Goal: Task Accomplishment & Management: Manage account settings

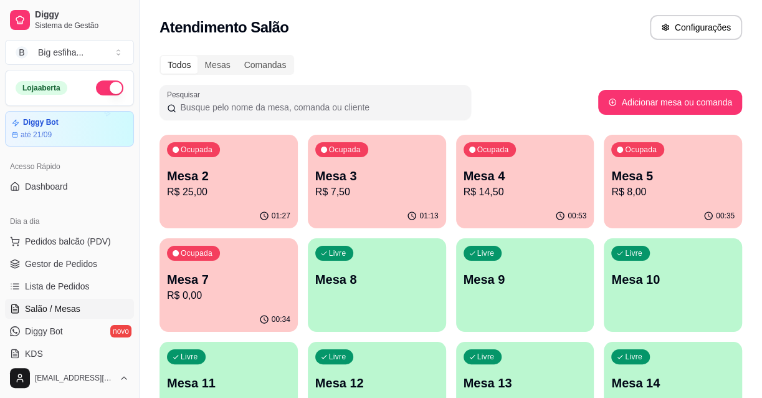
click at [273, 169] on p "Mesa 2" at bounding box center [228, 175] width 123 height 17
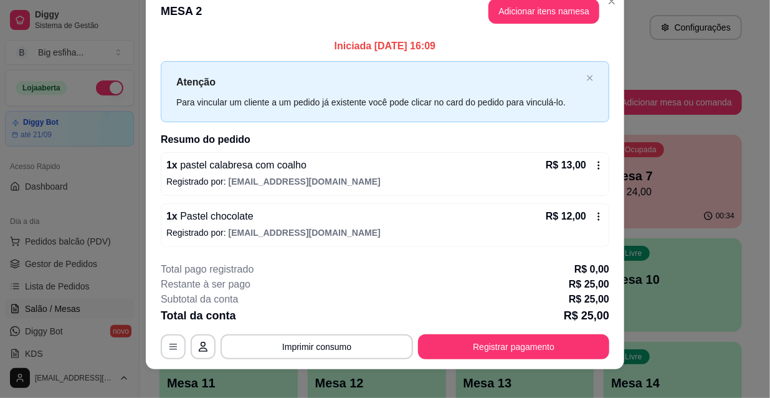
scroll to position [31, 0]
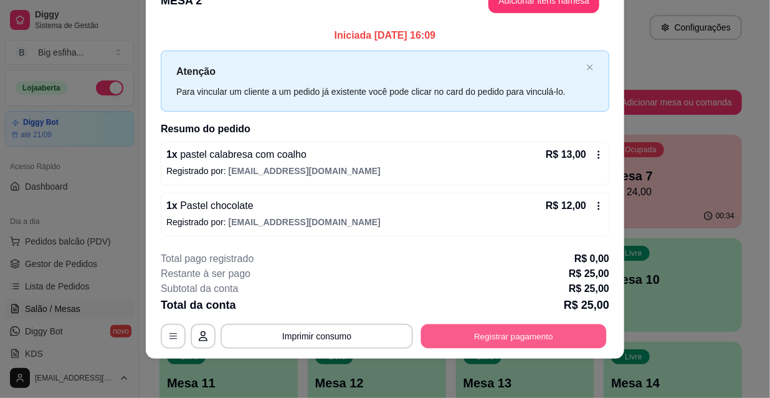
click at [496, 332] on button "Registrar pagamento" at bounding box center [514, 336] width 186 height 24
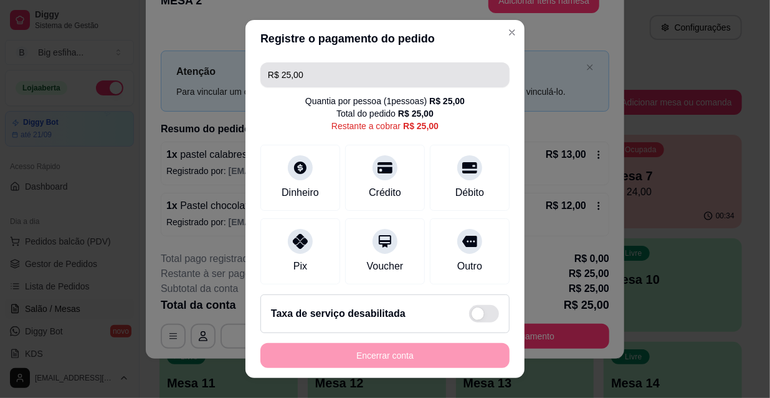
click at [302, 75] on input "R$ 25,00" at bounding box center [385, 74] width 234 height 25
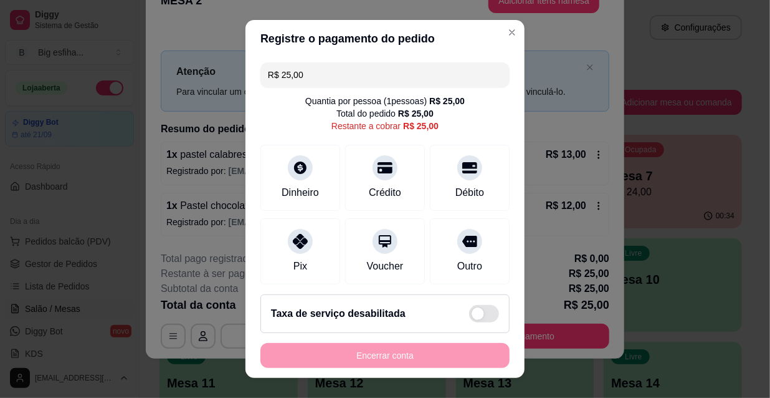
click at [302, 75] on input "R$ 25,00" at bounding box center [385, 74] width 234 height 25
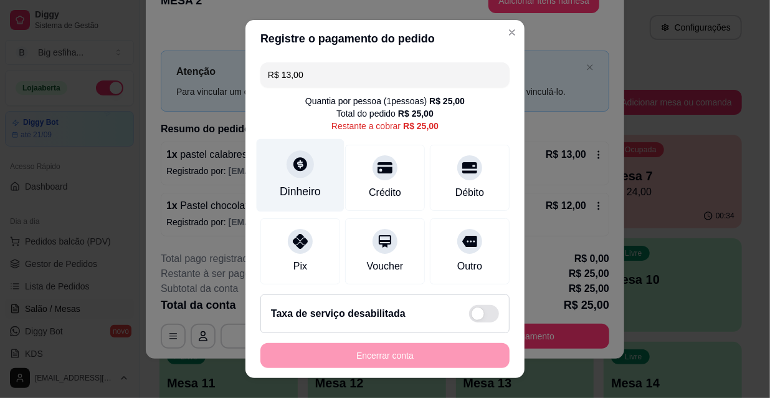
type input "R$ 13,00"
click at [287, 173] on div at bounding box center [300, 163] width 27 height 27
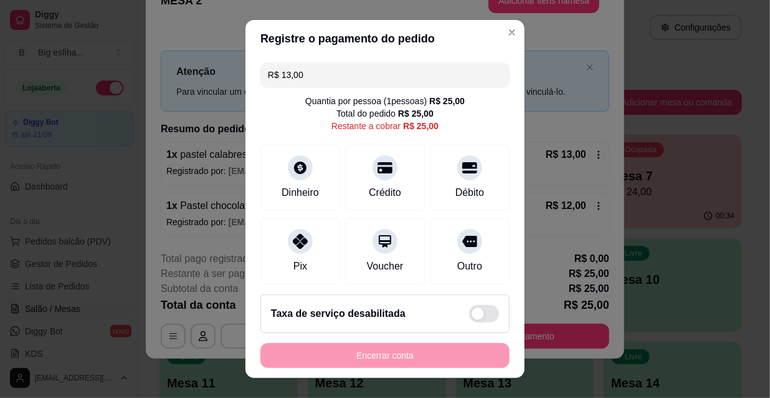
click at [319, 189] on input "0,00" at bounding box center [385, 187] width 249 height 25
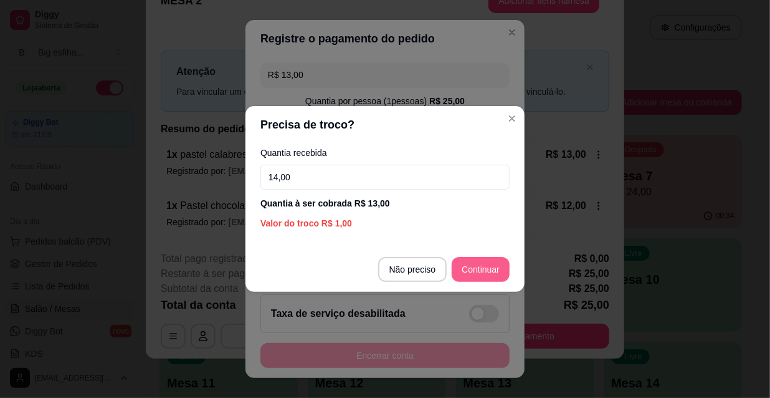
type input "14,00"
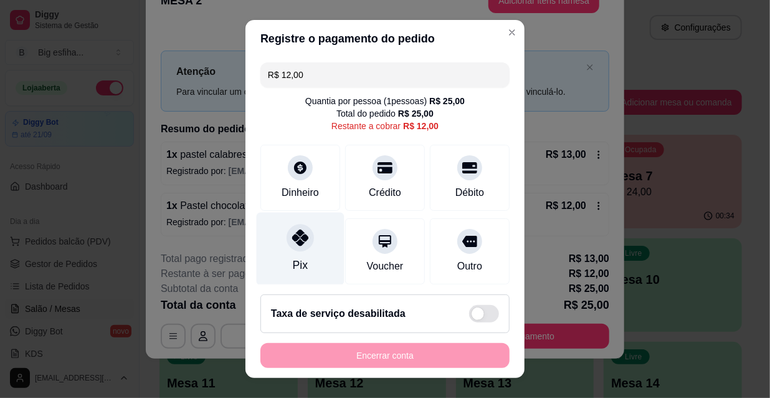
click at [305, 253] on div "Pix" at bounding box center [301, 249] width 88 height 73
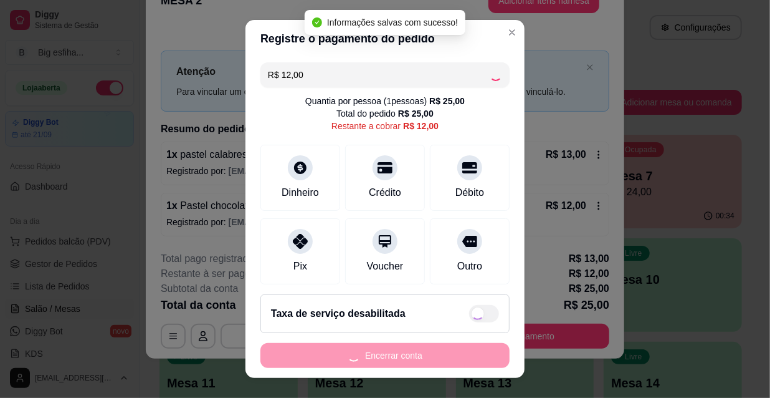
type input "R$ 0,00"
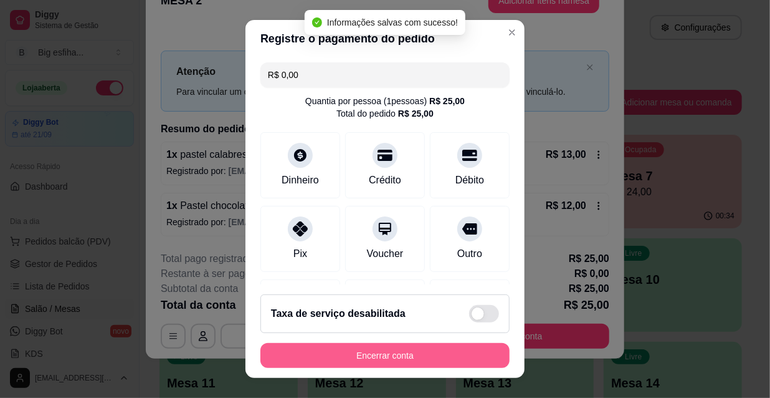
click at [371, 359] on button "Encerrar conta" at bounding box center [385, 355] width 249 height 25
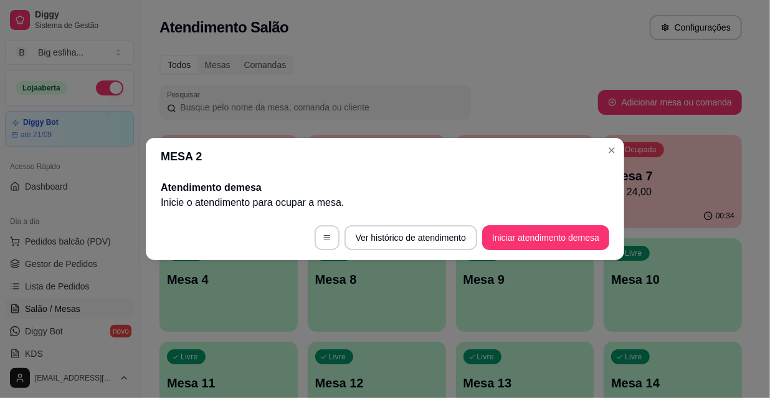
scroll to position [0, 0]
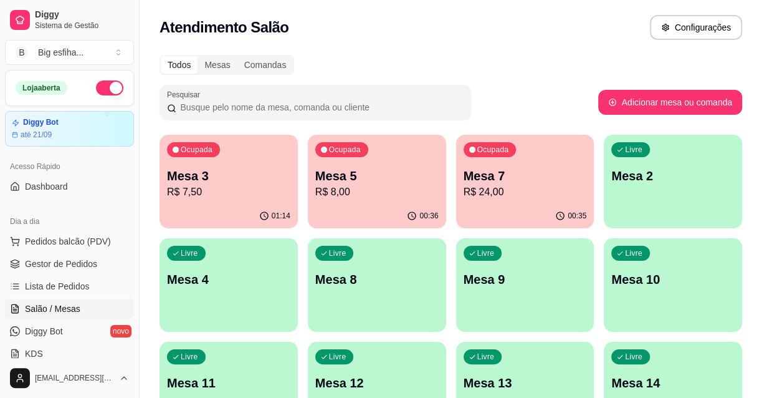
click at [289, 204] on div "01:14" at bounding box center [229, 216] width 138 height 24
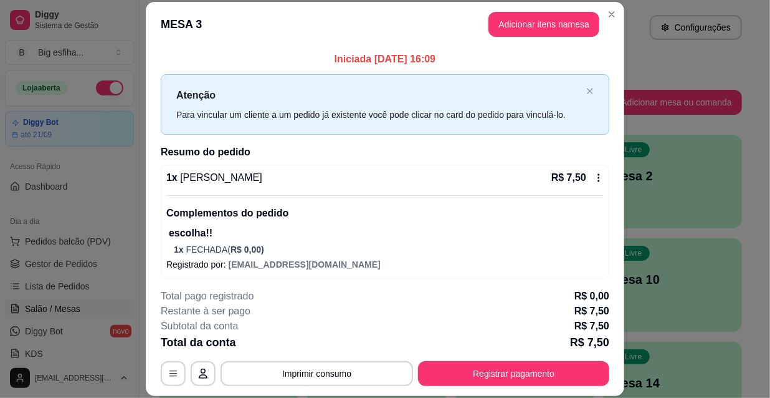
drag, startPoint x: 512, startPoint y: 351, endPoint x: 517, endPoint y: 365, distance: 14.8
click at [512, 356] on div "**********" at bounding box center [385, 337] width 449 height 97
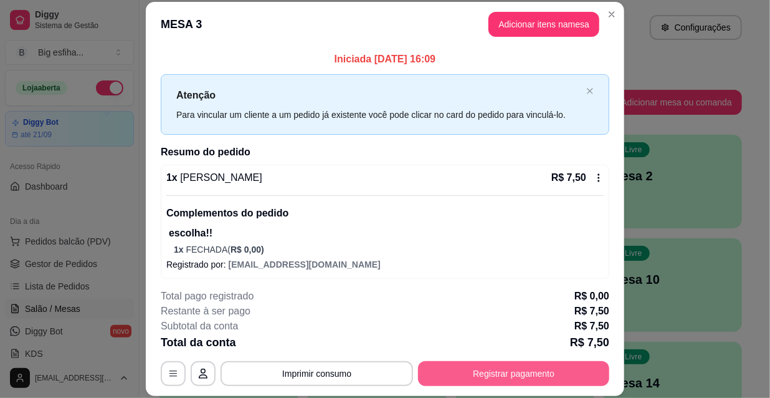
click at [520, 370] on button "Registrar pagamento" at bounding box center [513, 373] width 191 height 25
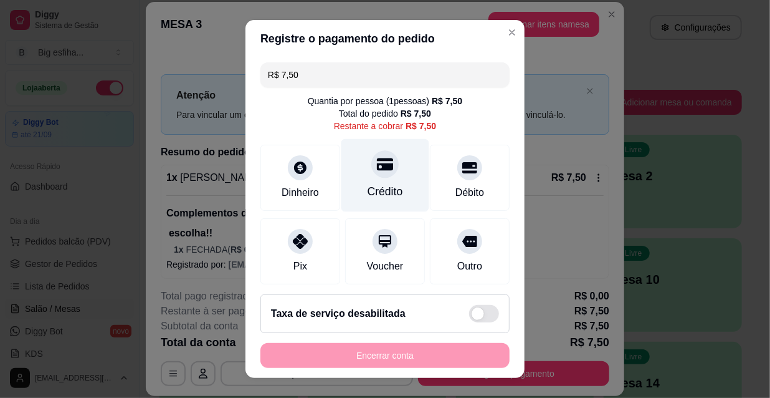
click at [368, 191] on div "Crédito" at bounding box center [386, 191] width 36 height 16
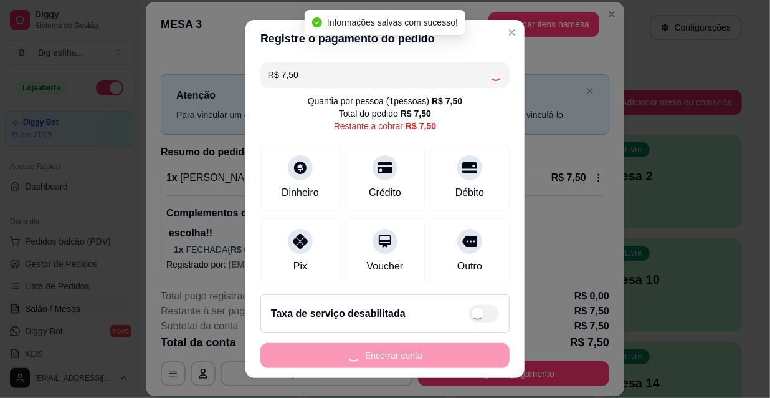
type input "R$ 0,00"
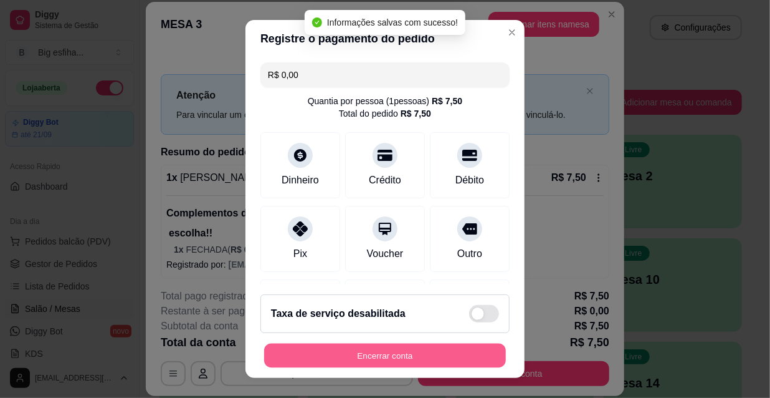
click at [366, 350] on button "Encerrar conta" at bounding box center [385, 355] width 242 height 24
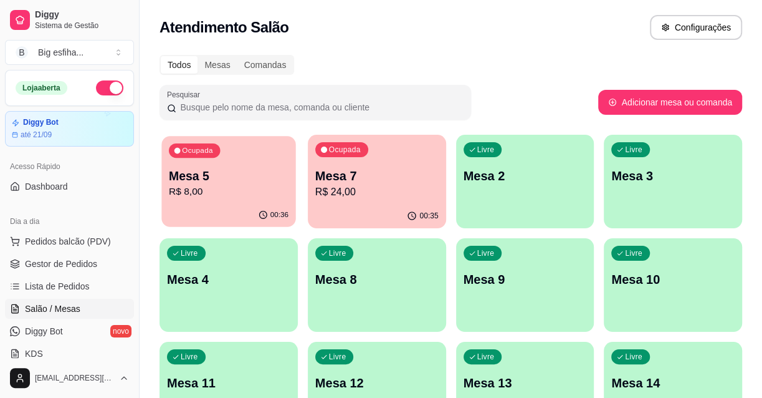
click at [249, 200] on div "Ocupada Mesa 5 R$ 8,00" at bounding box center [228, 169] width 134 height 67
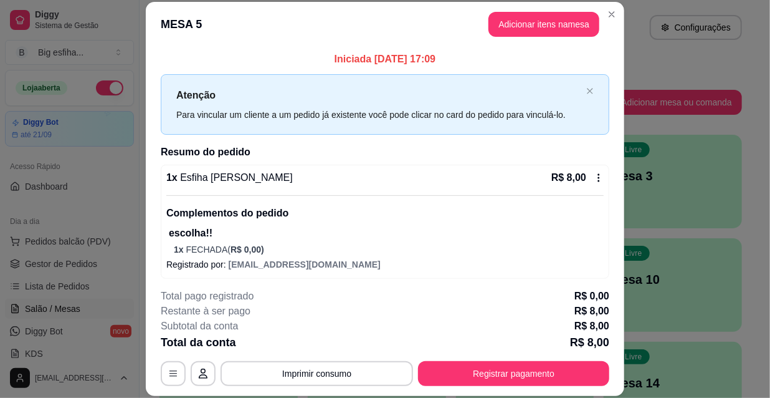
scroll to position [4, 0]
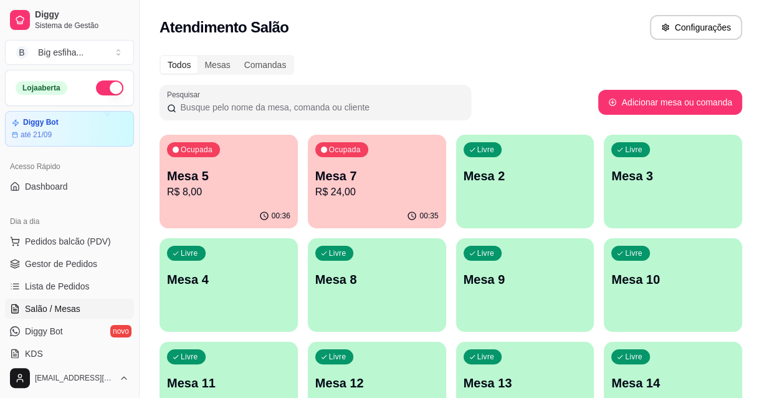
click at [406, 167] on p "Mesa 7" at bounding box center [376, 175] width 123 height 17
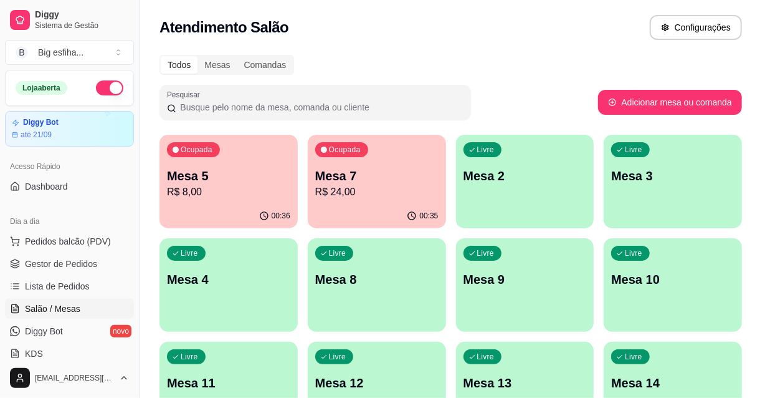
scroll to position [5, 0]
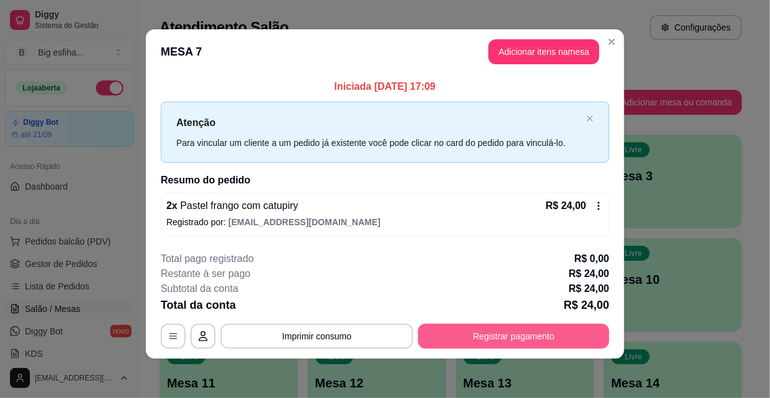
click at [501, 325] on button "Registrar pagamento" at bounding box center [513, 336] width 191 height 25
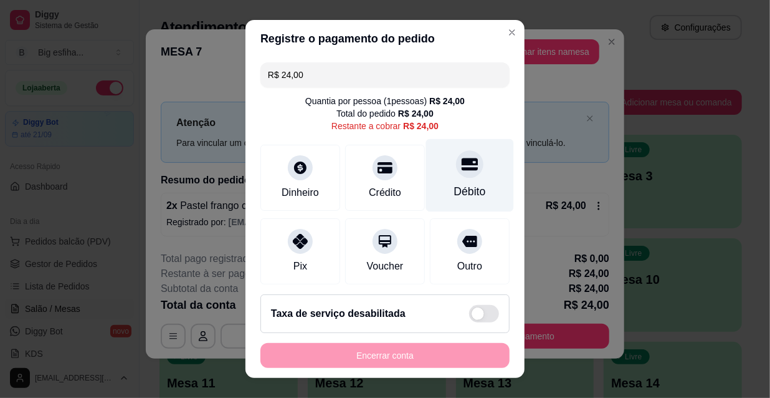
click at [464, 175] on div "Débito" at bounding box center [470, 175] width 88 height 73
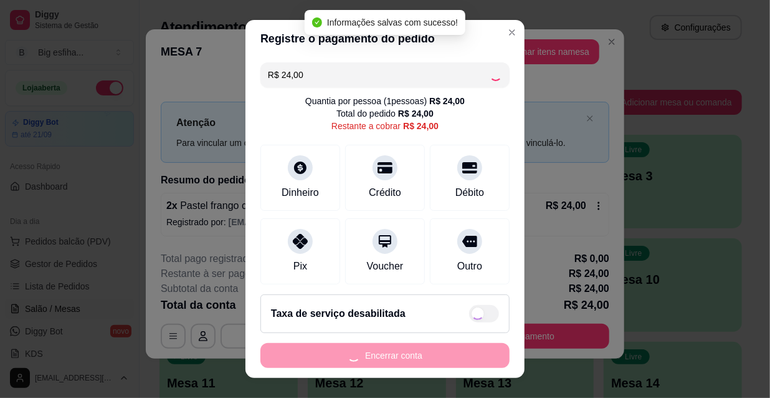
type input "R$ 0,00"
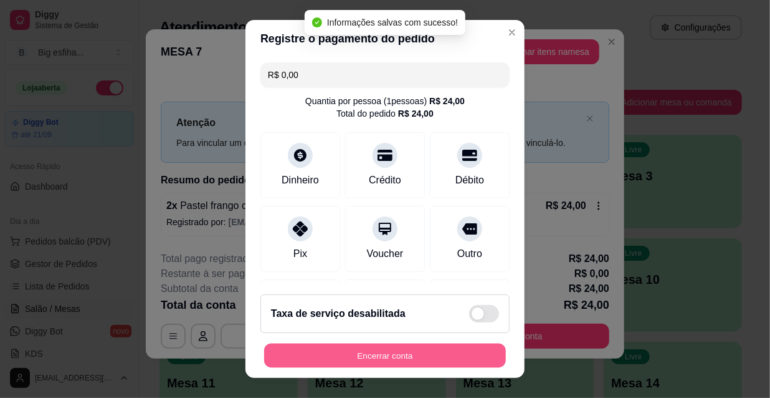
click at [424, 355] on button "Encerrar conta" at bounding box center [385, 355] width 242 height 24
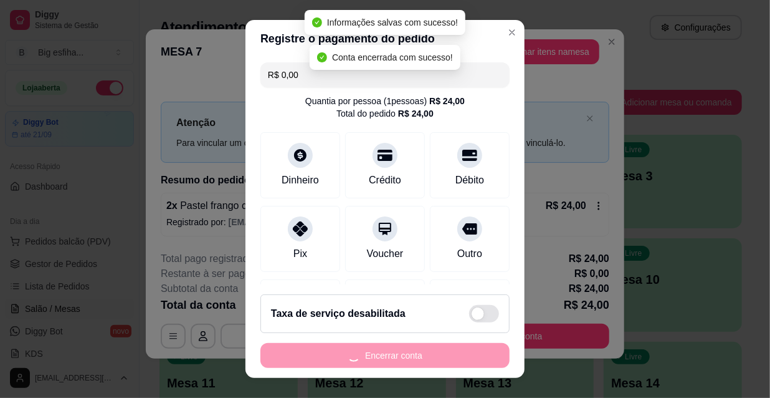
scroll to position [0, 0]
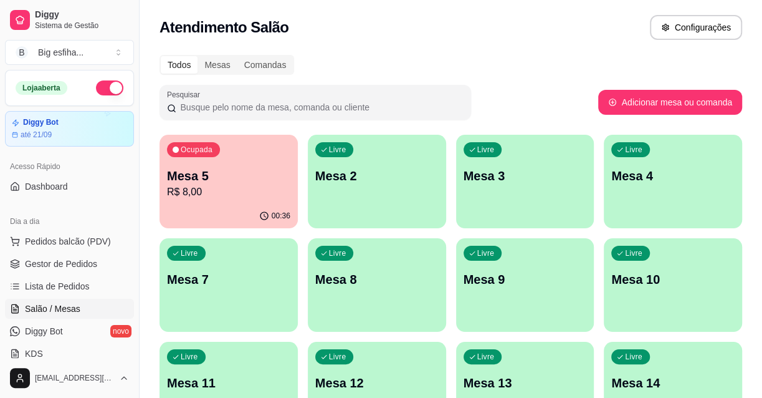
click at [355, 193] on div "Livre Mesa 2" at bounding box center [377, 174] width 138 height 79
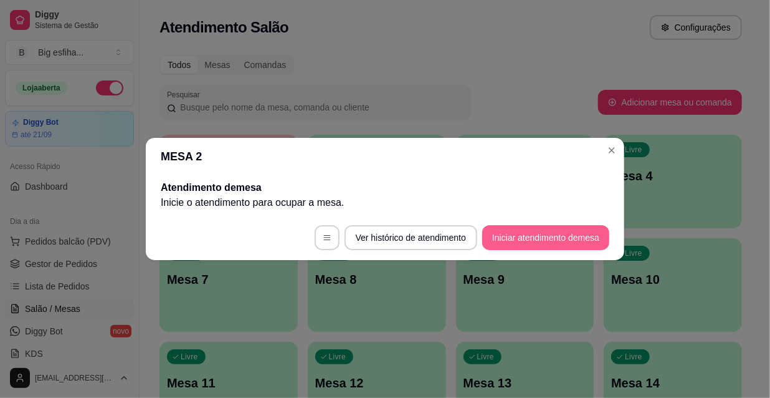
click at [511, 242] on button "Iniciar atendimento de mesa" at bounding box center [545, 237] width 127 height 25
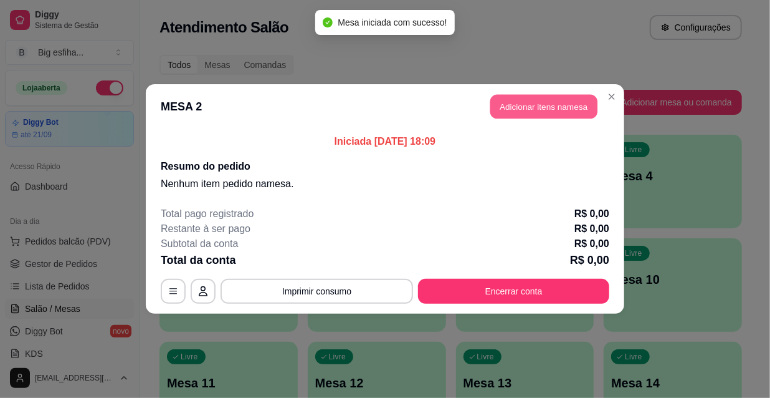
click at [547, 110] on button "Adicionar itens na mesa" at bounding box center [544, 107] width 107 height 24
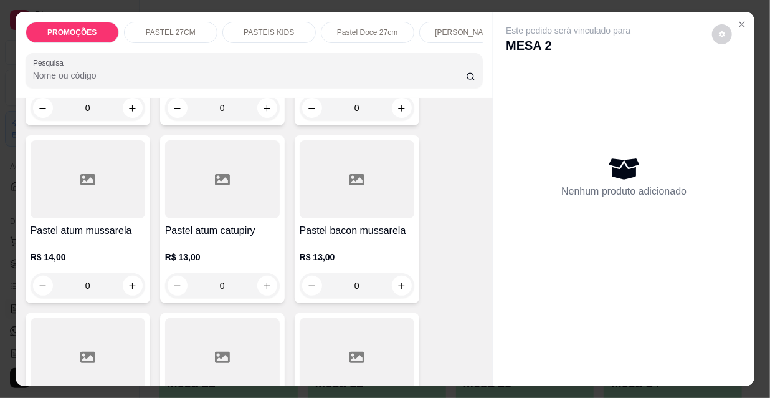
scroll to position [850, 0]
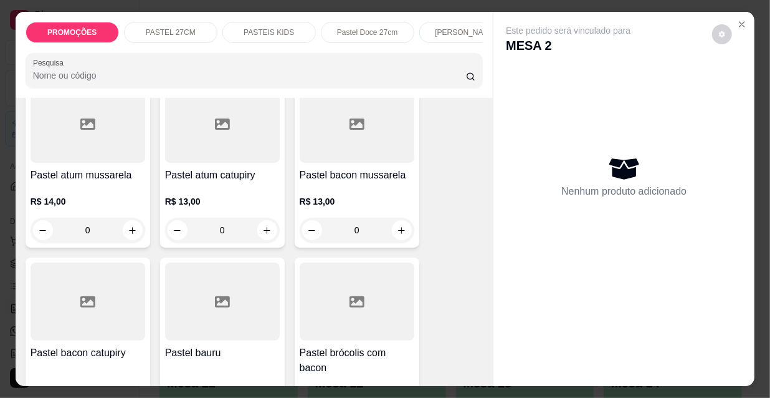
click at [362, 175] on h4 "Pastel bacon mussarela" at bounding box center [357, 175] width 115 height 15
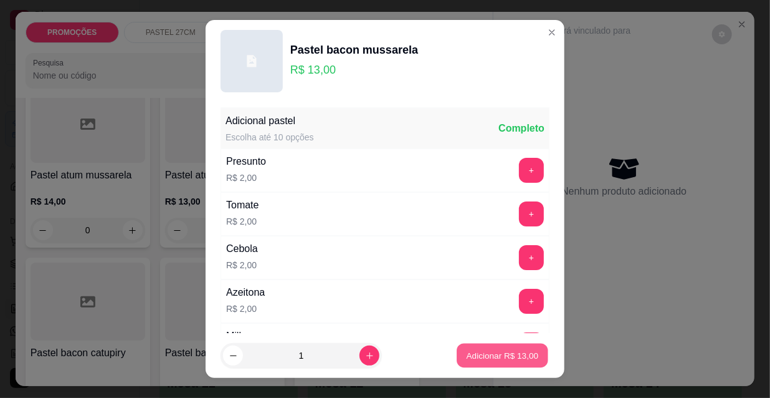
click at [486, 358] on p "Adicionar R$ 13,00" at bounding box center [503, 355] width 72 height 12
type input "1"
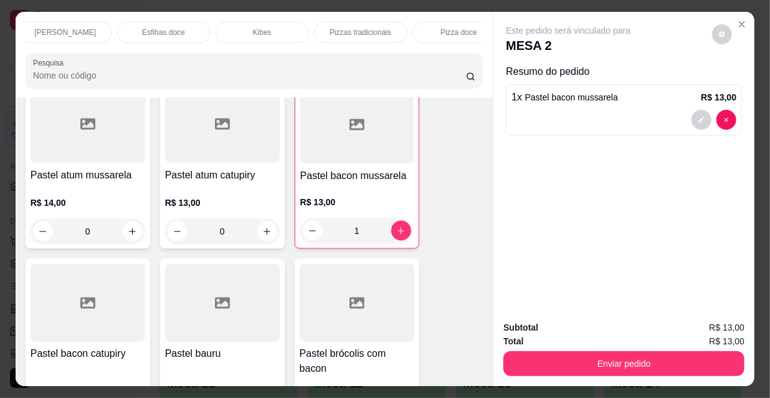
scroll to position [0, 718]
click at [349, 29] on p "Refrigerante" at bounding box center [339, 32] width 41 height 10
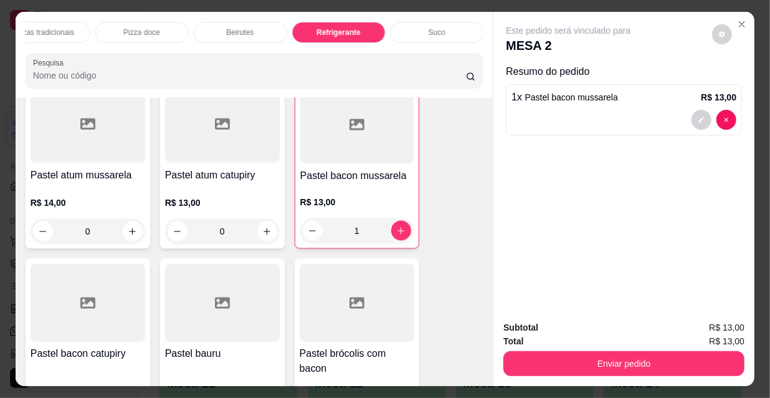
scroll to position [32, 0]
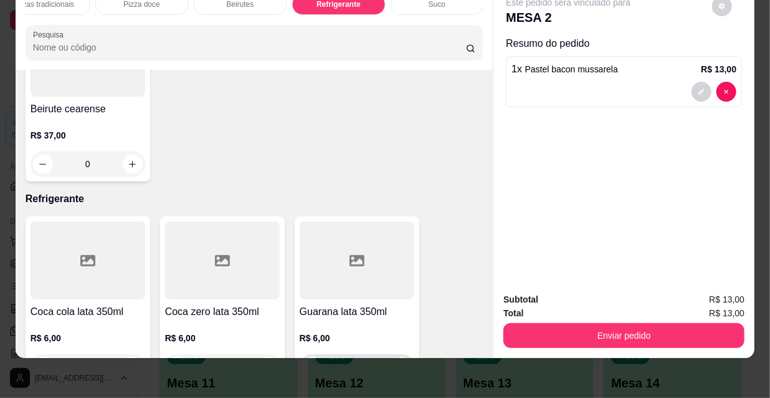
click at [394, 357] on button "increase-product-quantity" at bounding box center [401, 366] width 19 height 19
type input "1"
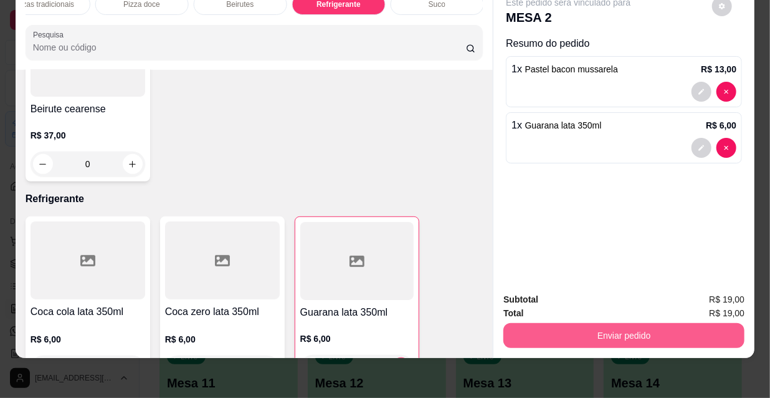
click at [588, 338] on button "Enviar pedido" at bounding box center [624, 335] width 241 height 25
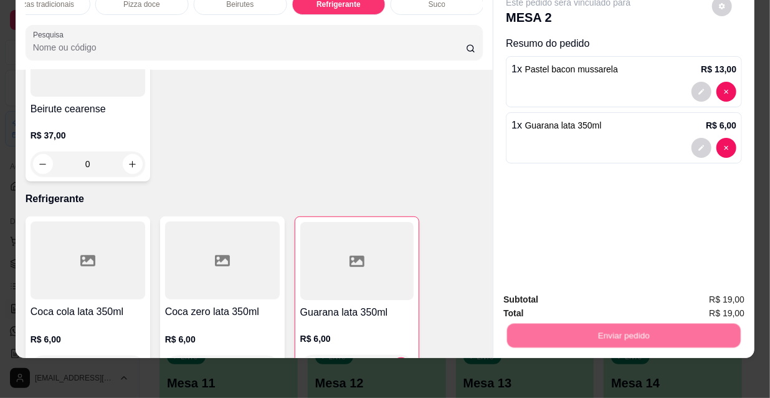
click at [579, 303] on button "Não registrar e enviar pedido" at bounding box center [584, 296] width 130 height 24
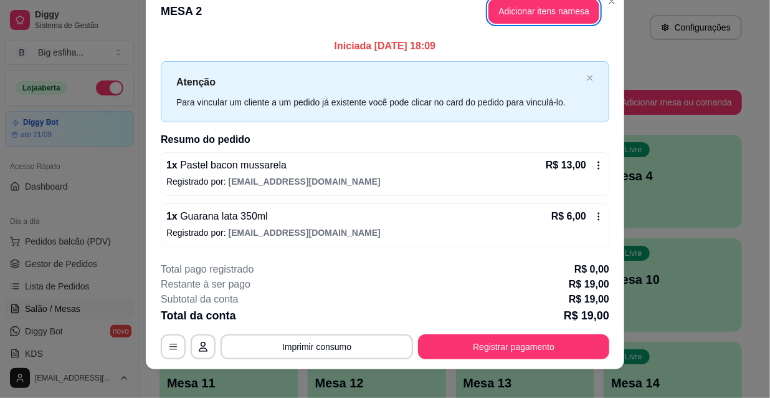
scroll to position [31, 0]
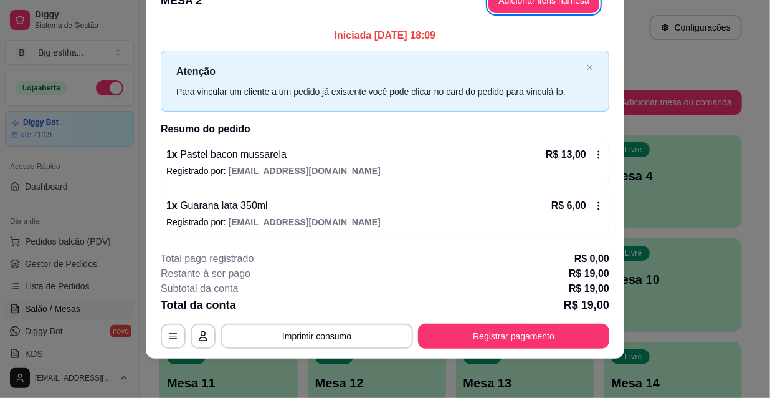
click at [559, 342] on button "Registrar pagamento" at bounding box center [513, 336] width 191 height 25
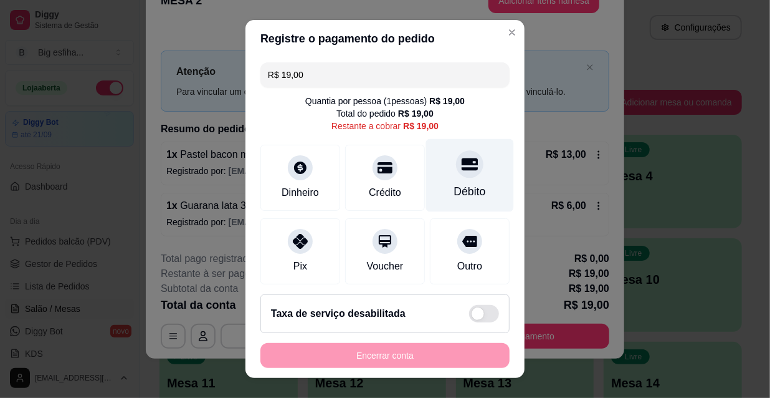
click at [459, 172] on div at bounding box center [469, 163] width 27 height 27
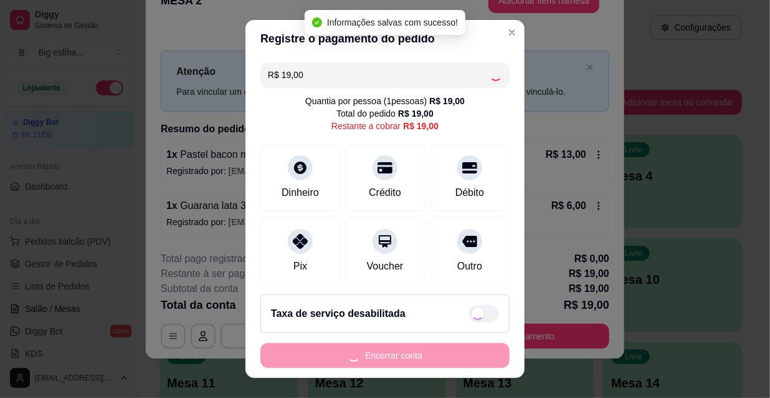
type input "R$ 0,00"
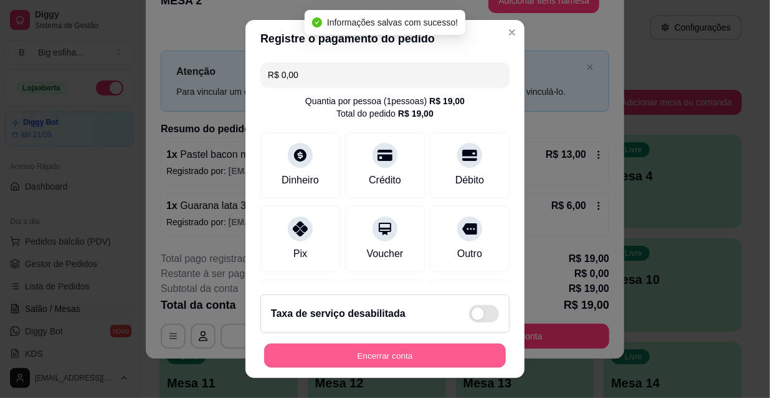
click at [438, 353] on button "Encerrar conta" at bounding box center [385, 355] width 242 height 24
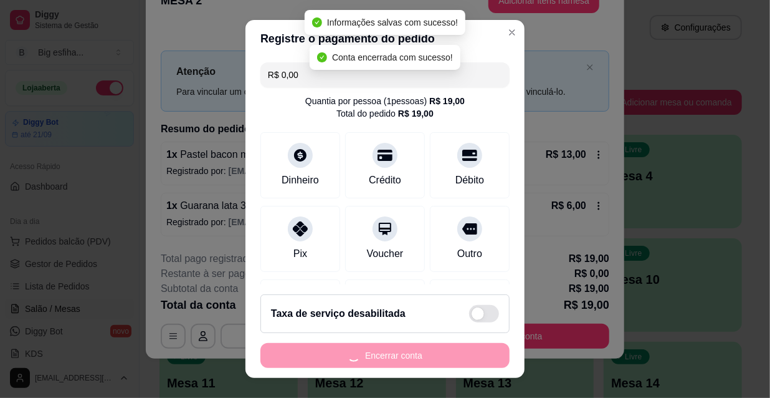
scroll to position [0, 0]
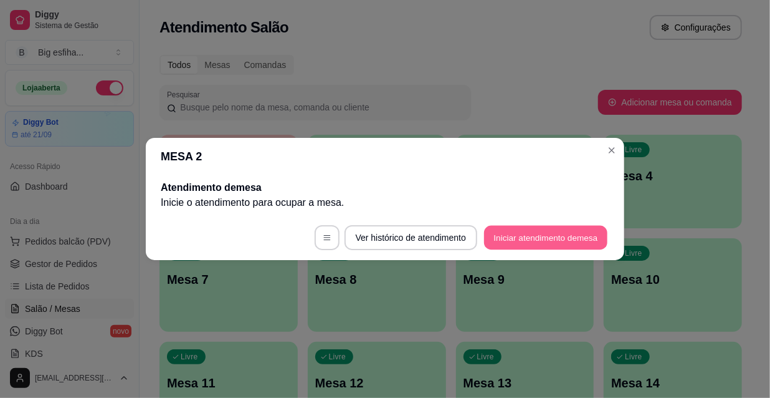
click at [523, 244] on button "Iniciar atendimento de mesa" at bounding box center [545, 238] width 123 height 24
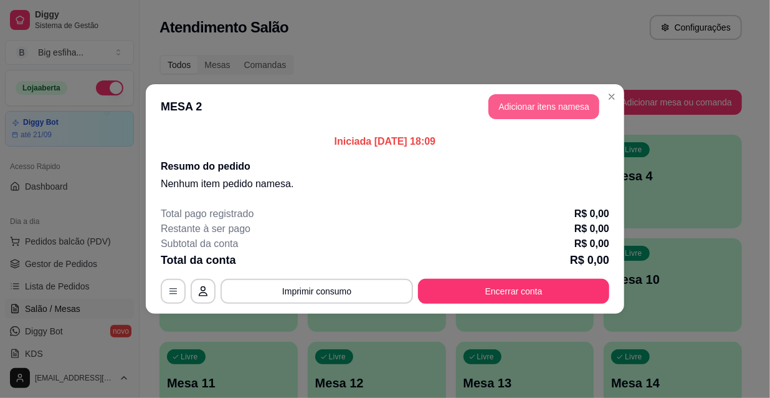
click at [556, 105] on button "Adicionar itens na mesa" at bounding box center [544, 106] width 111 height 25
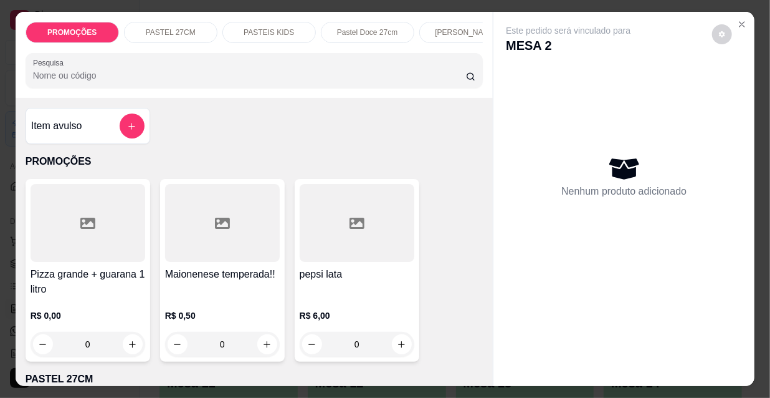
click at [439, 29] on p "[PERSON_NAME]" at bounding box center [466, 32] width 62 height 10
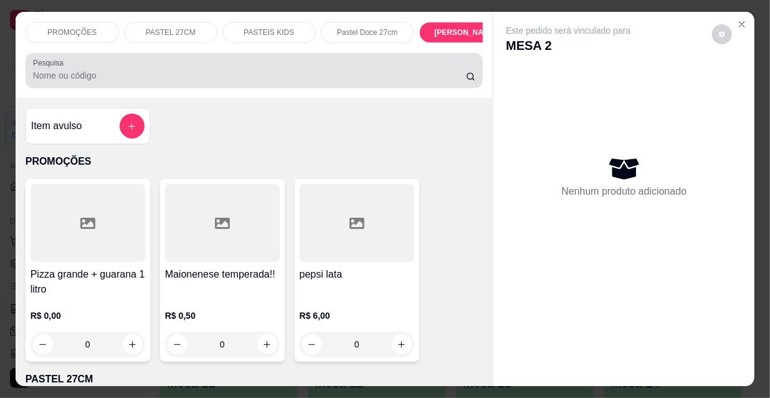
scroll to position [32, 0]
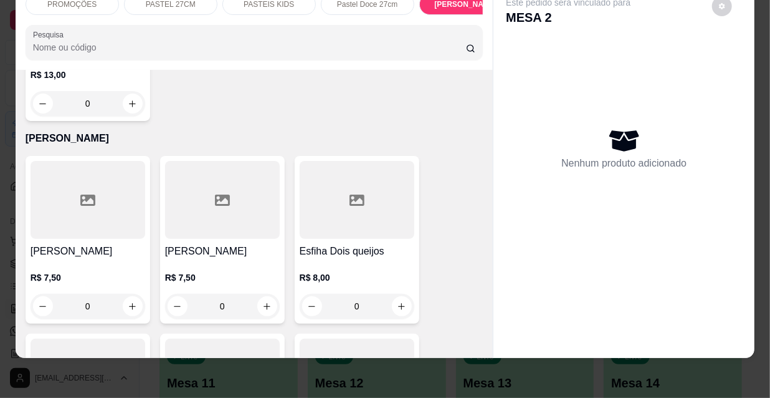
click at [208, 170] on div at bounding box center [222, 200] width 115 height 78
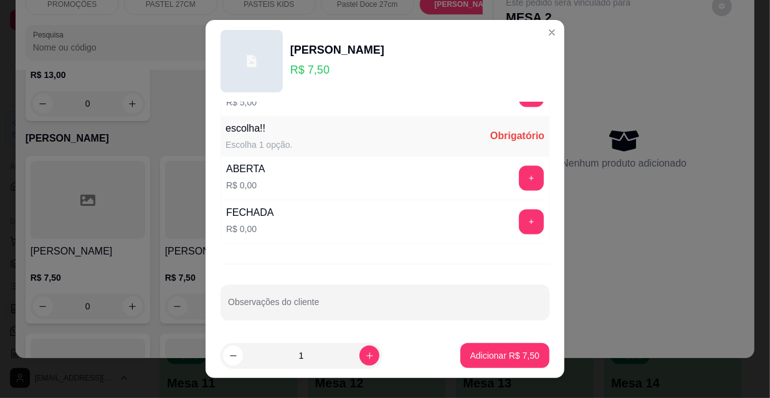
scroll to position [19, 0]
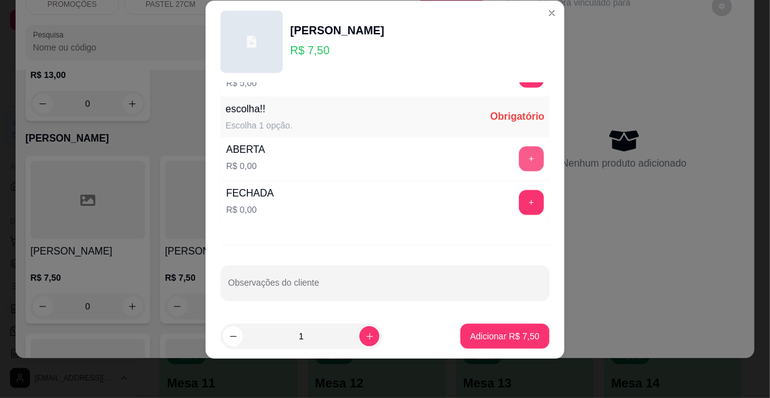
click at [519, 149] on button "+" at bounding box center [531, 158] width 25 height 25
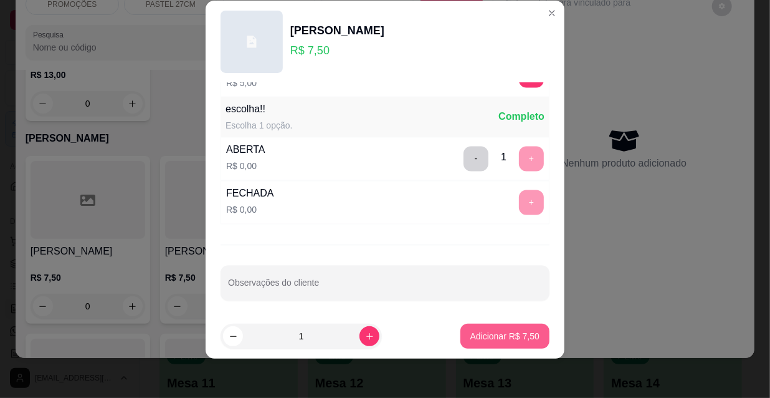
click at [482, 333] on p "Adicionar R$ 7,50" at bounding box center [505, 336] width 69 height 12
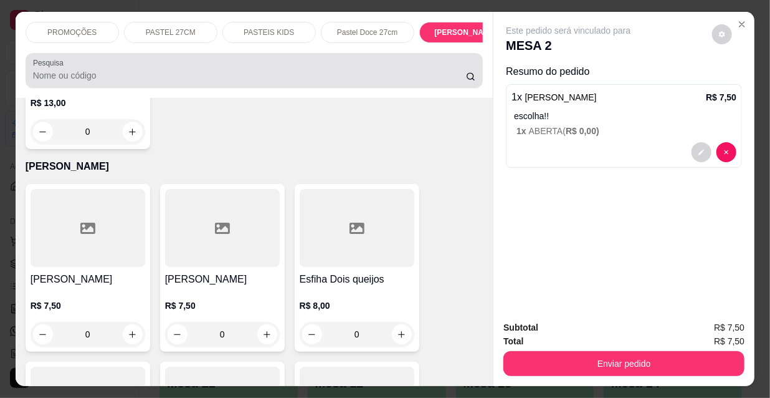
scroll to position [0, 0]
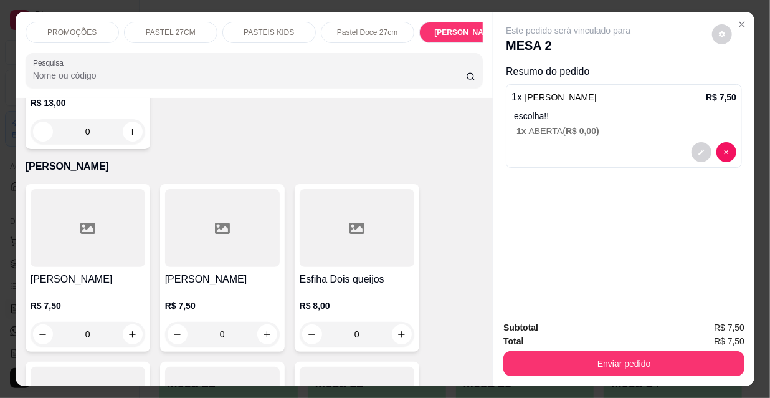
click at [426, 37] on div "[PERSON_NAME]" at bounding box center [467, 32] width 94 height 21
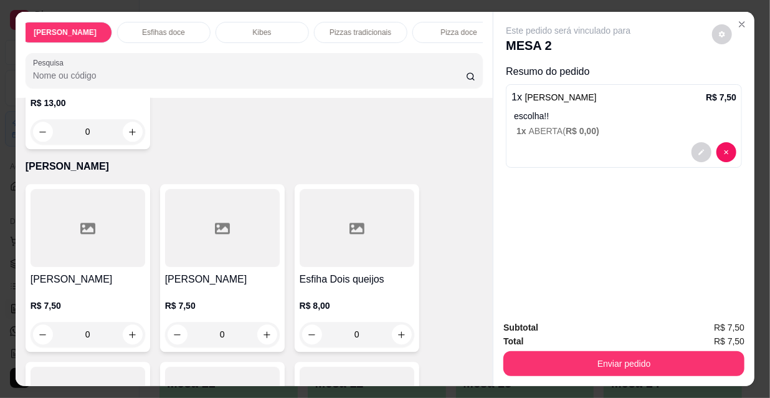
click at [248, 25] on div "Kibes" at bounding box center [263, 32] width 94 height 21
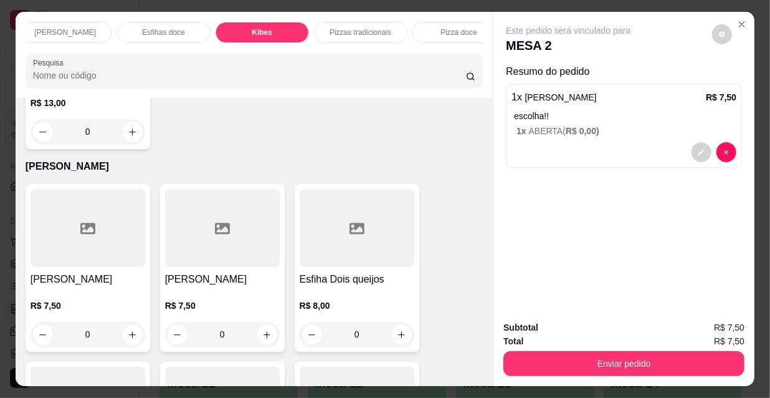
scroll to position [32, 0]
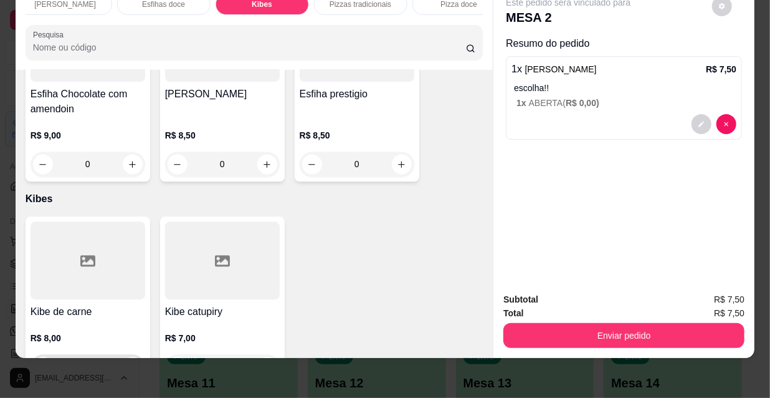
click at [129, 362] on icon "increase-product-quantity" at bounding box center [132, 366] width 9 height 9
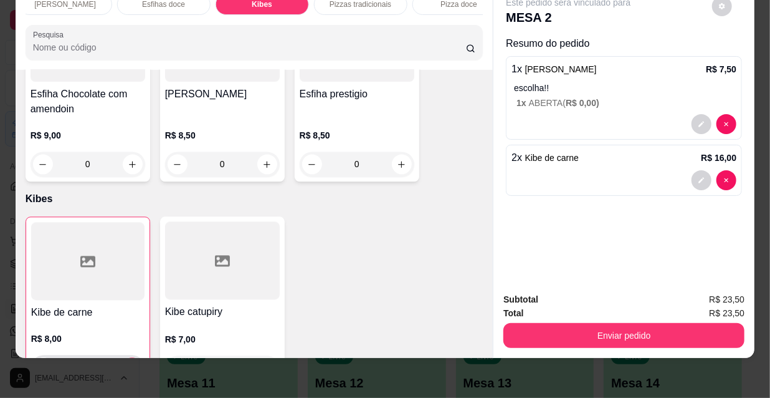
type input "2"
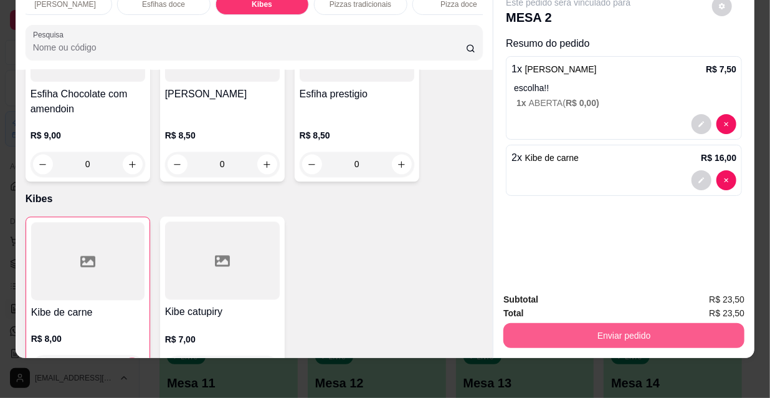
click at [593, 323] on button "Enviar pedido" at bounding box center [624, 335] width 241 height 25
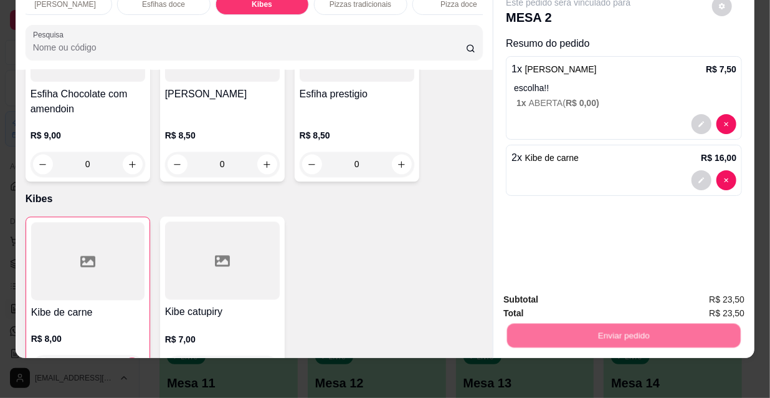
click at [588, 295] on button "Não registrar e enviar pedido" at bounding box center [584, 296] width 130 height 24
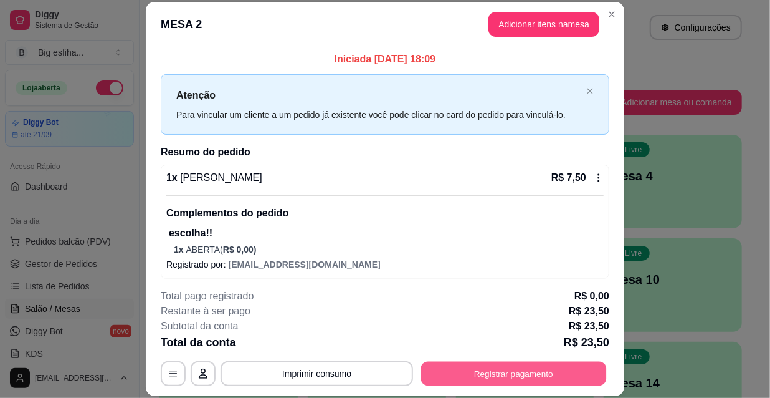
click at [524, 371] on button "Registrar pagamento" at bounding box center [514, 373] width 186 height 24
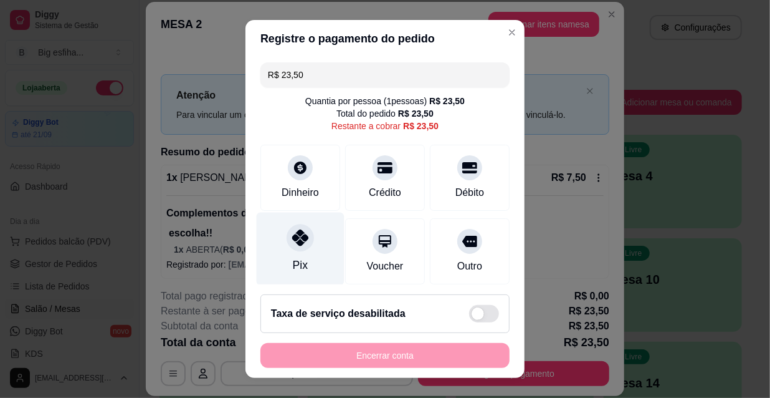
click at [286, 252] on div "Pix" at bounding box center [301, 249] width 88 height 73
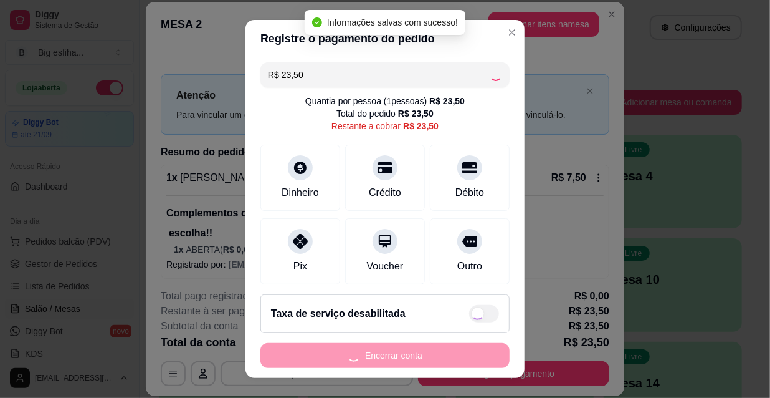
type input "R$ 0,00"
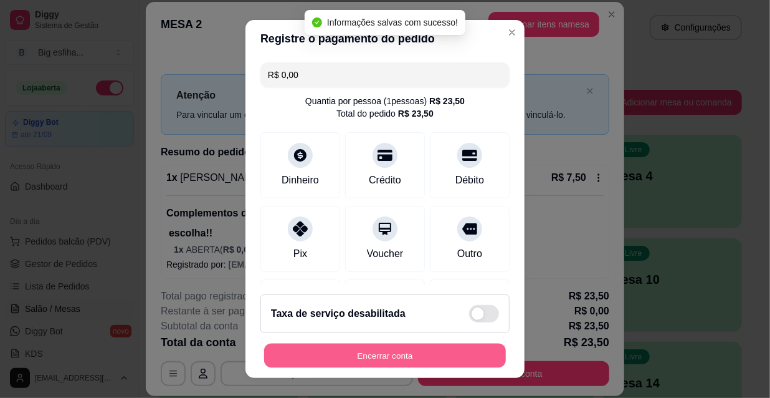
click at [319, 359] on button "Encerrar conta" at bounding box center [385, 355] width 242 height 24
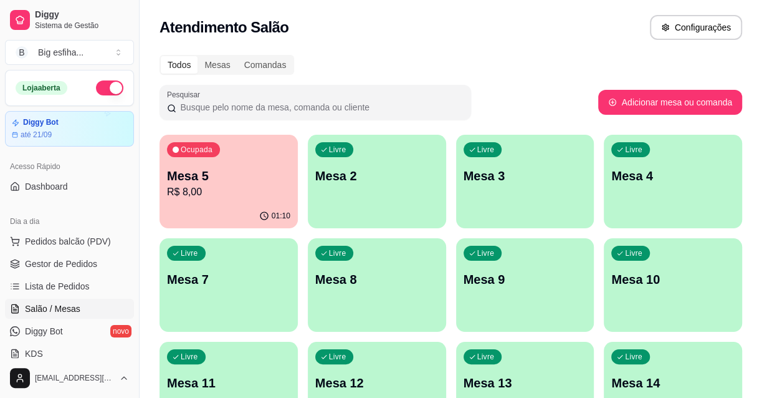
click at [252, 175] on p "Mesa 5" at bounding box center [228, 175] width 123 height 17
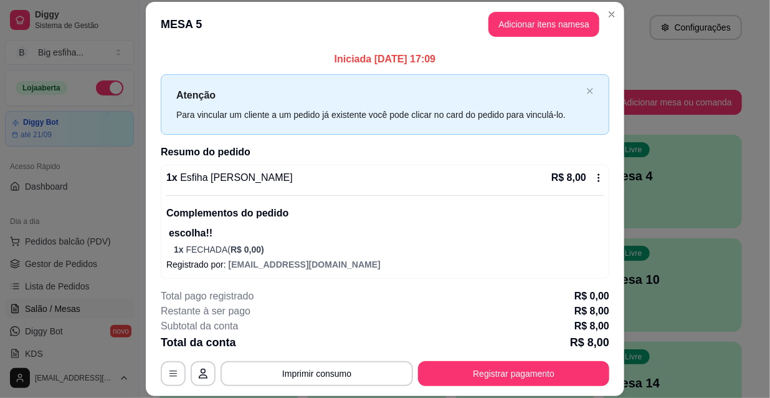
scroll to position [4, 0]
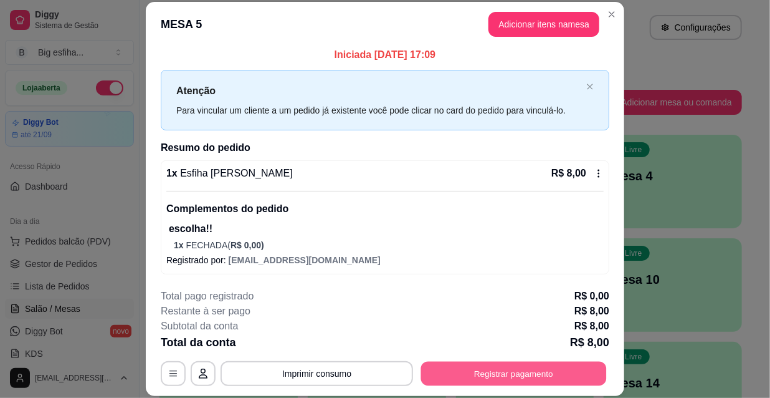
click at [492, 379] on button "Registrar pagamento" at bounding box center [514, 373] width 186 height 24
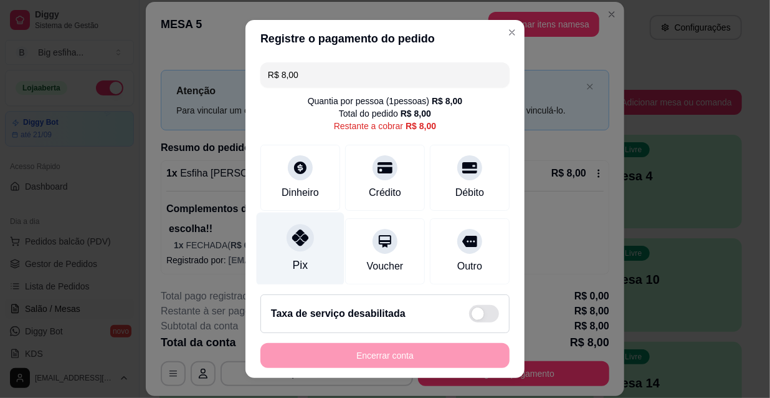
click at [303, 239] on div at bounding box center [300, 237] width 27 height 27
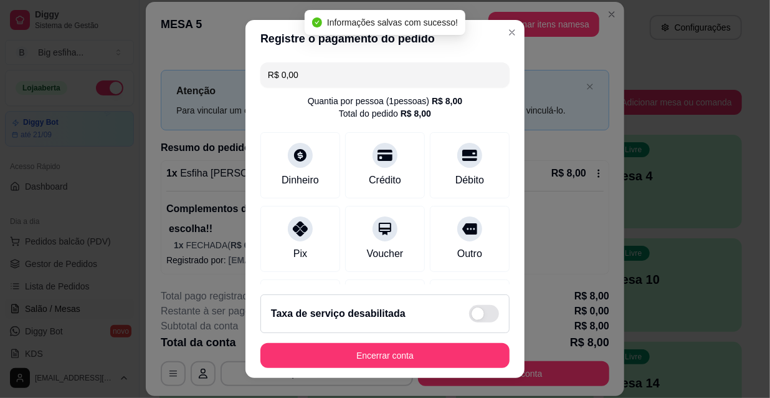
type input "R$ 0,00"
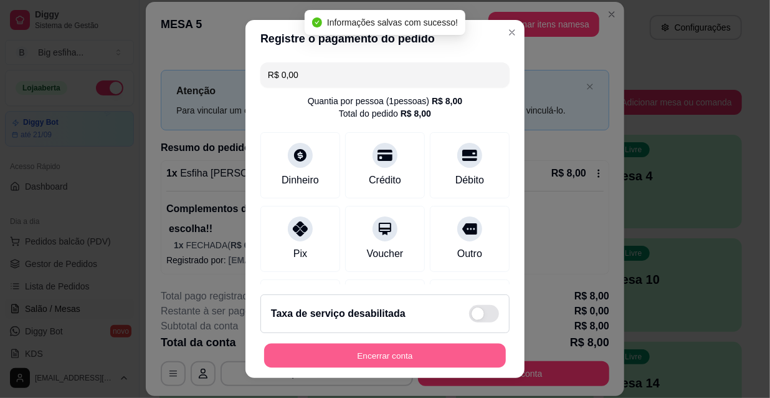
click at [358, 353] on button "Encerrar conta" at bounding box center [385, 355] width 242 height 24
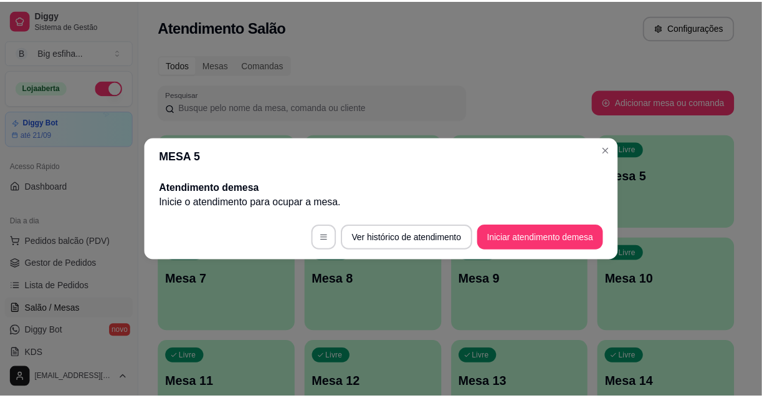
scroll to position [0, 0]
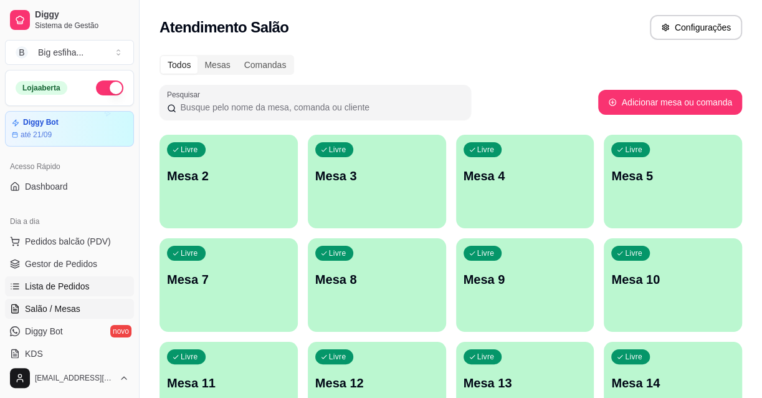
click at [69, 291] on span "Lista de Pedidos" at bounding box center [57, 286] width 65 height 12
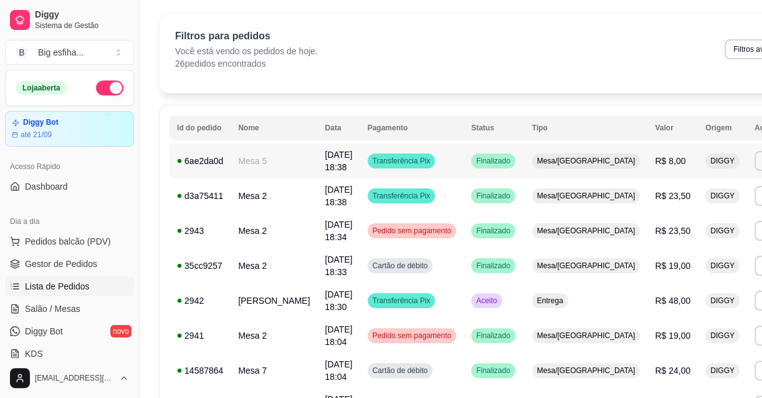
scroll to position [56, 0]
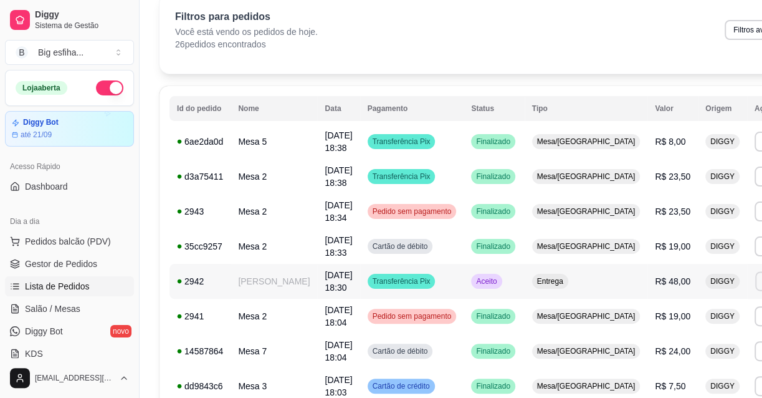
click at [755, 281] on button "Imprimir" at bounding box center [776, 280] width 43 height 19
click at [654, 313] on div "Escolha a impressora IMPRESSORA" at bounding box center [681, 316] width 103 height 42
click at [655, 318] on button "IMPRESSORA" at bounding box center [680, 324] width 87 height 19
click at [103, 302] on link "Salão / Mesas" at bounding box center [69, 309] width 129 height 20
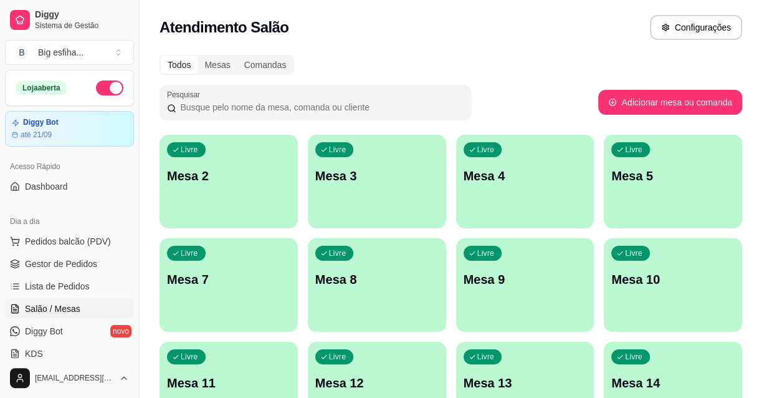
click at [277, 185] on div "Livre Mesa 2" at bounding box center [229, 174] width 138 height 79
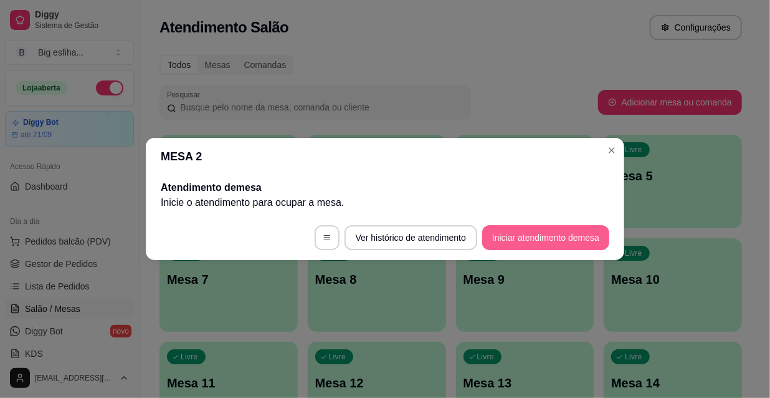
click at [554, 245] on button "Iniciar atendimento de mesa" at bounding box center [545, 237] width 127 height 25
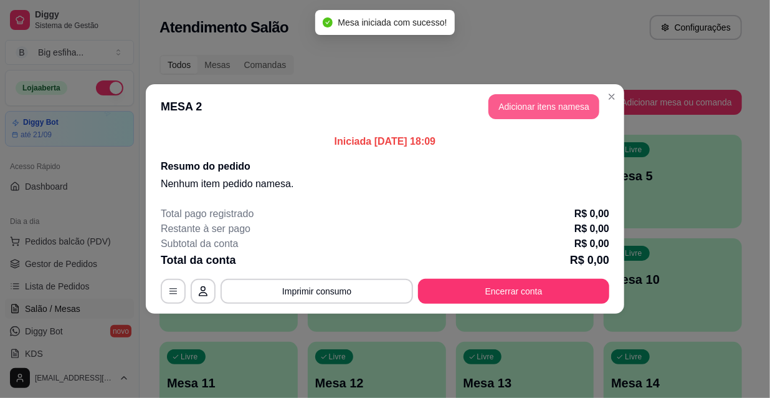
click at [524, 112] on button "Adicionar itens na mesa" at bounding box center [544, 106] width 111 height 25
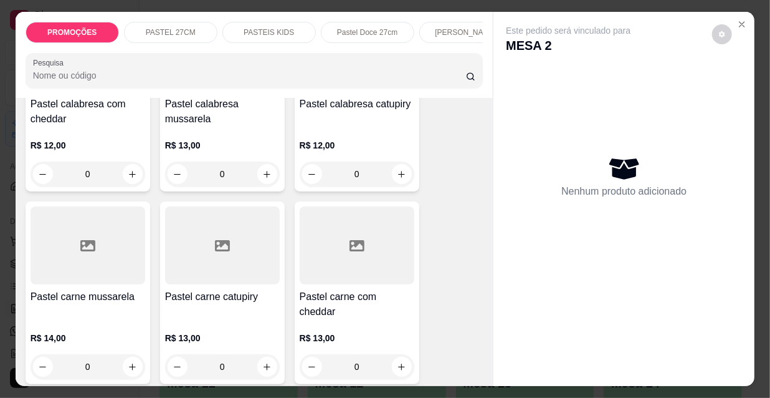
scroll to position [1303, 0]
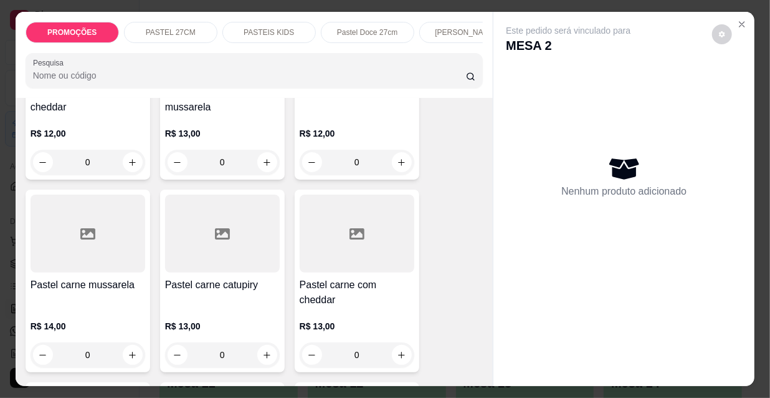
click at [100, 216] on div at bounding box center [88, 233] width 115 height 78
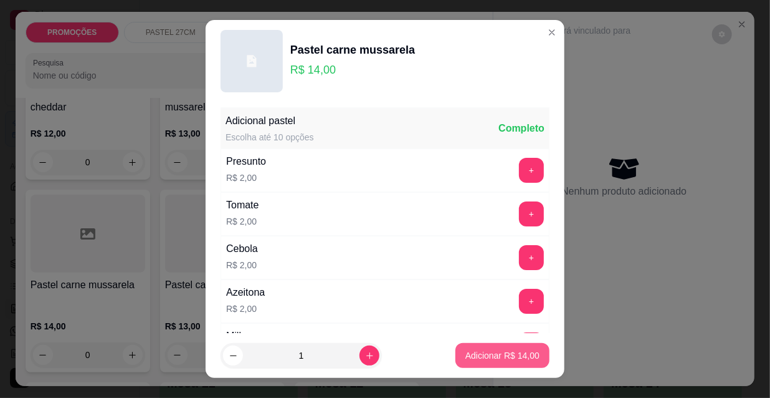
click at [499, 362] on button "Adicionar R$ 14,00" at bounding box center [503, 355] width 94 height 25
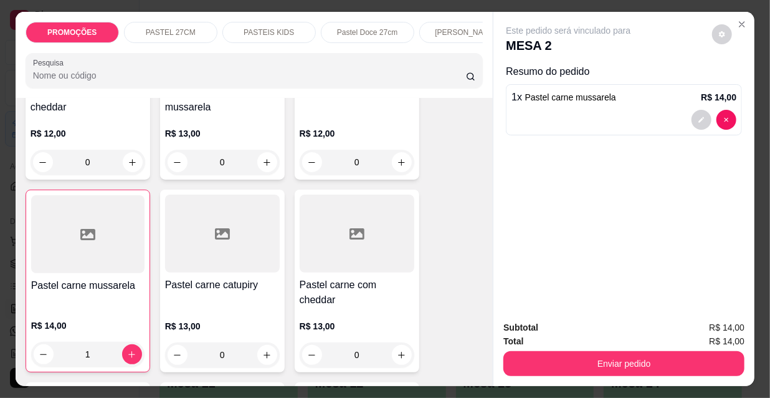
type input "1"
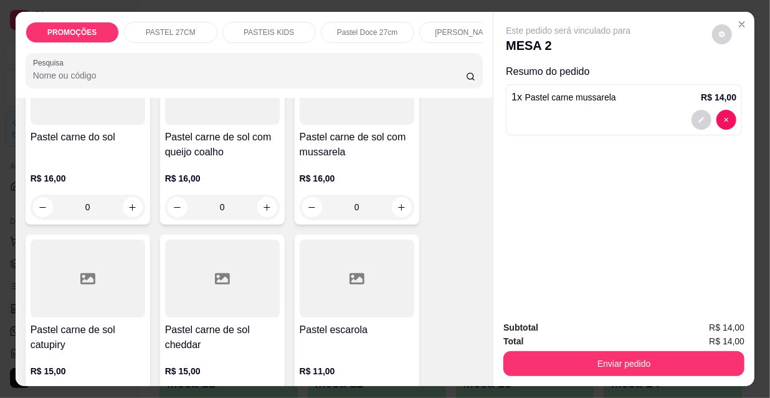
click at [227, 160] on div "R$ 16,00 0" at bounding box center [222, 190] width 115 height 60
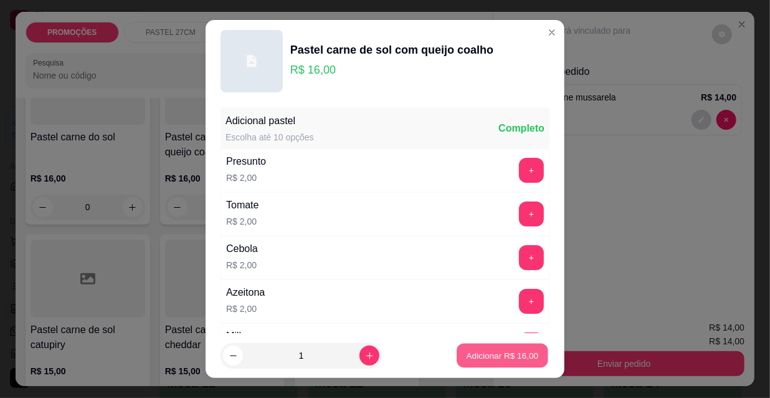
click at [481, 355] on p "Adicionar R$ 16,00" at bounding box center [503, 355] width 72 height 12
type input "1"
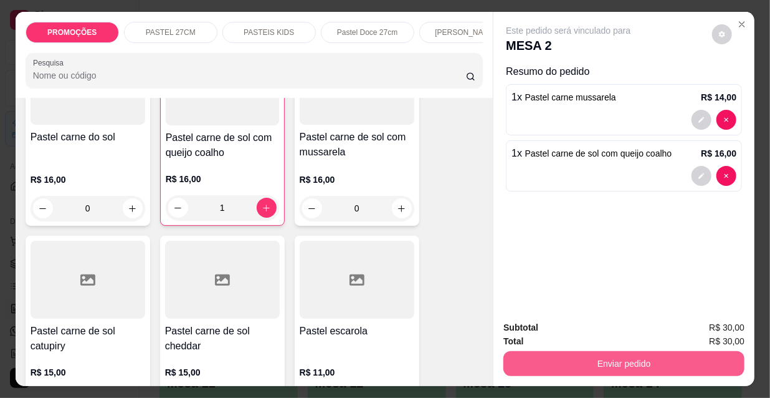
click at [570, 371] on button "Enviar pedido" at bounding box center [624, 363] width 241 height 25
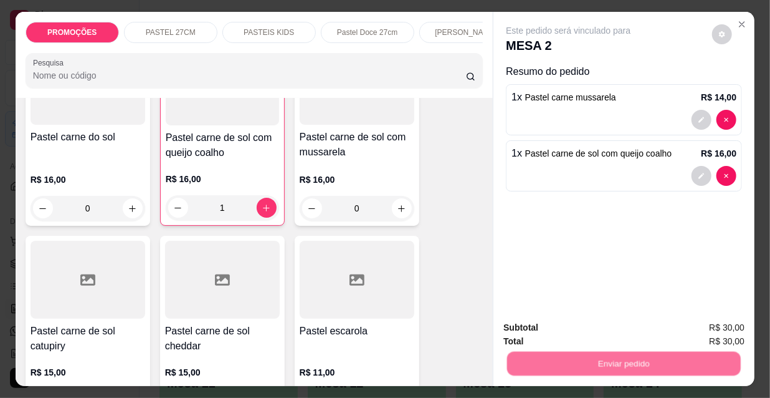
click at [565, 330] on button "Não registrar e enviar pedido" at bounding box center [584, 328] width 126 height 23
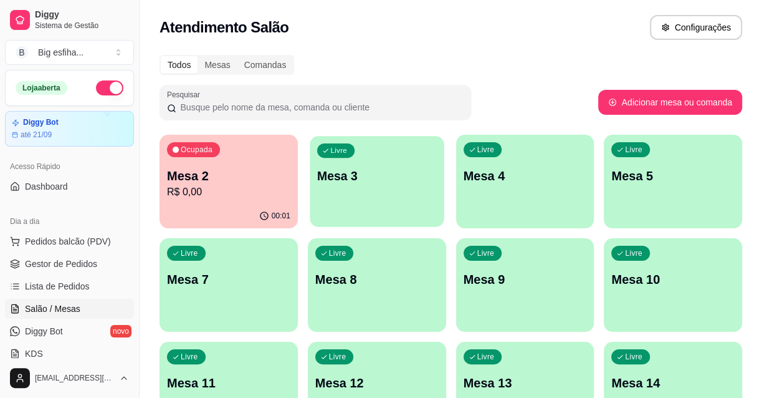
click at [386, 198] on div "Livre Mesa 3" at bounding box center [377, 174] width 134 height 76
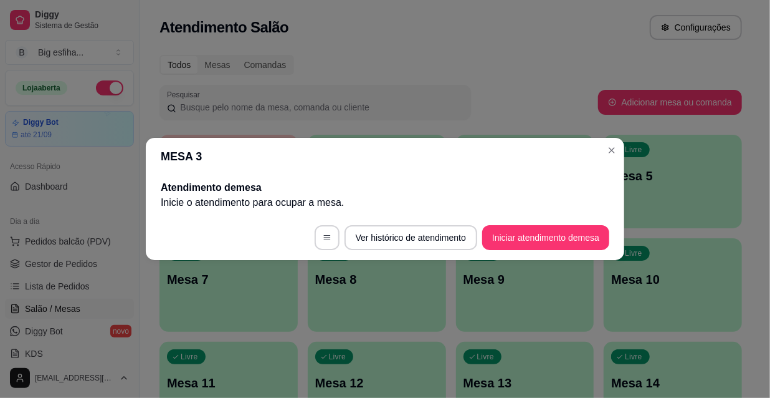
click at [542, 249] on button "Iniciar atendimento de mesa" at bounding box center [545, 237] width 127 height 25
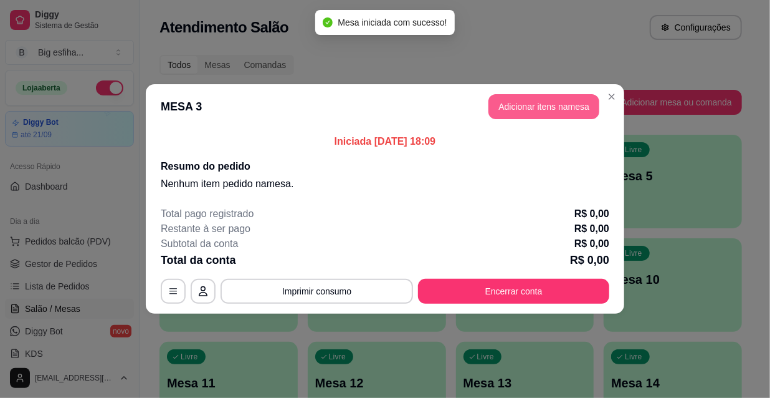
click at [554, 107] on button "Adicionar itens na mesa" at bounding box center [544, 106] width 111 height 25
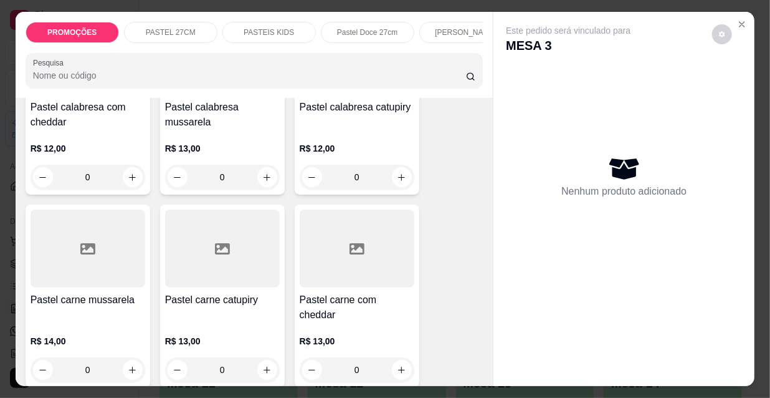
scroll to position [1303, 0]
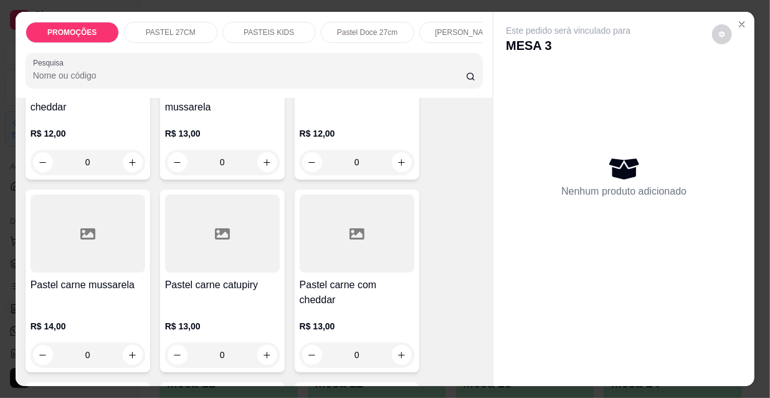
click at [108, 277] on h4 "Pastel carne mussarela" at bounding box center [88, 284] width 115 height 15
click at [485, 362] on button "Adicionar R$ 14,00" at bounding box center [503, 355] width 94 height 25
type input "1"
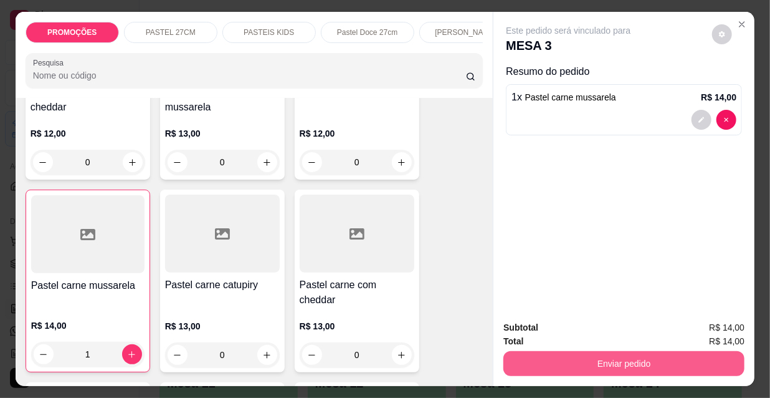
click at [611, 362] on button "Enviar pedido" at bounding box center [624, 363] width 241 height 25
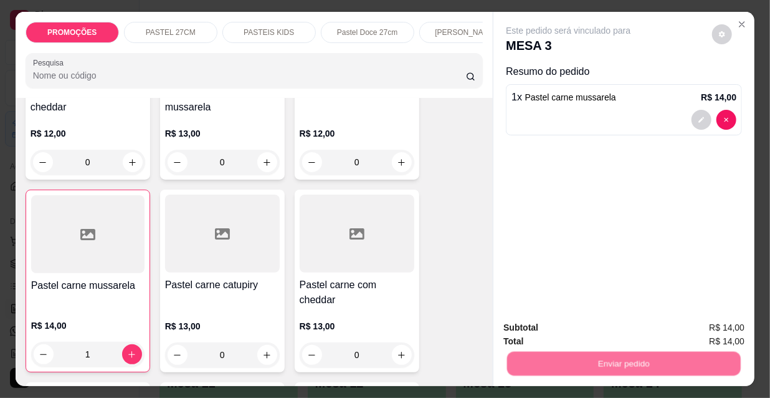
click at [603, 324] on button "Não registrar e enviar pedido" at bounding box center [584, 328] width 126 height 23
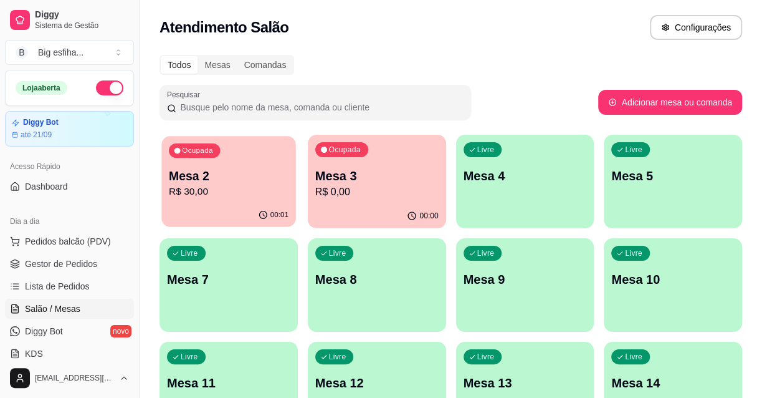
click at [256, 182] on p "Mesa 2" at bounding box center [229, 176] width 120 height 17
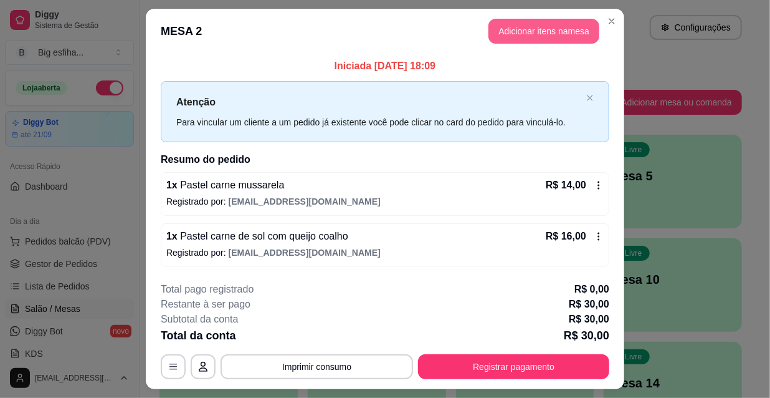
click at [507, 32] on button "Adicionar itens na mesa" at bounding box center [544, 31] width 111 height 25
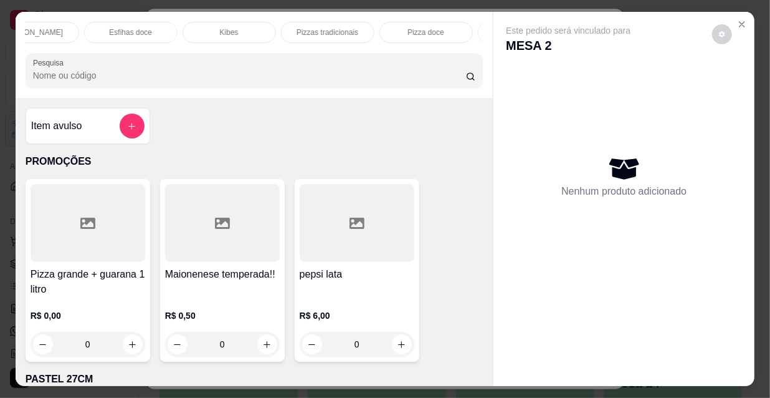
scroll to position [0, 718]
click at [360, 24] on div "Refrigerante" at bounding box center [339, 32] width 94 height 21
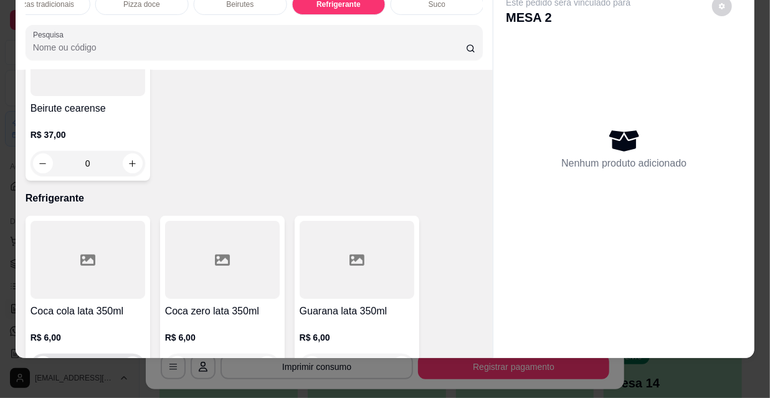
click at [129, 362] on icon "increase-product-quantity" at bounding box center [132, 366] width 9 height 9
type input "1"
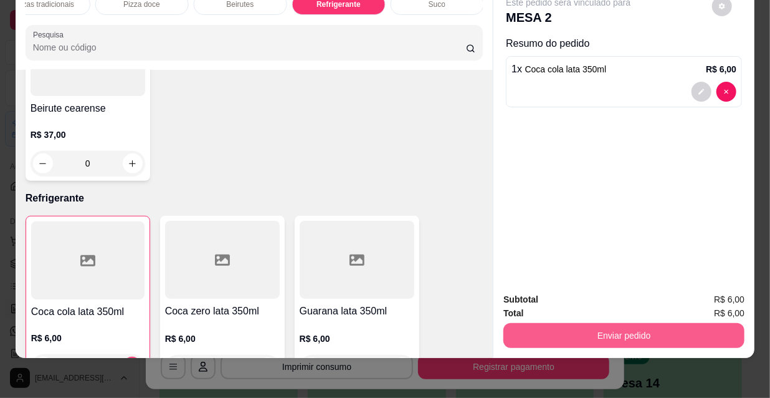
click at [612, 330] on button "Enviar pedido" at bounding box center [624, 335] width 241 height 25
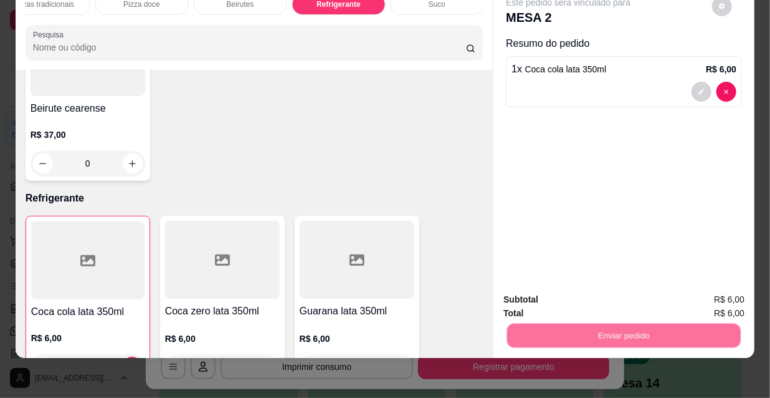
click at [617, 304] on button "Não registrar e enviar pedido" at bounding box center [584, 296] width 130 height 24
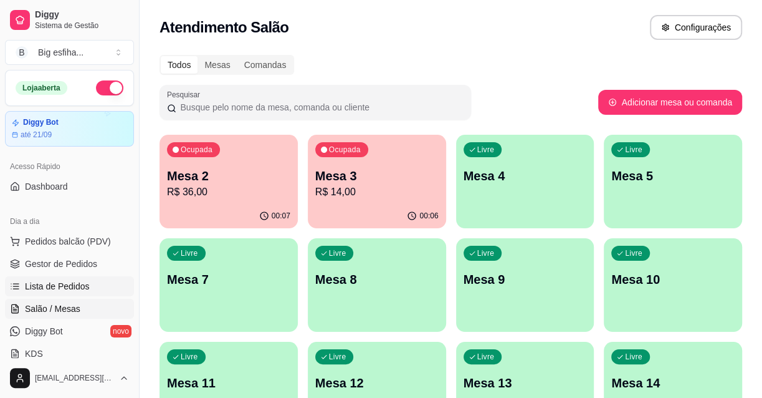
click at [55, 284] on span "Lista de Pedidos" at bounding box center [57, 286] width 65 height 12
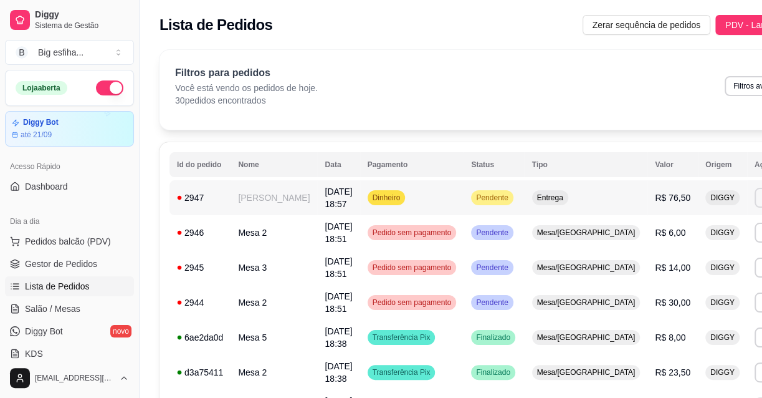
click at [755, 193] on button "Imprimir" at bounding box center [777, 198] width 44 height 20
click at [664, 242] on button "IMPRESSORA" at bounding box center [680, 240] width 87 height 19
click at [89, 307] on link "Salão / Mesas" at bounding box center [69, 309] width 129 height 20
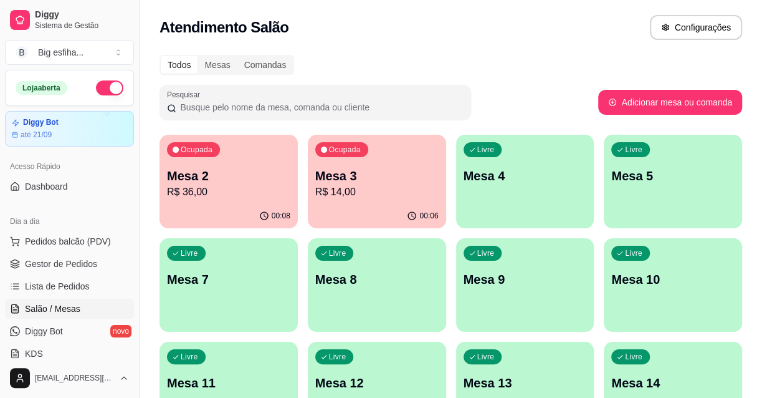
click at [565, 183] on p "Mesa 4" at bounding box center [525, 175] width 123 height 17
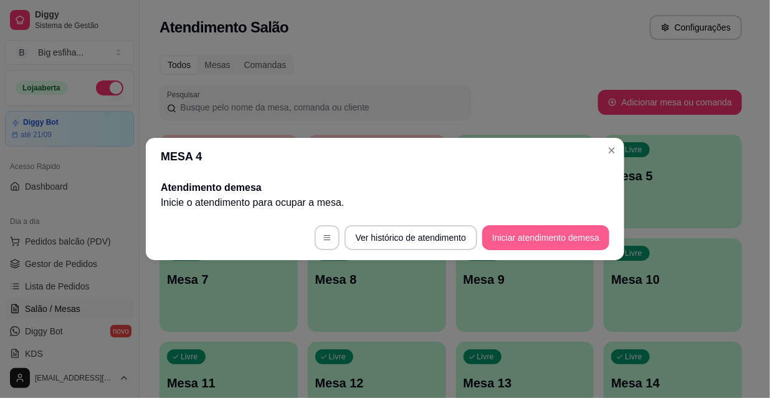
click at [528, 244] on button "Iniciar atendimento de mesa" at bounding box center [545, 237] width 127 height 25
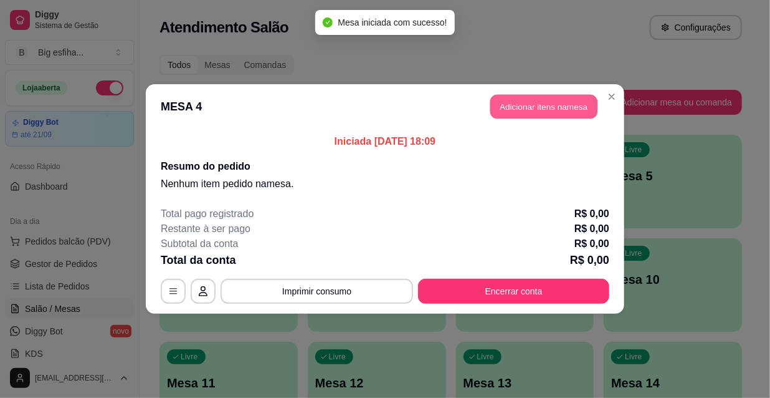
click at [550, 113] on button "Adicionar itens na mesa" at bounding box center [544, 107] width 107 height 24
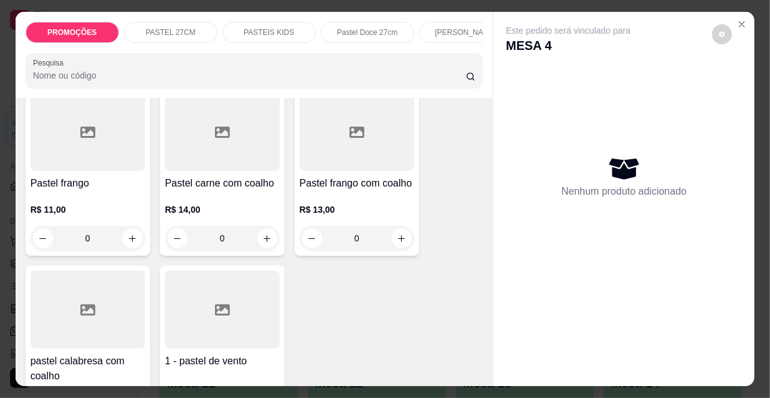
scroll to position [3456, 0]
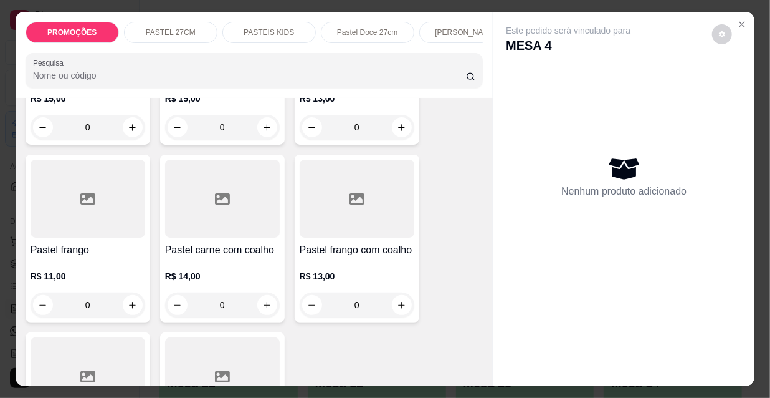
click at [256, 186] on div at bounding box center [222, 199] width 115 height 78
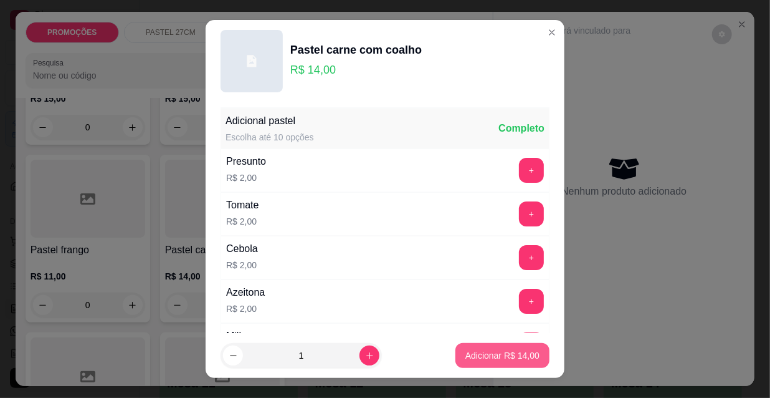
click at [519, 354] on p "Adicionar R$ 14,00" at bounding box center [503, 355] width 74 height 12
type input "1"
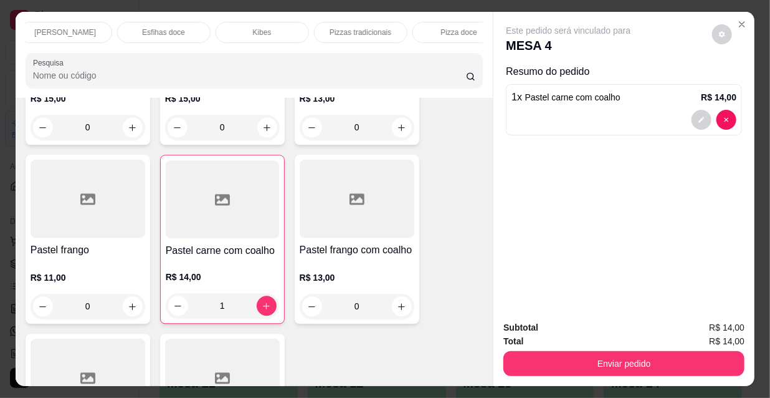
scroll to position [0, 718]
click at [320, 30] on p "Refrigerante" at bounding box center [339, 32] width 41 height 10
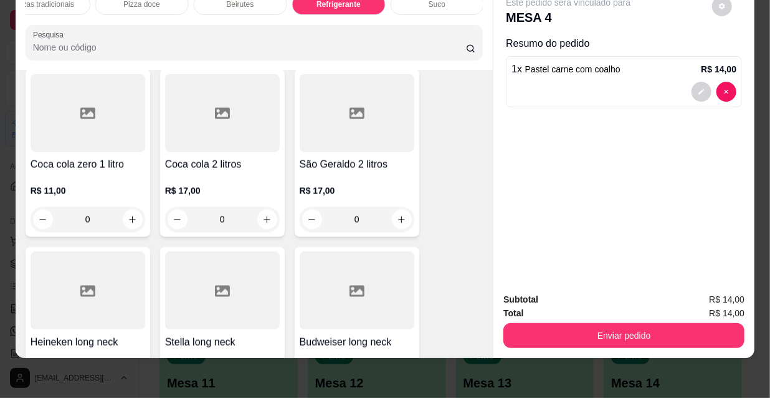
scroll to position [11602, 0]
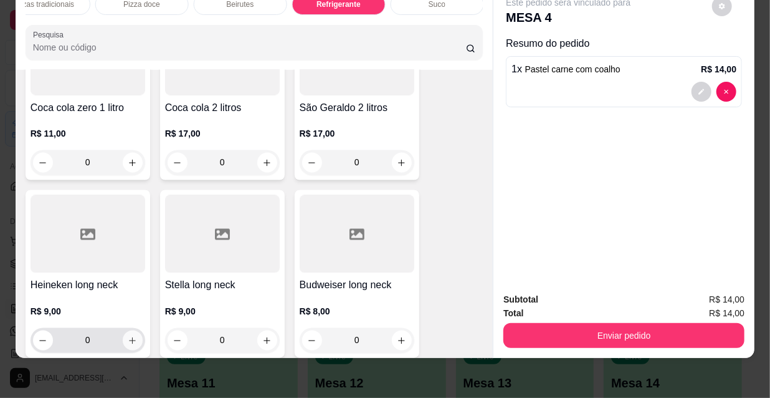
click at [129, 337] on icon "increase-product-quantity" at bounding box center [132, 340] width 7 height 7
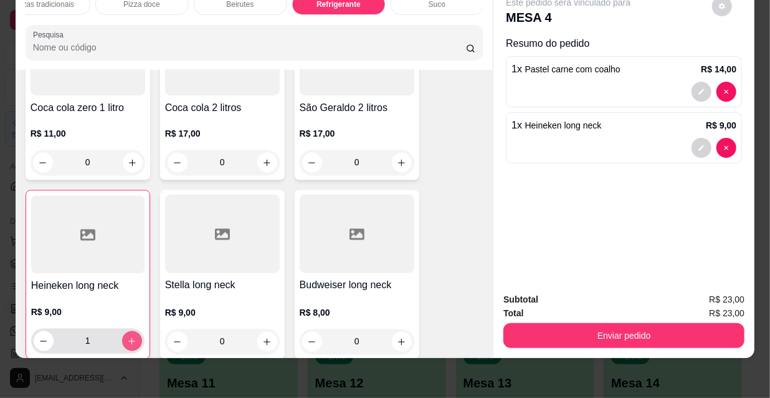
type input "1"
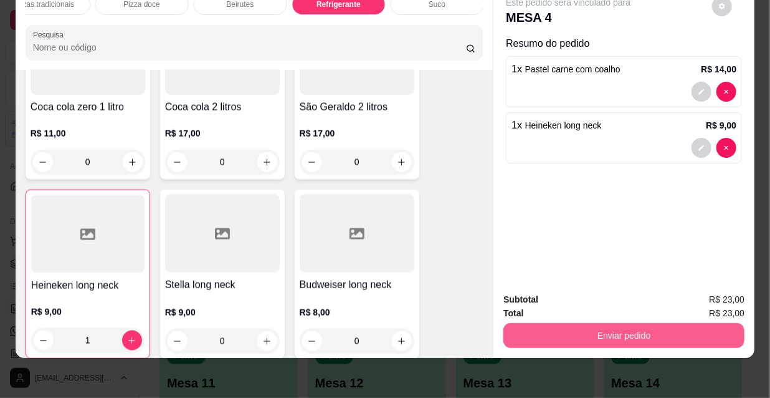
click at [509, 329] on button "Enviar pedido" at bounding box center [624, 335] width 241 height 25
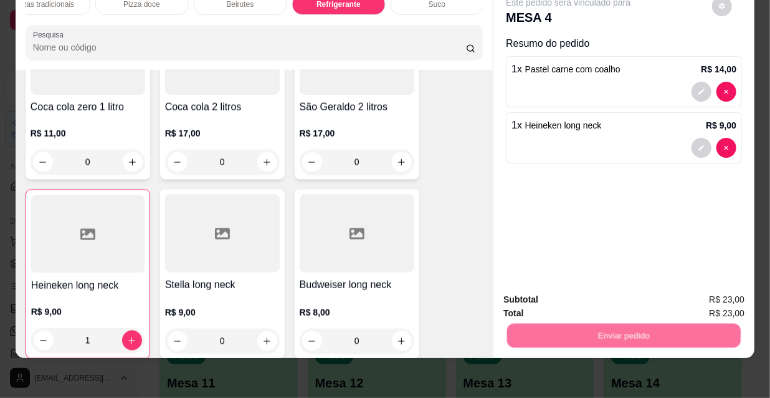
click at [530, 295] on button "Não registrar e enviar pedido" at bounding box center [584, 297] width 130 height 24
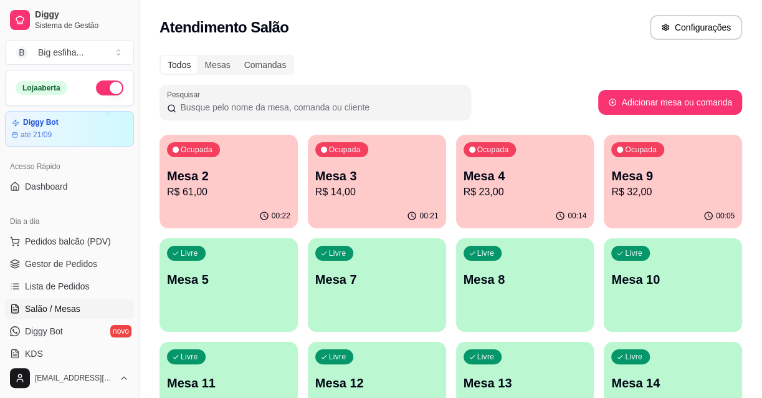
click at [185, 196] on p "R$ 61,00" at bounding box center [228, 192] width 123 height 15
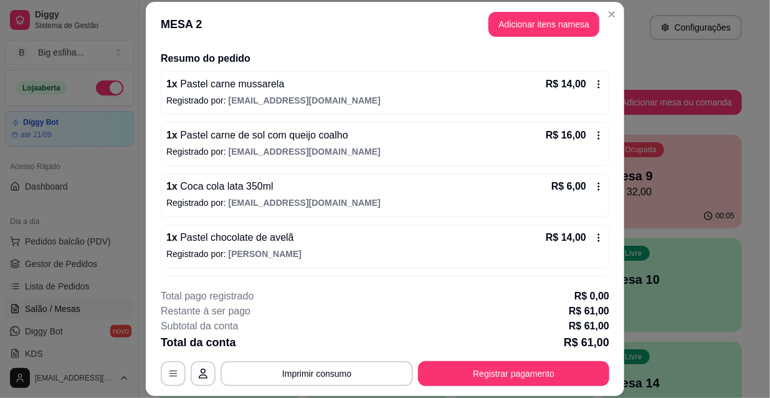
scroll to position [113, 0]
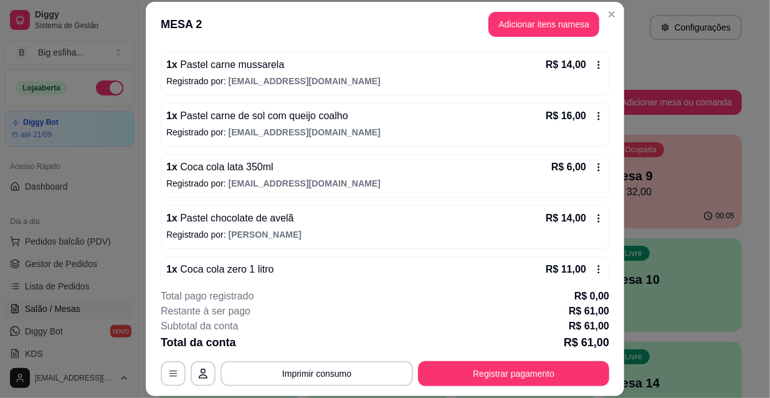
click at [290, 168] on div "1 x Coca cola lata 350ml R$ 6,00" at bounding box center [385, 167] width 438 height 15
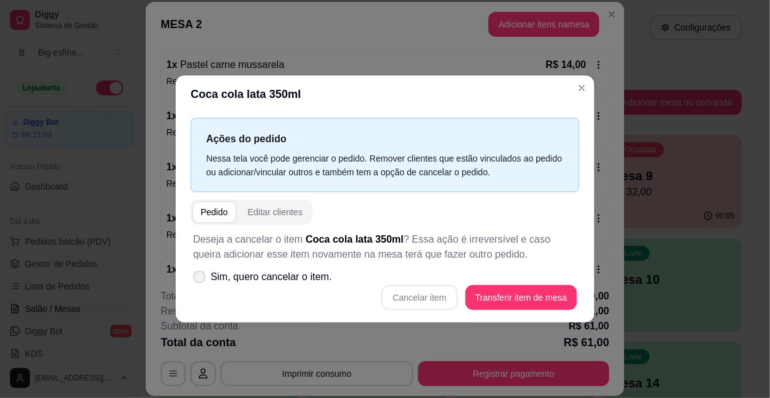
click at [196, 280] on icon at bounding box center [198, 276] width 9 height 7
click at [196, 280] on input "Sim, quero cancelar o item." at bounding box center [197, 283] width 8 height 8
checkbox input "true"
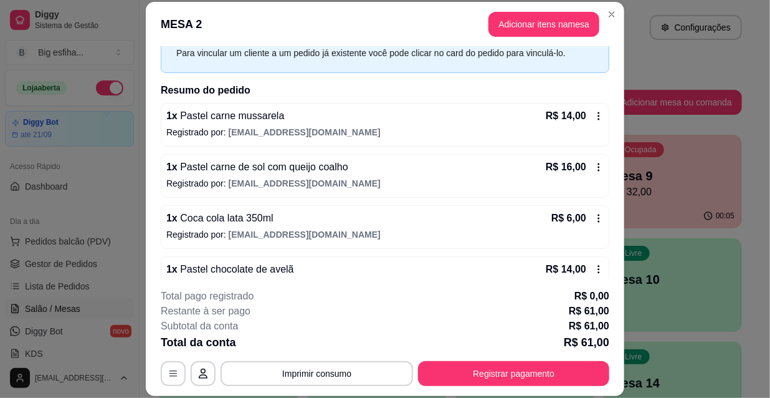
scroll to position [81, 0]
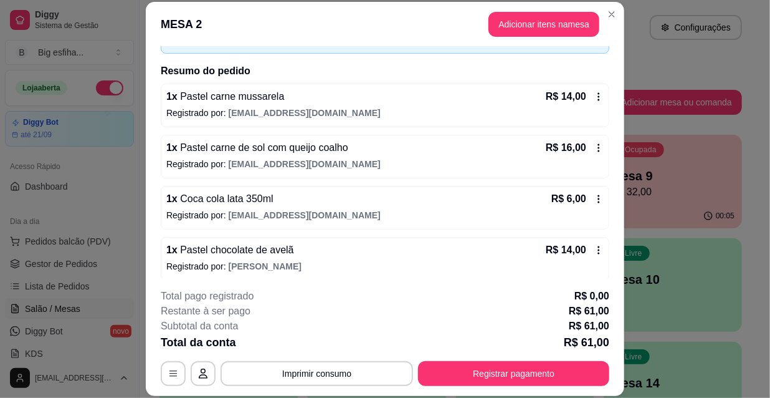
click at [237, 216] on span "[EMAIL_ADDRESS][DOMAIN_NAME]" at bounding box center [305, 215] width 152 height 10
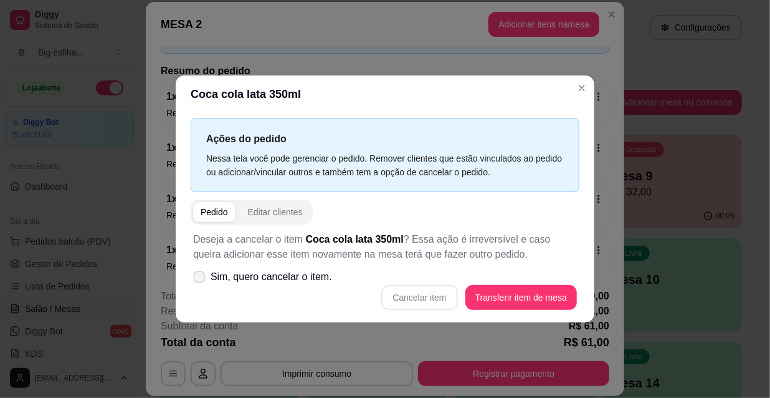
click at [194, 276] on icon at bounding box center [198, 276] width 9 height 7
click at [194, 279] on input "Sim, quero cancelar o item." at bounding box center [197, 283] width 8 height 8
checkbox input "true"
click at [409, 293] on button "Cancelar item" at bounding box center [419, 297] width 76 height 25
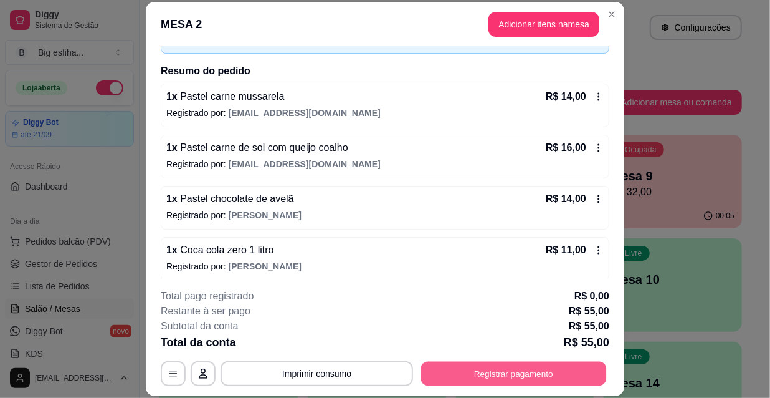
click at [504, 368] on button "Registrar pagamento" at bounding box center [514, 373] width 186 height 24
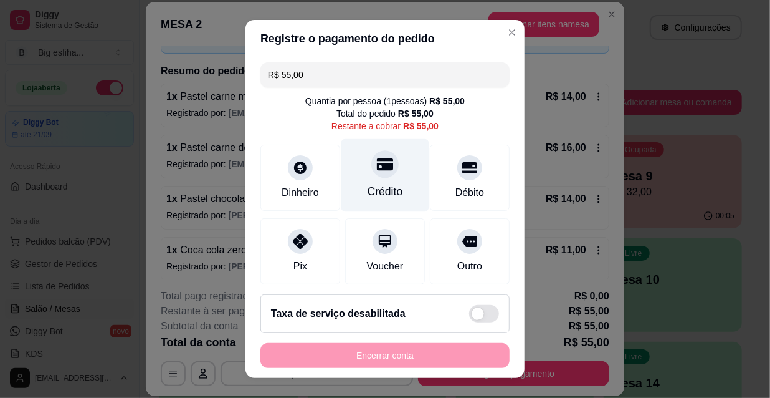
click at [357, 173] on div "Crédito" at bounding box center [386, 175] width 88 height 73
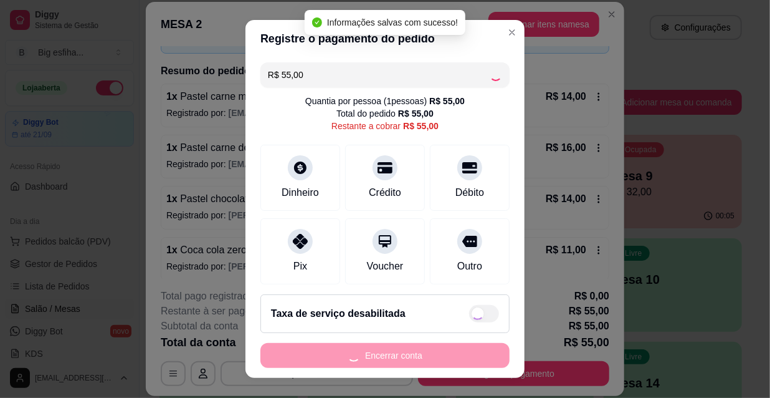
type input "R$ 0,00"
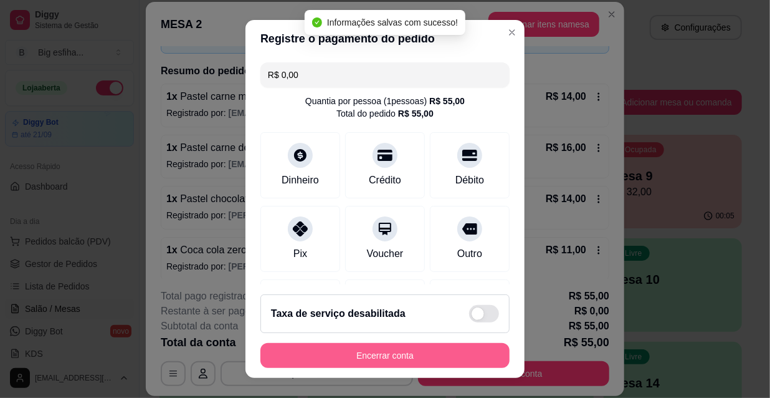
click at [387, 352] on button "Encerrar conta" at bounding box center [385, 355] width 249 height 25
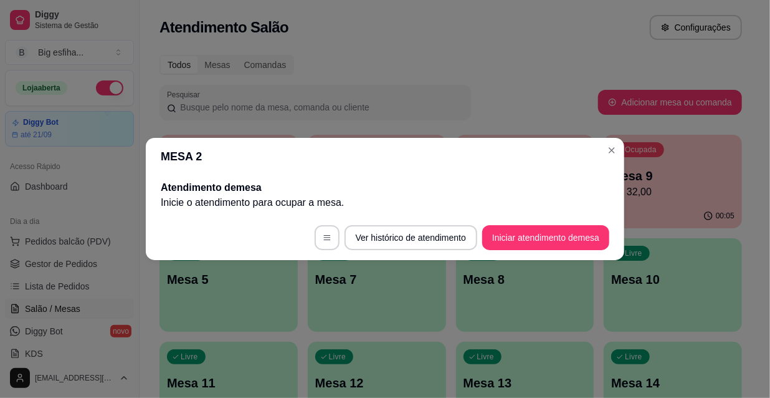
scroll to position [0, 0]
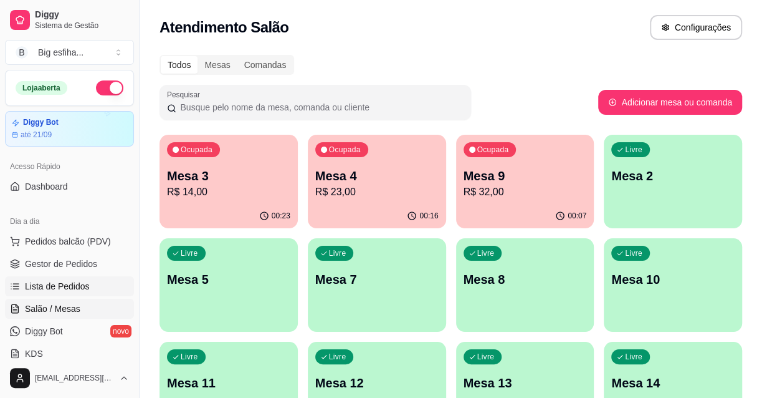
click at [85, 286] on span "Lista de Pedidos" at bounding box center [57, 286] width 65 height 12
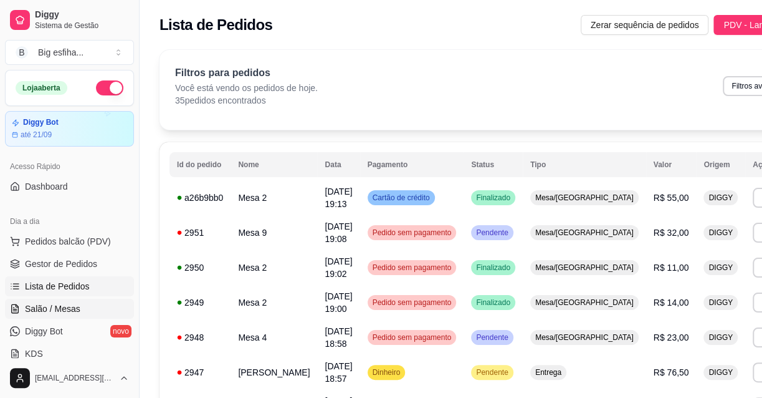
click at [63, 309] on span "Salão / Mesas" at bounding box center [52, 308] width 55 height 12
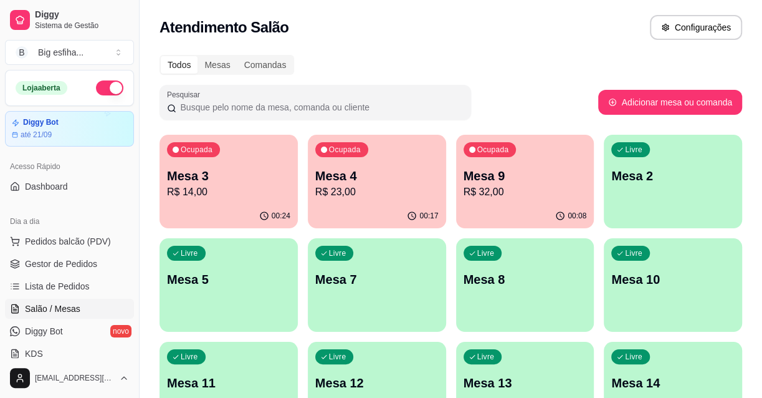
click at [251, 188] on p "R$ 14,00" at bounding box center [228, 192] width 123 height 15
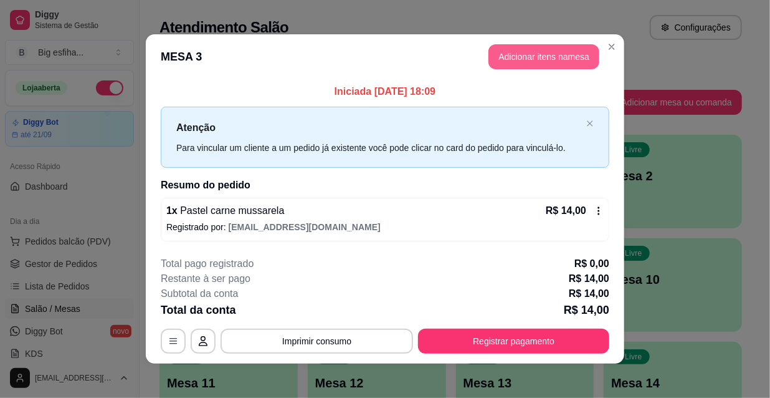
click at [504, 56] on button "Adicionar itens na mesa" at bounding box center [544, 56] width 111 height 25
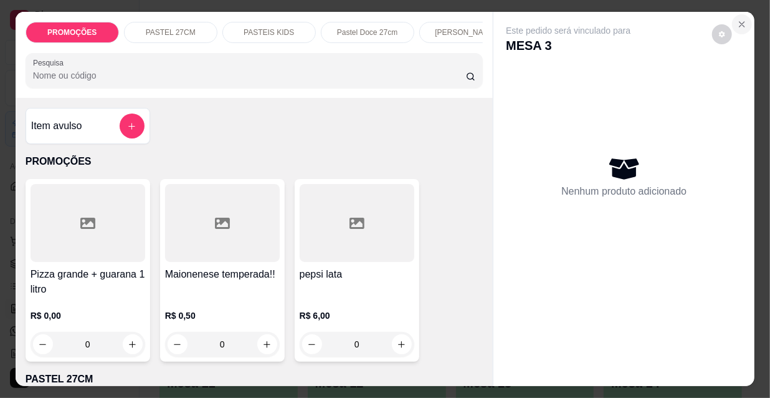
click at [732, 25] on button "Close" at bounding box center [742, 24] width 20 height 20
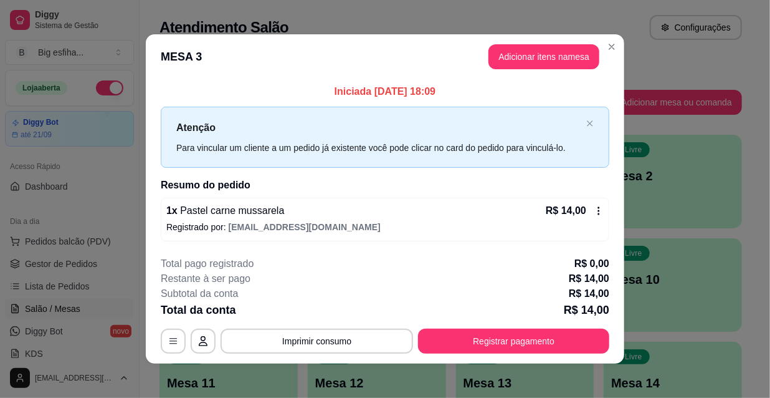
click at [597, 171] on div "Iniciada [DATE] 18:09 Atenção Para vincular um cliente a um pedido já existente…" at bounding box center [385, 162] width 449 height 156
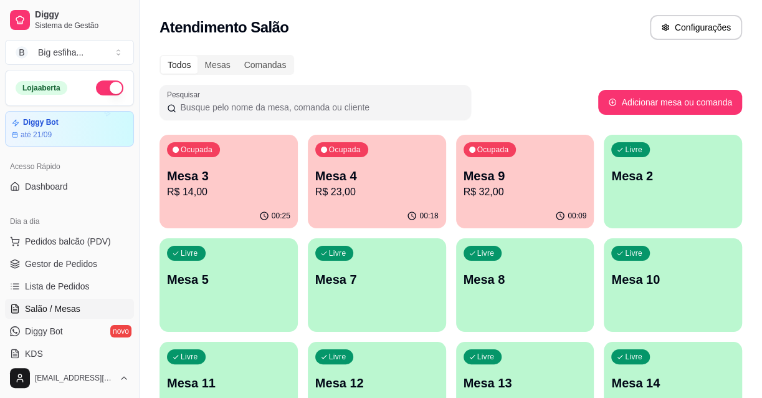
click at [514, 175] on p "Mesa 9" at bounding box center [525, 175] width 123 height 17
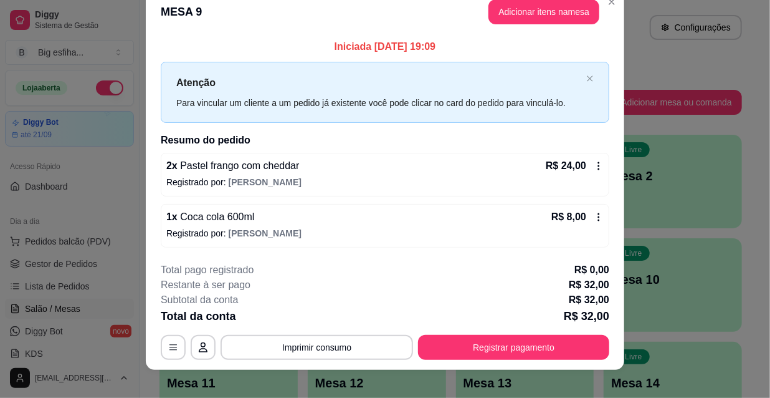
scroll to position [31, 0]
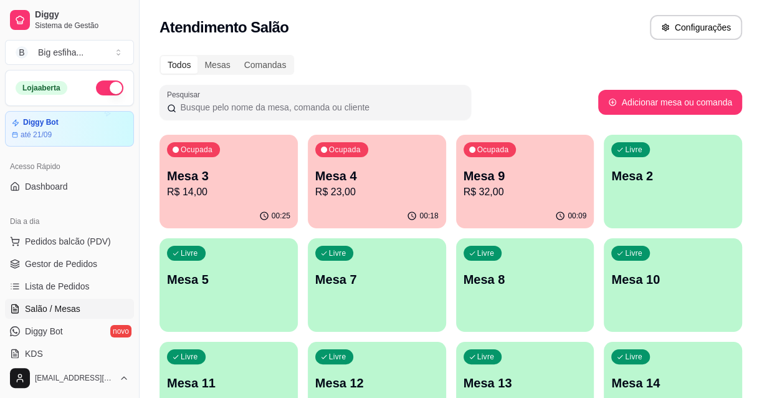
click at [330, 190] on p "R$ 23,00" at bounding box center [376, 192] width 123 height 15
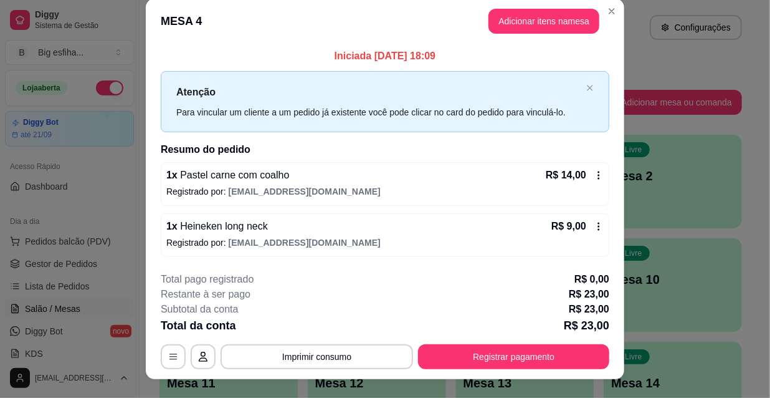
scroll to position [0, 0]
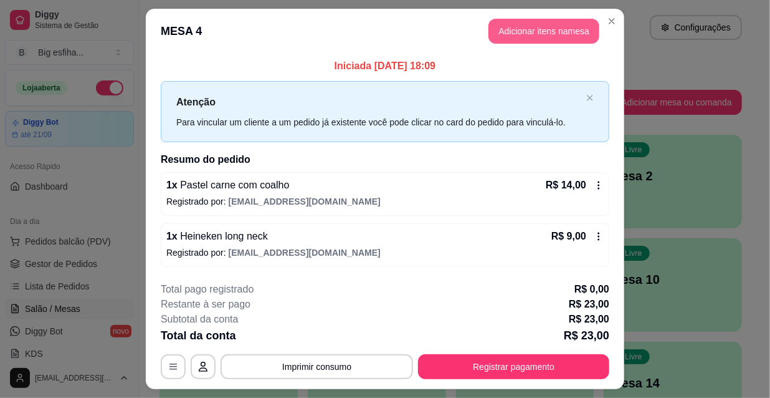
click at [520, 39] on button "Adicionar itens na mesa" at bounding box center [544, 31] width 111 height 25
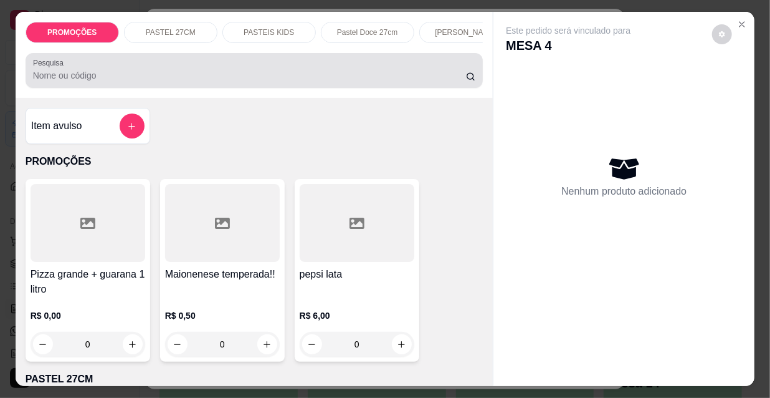
click at [405, 81] on input "Pesquisa" at bounding box center [249, 75] width 433 height 12
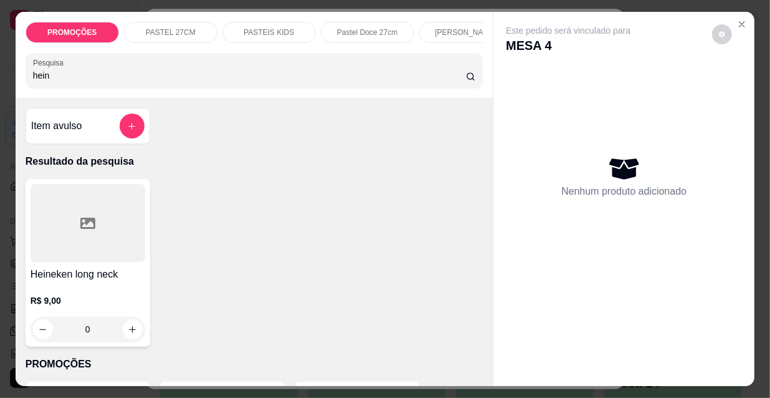
type input "hein"
click at [63, 234] on div at bounding box center [88, 223] width 115 height 78
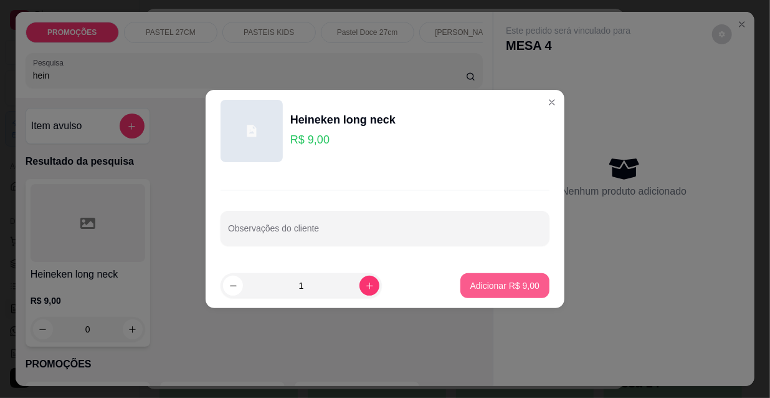
click at [502, 279] on p "Adicionar R$ 9,00" at bounding box center [505, 285] width 69 height 12
type input "1"
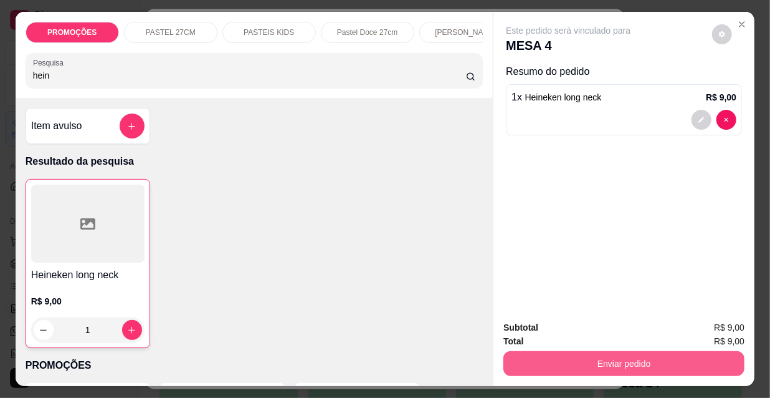
click at [592, 351] on button "Enviar pedido" at bounding box center [624, 363] width 241 height 25
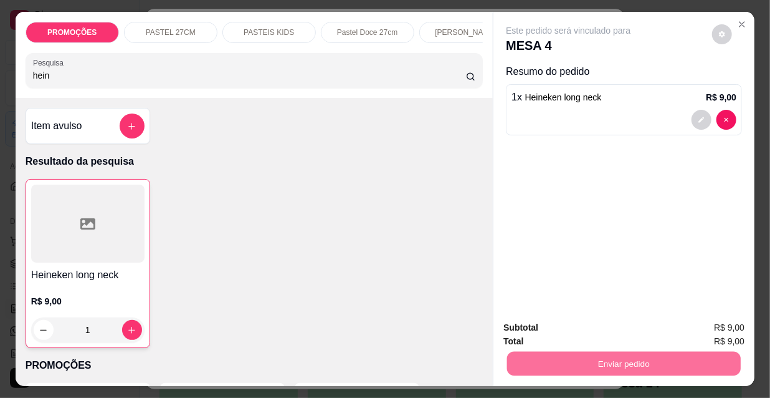
click at [593, 328] on button "Não registrar e enviar pedido" at bounding box center [584, 328] width 126 height 23
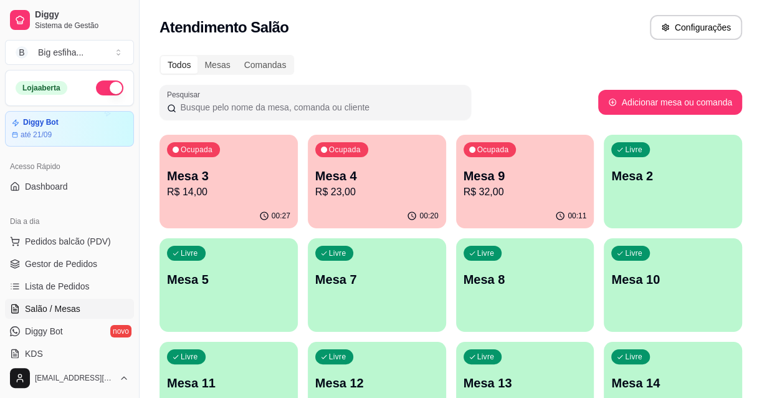
click at [698, 188] on div "Livre Mesa 2" at bounding box center [673, 174] width 138 height 79
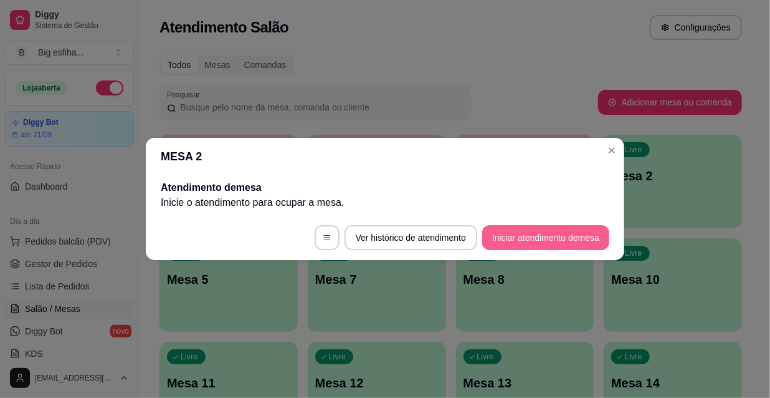
click at [530, 237] on button "Iniciar atendimento de mesa" at bounding box center [545, 237] width 127 height 25
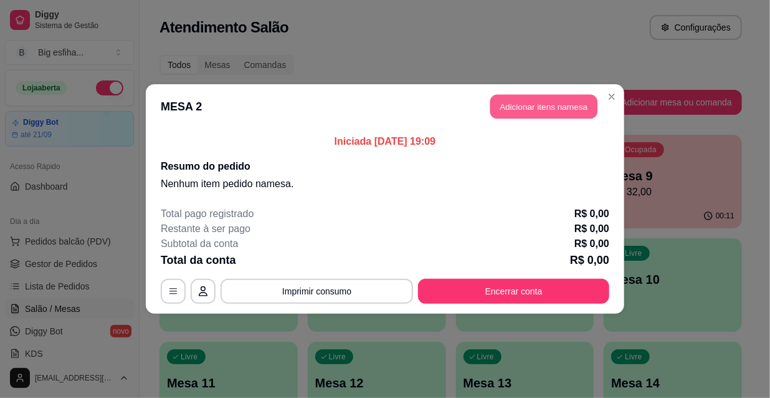
click at [506, 112] on button "Adicionar itens na mesa" at bounding box center [544, 107] width 107 height 24
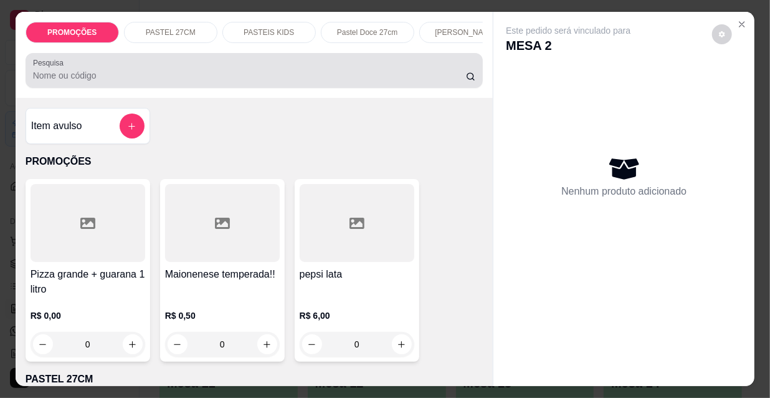
click at [296, 87] on div "Pesquisa" at bounding box center [255, 70] width 458 height 35
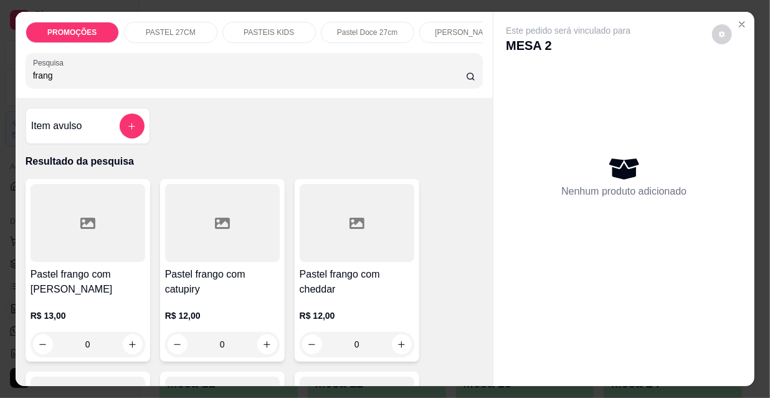
type input "frang"
click at [378, 221] on div at bounding box center [357, 223] width 115 height 78
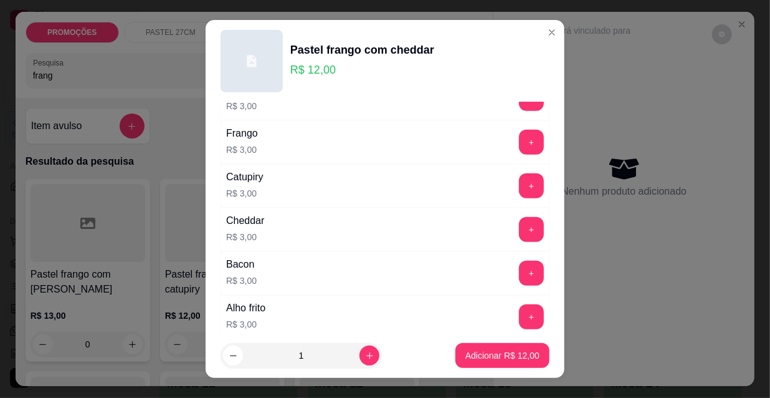
scroll to position [396, 0]
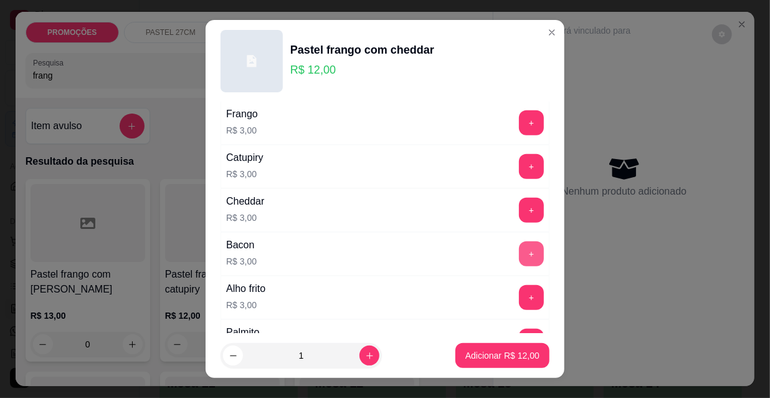
click at [519, 252] on button "+" at bounding box center [531, 253] width 25 height 25
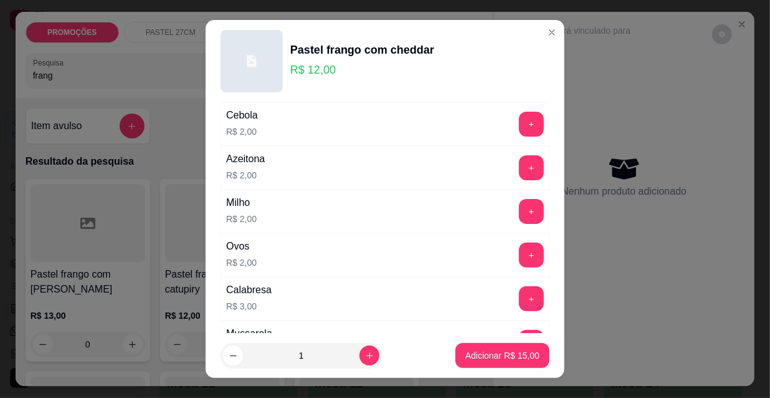
scroll to position [113, 0]
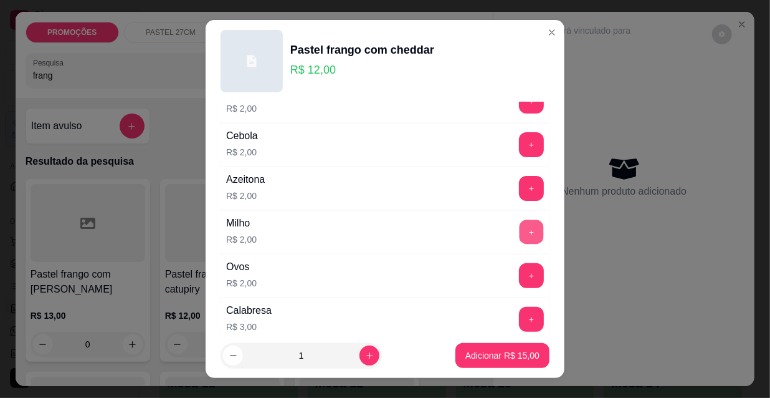
click at [520, 234] on button "+" at bounding box center [532, 232] width 24 height 24
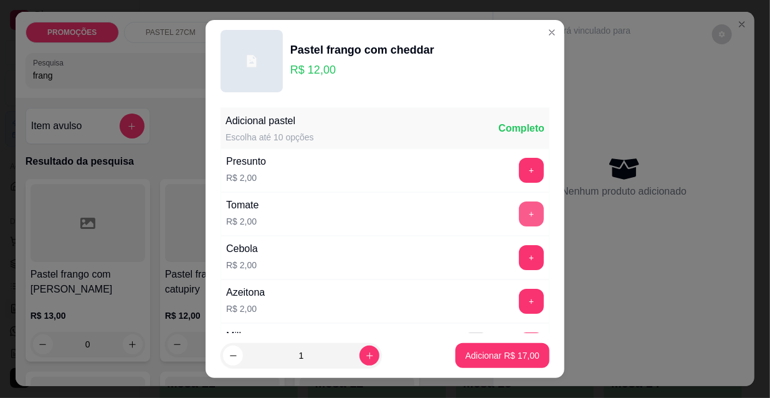
click at [519, 216] on button "+" at bounding box center [531, 213] width 25 height 25
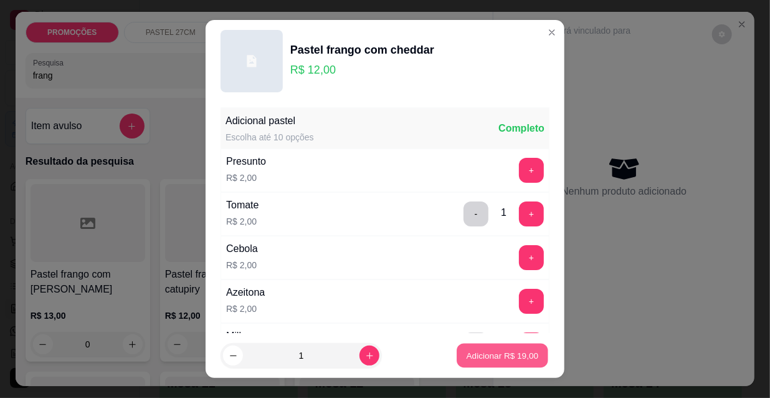
click at [500, 353] on p "Adicionar R$ 19,00" at bounding box center [503, 355] width 72 height 12
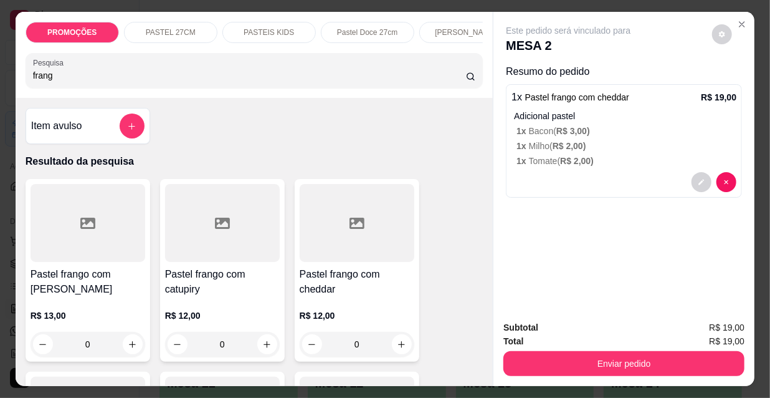
drag, startPoint x: 46, startPoint y: 82, endPoint x: 3, endPoint y: 82, distance: 42.4
click at [3, 82] on div "PROMOÇÕES PASTEL 27CM PASTEIS KIDS Pastel Doce 27cm Esfihas Salgadas Esfihas do…" at bounding box center [385, 199] width 770 height 398
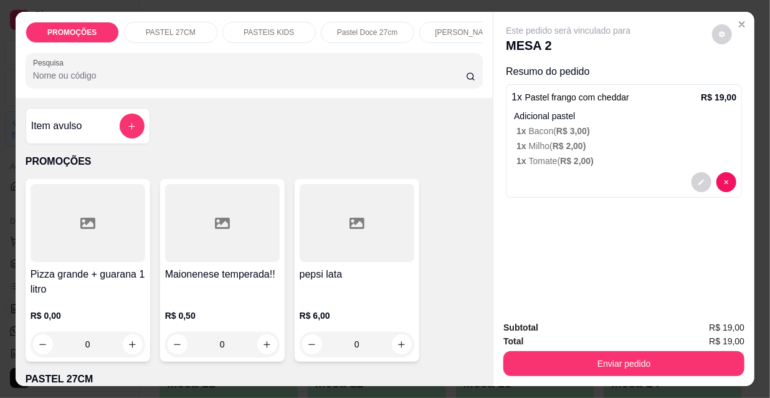
click at [96, 83] on div at bounding box center [254, 70] width 443 height 25
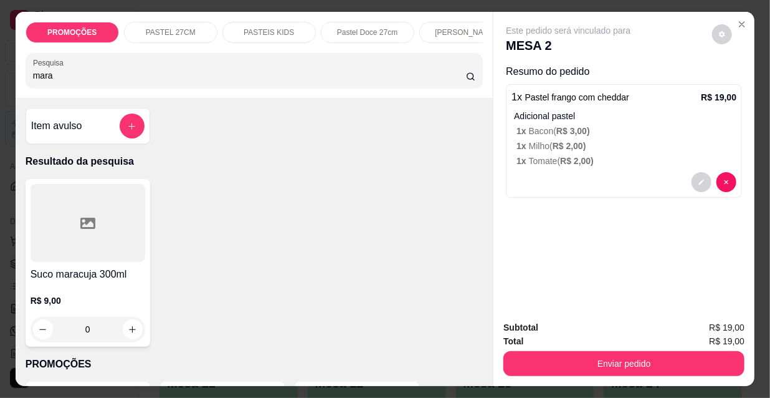
type input "mara"
click at [83, 240] on div at bounding box center [88, 223] width 115 height 78
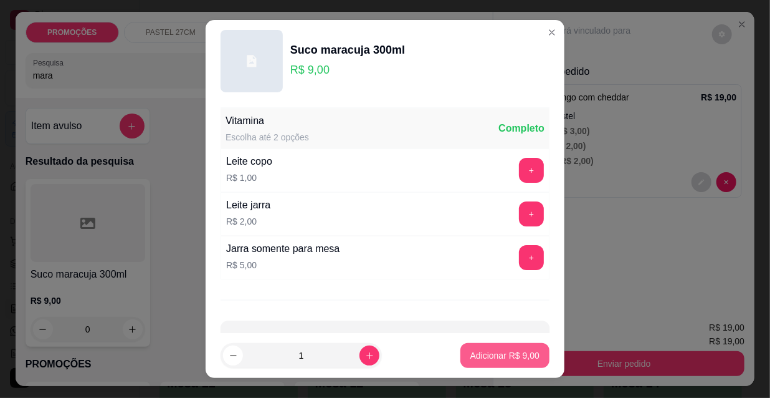
click at [497, 358] on p "Adicionar R$ 9,00" at bounding box center [505, 355] width 69 height 12
type input "1"
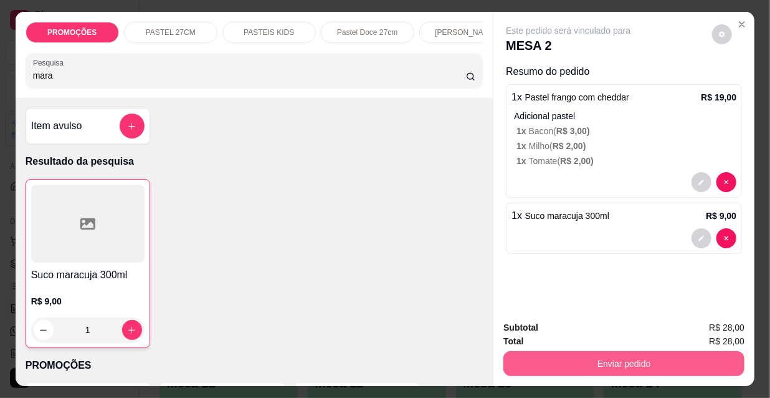
click at [547, 355] on button "Enviar pedido" at bounding box center [624, 363] width 241 height 25
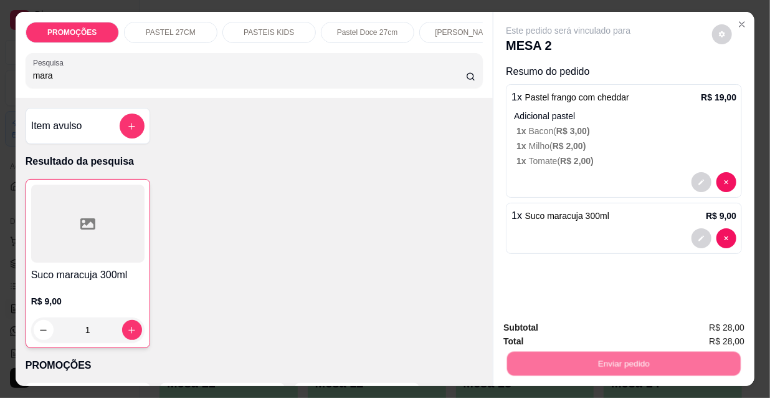
click at [542, 333] on button "Não registrar e enviar pedido" at bounding box center [584, 328] width 126 height 23
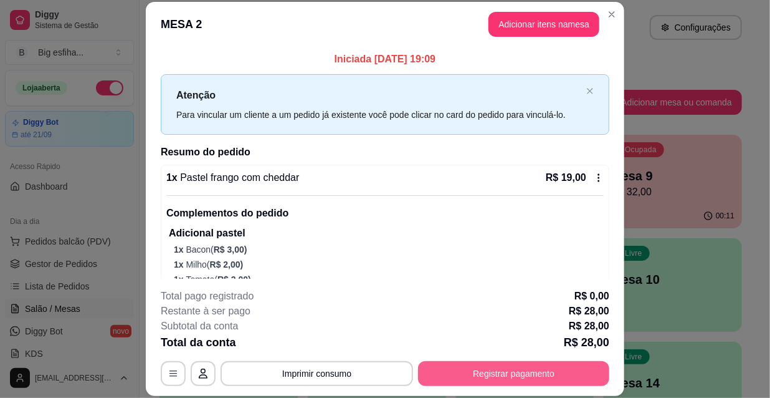
click at [456, 367] on button "Registrar pagamento" at bounding box center [513, 373] width 191 height 25
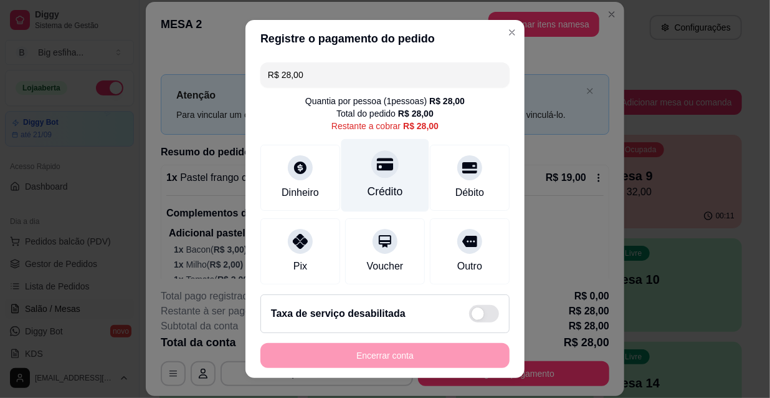
click at [368, 196] on div "Crédito" at bounding box center [386, 191] width 36 height 16
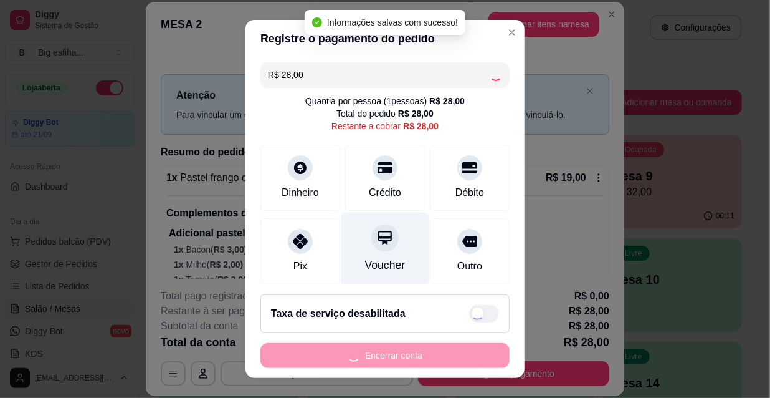
type input "R$ 0,00"
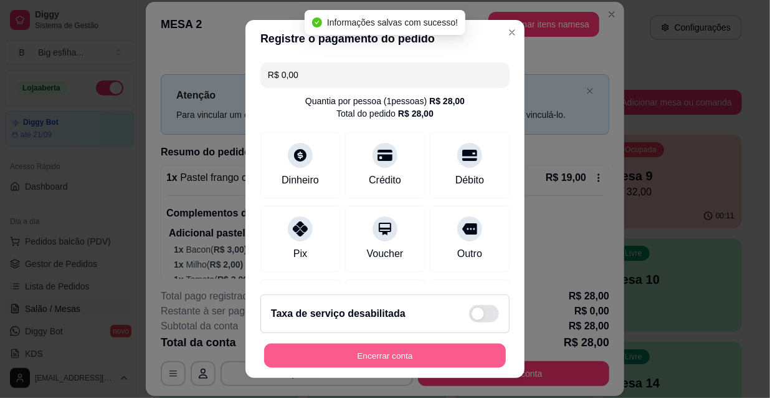
click at [389, 355] on button "Encerrar conta" at bounding box center [385, 355] width 242 height 24
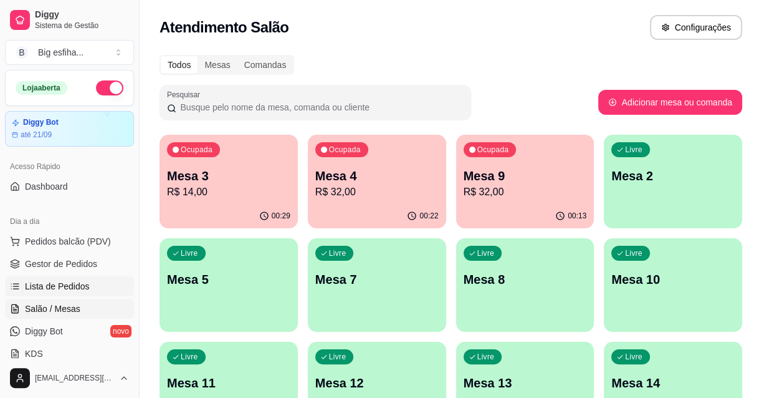
click at [101, 287] on link "Lista de Pedidos" at bounding box center [69, 286] width 129 height 20
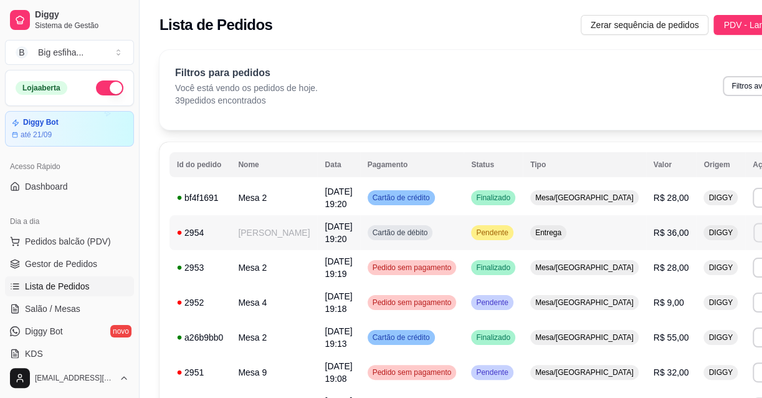
click at [754, 235] on button "Imprimir" at bounding box center [775, 232] width 43 height 19
click at [664, 282] on button "IMPRESSORA" at bounding box center [681, 276] width 90 height 20
click at [75, 311] on span "Salão / Mesas" at bounding box center [52, 308] width 55 height 12
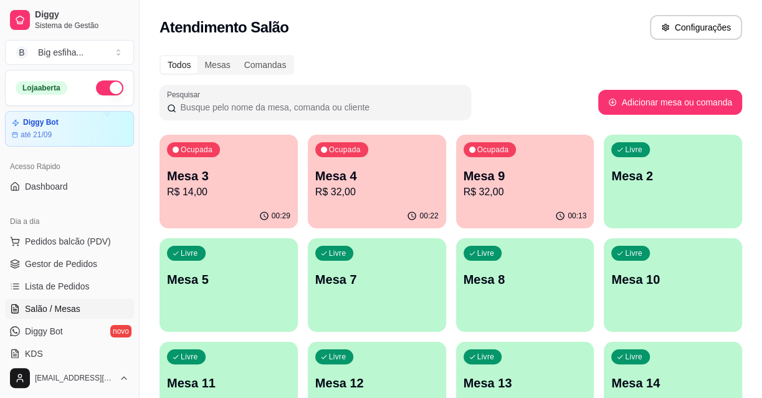
click at [258, 183] on p "Mesa 3" at bounding box center [228, 175] width 123 height 17
click at [483, 188] on p "R$ 32,00" at bounding box center [525, 192] width 123 height 15
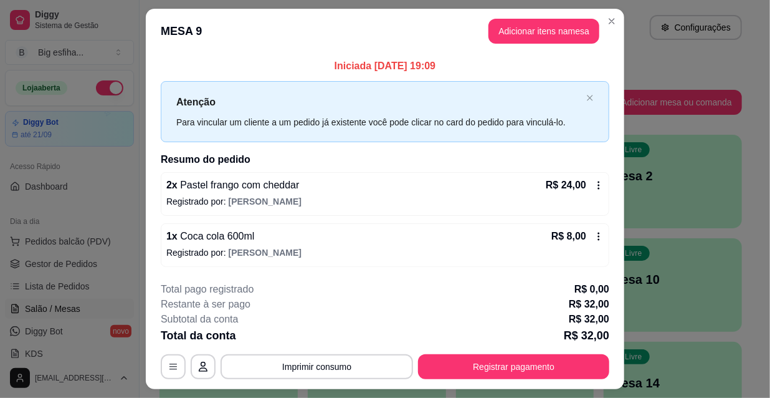
scroll to position [31, 0]
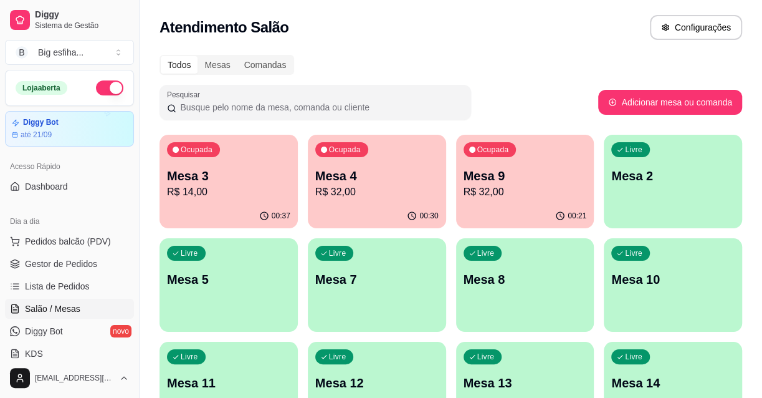
click at [686, 188] on div "Livre Mesa 2" at bounding box center [673, 174] width 138 height 79
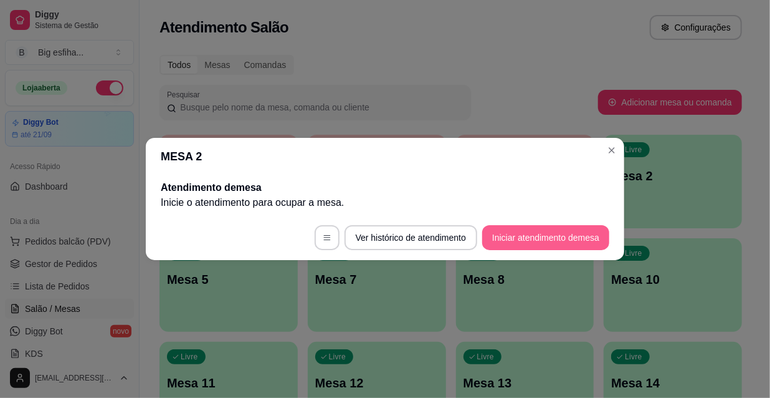
click at [542, 233] on button "Iniciar atendimento de mesa" at bounding box center [545, 237] width 127 height 25
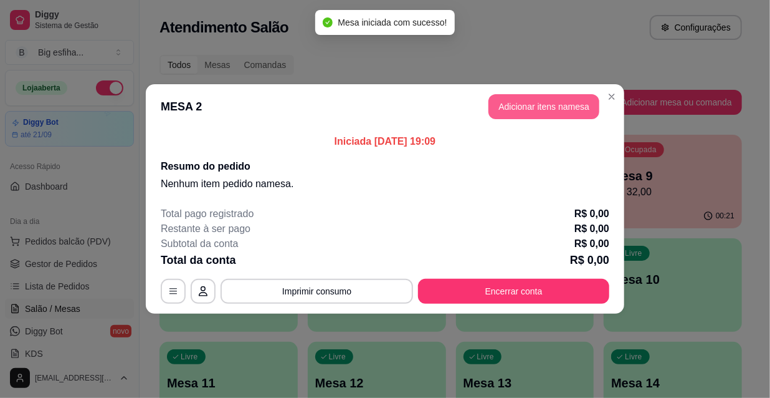
click at [505, 95] on button "Adicionar itens na mesa" at bounding box center [544, 106] width 111 height 25
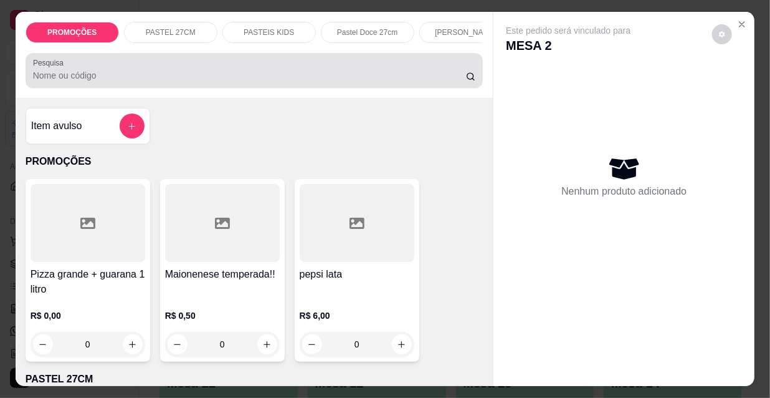
click at [77, 87] on div "Pesquisa" at bounding box center [255, 70] width 458 height 35
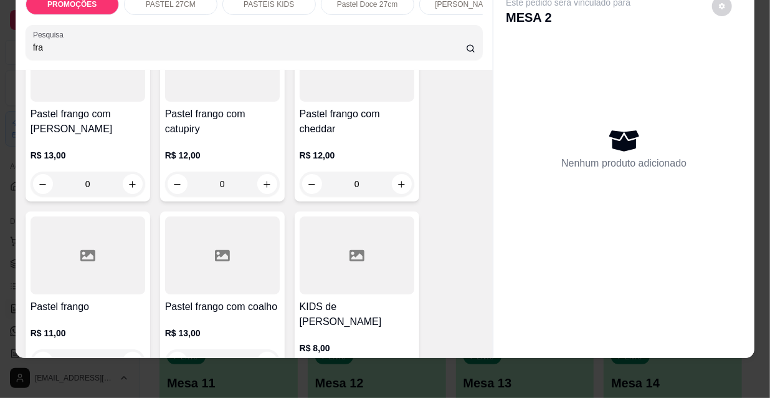
scroll to position [170, 0]
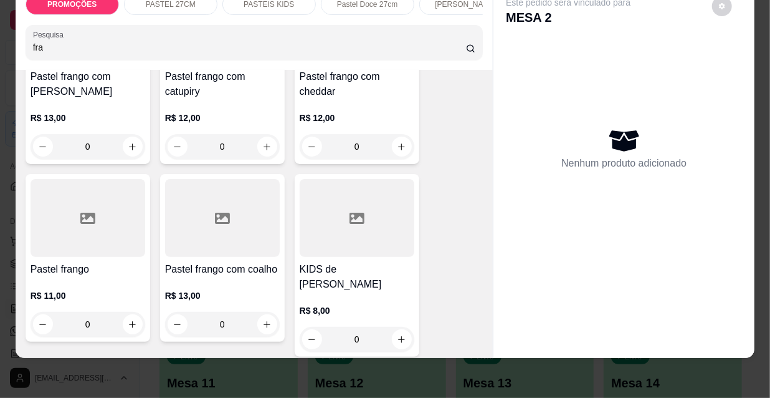
type input "fra"
click at [90, 258] on div "Pastel frango R$ 11,00 0" at bounding box center [88, 258] width 125 height 168
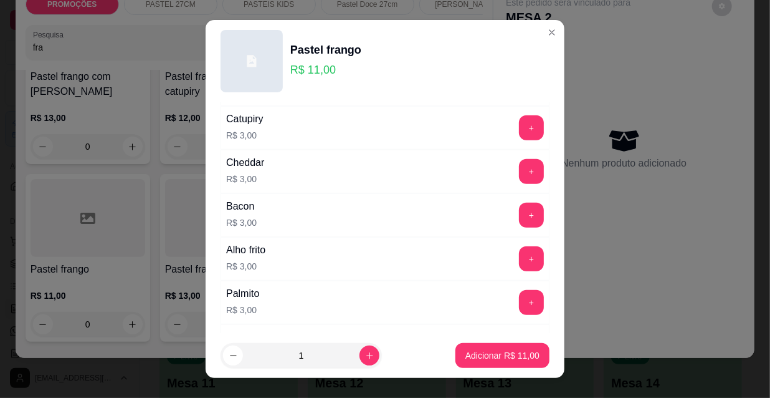
scroll to position [453, 0]
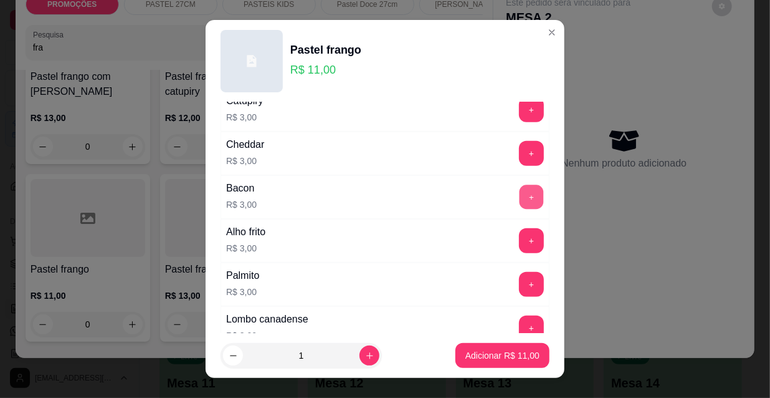
click at [520, 186] on button "+" at bounding box center [532, 197] width 24 height 24
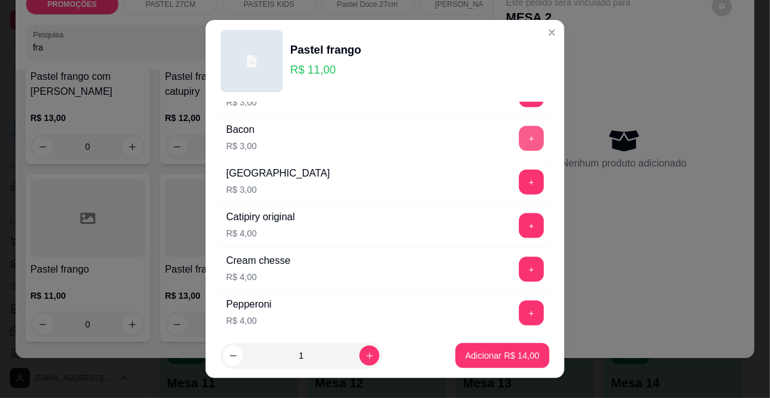
scroll to position [736, 0]
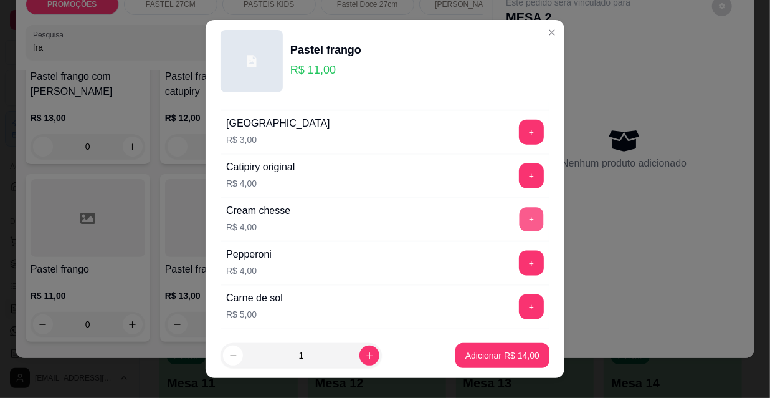
click at [520, 208] on button "+" at bounding box center [532, 220] width 24 height 24
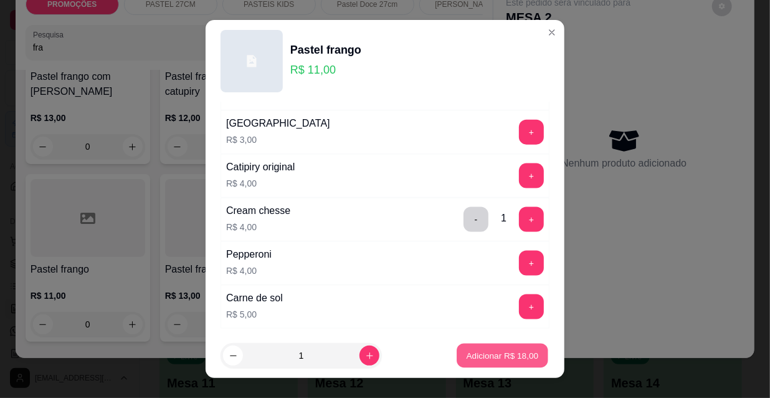
click at [508, 357] on p "Adicionar R$ 18,00" at bounding box center [503, 355] width 72 height 12
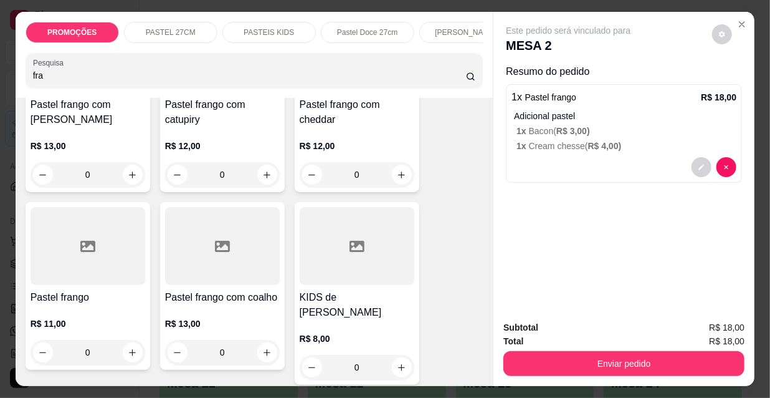
scroll to position [0, 401]
click at [182, 25] on div "Esfihas doce" at bounding box center [164, 32] width 94 height 21
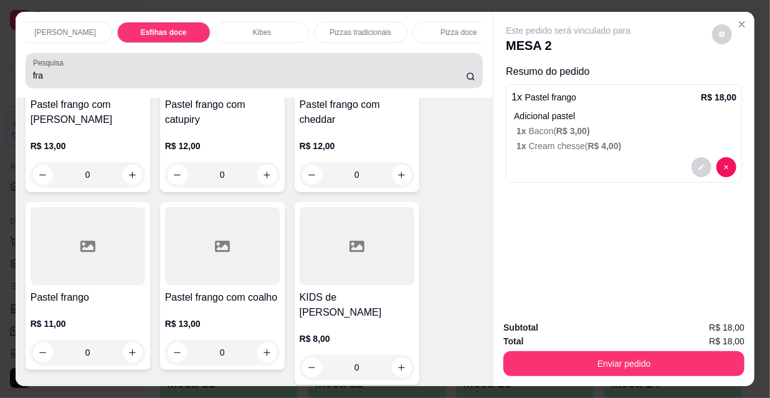
scroll to position [32, 0]
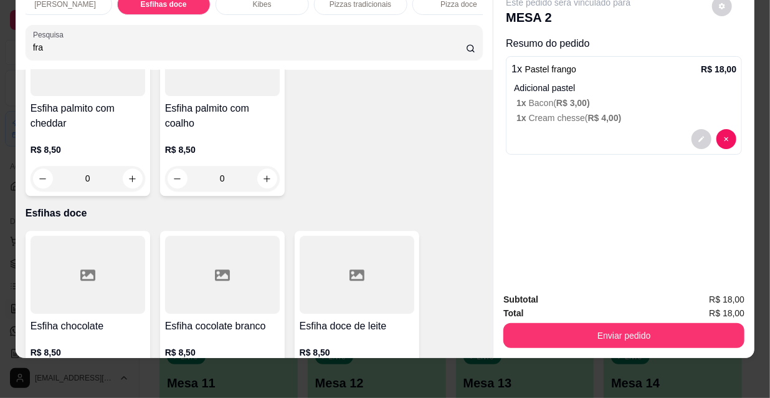
click at [99, 333] on div "R$ 8,50 0" at bounding box center [88, 363] width 115 height 60
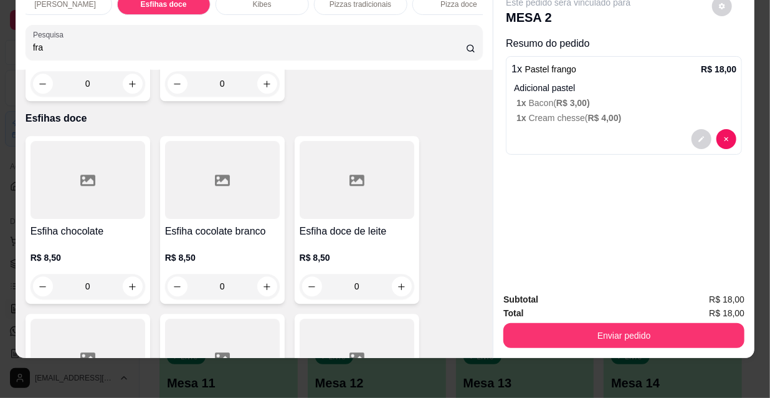
scroll to position [10035, 0]
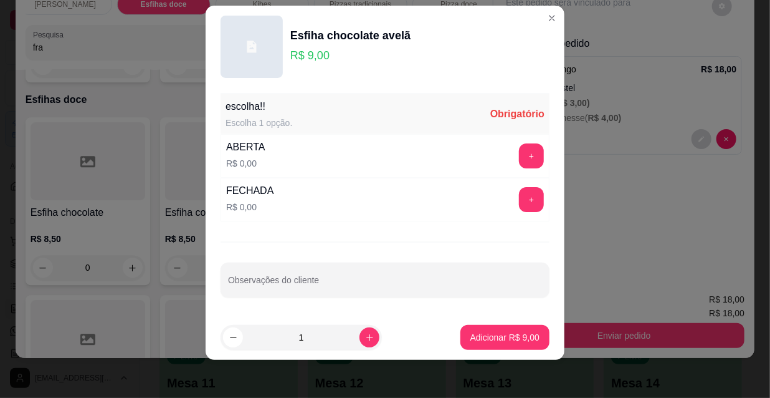
scroll to position [17, 0]
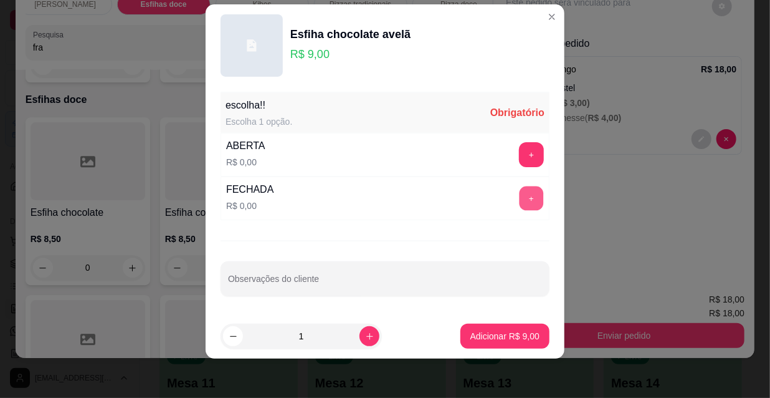
click at [520, 198] on button "+" at bounding box center [532, 198] width 24 height 24
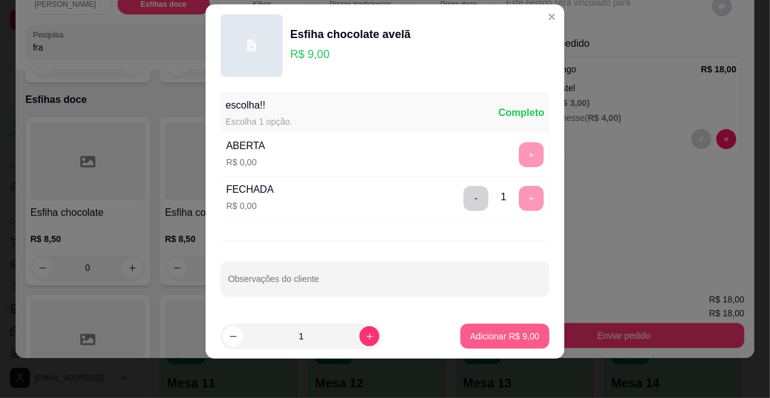
click at [504, 344] on button "Adicionar R$ 9,00" at bounding box center [505, 336] width 89 height 25
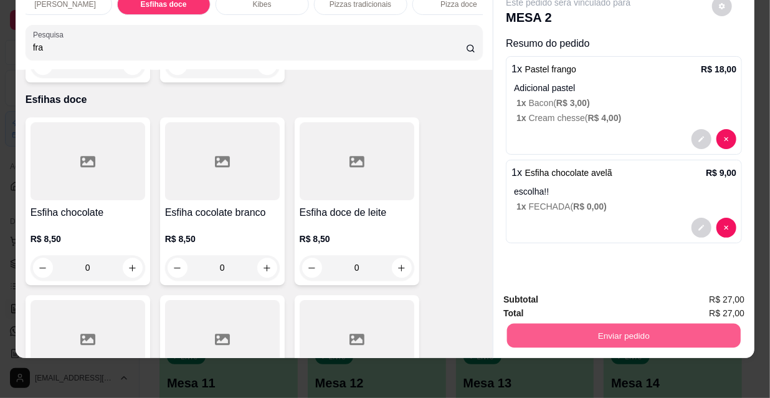
click at [585, 328] on button "Enviar pedido" at bounding box center [624, 335] width 234 height 24
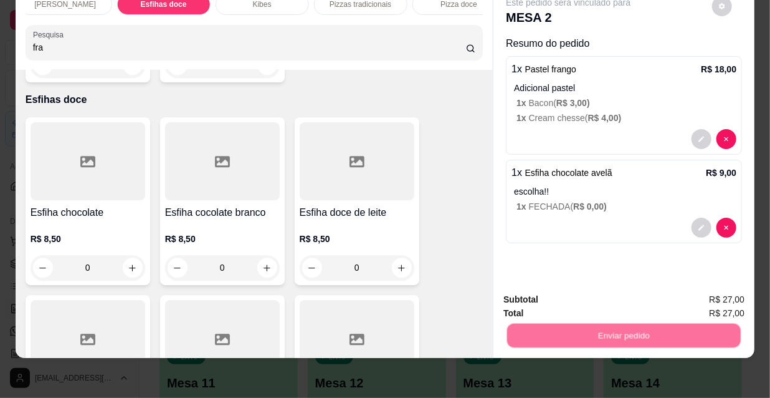
click at [591, 296] on button "Não registrar e enviar pedido" at bounding box center [584, 296] width 126 height 23
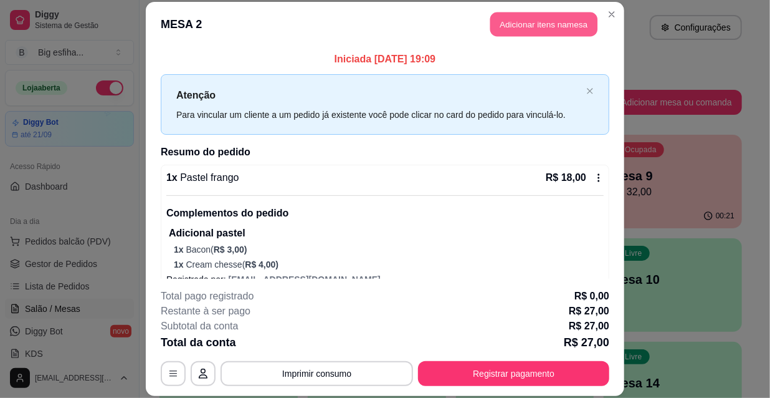
click at [538, 27] on button "Adicionar itens na mesa" at bounding box center [544, 24] width 107 height 24
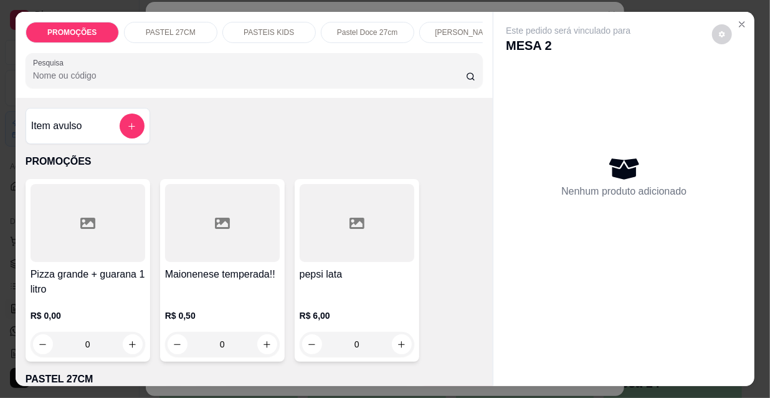
scroll to position [0, 718]
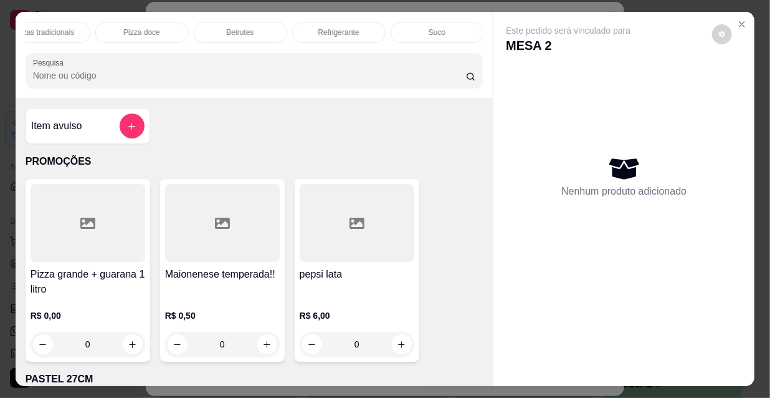
click at [360, 27] on div "Refrigerante" at bounding box center [339, 32] width 94 height 21
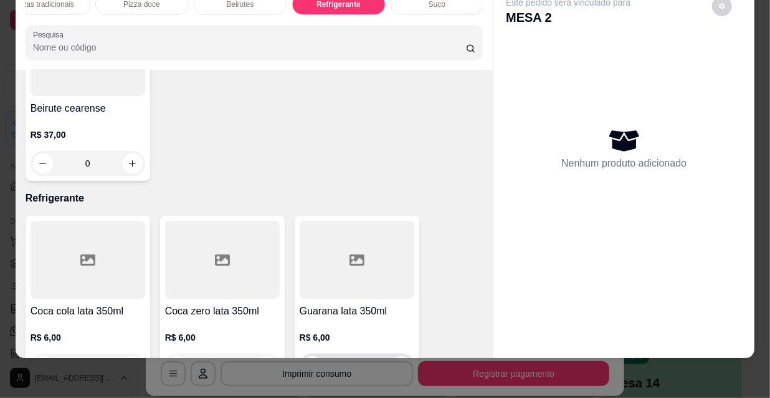
click at [388, 353] on div "0" at bounding box center [357, 365] width 110 height 25
click at [392, 357] on button "increase-product-quantity" at bounding box center [401, 366] width 19 height 19
type input "1"
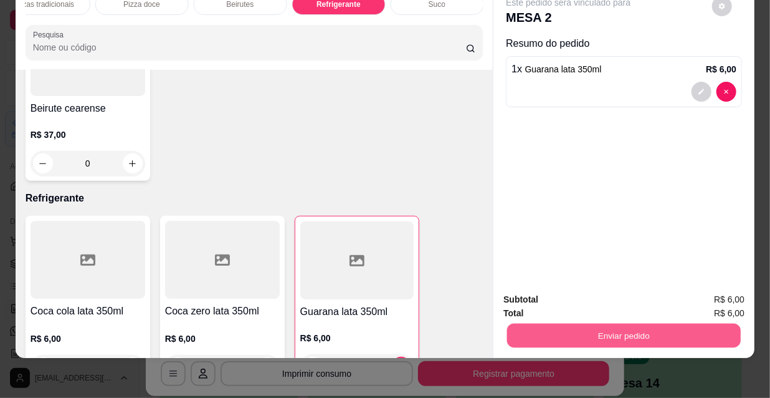
click at [561, 327] on button "Enviar pedido" at bounding box center [624, 335] width 234 height 24
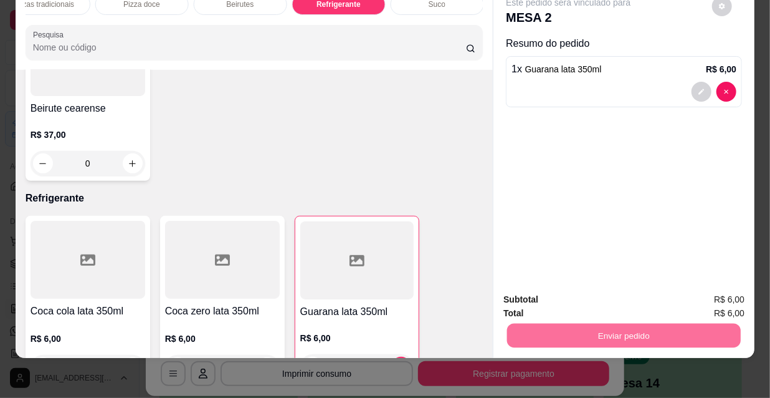
click at [557, 305] on button "Não registrar e enviar pedido" at bounding box center [584, 295] width 126 height 23
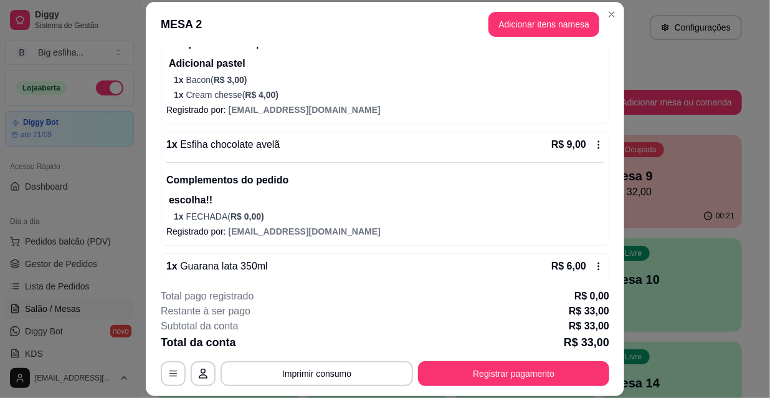
scroll to position [0, 0]
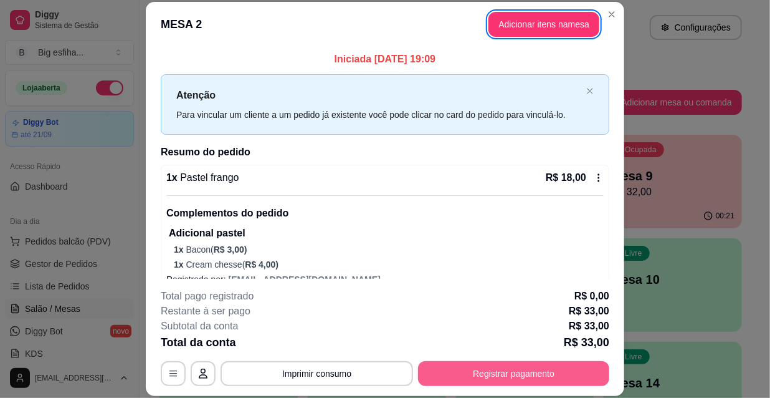
click at [468, 378] on button "Registrar pagamento" at bounding box center [513, 373] width 191 height 25
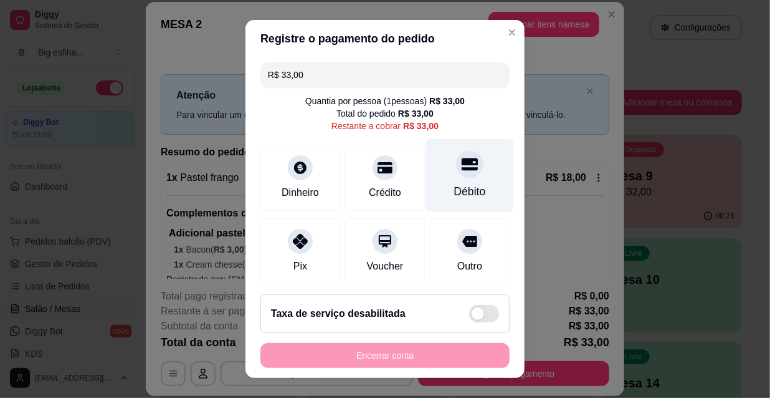
click at [470, 178] on div "Débito" at bounding box center [470, 175] width 88 height 73
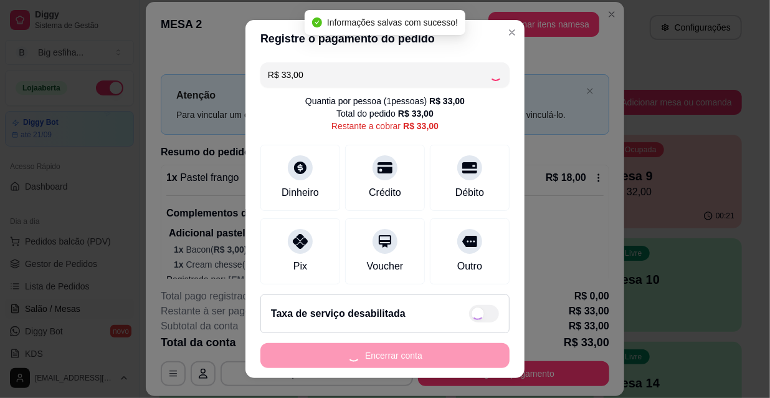
type input "R$ 0,00"
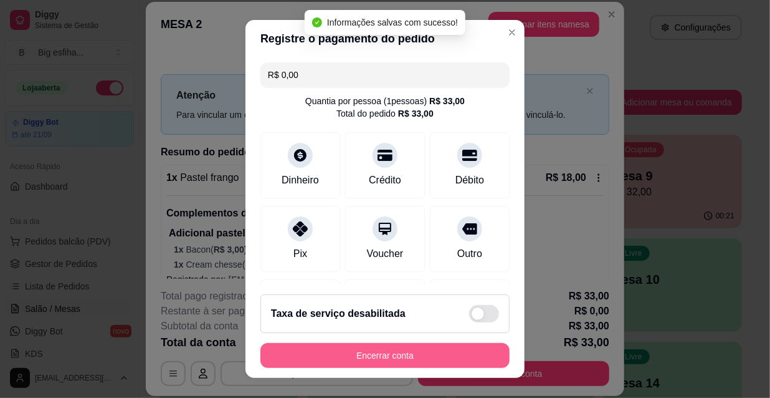
click at [418, 357] on button "Encerrar conta" at bounding box center [385, 355] width 249 height 25
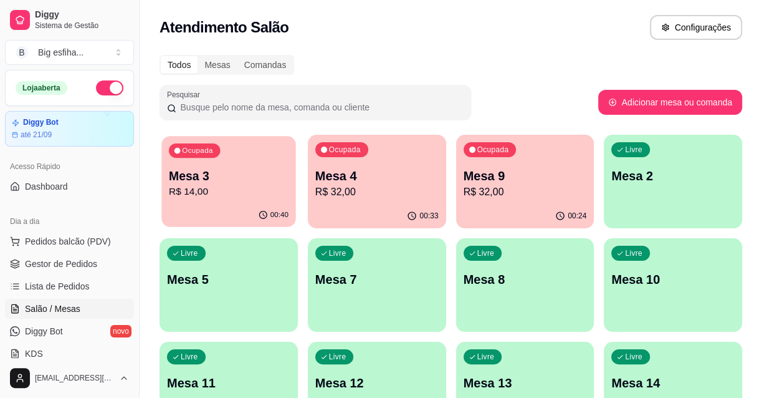
click at [259, 224] on div "00:40" at bounding box center [228, 215] width 134 height 24
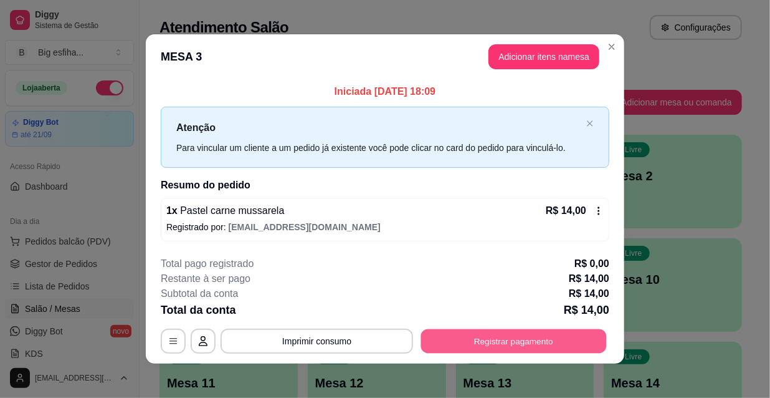
click at [544, 336] on button "Registrar pagamento" at bounding box center [514, 340] width 186 height 24
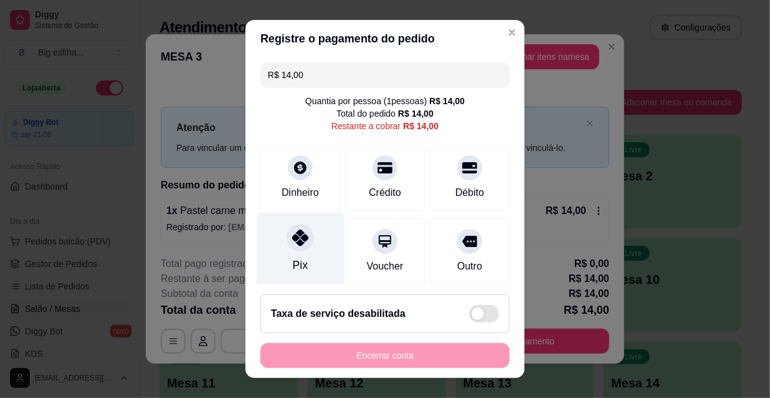
click at [266, 267] on div "Pix" at bounding box center [301, 249] width 88 height 73
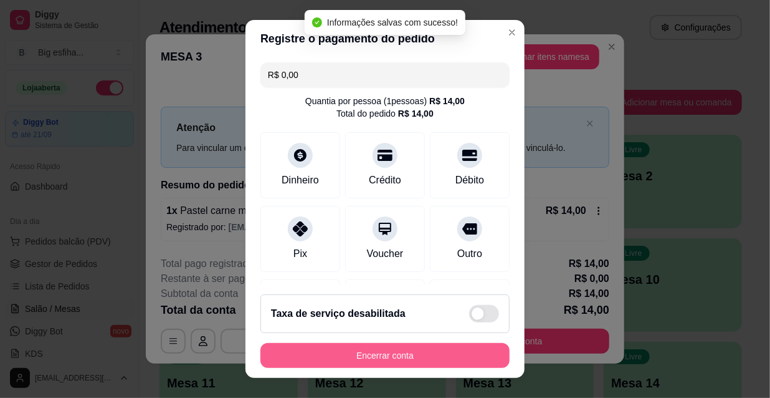
type input "R$ 0,00"
click at [355, 350] on button "Encerrar conta" at bounding box center [385, 355] width 242 height 24
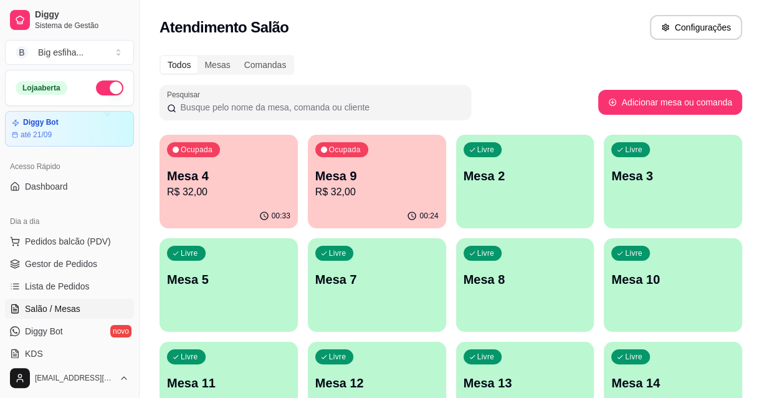
click at [196, 150] on p "Ocupada" at bounding box center [197, 150] width 32 height 10
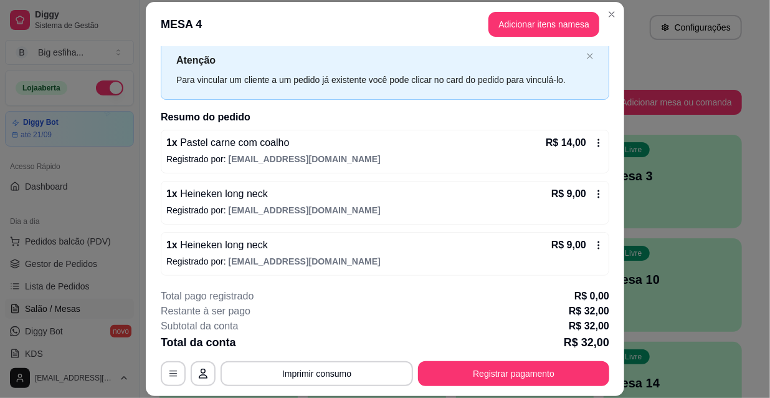
scroll to position [36, 0]
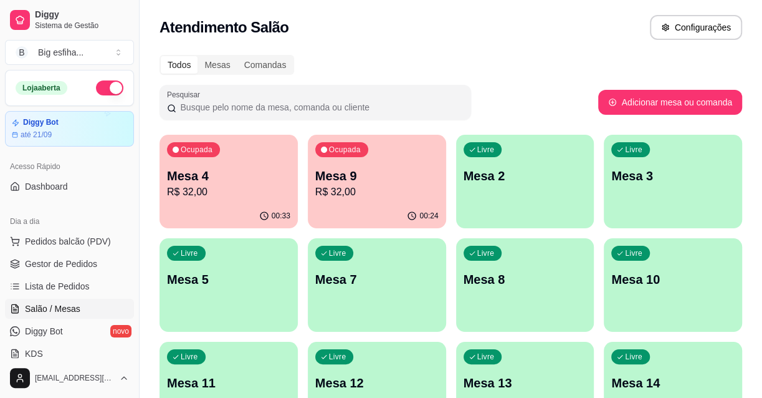
click at [324, 197] on p "R$ 32,00" at bounding box center [376, 192] width 123 height 15
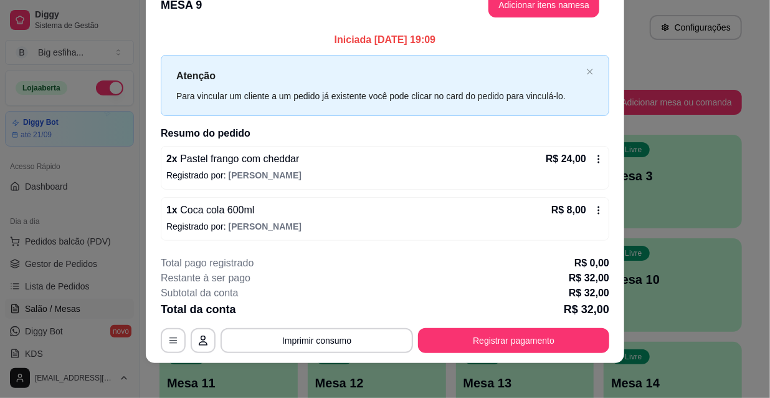
scroll to position [31, 0]
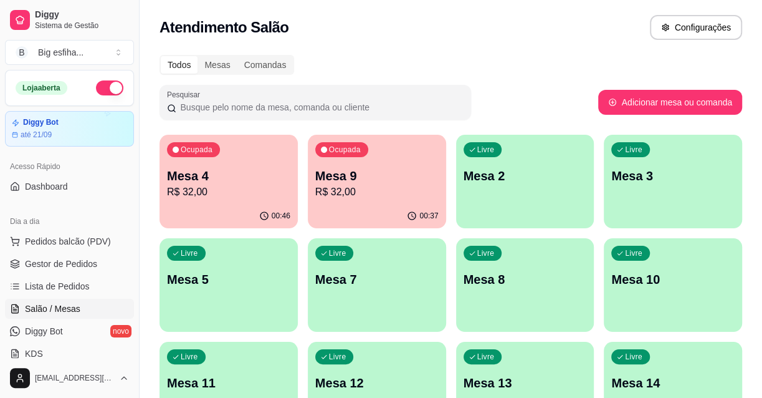
click at [290, 192] on div "Ocupada Mesa 4 R$ 32,00" at bounding box center [229, 169] width 138 height 69
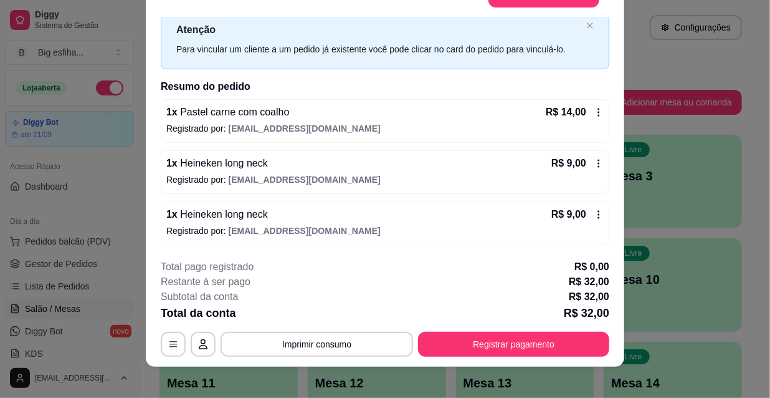
scroll to position [37, 0]
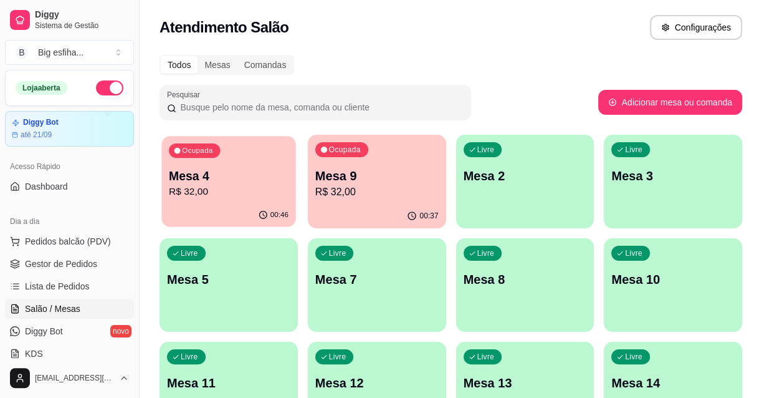
click at [251, 181] on p "Mesa 4" at bounding box center [229, 176] width 120 height 17
click at [355, 166] on div "Ocupada Mesa 9 R$ 32,00" at bounding box center [377, 169] width 138 height 69
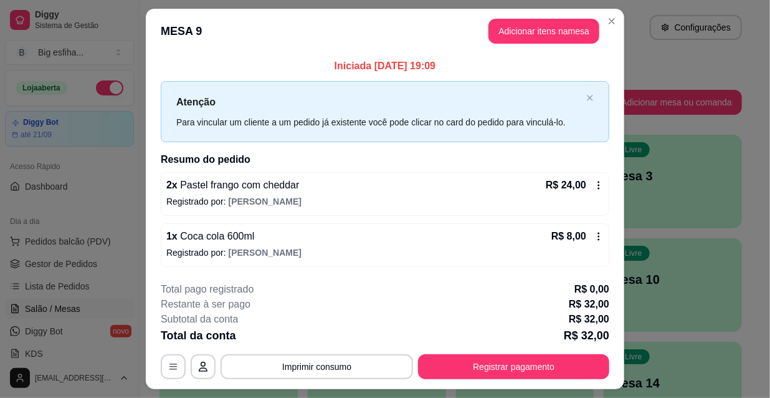
scroll to position [31, 0]
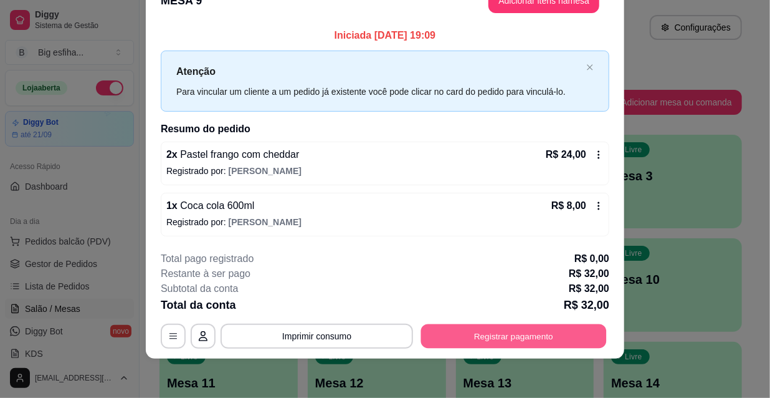
click at [523, 333] on button "Registrar pagamento" at bounding box center [514, 336] width 186 height 24
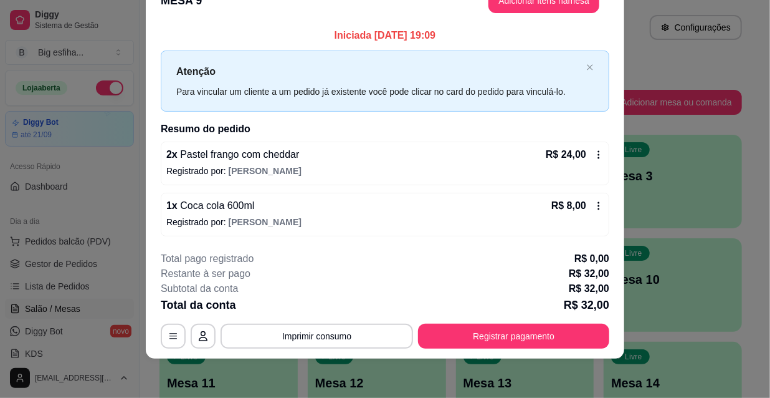
click at [251, 255] on div "R$ 32,00 Quantia por pessoa ( 1 pessoas) R$ 32,00 Total do pedido R$ 32,00 Rest…" at bounding box center [385, 170] width 279 height 227
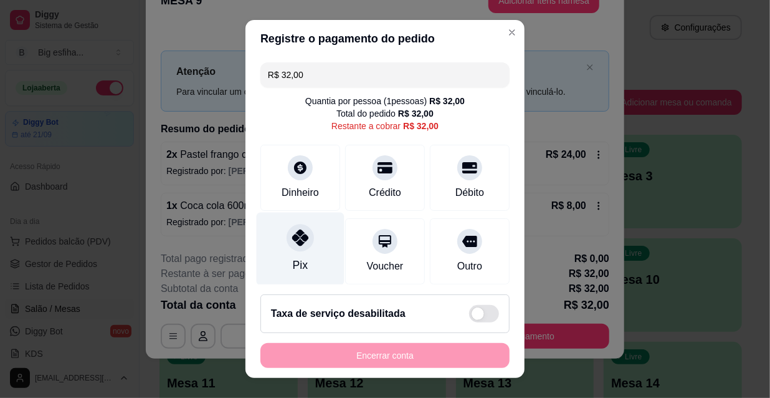
click at [278, 254] on div "Pix" at bounding box center [301, 249] width 88 height 73
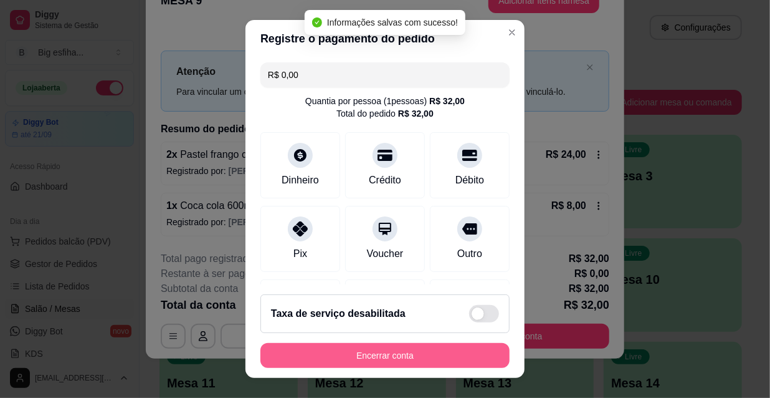
type input "R$ 0,00"
click at [381, 363] on button "Encerrar conta" at bounding box center [385, 355] width 249 height 25
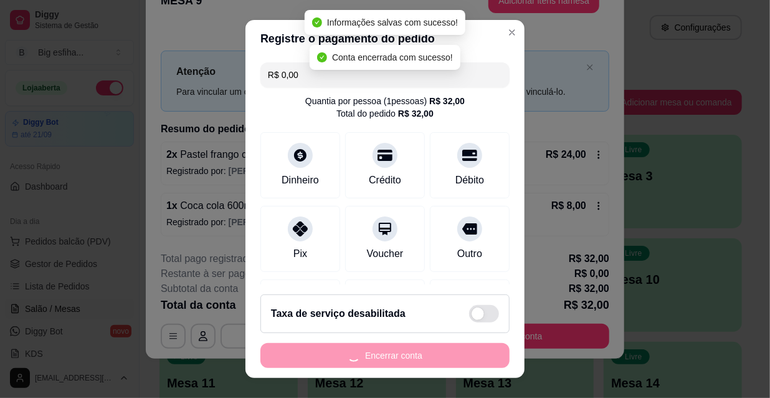
scroll to position [0, 0]
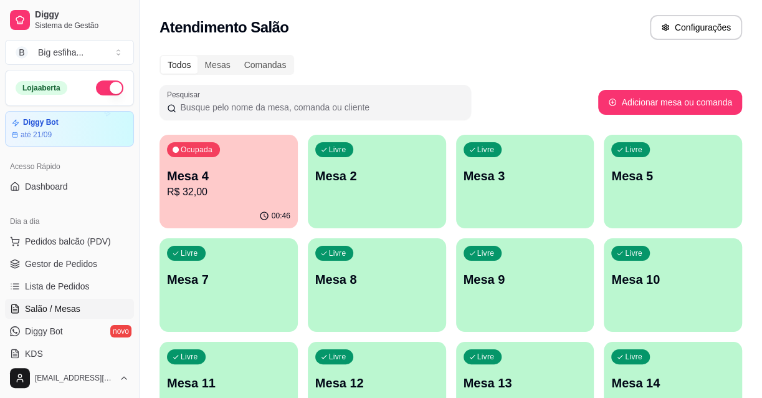
click at [399, 215] on div "button" at bounding box center [377, 220] width 138 height 15
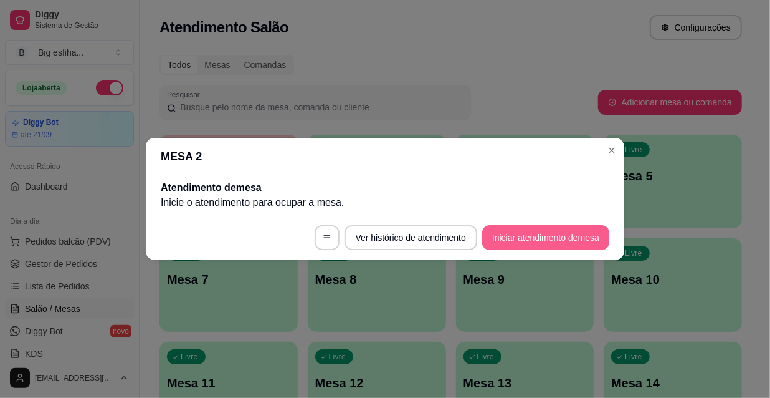
click at [532, 231] on button "Iniciar atendimento de mesa" at bounding box center [545, 237] width 127 height 25
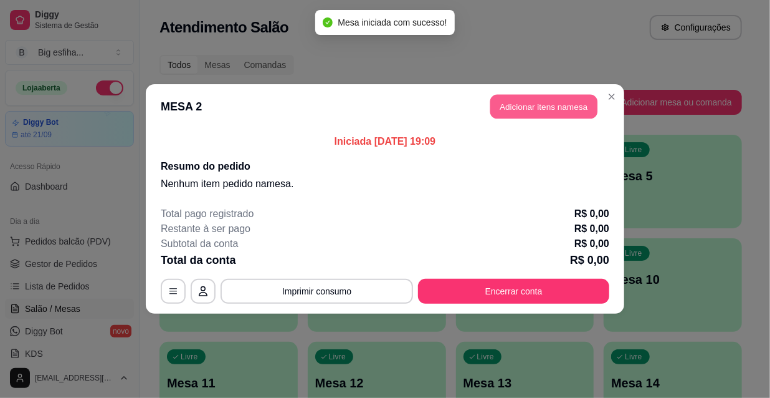
click at [529, 110] on button "Adicionar itens na mesa" at bounding box center [544, 107] width 107 height 24
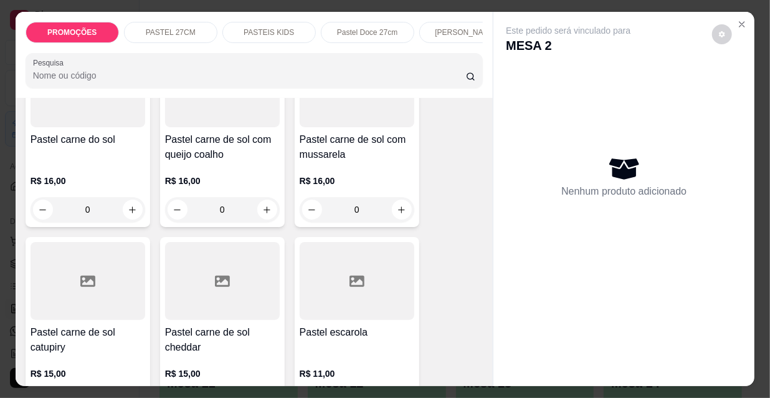
scroll to position [1643, 0]
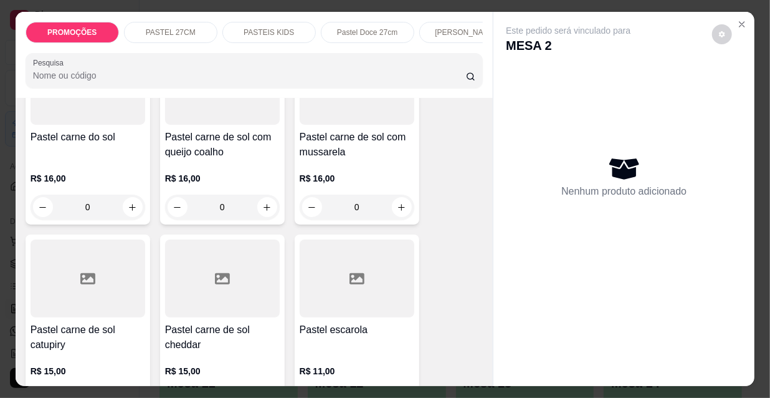
click at [233, 160] on div "R$ 16,00 0" at bounding box center [222, 190] width 115 height 60
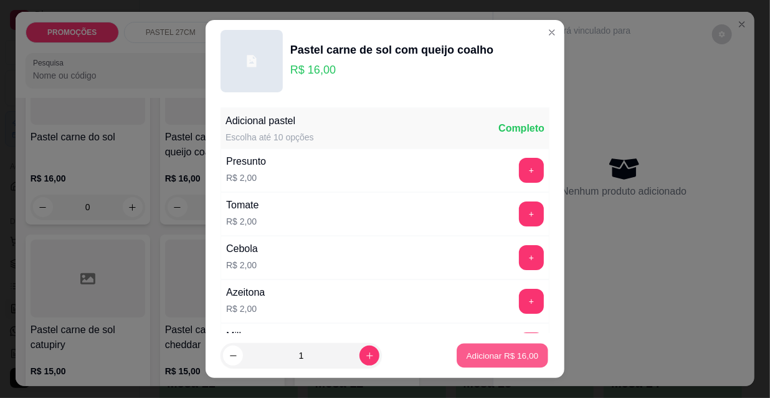
click at [500, 355] on p "Adicionar R$ 16,00" at bounding box center [503, 355] width 72 height 12
type input "1"
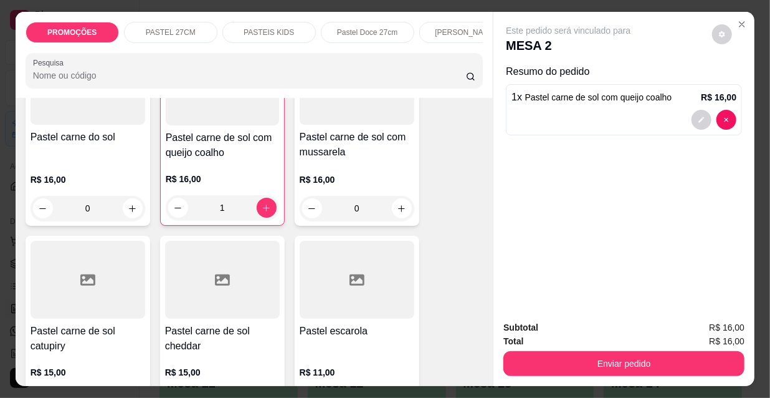
scroll to position [0, 401]
click at [175, 27] on p "Esfihas doce" at bounding box center [163, 32] width 43 height 10
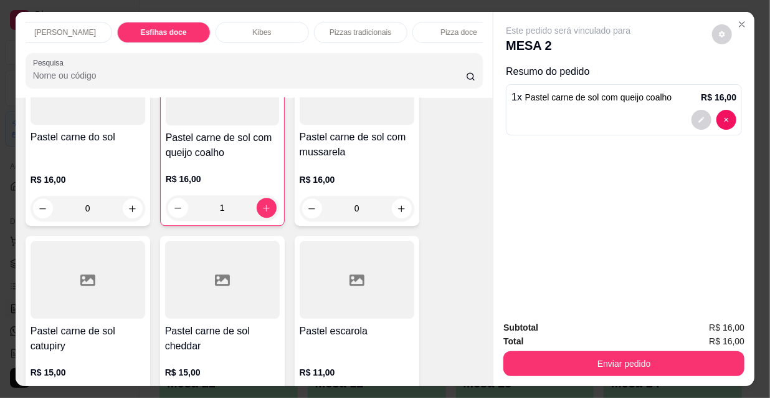
scroll to position [32, 0]
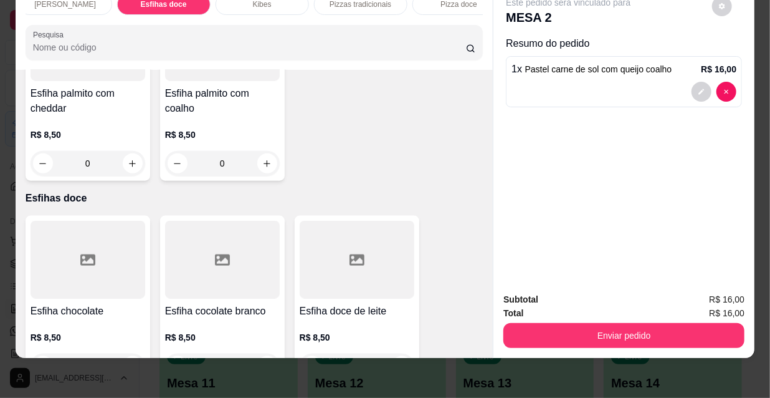
click at [375, 304] on h4 "Esfiha doce de leite" at bounding box center [357, 311] width 115 height 15
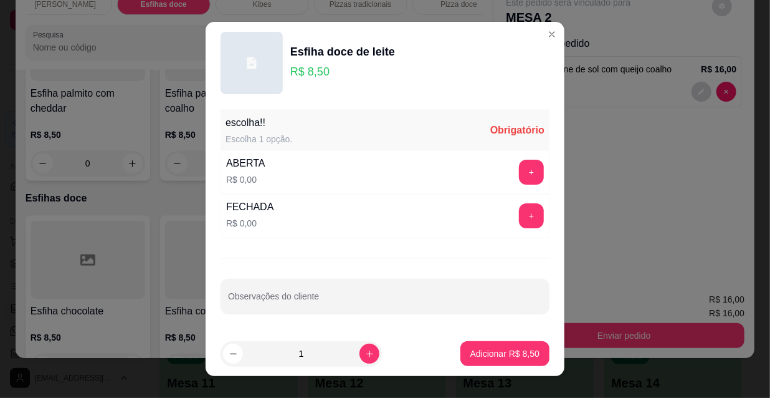
click at [499, 211] on div "FECHADA R$ 0,00 +" at bounding box center [385, 216] width 329 height 44
click at [521, 227] on button "+" at bounding box center [531, 215] width 25 height 25
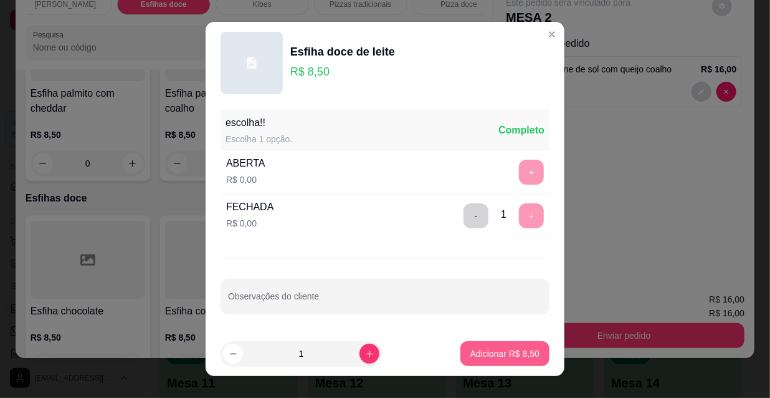
click at [464, 362] on button "Adicionar R$ 8,50" at bounding box center [505, 353] width 89 height 25
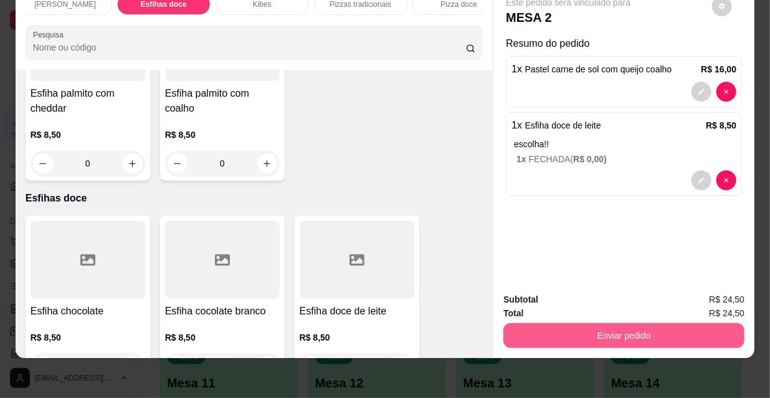
click at [559, 332] on button "Enviar pedido" at bounding box center [624, 335] width 241 height 25
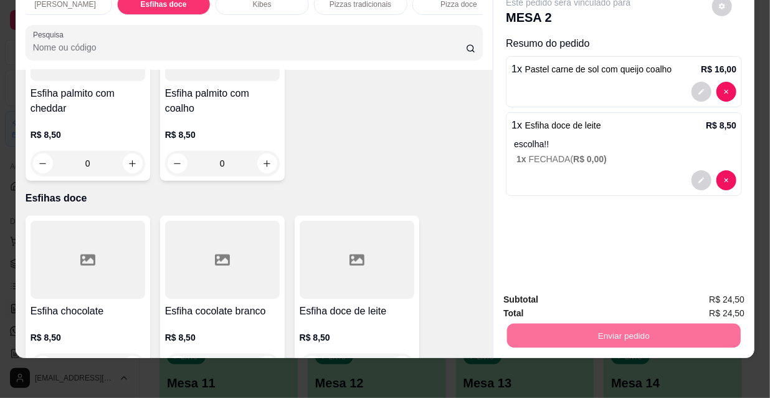
click at [567, 289] on button "Não registrar e enviar pedido" at bounding box center [584, 296] width 130 height 24
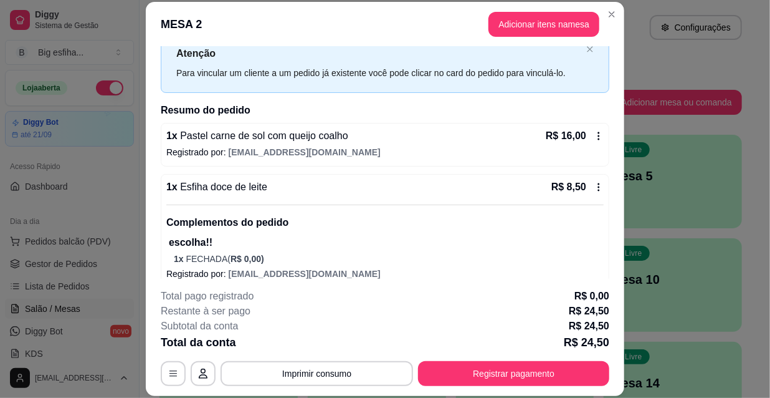
scroll to position [0, 0]
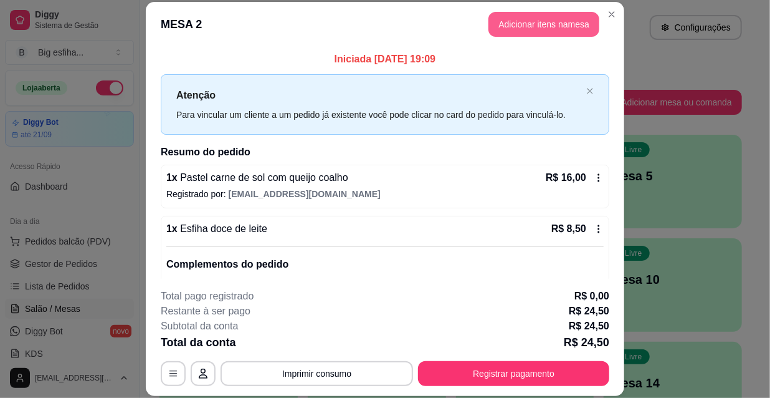
click at [537, 31] on button "Adicionar itens na mesa" at bounding box center [544, 24] width 111 height 25
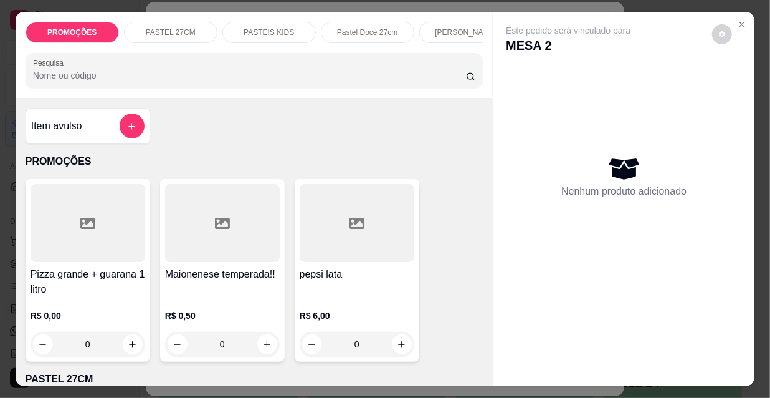
click at [450, 27] on p "[PERSON_NAME]" at bounding box center [466, 32] width 62 height 10
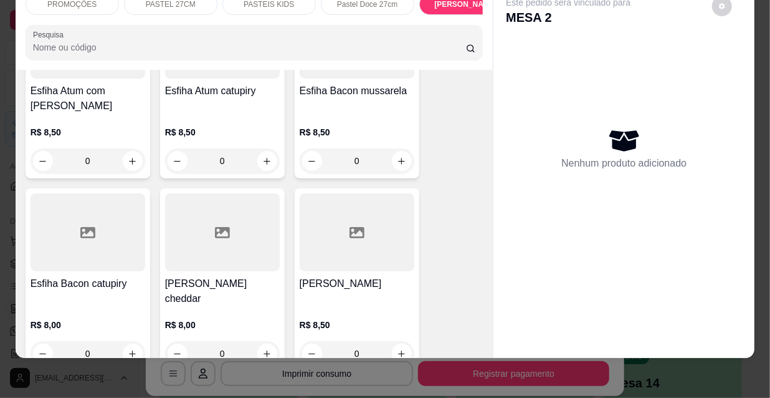
scroll to position [6298, 0]
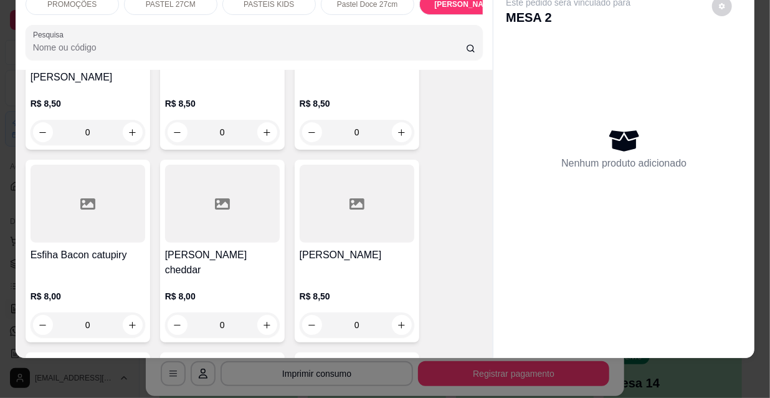
click at [89, 290] on p "R$ 8,00" at bounding box center [88, 296] width 115 height 12
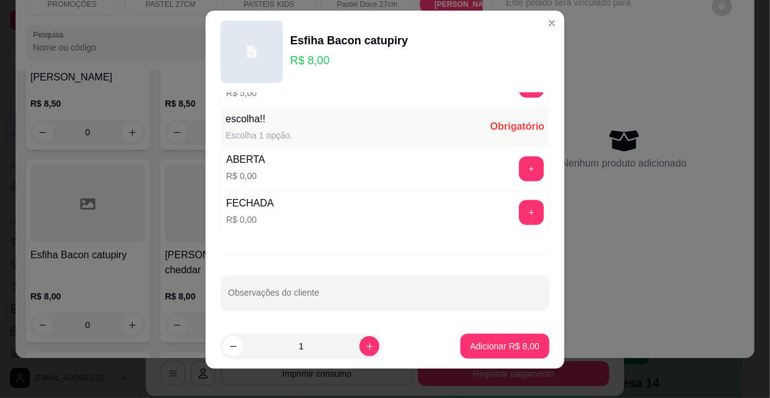
scroll to position [19, 0]
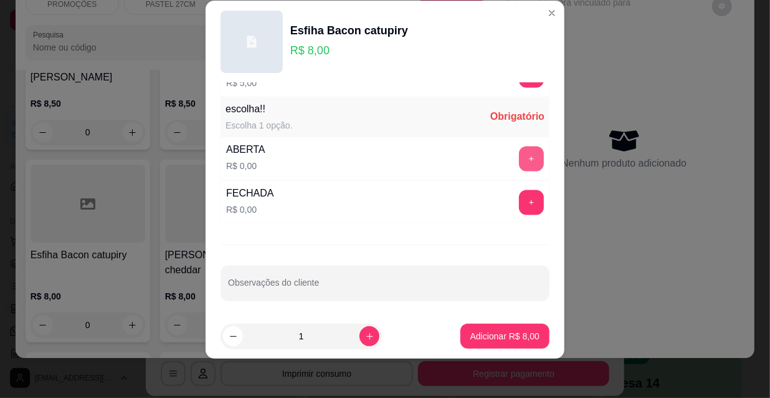
click at [519, 146] on button "+" at bounding box center [531, 158] width 25 height 25
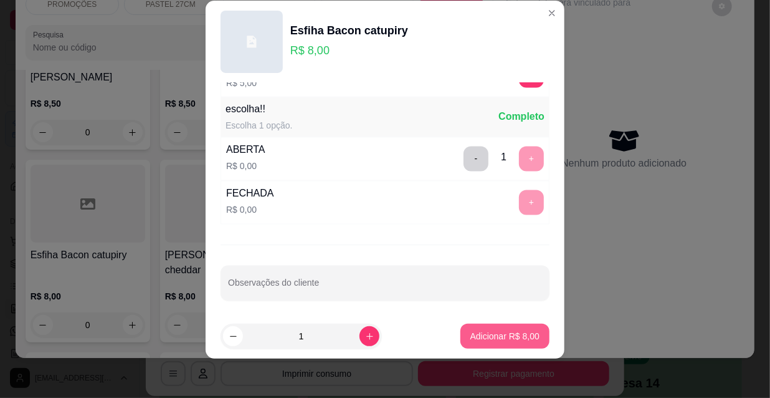
click at [505, 330] on button "Adicionar R$ 8,00" at bounding box center [505, 336] width 89 height 25
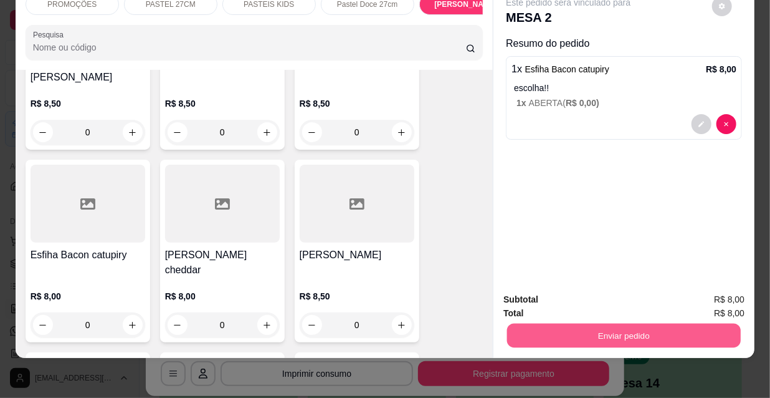
click at [588, 325] on button "Enviar pedido" at bounding box center [624, 335] width 234 height 24
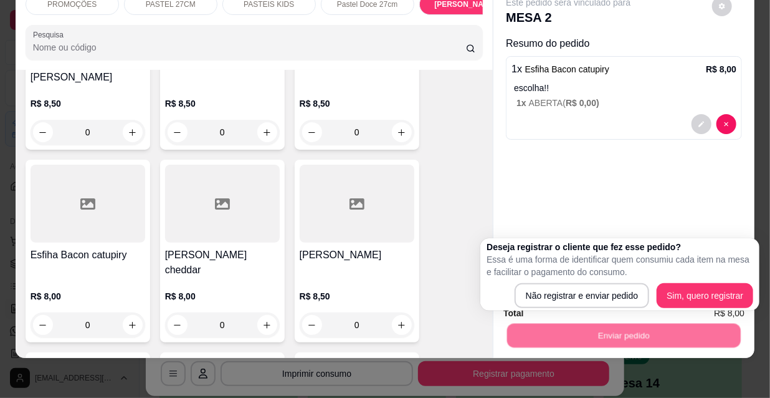
click at [557, 282] on div "Deseja registrar o cliente que fez esse pedido? Essa é uma forma de identificar…" at bounding box center [620, 274] width 267 height 67
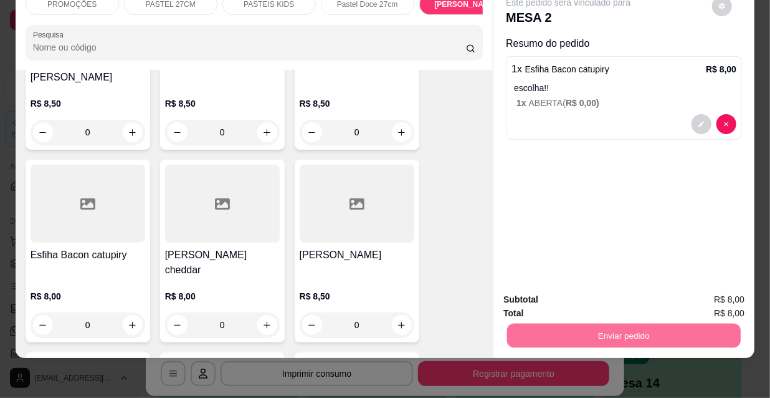
click at [564, 292] on button "Não registrar e enviar pedido" at bounding box center [584, 295] width 126 height 23
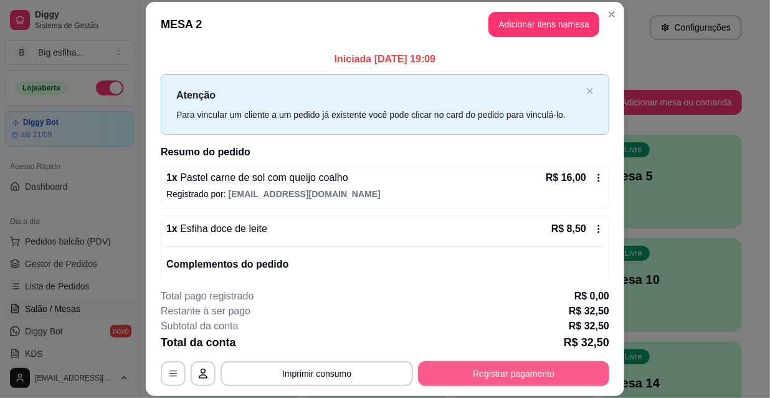
click at [501, 362] on button "Registrar pagamento" at bounding box center [513, 373] width 191 height 25
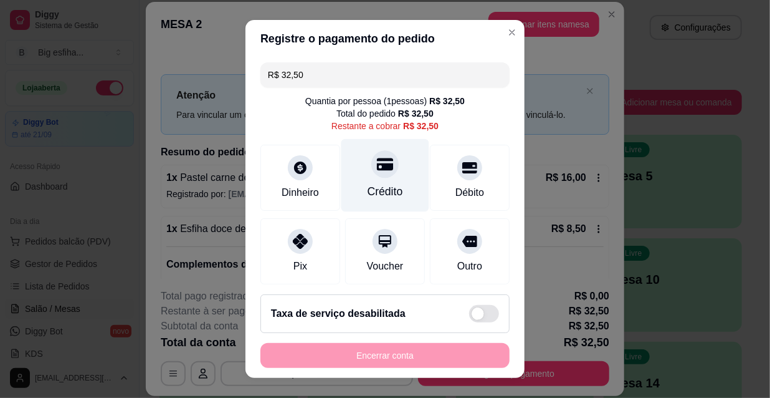
click at [390, 169] on div "Crédito" at bounding box center [386, 175] width 88 height 73
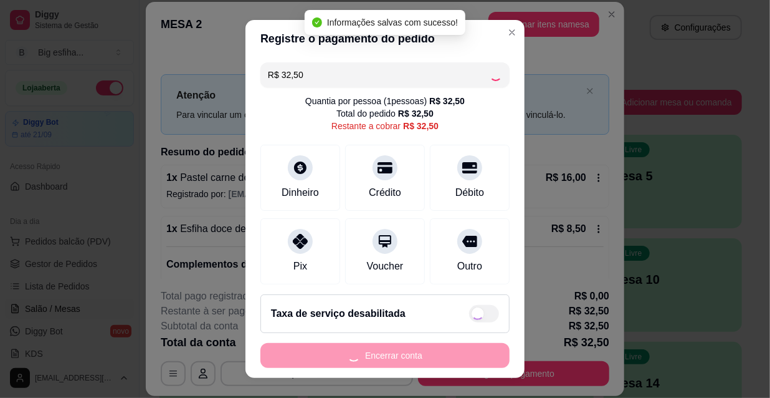
type input "R$ 0,00"
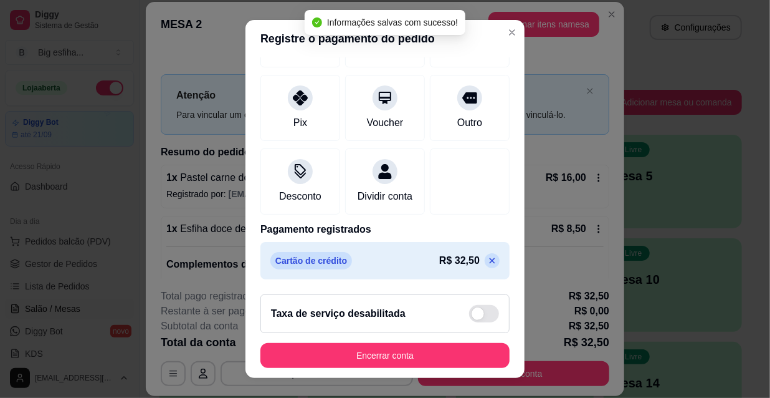
scroll to position [145, 0]
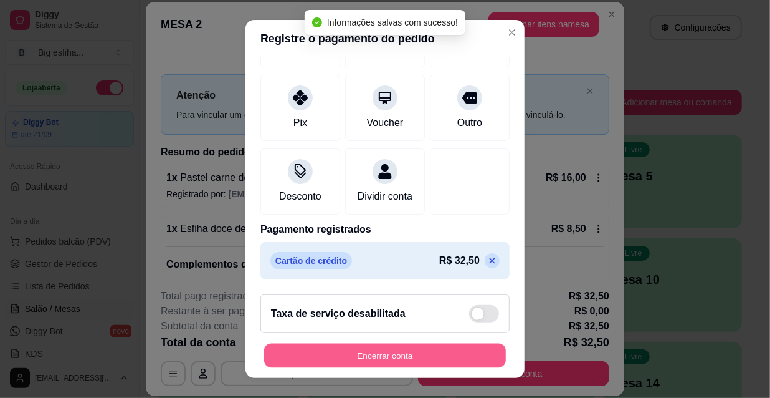
click at [390, 349] on button "Encerrar conta" at bounding box center [385, 355] width 242 height 24
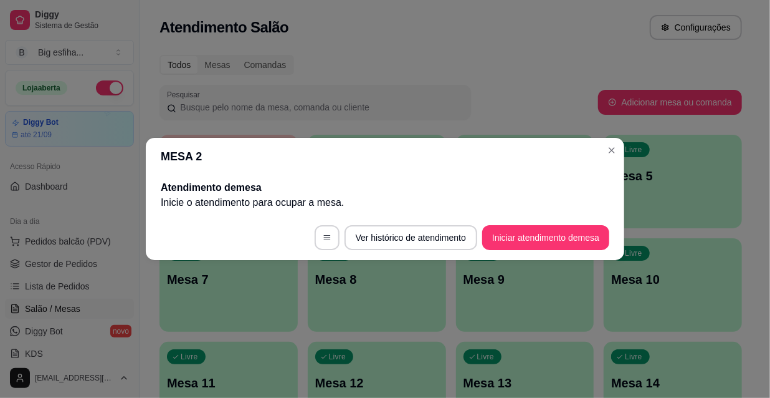
drag, startPoint x: 292, startPoint y: 299, endPoint x: 282, endPoint y: 260, distance: 40.5
click at [294, 299] on div "MESA 2 Atendimento de mesa Inicie o atendimento para ocupar a mesa . Ver histór…" at bounding box center [385, 199] width 770 height 398
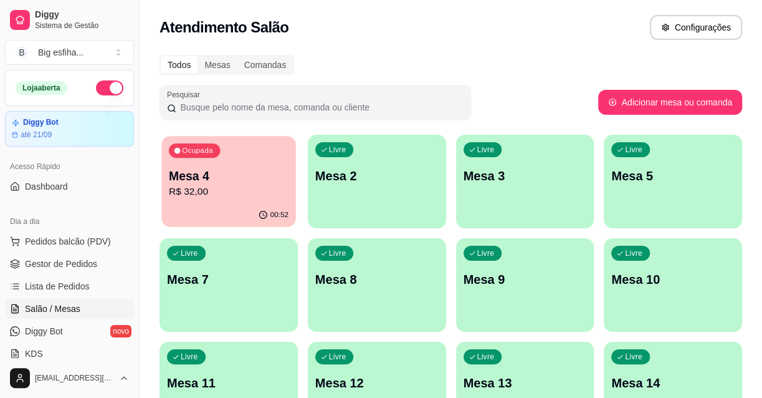
click at [240, 187] on p "R$ 32,00" at bounding box center [229, 192] width 120 height 14
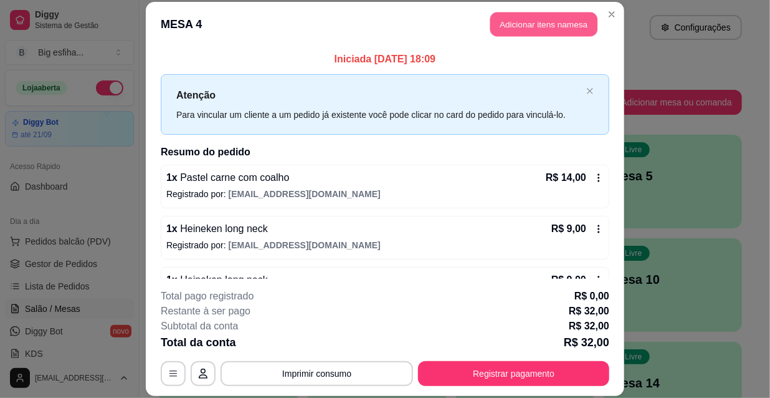
click at [514, 27] on button "Adicionar itens na mesa" at bounding box center [544, 24] width 107 height 24
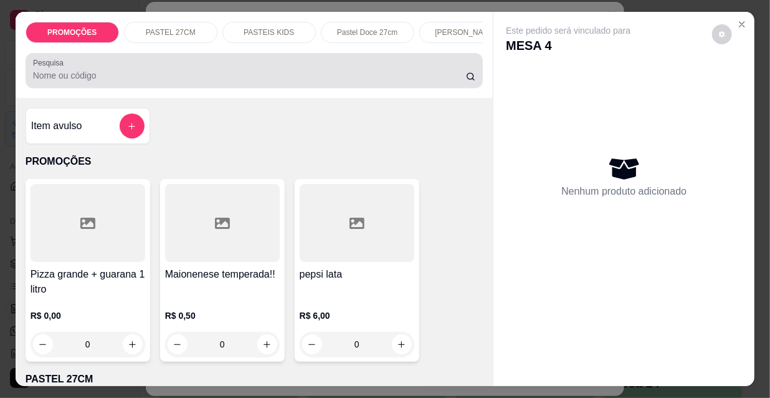
click at [315, 77] on input "Pesquisa" at bounding box center [249, 75] width 433 height 12
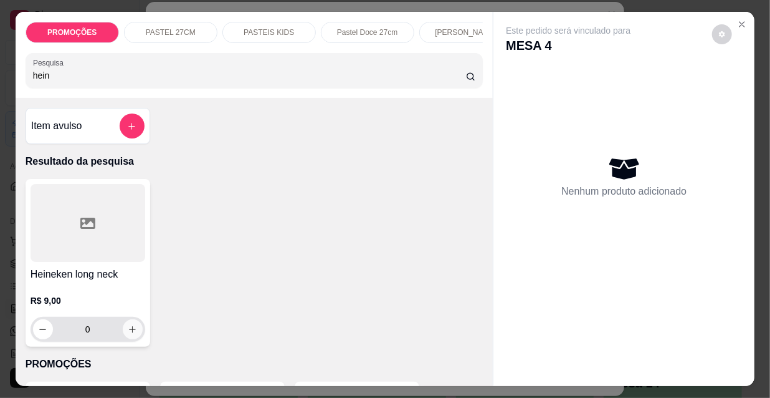
type input "hein"
click at [135, 332] on button "increase-product-quantity" at bounding box center [133, 329] width 20 height 20
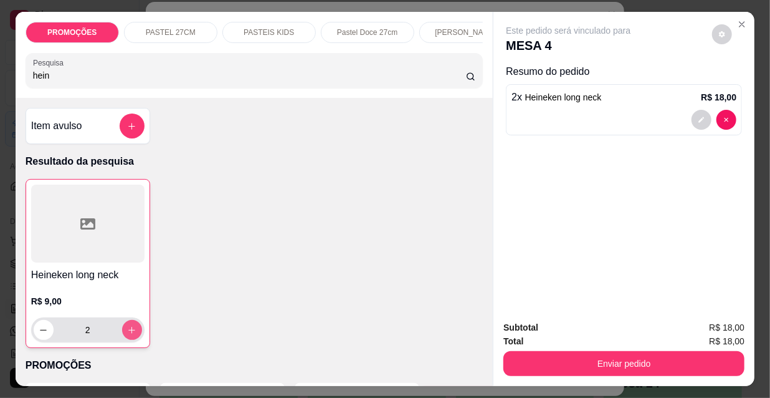
type input "2"
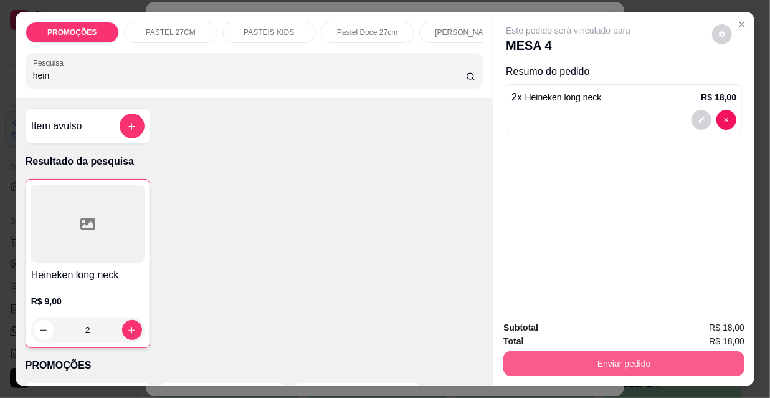
click at [600, 361] on button "Enviar pedido" at bounding box center [624, 363] width 241 height 25
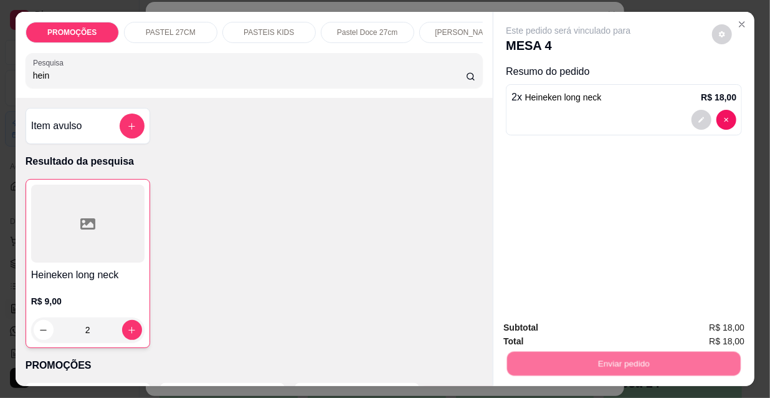
click at [577, 322] on button "Não registrar e enviar pedido" at bounding box center [584, 329] width 130 height 24
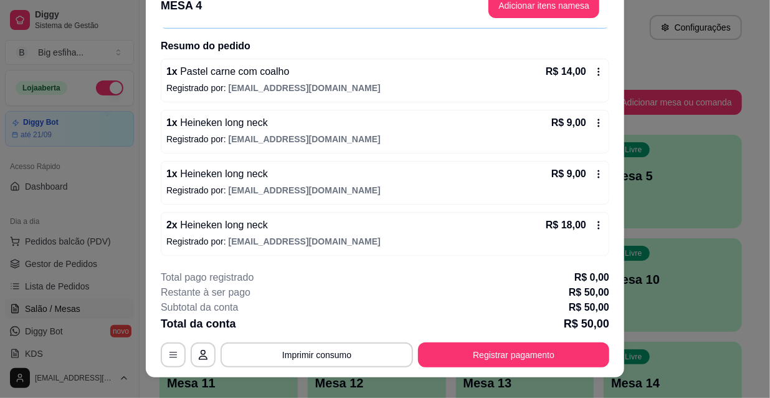
scroll to position [37, 0]
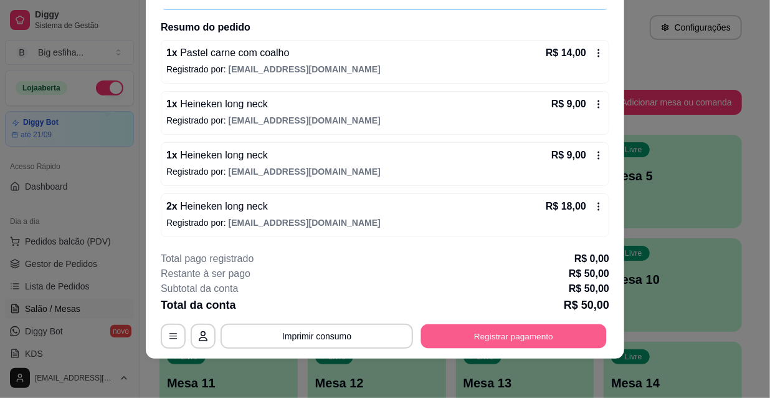
click at [518, 338] on button "Registrar pagamento" at bounding box center [514, 336] width 186 height 24
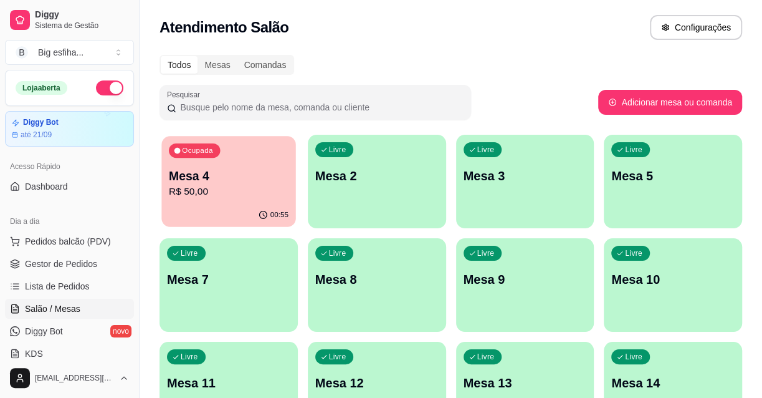
click at [223, 191] on p "R$ 50,00" at bounding box center [229, 192] width 120 height 14
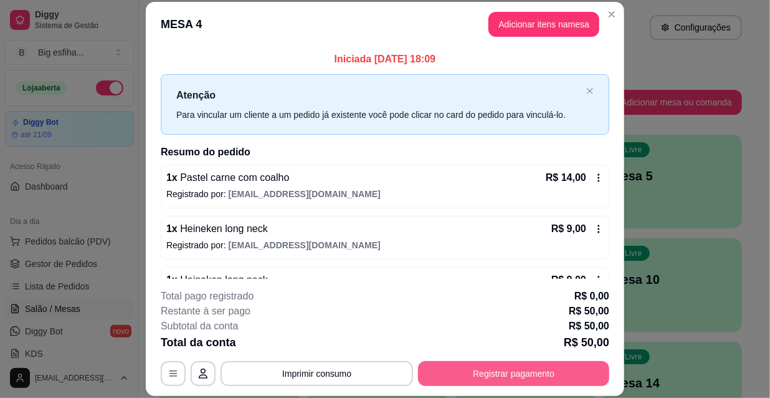
click at [511, 375] on button "Registrar pagamento" at bounding box center [513, 373] width 191 height 25
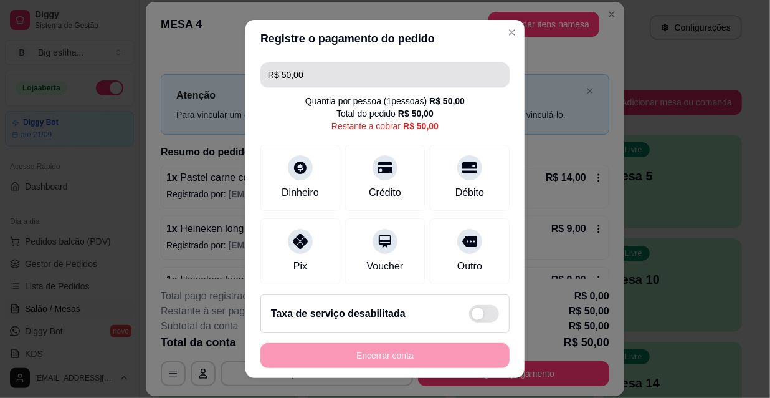
click at [319, 75] on input "R$ 50,00" at bounding box center [385, 74] width 234 height 25
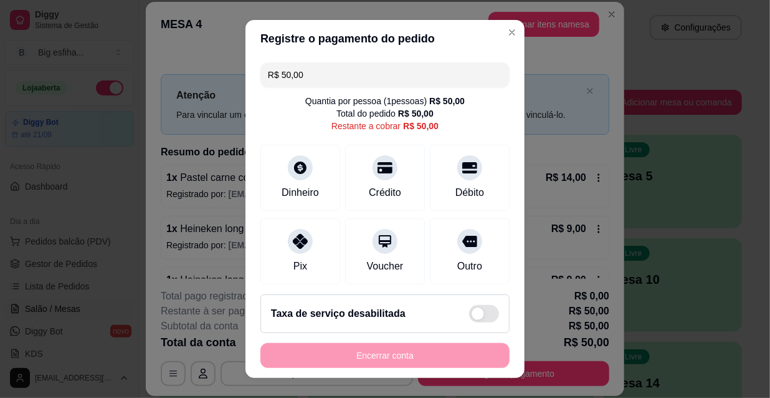
click at [319, 74] on input "R$ 50,00" at bounding box center [385, 74] width 234 height 25
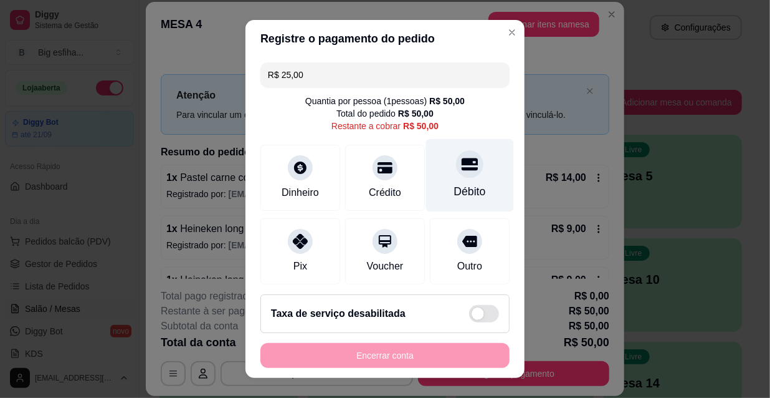
type input "R$ 25,00"
click at [464, 172] on div "Débito" at bounding box center [470, 175] width 88 height 73
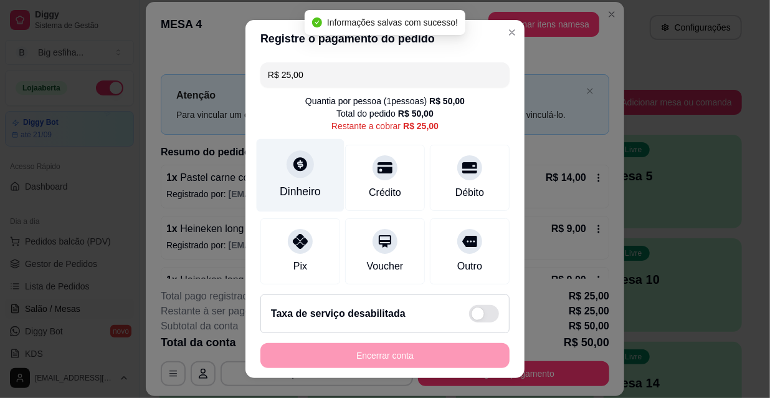
click at [304, 193] on div "Dinheiro" at bounding box center [300, 191] width 41 height 16
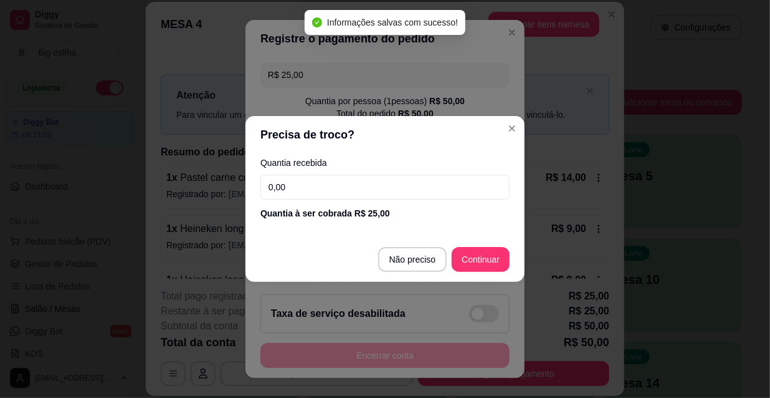
click at [324, 193] on input "0,00" at bounding box center [385, 187] width 249 height 25
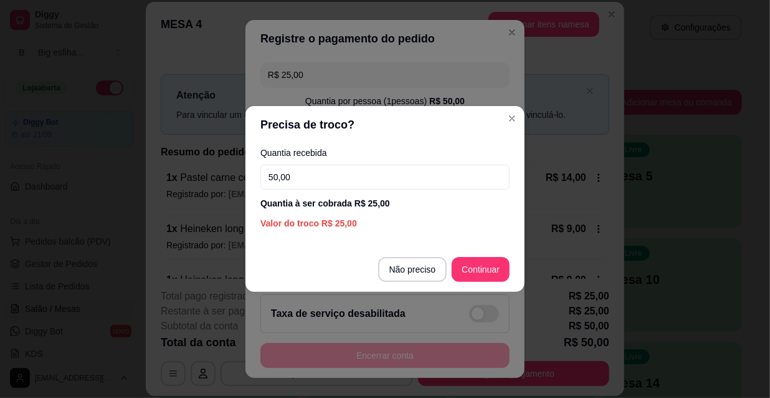
type input "50,00"
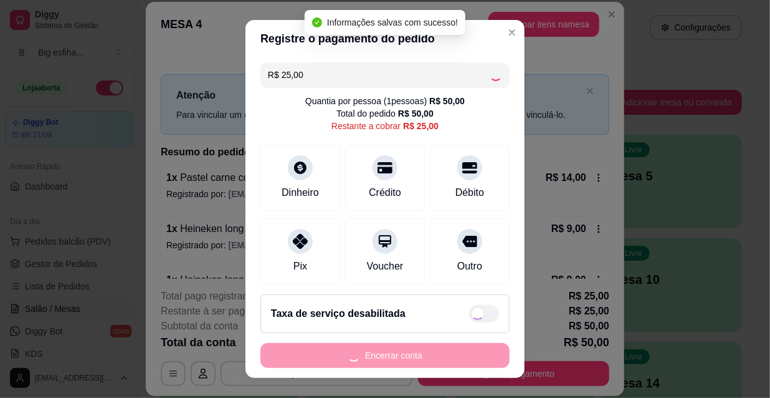
type input "R$ 0,00"
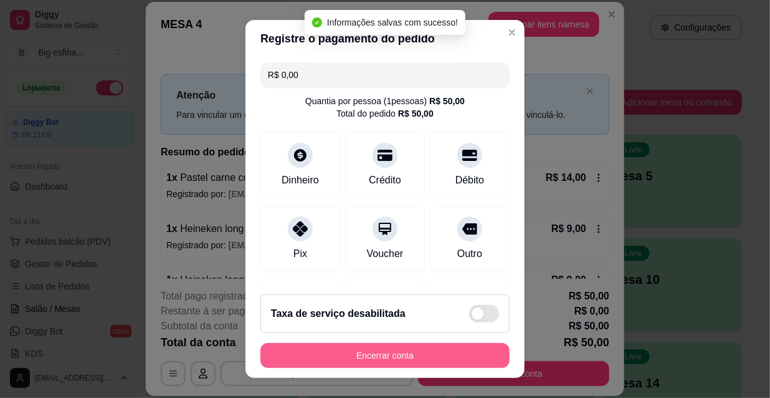
click at [393, 358] on button "Encerrar conta" at bounding box center [385, 355] width 249 height 25
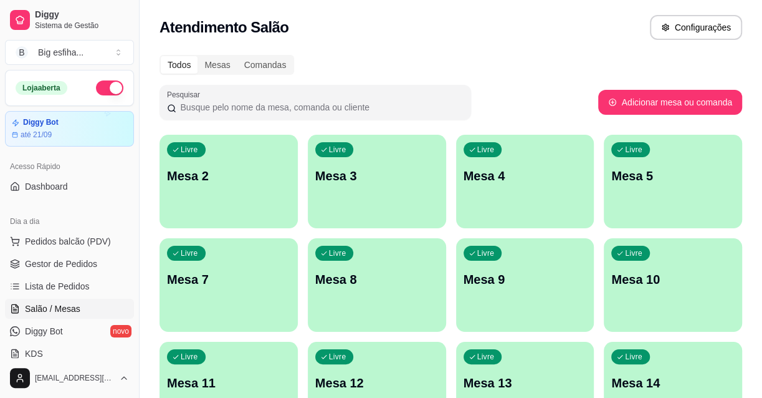
click at [237, 216] on div "button" at bounding box center [229, 220] width 138 height 15
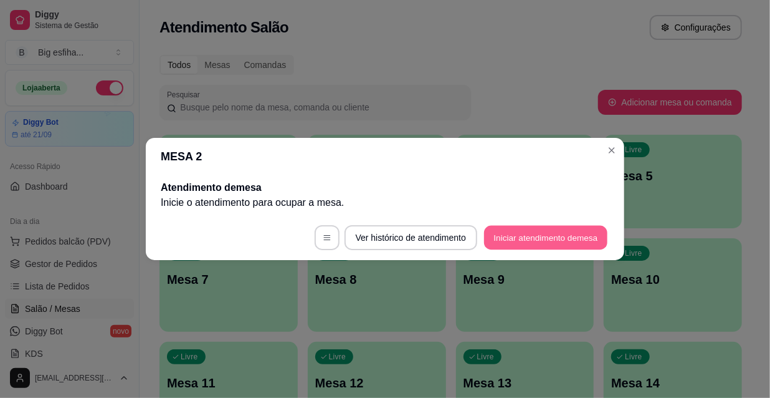
click at [514, 236] on button "Iniciar atendimento de mesa" at bounding box center [545, 238] width 123 height 24
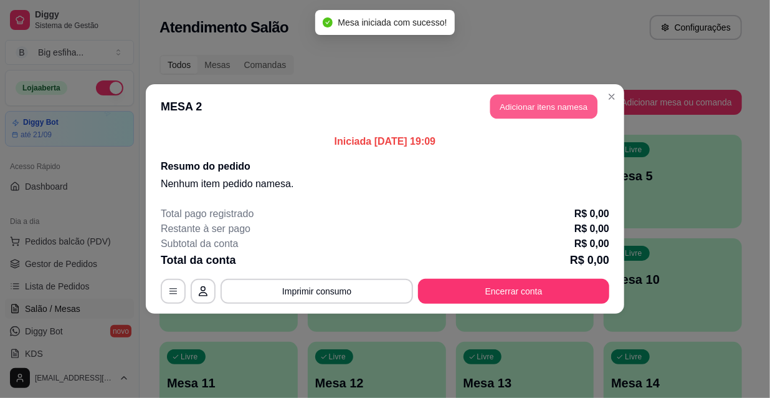
click at [534, 108] on button "Adicionar itens na mesa" at bounding box center [544, 107] width 107 height 24
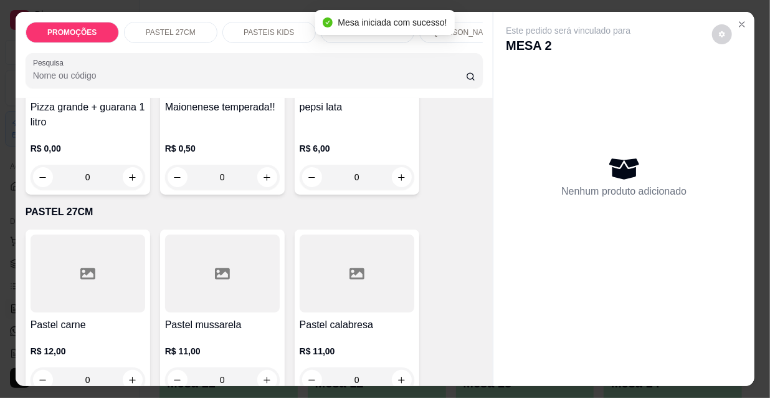
scroll to position [170, 0]
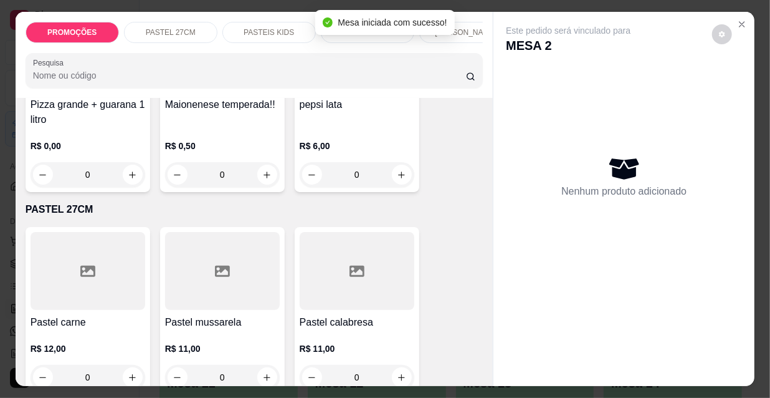
click at [97, 267] on div at bounding box center [88, 271] width 115 height 78
click at [501, 357] on p "Adicionar R$ 12,00" at bounding box center [504, 358] width 75 height 12
type input "1"
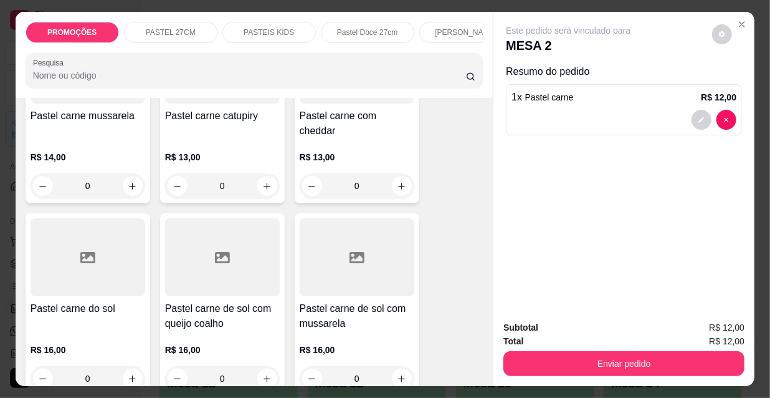
scroll to position [1530, 0]
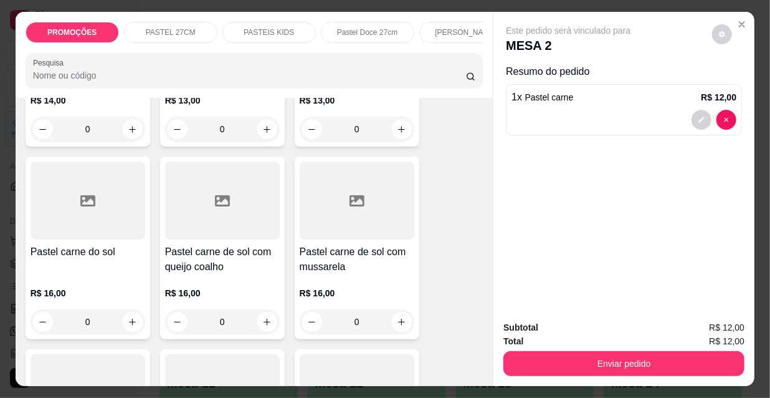
click at [185, 274] on div "R$ 16,00 0" at bounding box center [222, 304] width 115 height 60
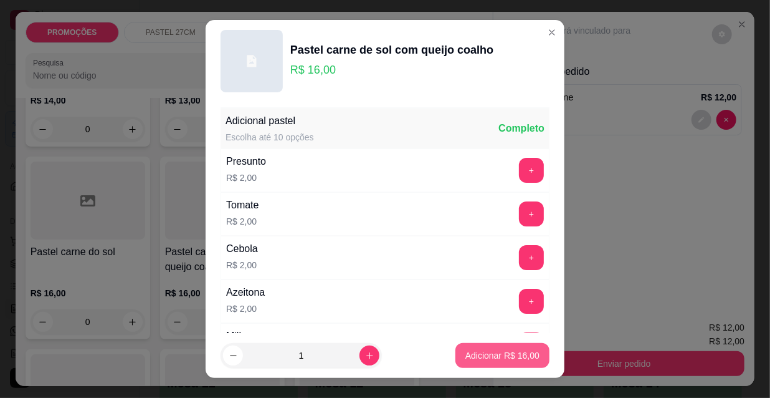
click at [501, 356] on p "Adicionar R$ 16,00" at bounding box center [503, 355] width 74 height 12
type input "1"
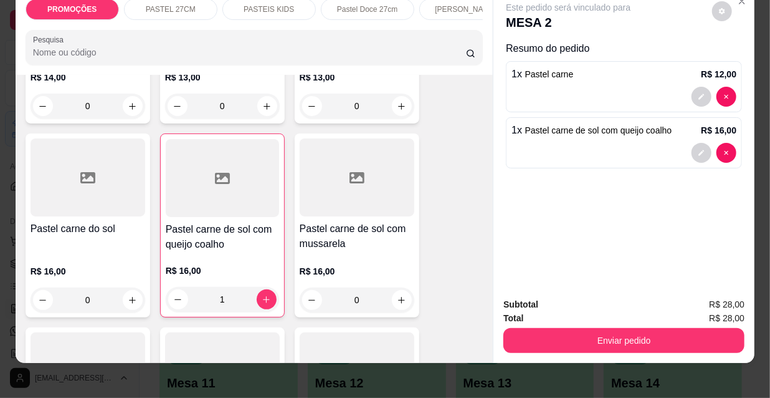
scroll to position [32, 0]
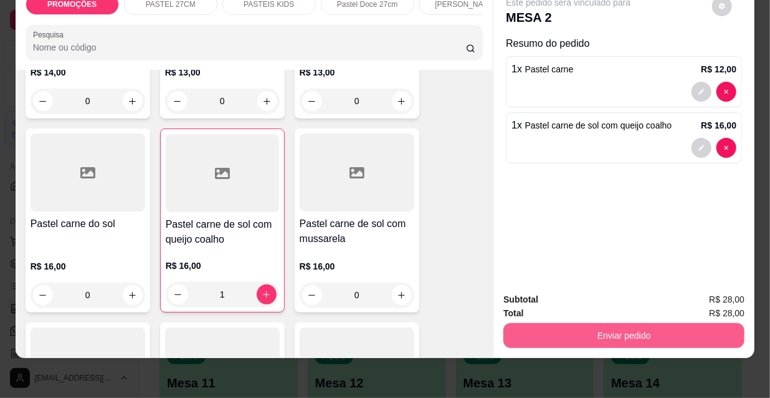
click at [653, 326] on button "Enviar pedido" at bounding box center [624, 335] width 241 height 25
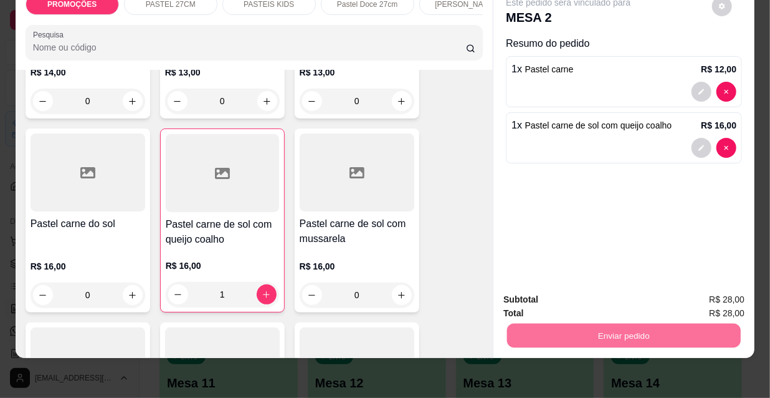
click at [600, 288] on button "Não registrar e enviar pedido" at bounding box center [584, 296] width 130 height 24
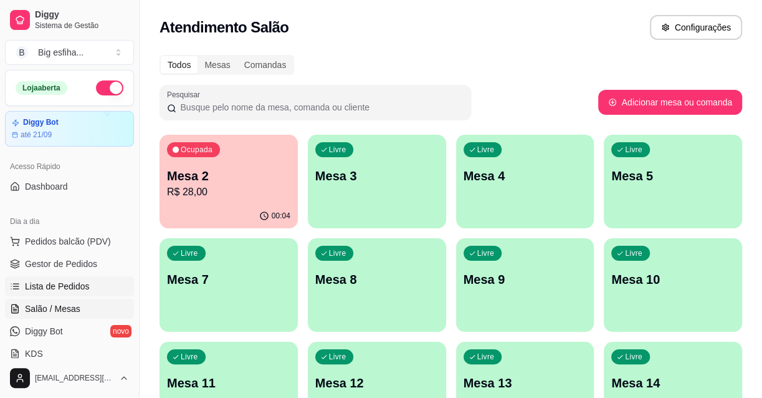
click at [87, 280] on link "Lista de Pedidos" at bounding box center [69, 286] width 129 height 20
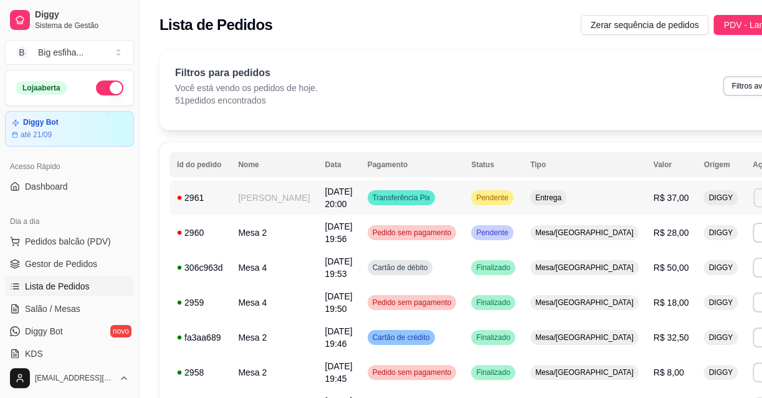
click at [754, 199] on button "Imprimir" at bounding box center [775, 197] width 43 height 19
click at [691, 244] on button "IMPRESSORA" at bounding box center [681, 247] width 90 height 20
click at [93, 302] on link "Salão / Mesas" at bounding box center [69, 309] width 129 height 20
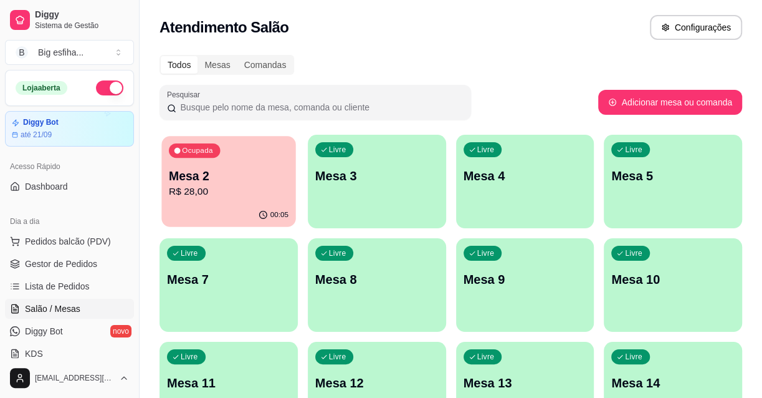
click at [236, 199] on div "Ocupada Mesa 2 R$ 28,00" at bounding box center [228, 169] width 134 height 67
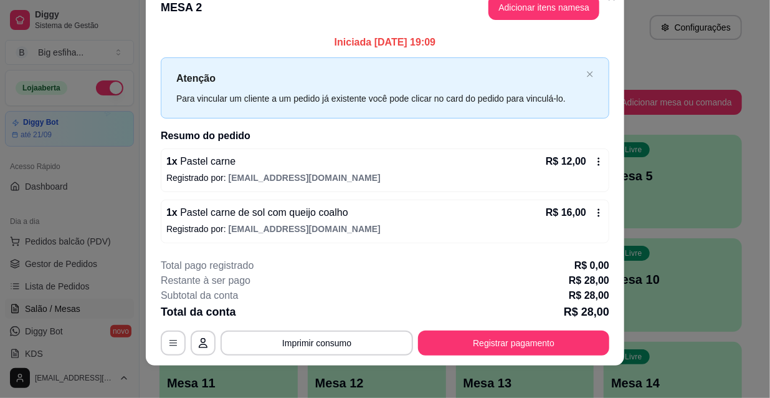
scroll to position [31, 0]
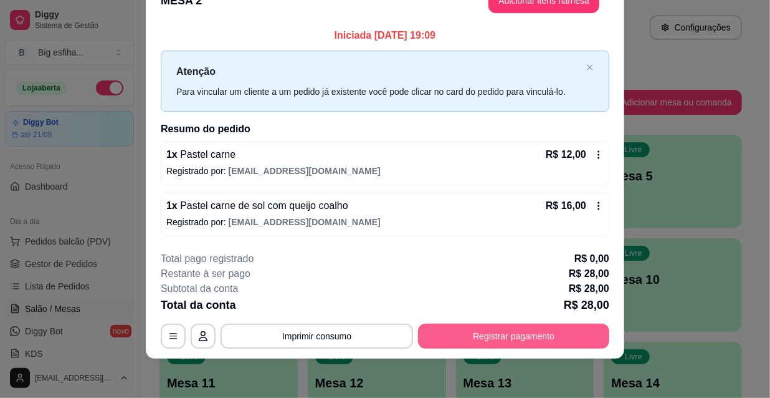
click at [548, 341] on button "Registrar pagamento" at bounding box center [513, 336] width 191 height 25
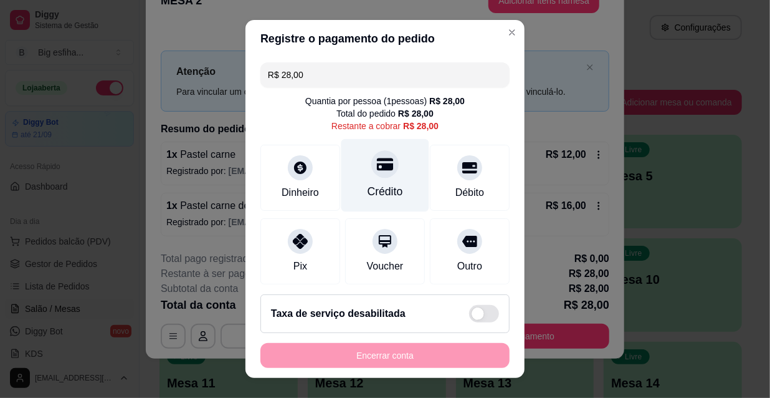
click at [368, 185] on div "Crédito" at bounding box center [386, 191] width 36 height 16
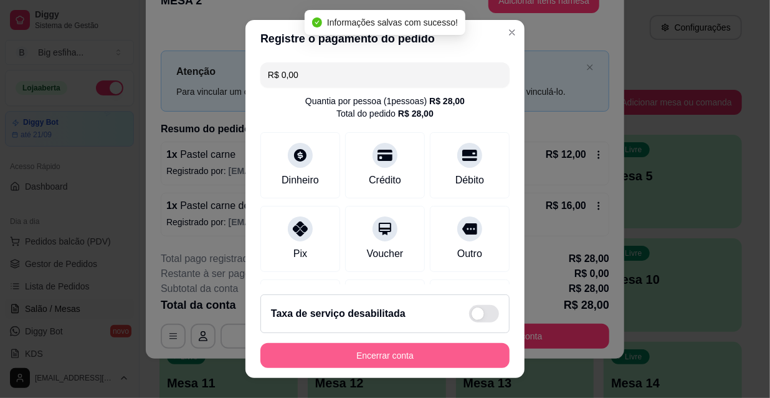
type input "R$ 0,00"
click at [403, 352] on button "Encerrar conta" at bounding box center [385, 355] width 242 height 24
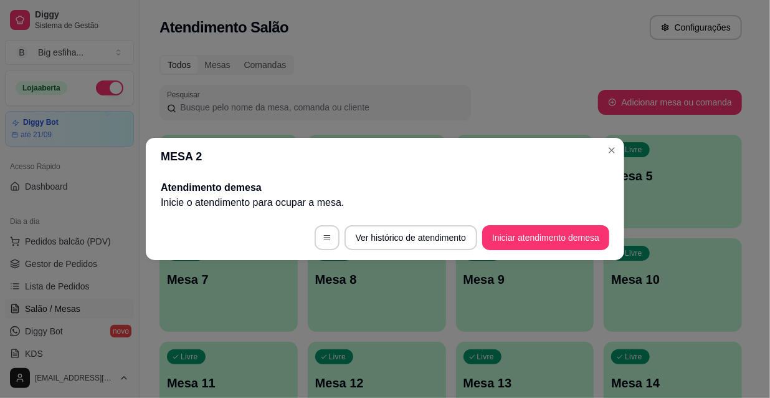
scroll to position [0, 0]
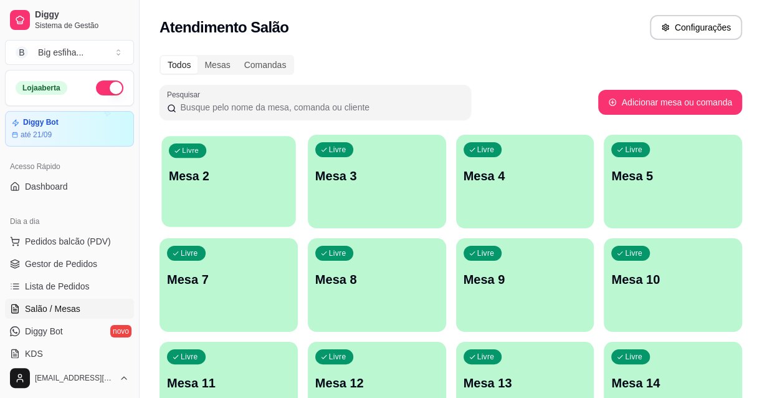
click at [239, 171] on p "Mesa 2" at bounding box center [229, 176] width 120 height 17
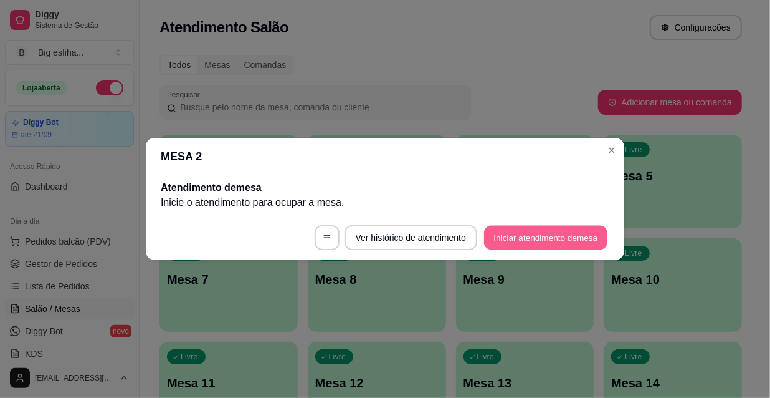
click at [534, 242] on button "Iniciar atendimento de mesa" at bounding box center [545, 238] width 123 height 24
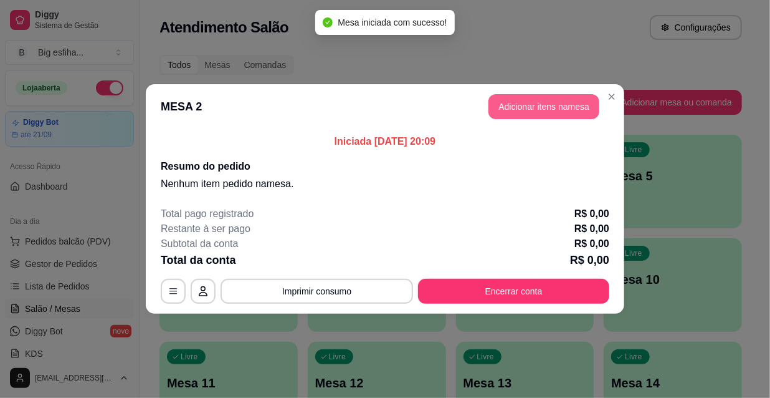
click at [542, 108] on button "Adicionar itens na mesa" at bounding box center [544, 106] width 111 height 25
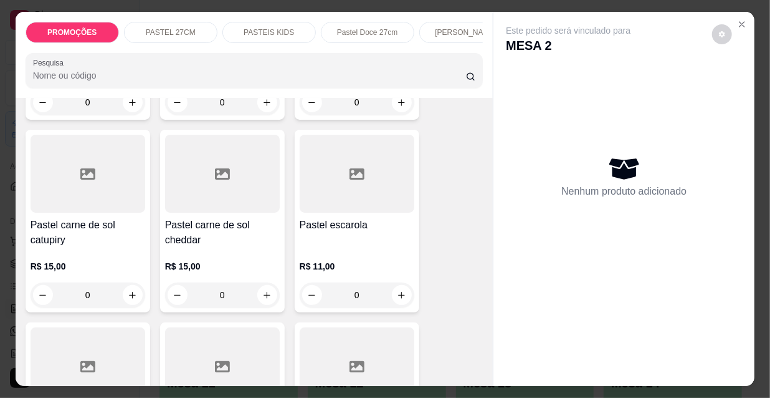
scroll to position [1700, 0]
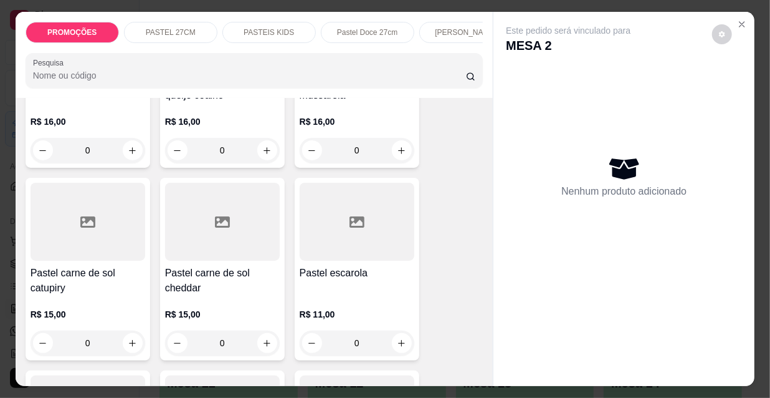
click at [80, 214] on icon at bounding box center [87, 221] width 15 height 15
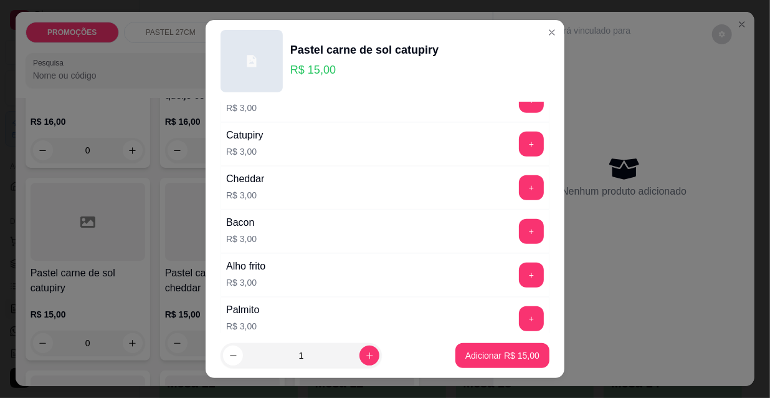
scroll to position [453, 0]
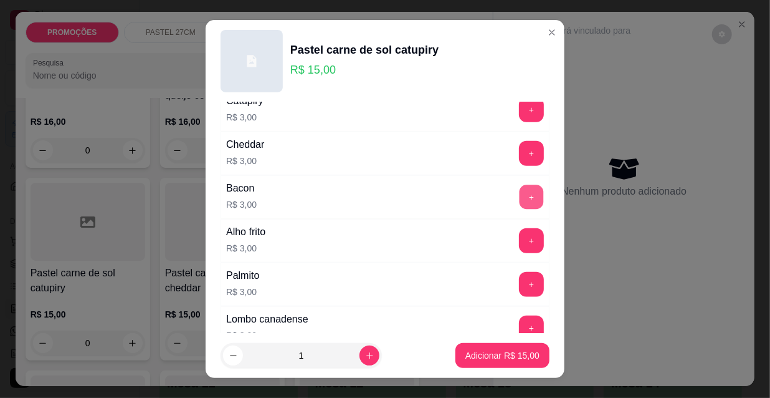
click at [520, 196] on button "+" at bounding box center [532, 197] width 24 height 24
click at [496, 352] on p "Adicionar R$ 18,00" at bounding box center [503, 355] width 74 height 12
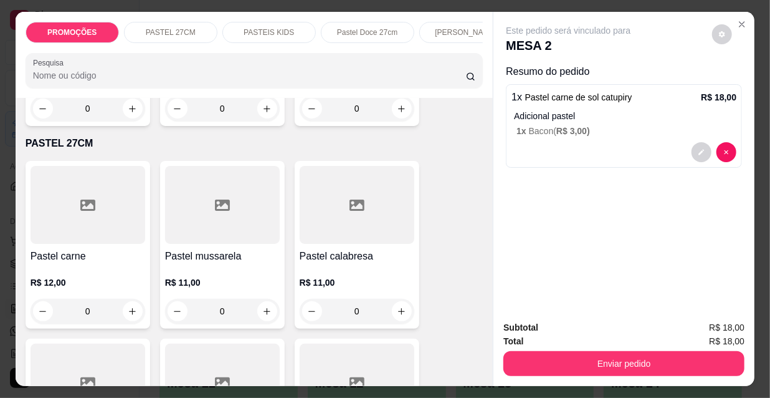
scroll to position [0, 0]
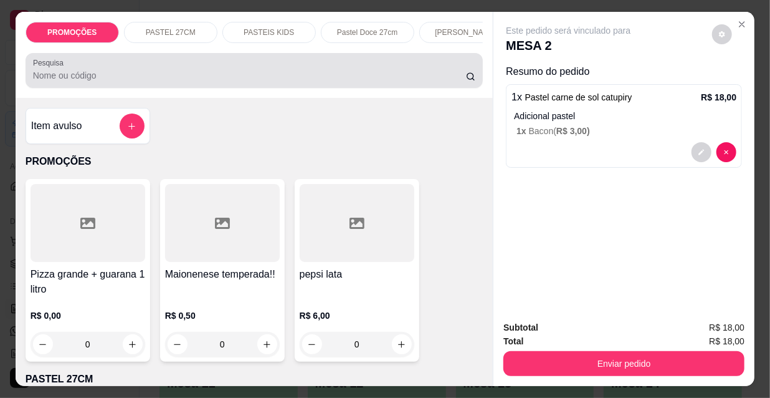
click at [82, 74] on input "Pesquisa" at bounding box center [249, 75] width 433 height 12
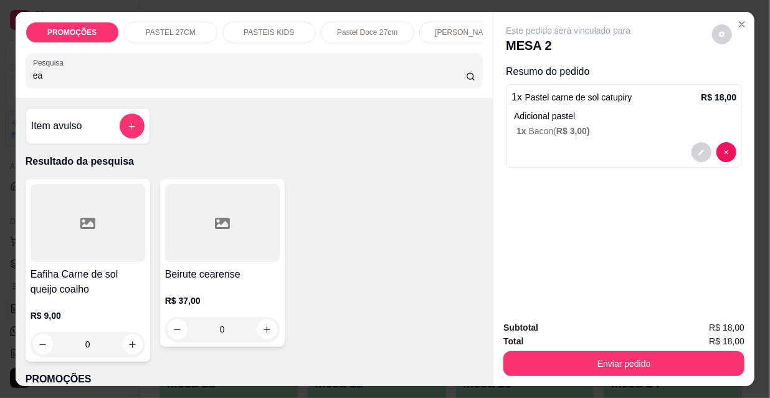
type input "ea"
click at [109, 235] on div at bounding box center [88, 223] width 115 height 78
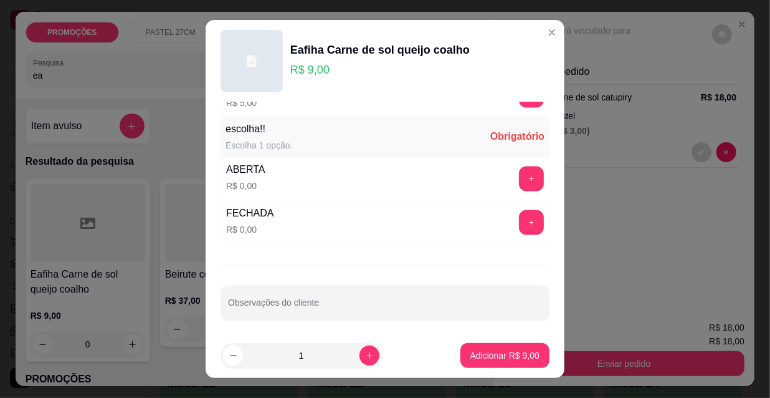
scroll to position [1035, 0]
click at [519, 181] on button "+" at bounding box center [531, 178] width 25 height 25
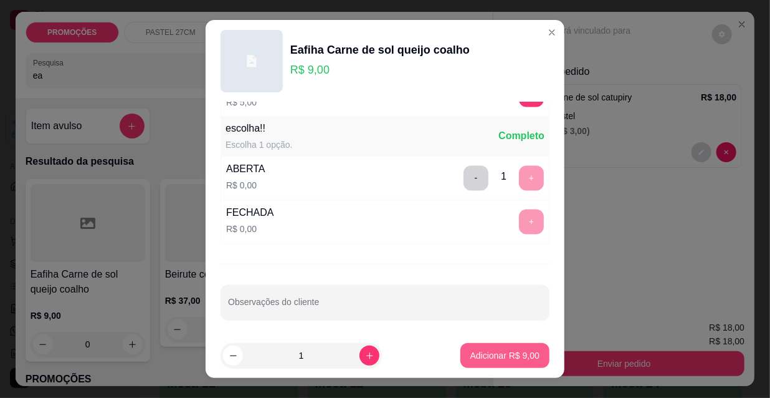
click at [511, 355] on p "Adicionar R$ 9,00" at bounding box center [505, 355] width 69 height 12
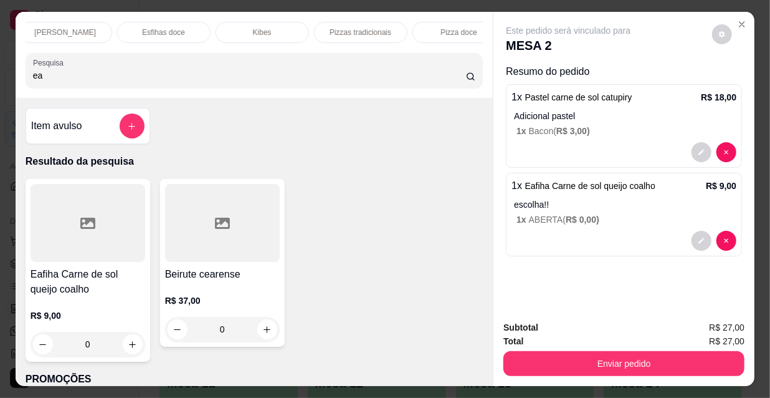
scroll to position [0, 718]
click at [320, 31] on p "Refrigerante" at bounding box center [339, 32] width 41 height 10
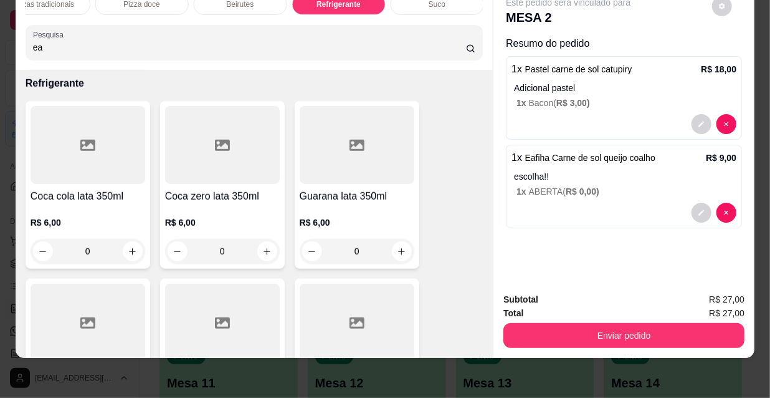
scroll to position [11251, 0]
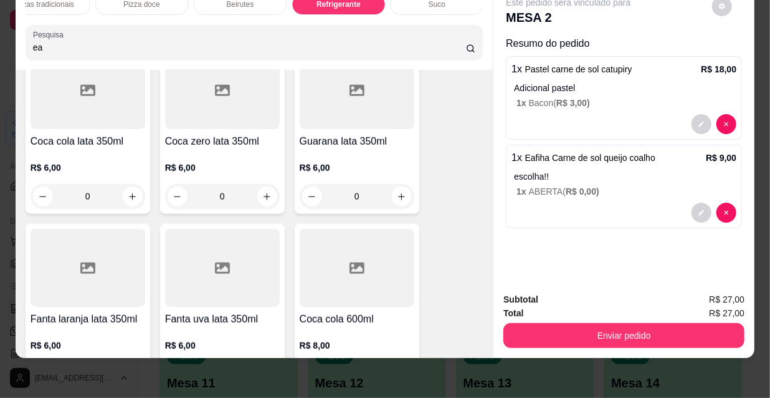
click at [401, 370] on icon "increase-product-quantity" at bounding box center [401, 374] width 9 height 9
type input "1"
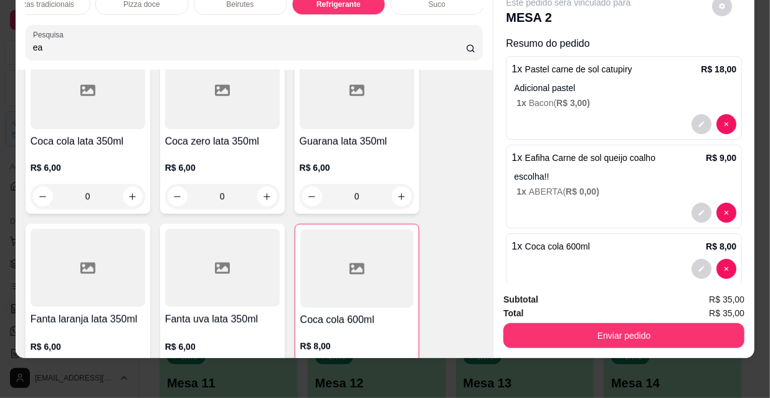
scroll to position [19, 0]
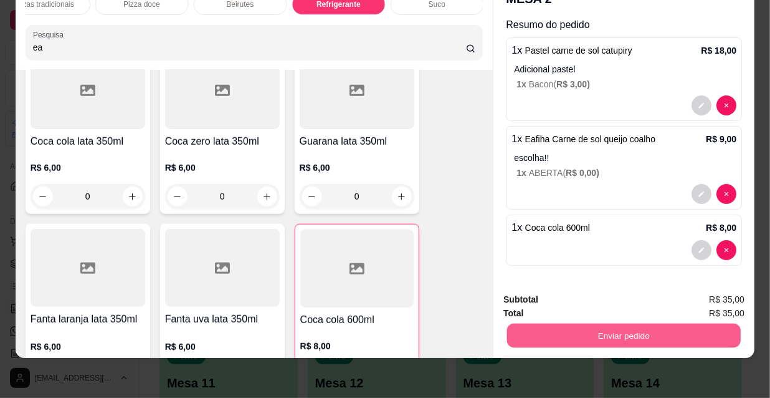
click at [590, 326] on button "Enviar pedido" at bounding box center [624, 335] width 234 height 24
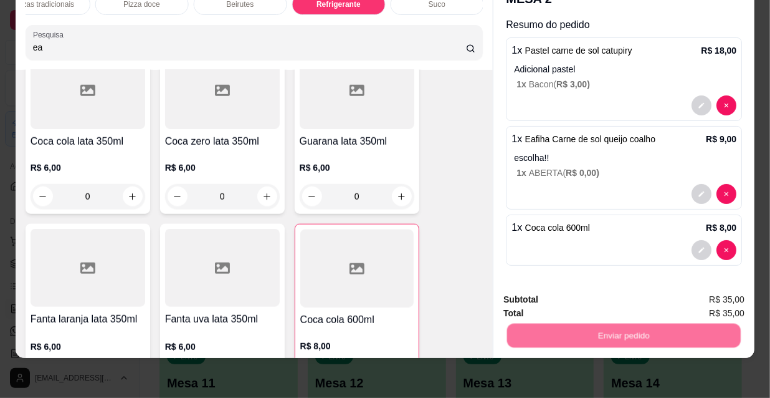
click at [575, 297] on button "Não registrar e enviar pedido" at bounding box center [584, 296] width 130 height 24
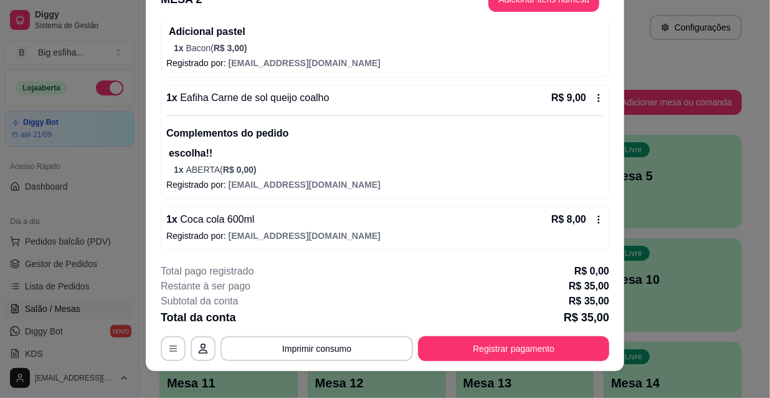
scroll to position [37, 0]
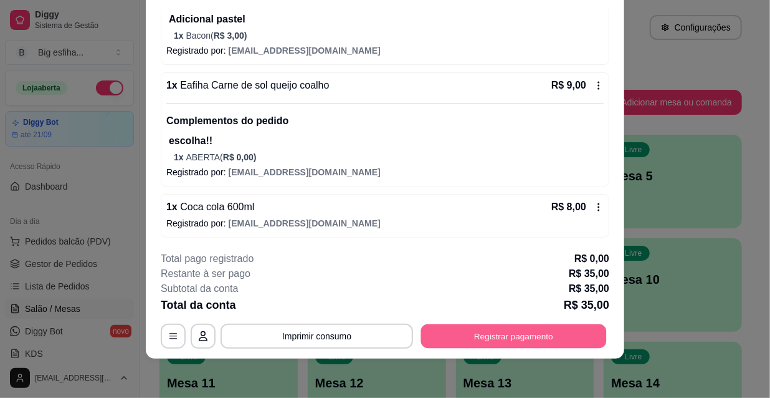
click at [479, 333] on button "Registrar pagamento" at bounding box center [514, 336] width 186 height 24
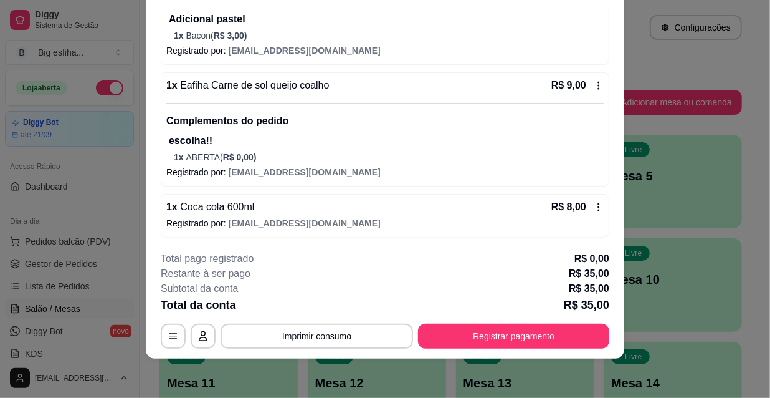
click at [377, 160] on icon at bounding box center [385, 164] width 16 height 12
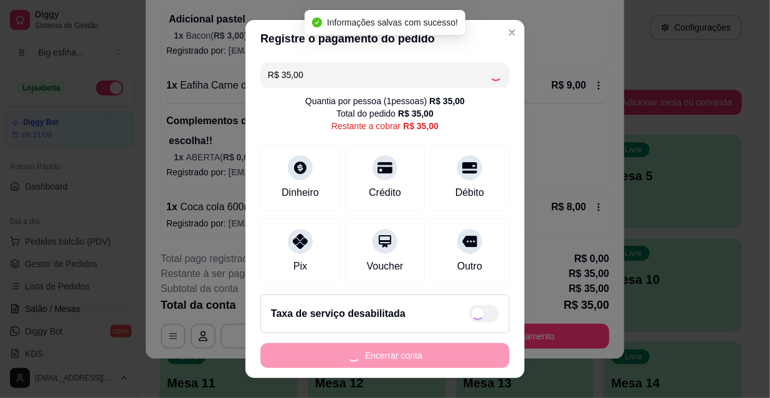
type input "R$ 0,00"
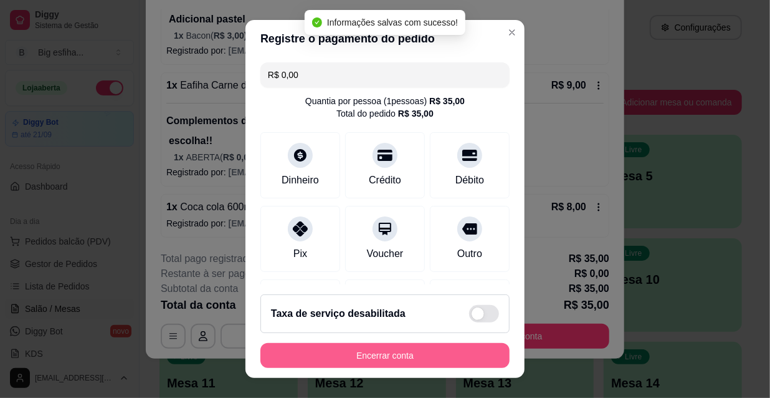
click at [374, 357] on button "Encerrar conta" at bounding box center [385, 355] width 249 height 25
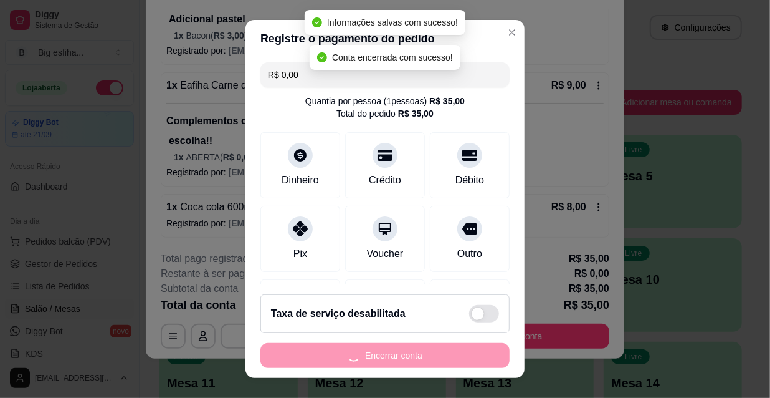
scroll to position [0, 0]
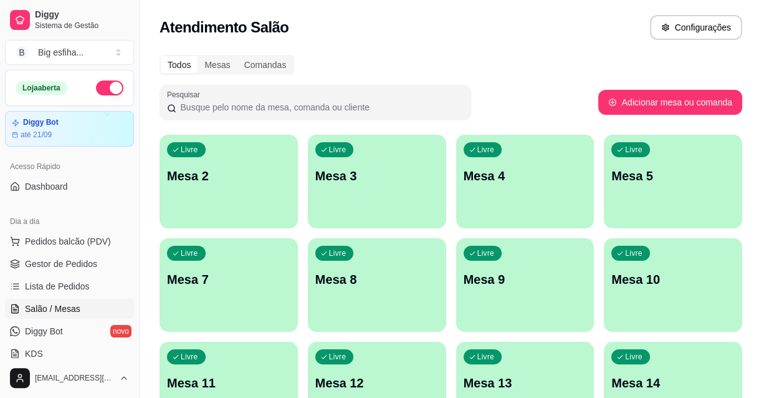
click at [209, 162] on div "Livre Mesa 2" at bounding box center [229, 174] width 138 height 79
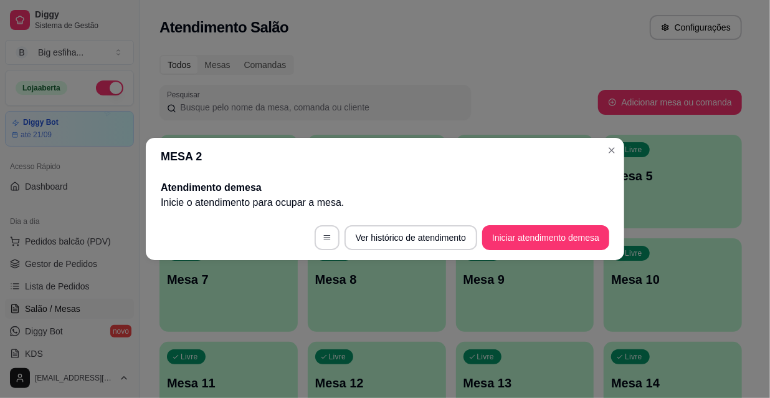
click at [541, 254] on footer "Ver histórico de atendimento Iniciar atendimento de mesa" at bounding box center [385, 237] width 479 height 45
click at [547, 230] on button "Iniciar atendimento de mesa" at bounding box center [545, 237] width 127 height 25
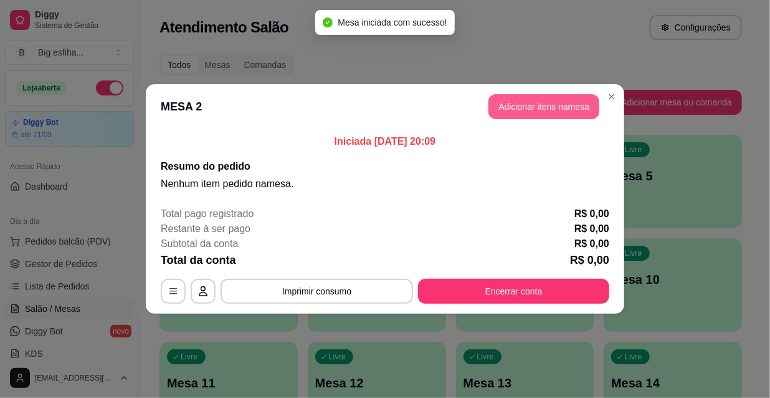
click at [558, 107] on button "Adicionar itens na mesa" at bounding box center [544, 106] width 111 height 25
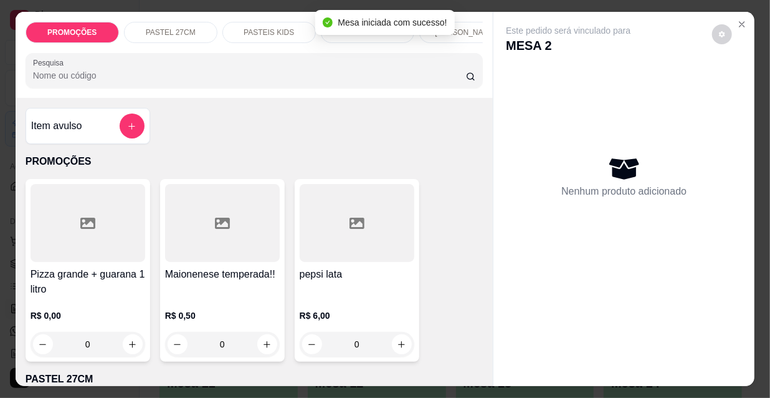
click at [115, 83] on div at bounding box center [254, 70] width 443 height 25
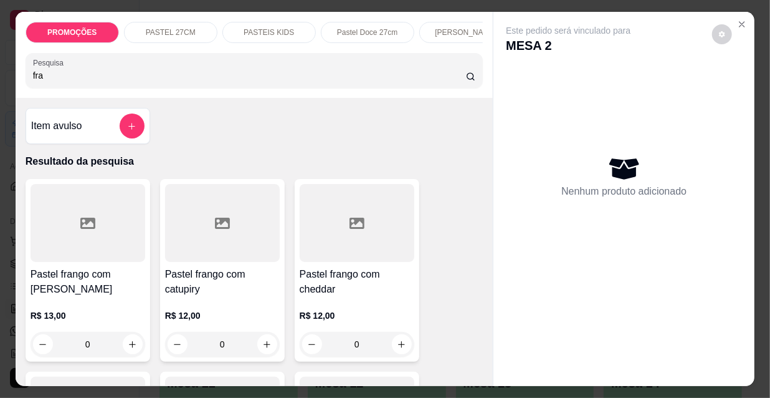
type input "fra"
click at [96, 279] on h4 "Pastel frango com [PERSON_NAME]" at bounding box center [88, 282] width 115 height 30
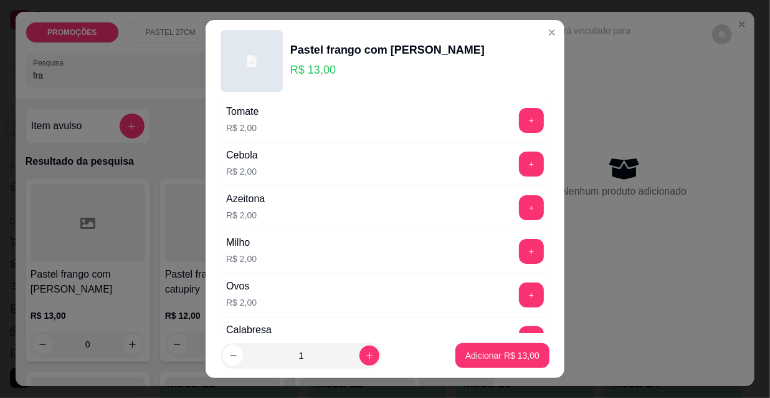
scroll to position [113, 0]
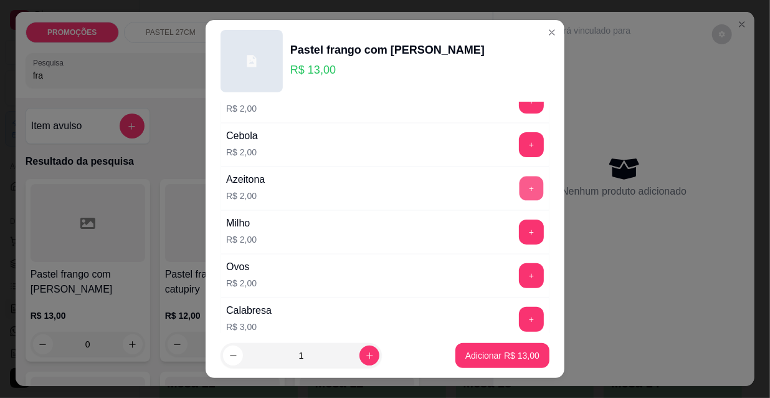
click at [520, 184] on button "+" at bounding box center [532, 188] width 24 height 24
click at [520, 228] on button "+" at bounding box center [532, 232] width 24 height 24
click at [464, 231] on button "-" at bounding box center [476, 232] width 24 height 24
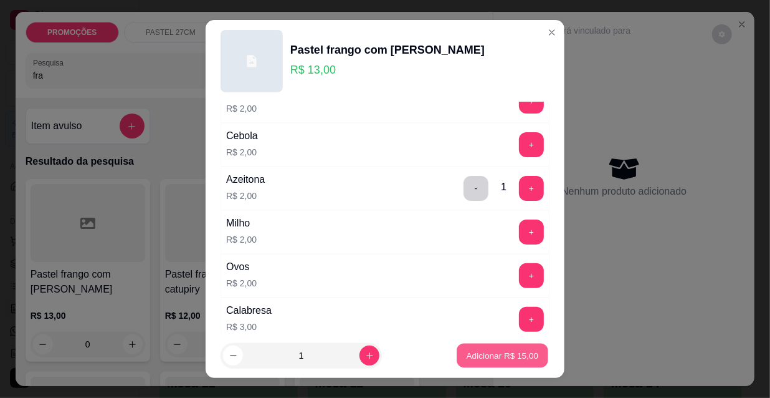
click at [491, 352] on p "Adicionar R$ 15,00" at bounding box center [503, 355] width 72 height 12
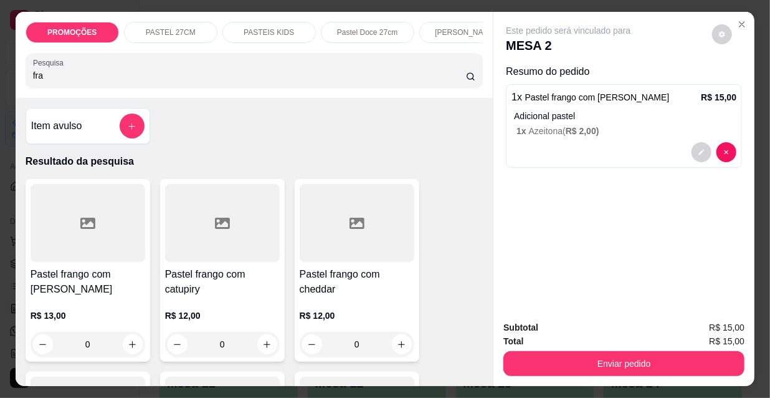
click at [52, 78] on input "fra" at bounding box center [249, 75] width 433 height 12
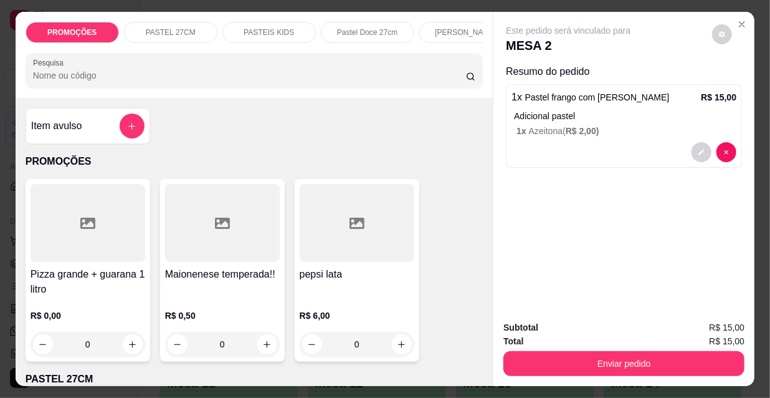
click at [266, 27] on p "PASTEIS KIDS" at bounding box center [269, 32] width 50 height 10
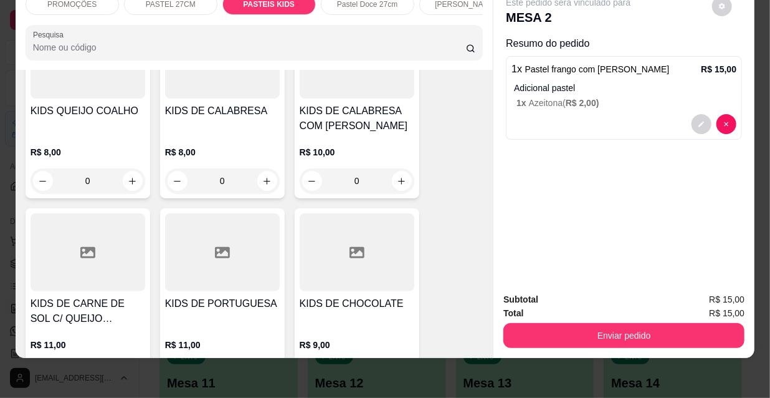
scroll to position [4405, 0]
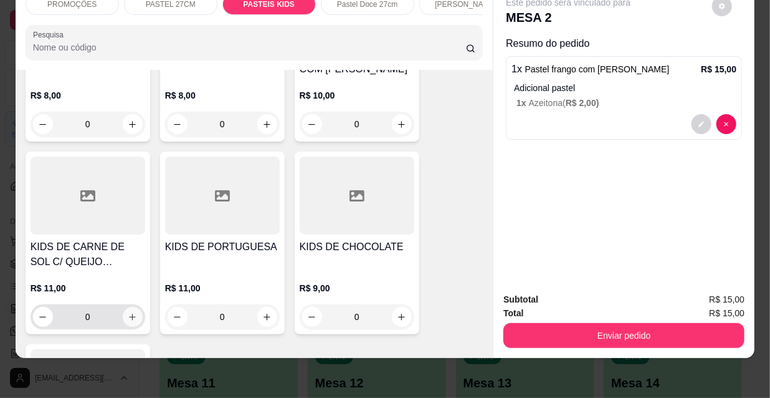
click at [128, 312] on icon "increase-product-quantity" at bounding box center [132, 316] width 9 height 9
type input "1"
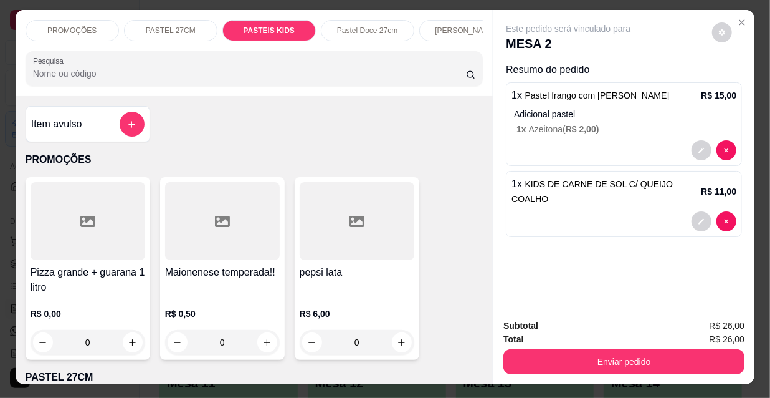
scroll to position [0, 0]
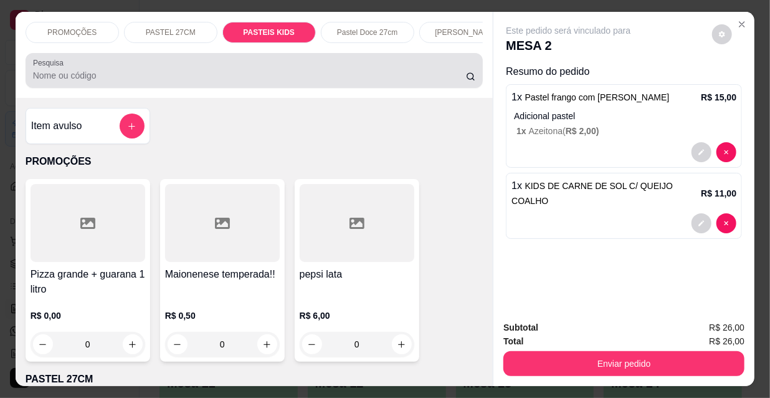
click at [73, 88] on div "Pesquisa" at bounding box center [255, 70] width 458 height 35
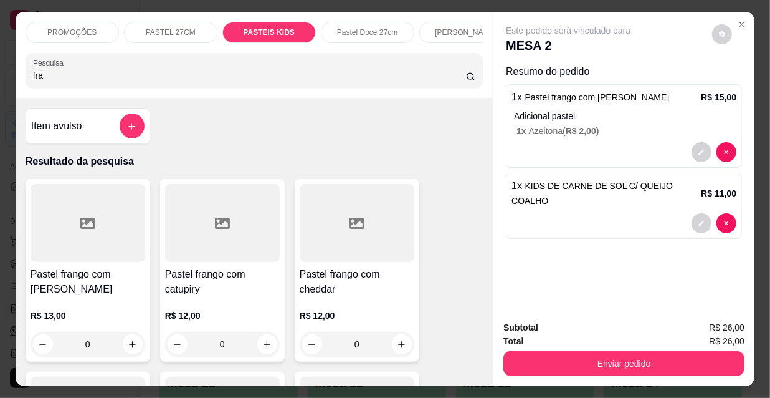
click at [108, 246] on div at bounding box center [88, 223] width 115 height 78
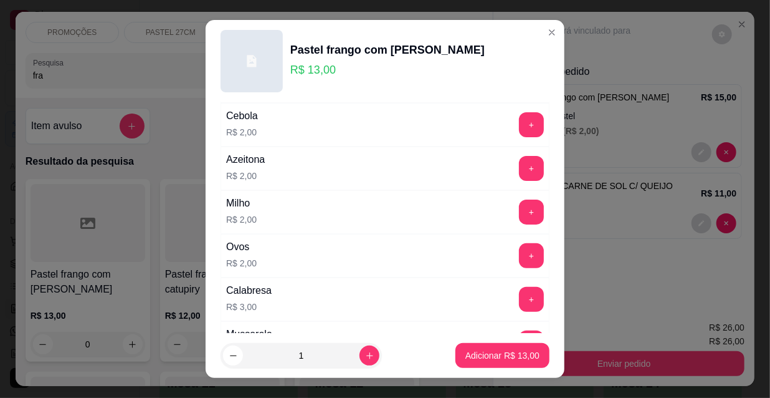
scroll to position [170, 0]
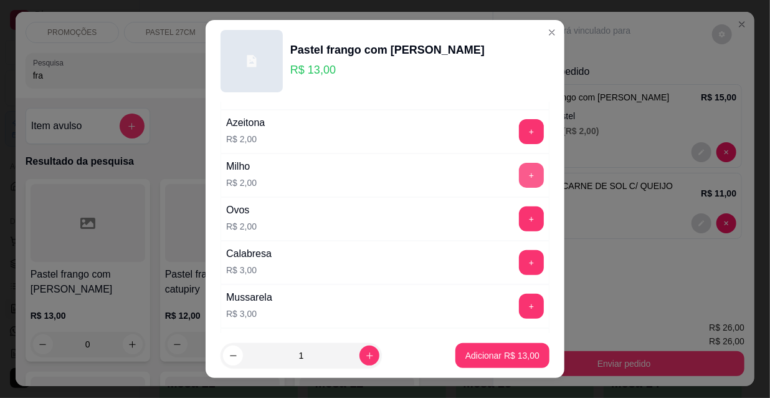
click at [519, 175] on button "+" at bounding box center [531, 175] width 25 height 25
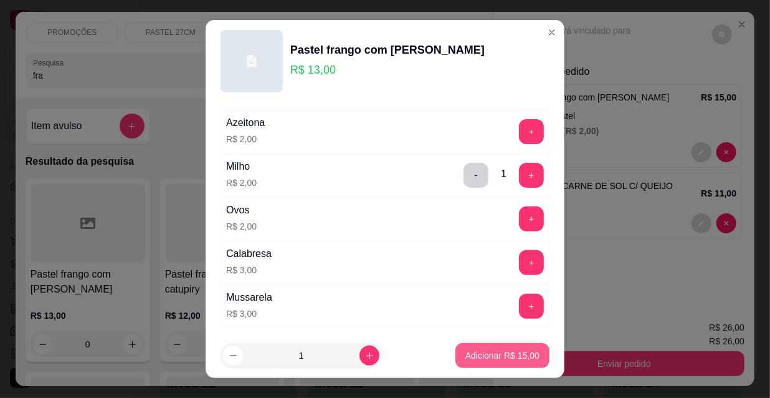
click at [495, 351] on p "Adicionar R$ 15,00" at bounding box center [503, 355] width 74 height 12
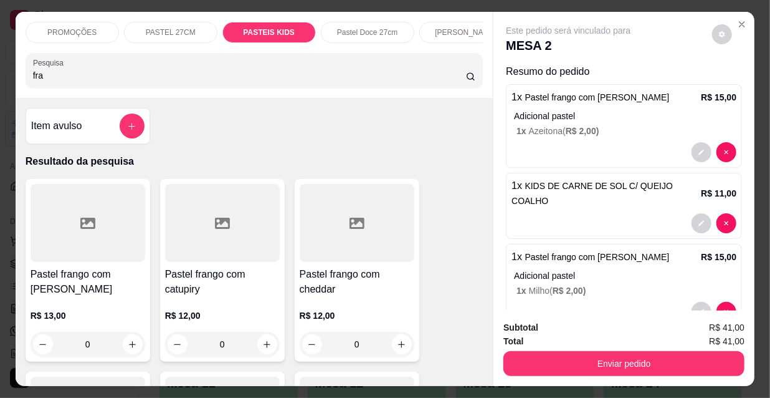
scroll to position [19, 0]
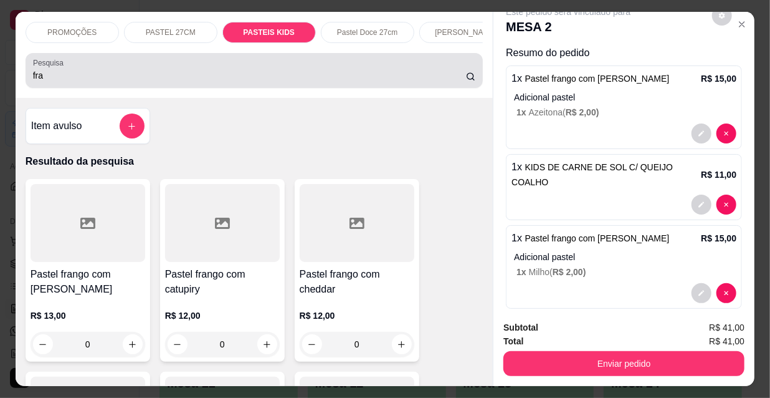
click at [103, 88] on div "Pesquisa fra" at bounding box center [255, 70] width 458 height 35
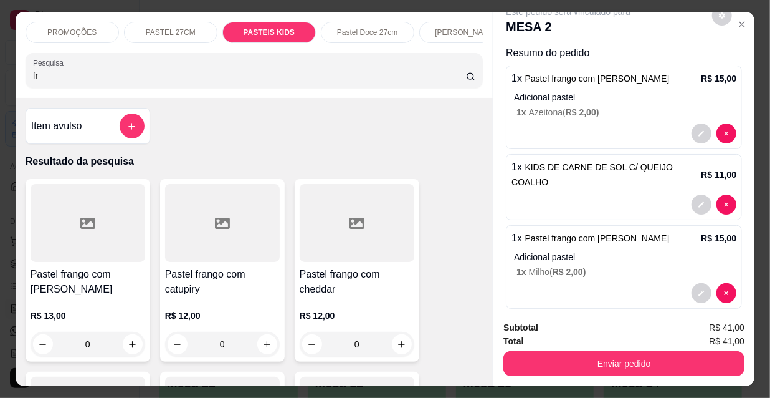
type input "f"
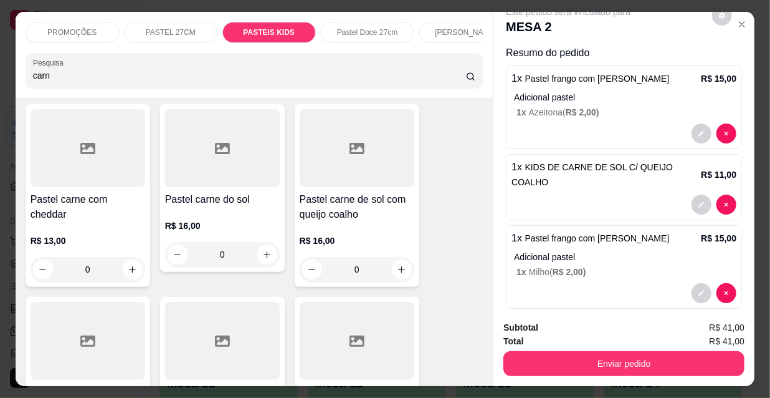
scroll to position [283, 0]
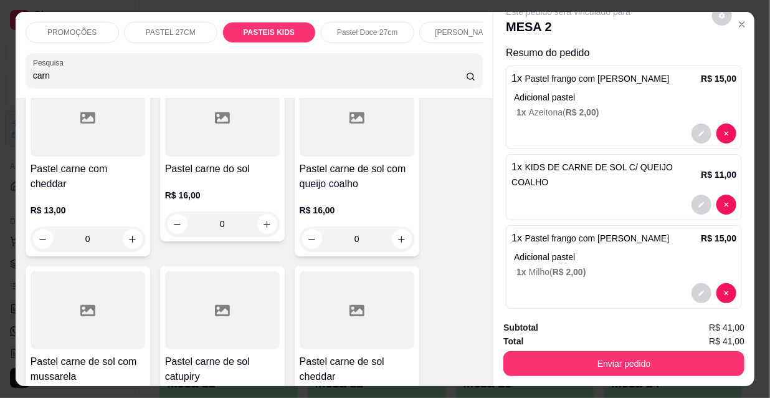
type input "carn"
click at [365, 201] on div "R$ 16,00 0" at bounding box center [357, 221] width 115 height 60
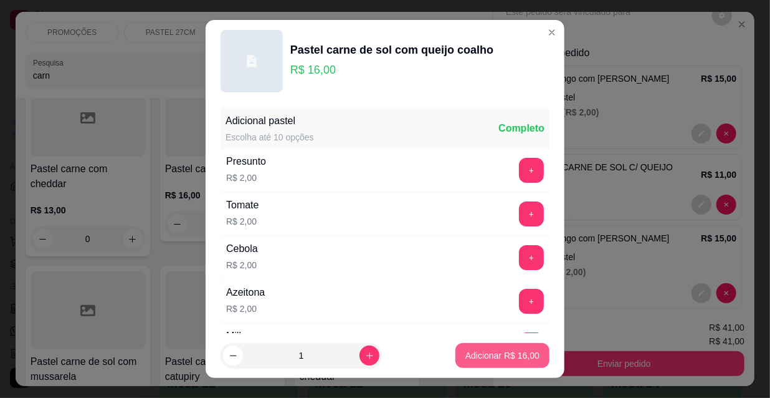
click at [472, 356] on p "Adicionar R$ 16,00" at bounding box center [503, 355] width 74 height 12
type input "1"
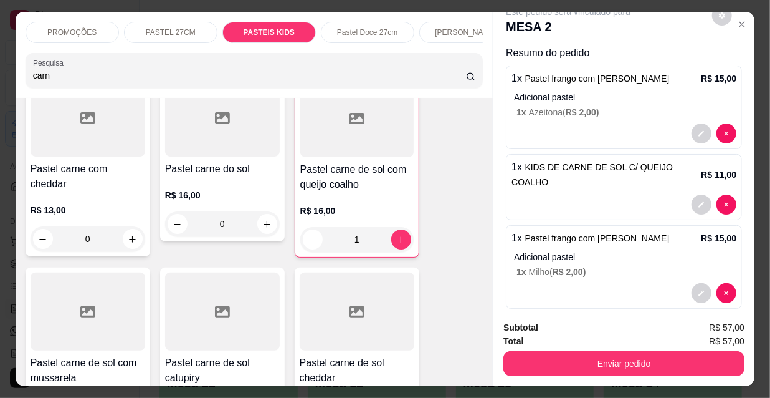
drag, startPoint x: 368, startPoint y: 314, endPoint x: 197, endPoint y: 73, distance: 295.4
click at [197, 73] on input "carn" at bounding box center [249, 75] width 433 height 12
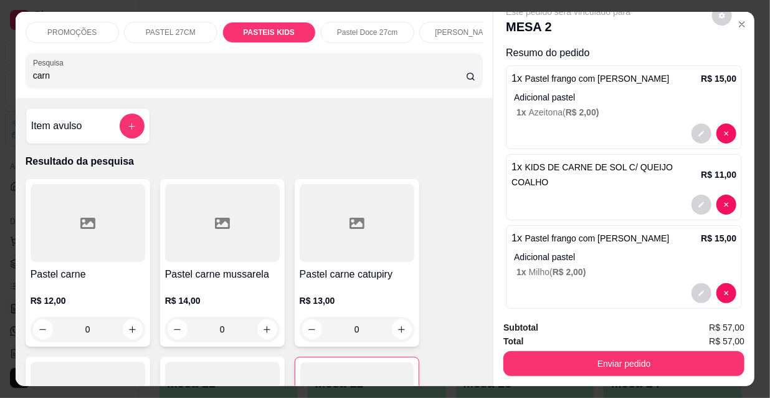
drag, startPoint x: 75, startPoint y: 94, endPoint x: 74, endPoint y: 191, distance: 96.6
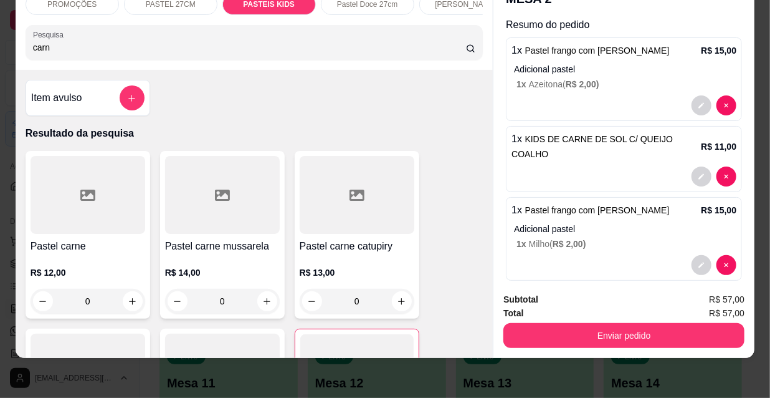
scroll to position [75, 0]
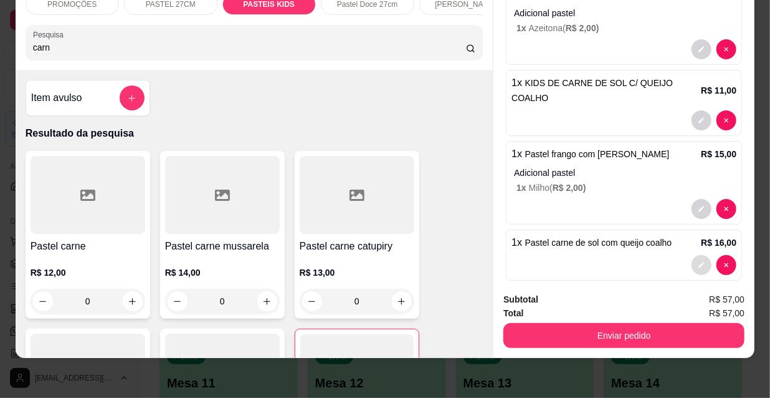
click at [698, 261] on icon "decrease-product-quantity" at bounding box center [701, 264] width 7 height 7
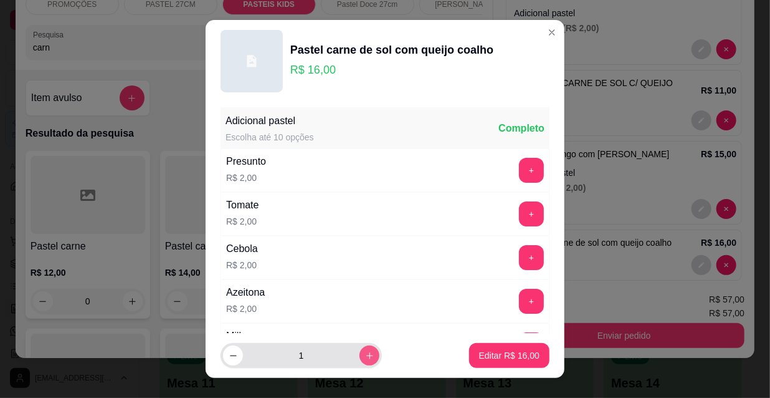
click at [365, 357] on icon "increase-product-quantity" at bounding box center [369, 355] width 9 height 9
type input "2"
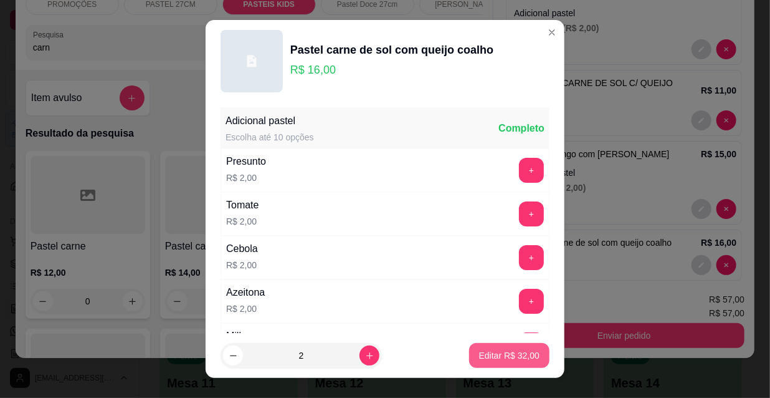
click at [499, 357] on p "Editar R$ 32,00" at bounding box center [509, 355] width 60 height 12
type input "2"
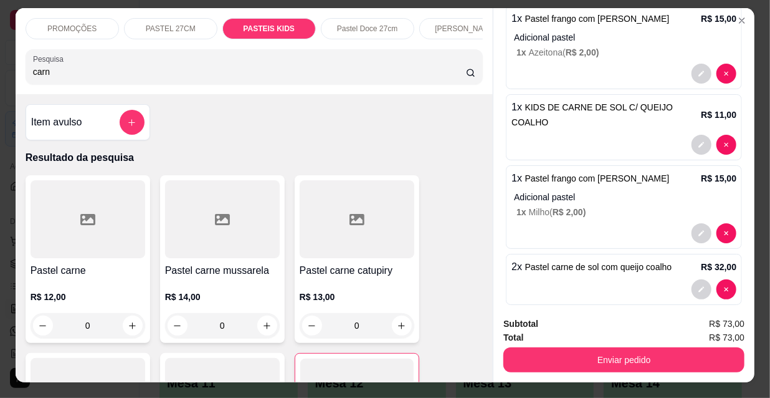
scroll to position [0, 0]
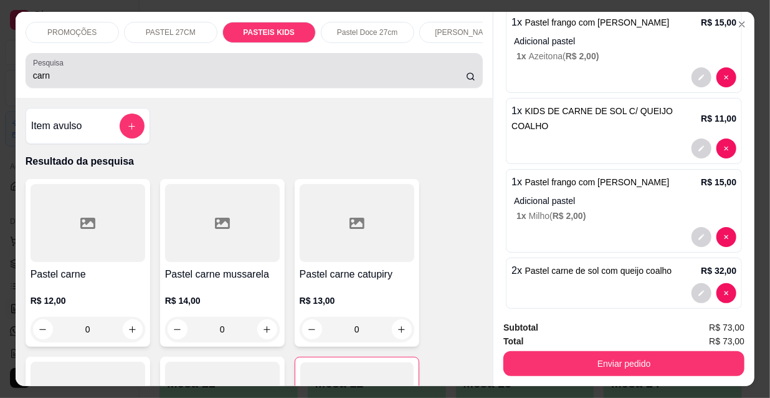
click at [77, 87] on div "Pesquisa carn" at bounding box center [255, 70] width 458 height 35
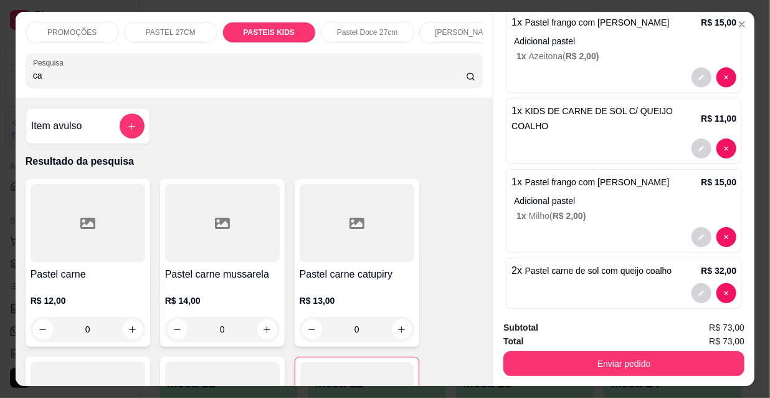
type input "c"
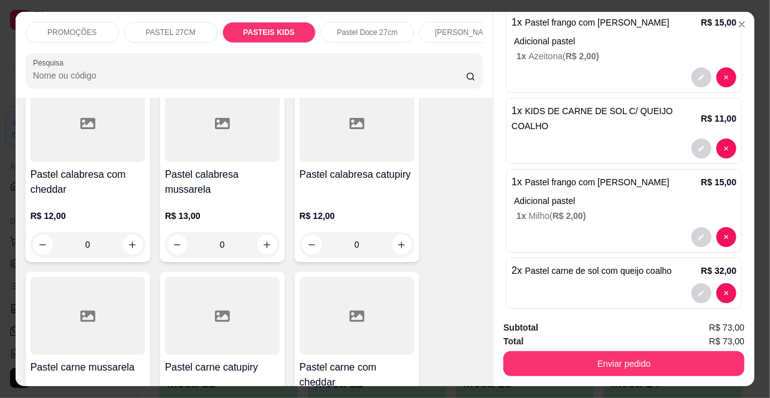
scroll to position [1247, 0]
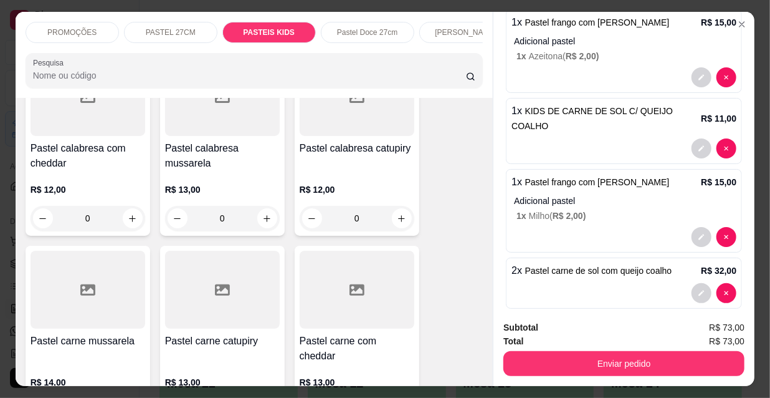
click at [218, 171] on div "R$ 13,00 0" at bounding box center [222, 201] width 115 height 60
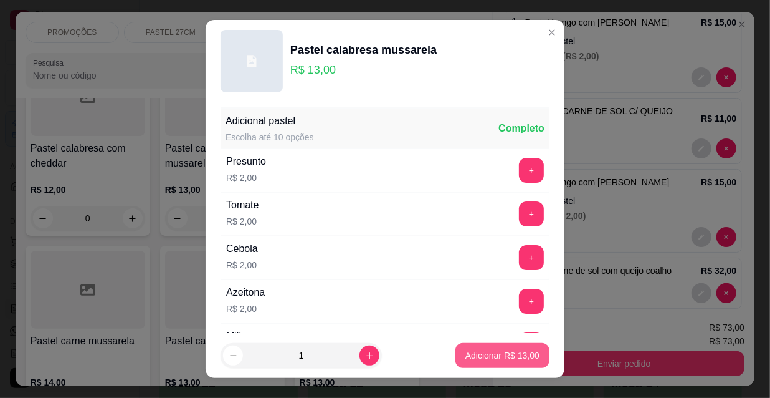
click at [471, 352] on p "Adicionar R$ 13,00" at bounding box center [503, 355] width 74 height 12
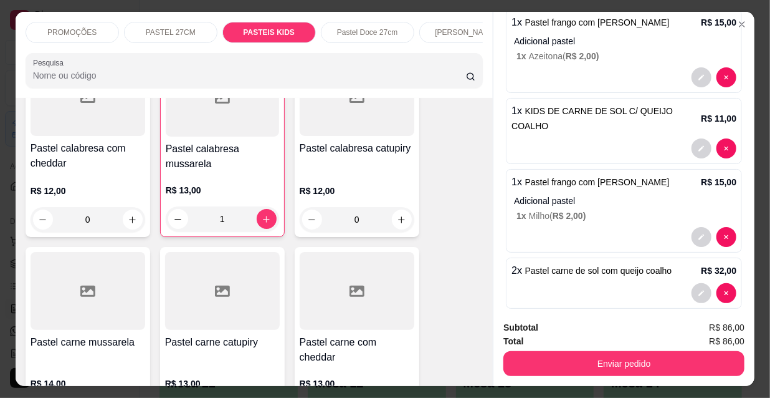
type input "1"
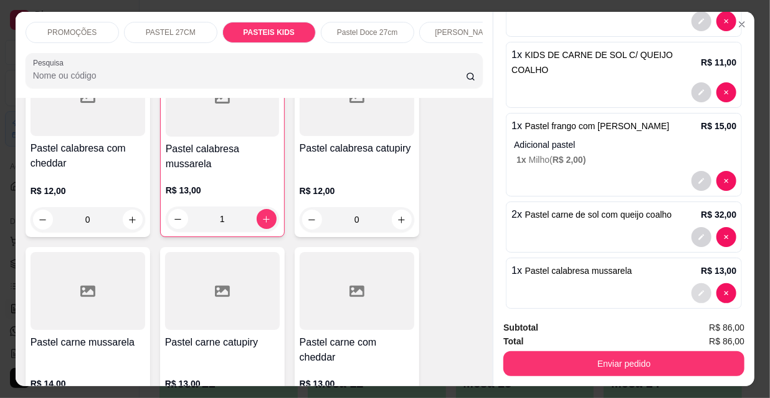
click at [698, 289] on icon "decrease-product-quantity" at bounding box center [701, 292] width 7 height 7
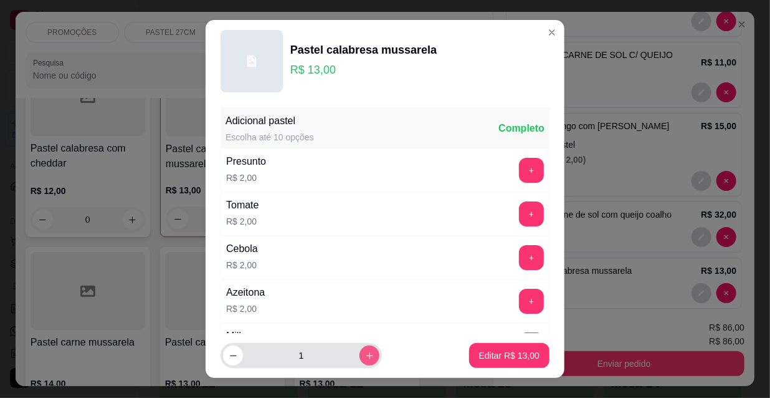
click at [365, 358] on icon "increase-product-quantity" at bounding box center [369, 355] width 9 height 9
type input "2"
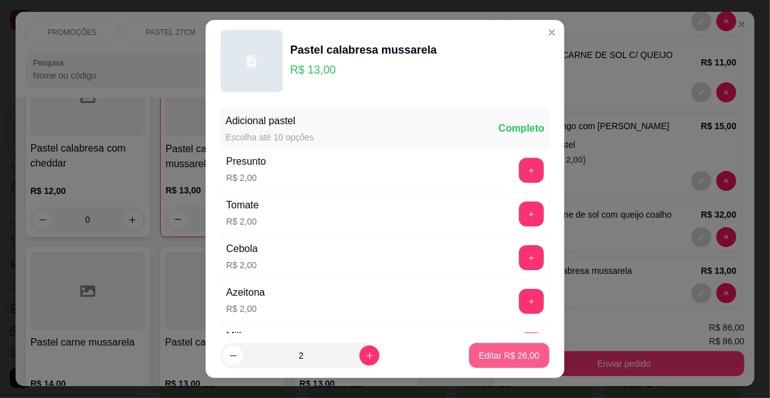
click at [517, 356] on p "Editar R$ 26,00" at bounding box center [509, 355] width 60 height 12
type input "2"
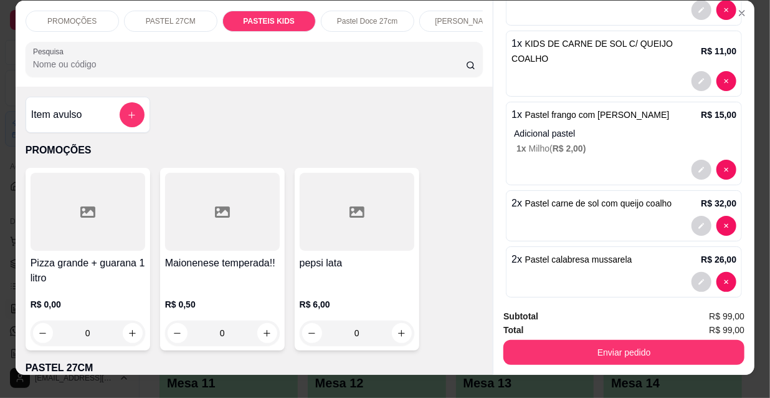
scroll to position [0, 0]
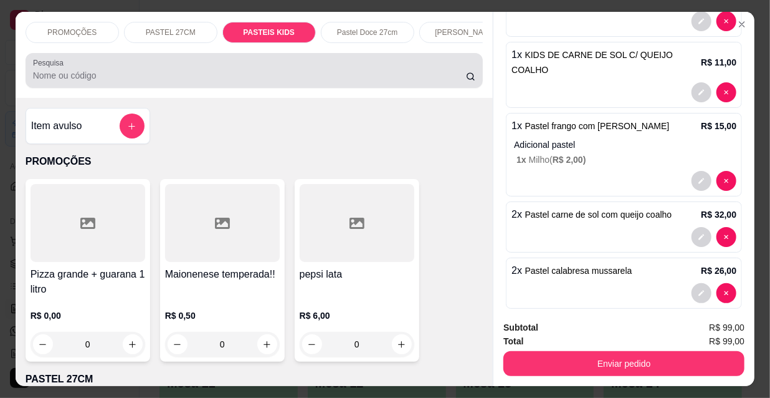
click at [98, 78] on input "Pesquisa" at bounding box center [249, 75] width 433 height 12
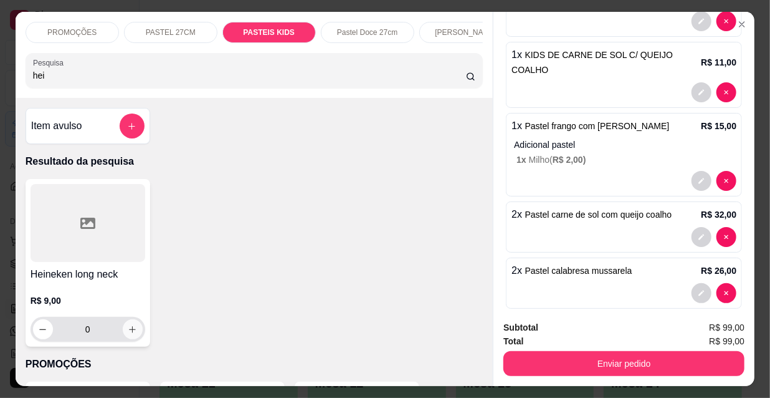
type input "hei"
click at [128, 338] on button "increase-product-quantity" at bounding box center [132, 329] width 19 height 19
type input "1"
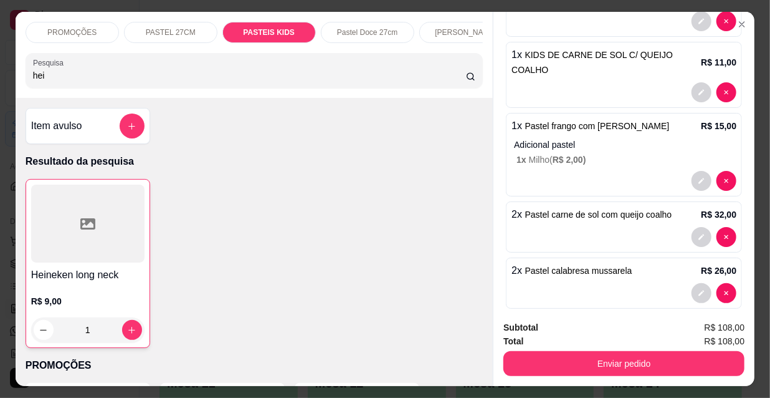
click at [62, 74] on input "hei" at bounding box center [249, 75] width 433 height 12
click at [63, 74] on input "hei" at bounding box center [249, 75] width 433 height 12
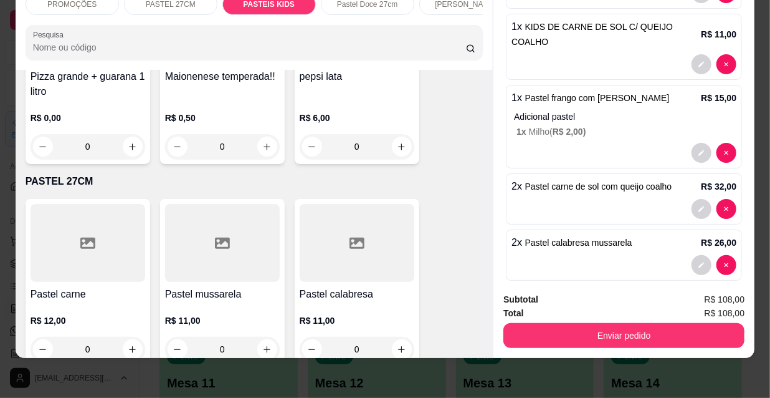
scroll to position [187, 0]
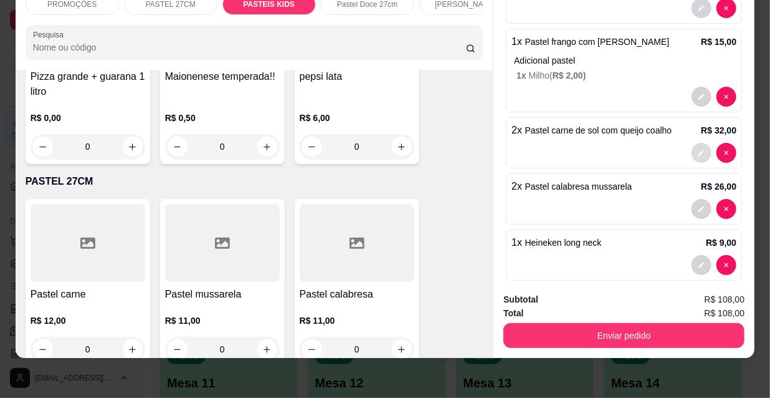
click at [692, 143] on button "decrease-product-quantity" at bounding box center [702, 153] width 20 height 20
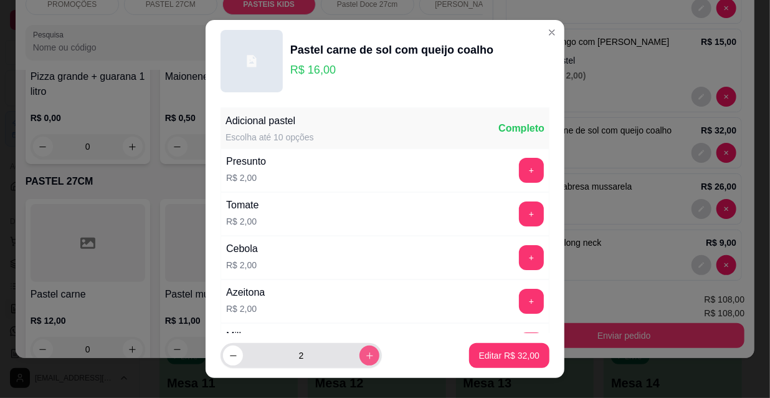
click at [367, 353] on icon "increase-product-quantity" at bounding box center [370, 355] width 7 height 7
type input "3"
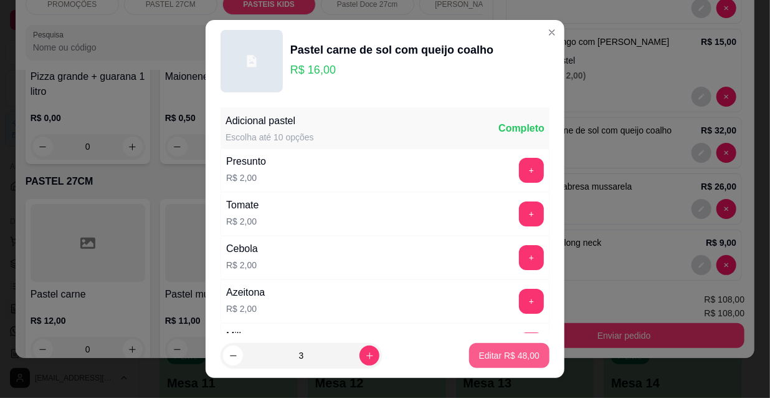
click at [484, 351] on p "Editar R$ 48,00" at bounding box center [509, 355] width 60 height 12
type input "3"
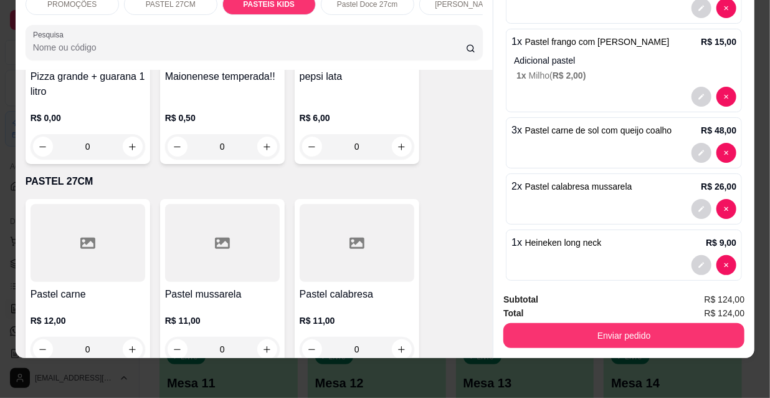
drag, startPoint x: 174, startPoint y: 179, endPoint x: 208, endPoint y: 146, distance: 47.2
click at [176, 178] on p "PASTEL 27CM" at bounding box center [255, 181] width 458 height 15
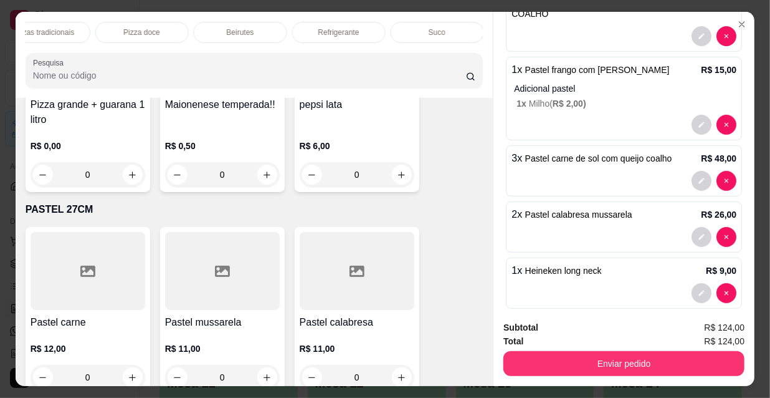
scroll to position [0, 718]
click at [341, 27] on p "Refrigerante" at bounding box center [339, 32] width 41 height 10
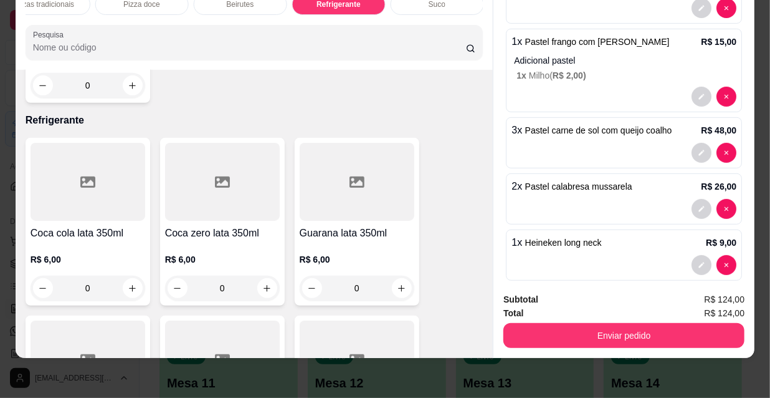
scroll to position [10981, 0]
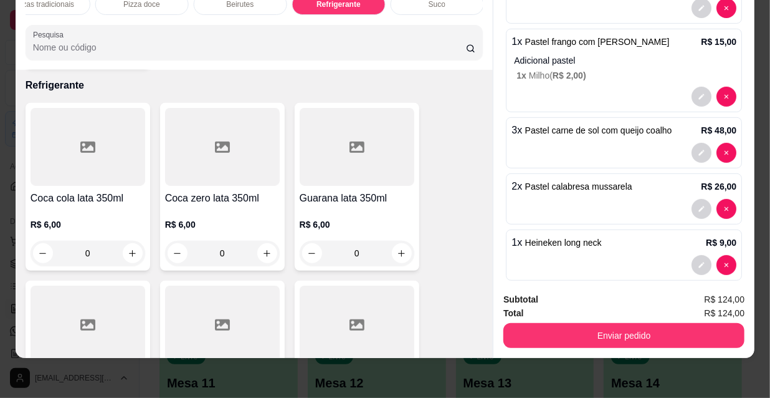
type input "1"
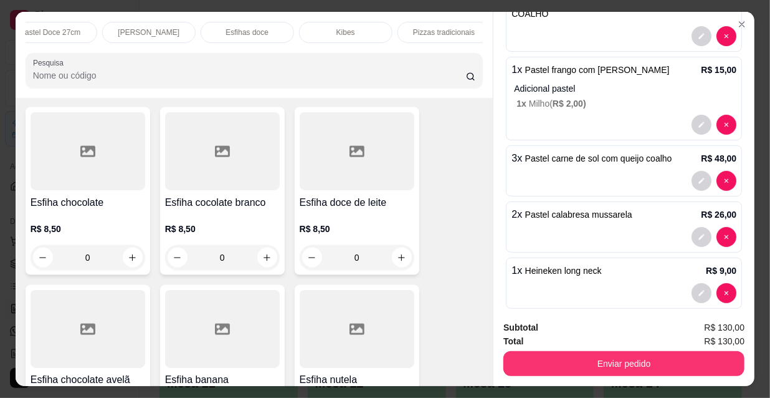
scroll to position [0, 0]
click at [102, 24] on div "PROMOÇÕES" at bounding box center [73, 32] width 94 height 21
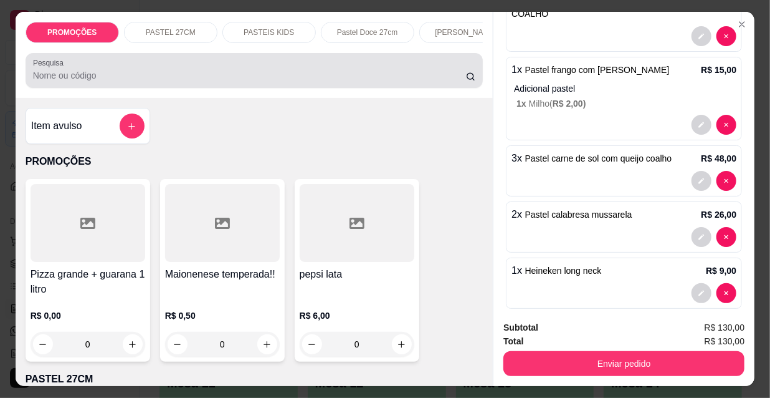
click at [80, 88] on div "Pesquisa" at bounding box center [255, 70] width 458 height 35
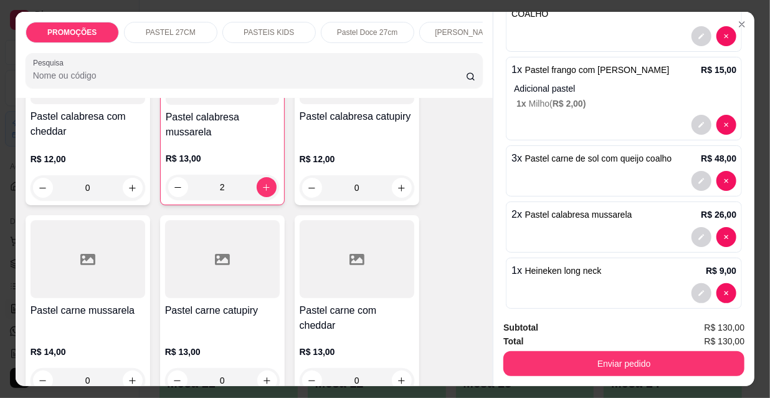
scroll to position [1360, 0]
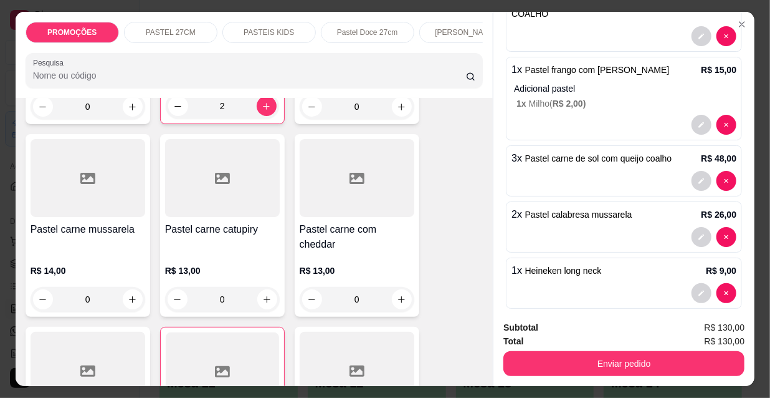
click at [101, 222] on h4 "Pastel carne mussarela" at bounding box center [88, 229] width 115 height 15
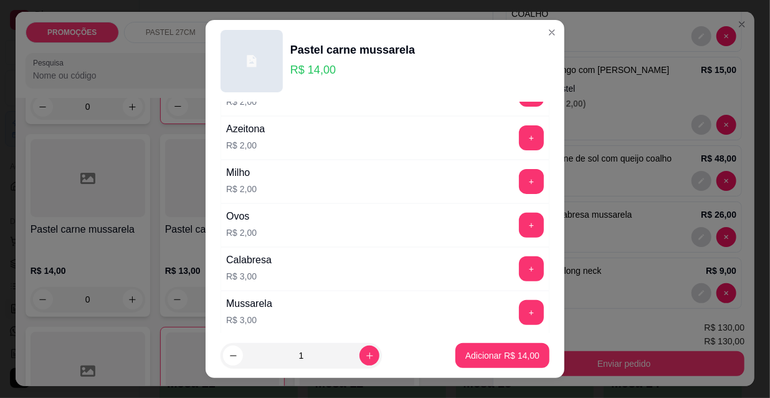
scroll to position [170, 0]
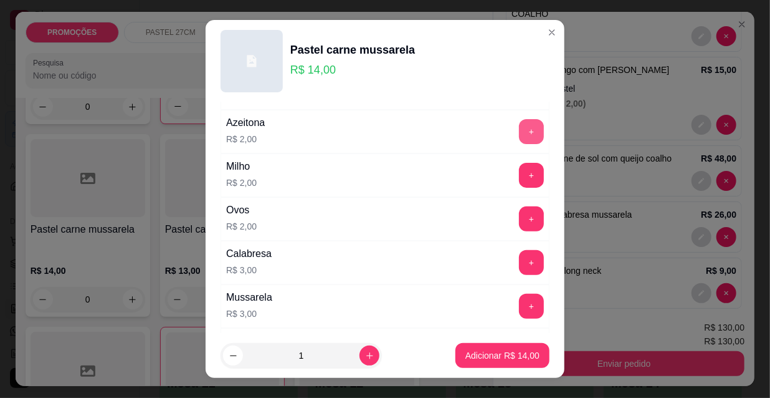
click at [519, 128] on button "+" at bounding box center [531, 131] width 25 height 25
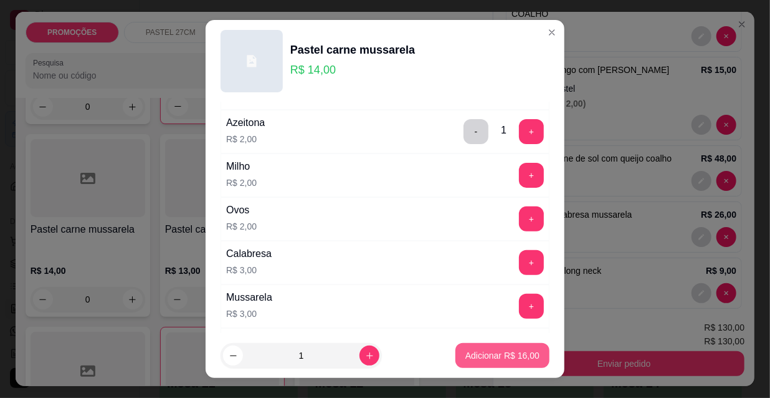
click at [511, 358] on p "Adicionar R$ 16,00" at bounding box center [503, 355] width 74 height 12
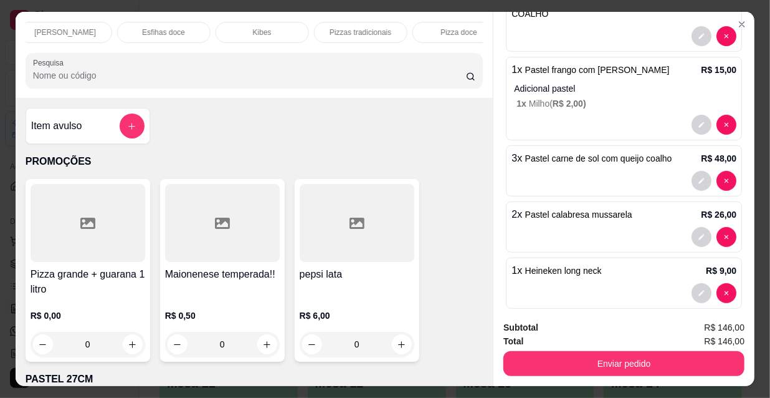
scroll to position [0, 718]
click at [335, 30] on p "Refrigerante" at bounding box center [339, 32] width 41 height 10
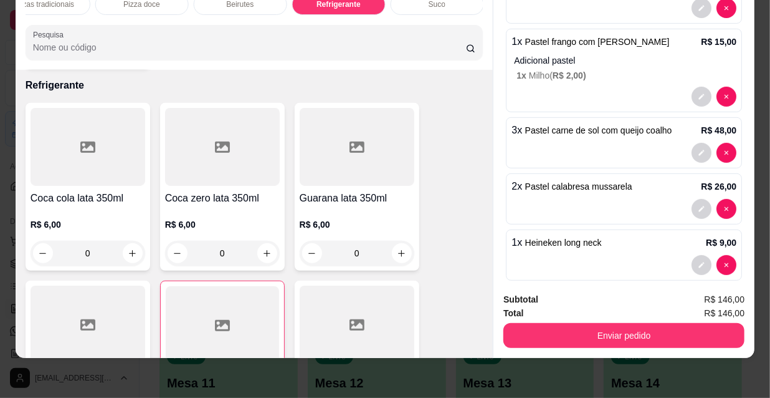
scroll to position [11037, 0]
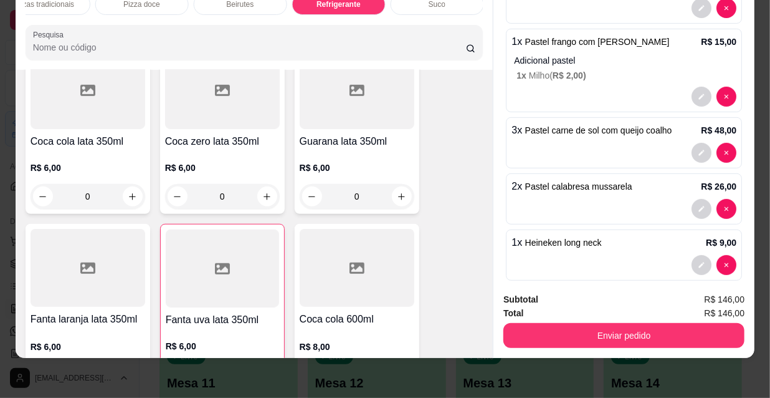
click at [397, 371] on icon "increase-product-quantity" at bounding box center [401, 375] width 9 height 9
type input "1"
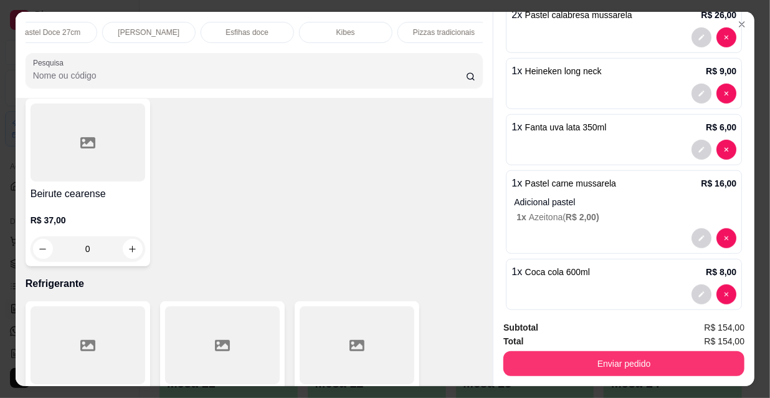
scroll to position [0, 0]
click at [185, 301] on div "Coca zero lata 350ml R$ 6,00 0" at bounding box center [222, 385] width 125 height 168
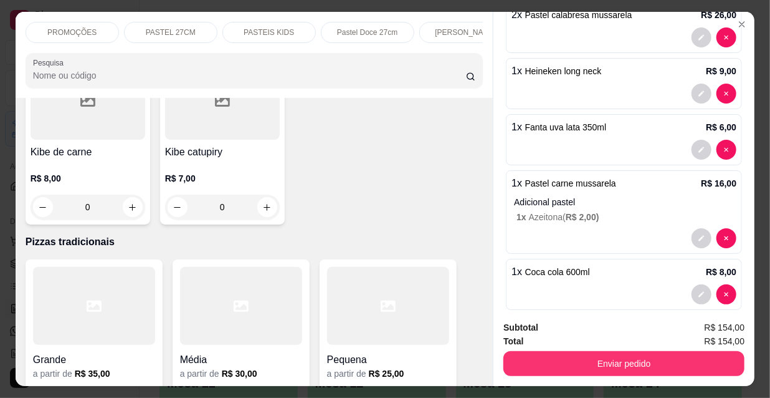
click at [69, 27] on p "PROMOÇÕES" at bounding box center [71, 32] width 49 height 10
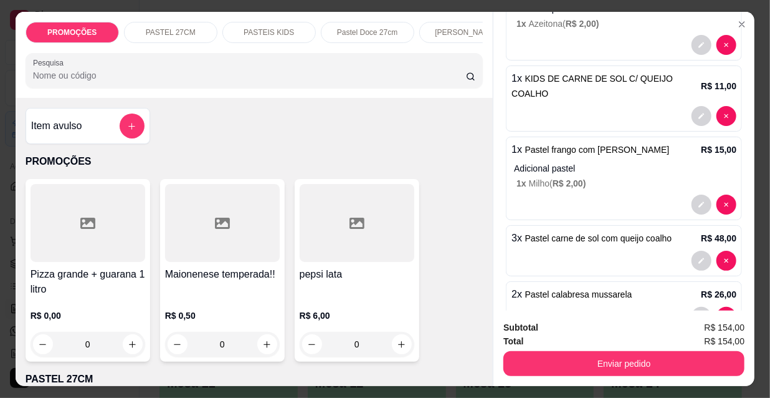
scroll to position [103, 0]
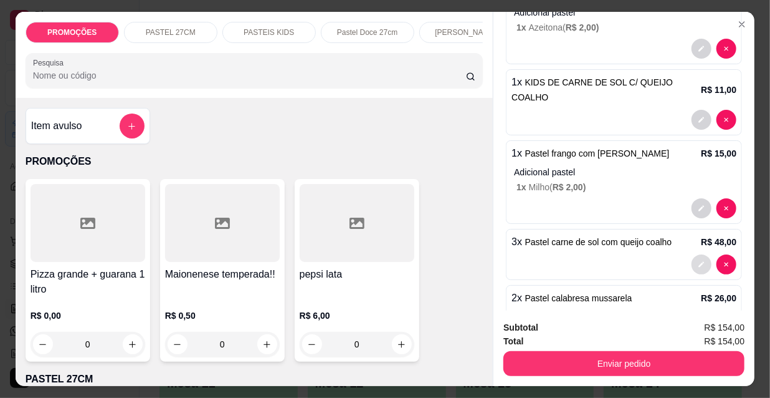
click at [698, 261] on icon "decrease-product-quantity" at bounding box center [701, 264] width 7 height 7
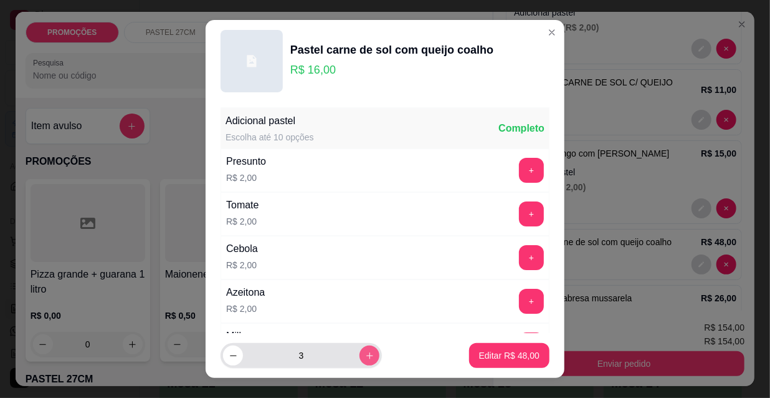
click at [362, 355] on button "increase-product-quantity" at bounding box center [370, 355] width 20 height 20
type input "4"
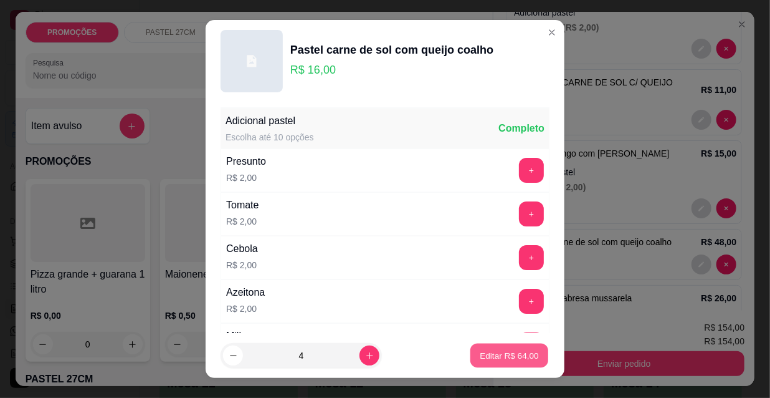
click at [491, 353] on p "Editar R$ 64,00" at bounding box center [509, 355] width 59 height 12
type input "4"
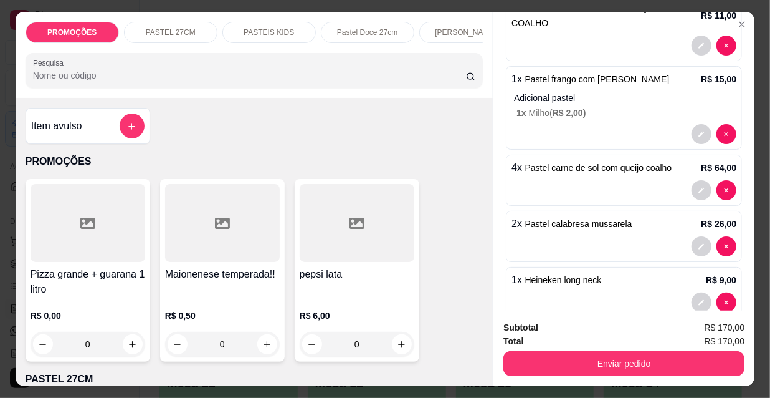
scroll to position [386, 0]
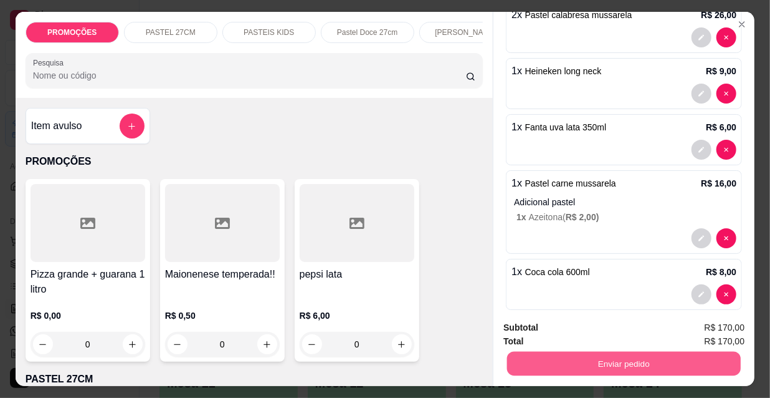
click at [583, 355] on button "Enviar pedido" at bounding box center [624, 363] width 234 height 24
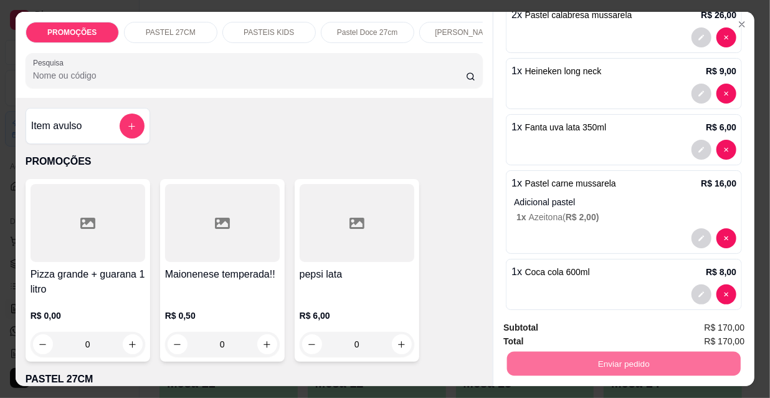
click at [588, 330] on button "Não registrar e enviar pedido" at bounding box center [584, 328] width 126 height 23
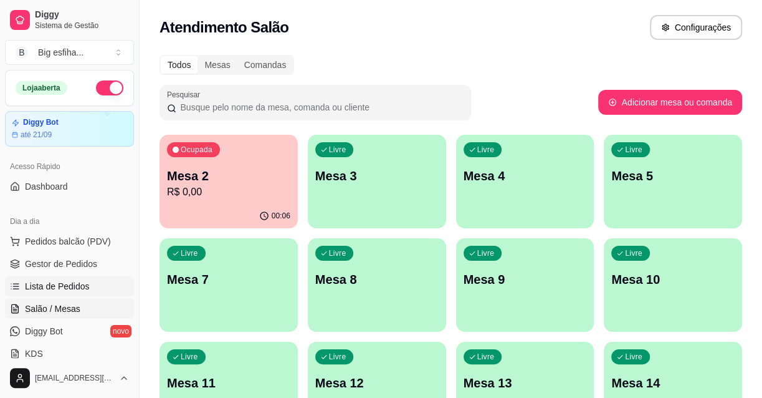
click at [46, 292] on link "Lista de Pedidos" at bounding box center [69, 286] width 129 height 20
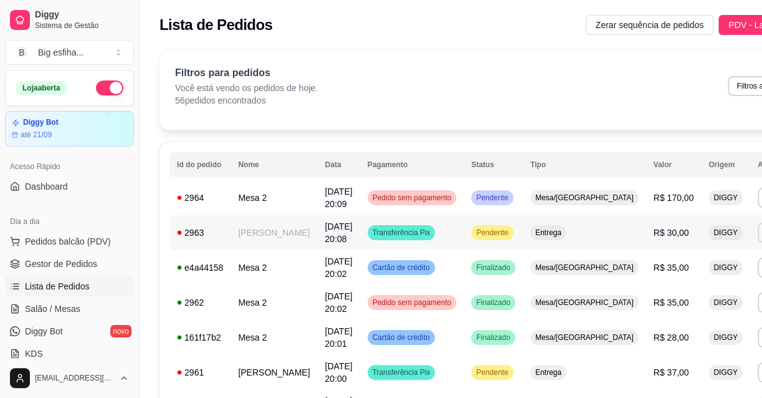
click at [680, 277] on button "IMPRESSORA" at bounding box center [680, 275] width 87 height 19
click at [59, 315] on link "Salão / Mesas" at bounding box center [69, 309] width 129 height 20
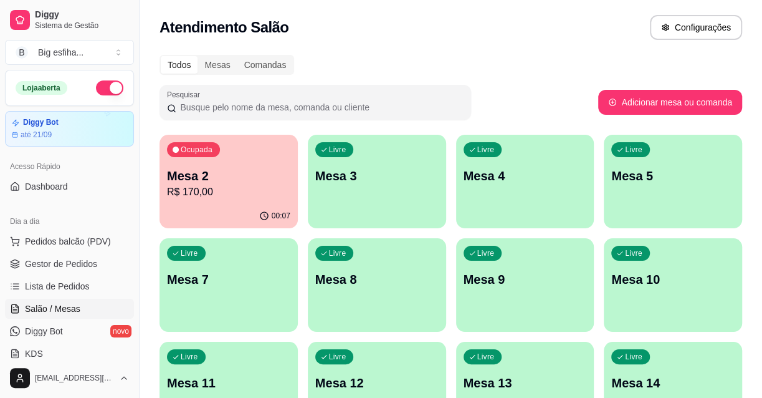
click at [233, 182] on p "Mesa 2" at bounding box center [228, 175] width 123 height 17
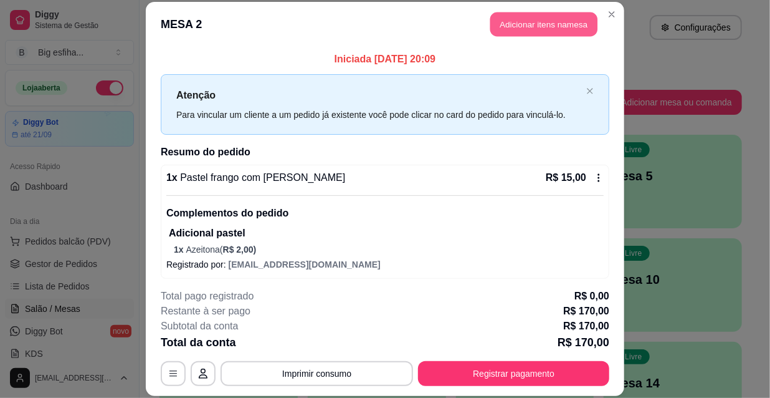
click at [540, 18] on button "Adicionar itens na mesa" at bounding box center [544, 24] width 107 height 24
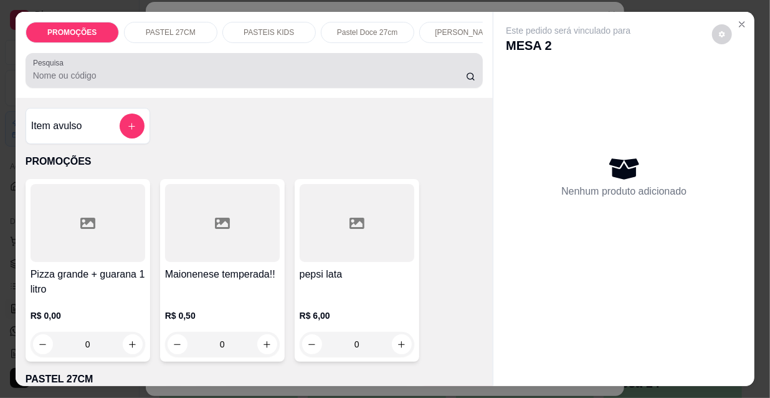
click at [75, 82] on input "Pesquisa" at bounding box center [249, 75] width 433 height 12
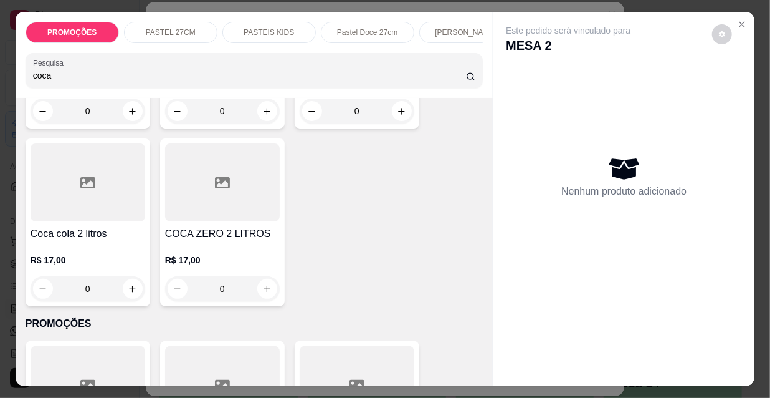
scroll to position [396, 0]
type input "coca"
click at [128, 287] on icon "increase-product-quantity" at bounding box center [132, 288] width 9 height 9
type input "1"
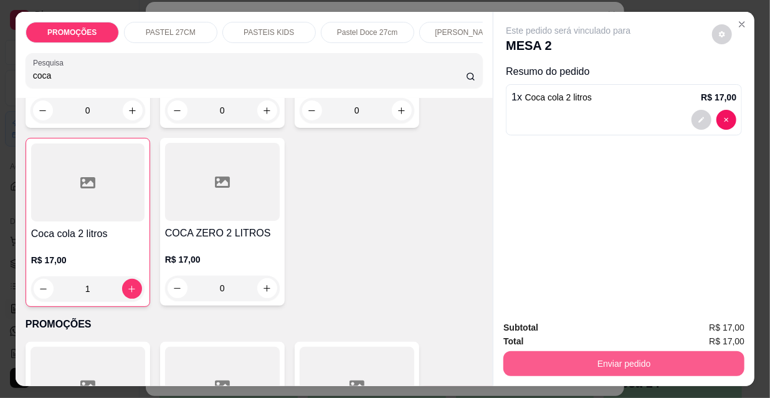
click at [655, 353] on button "Enviar pedido" at bounding box center [624, 363] width 241 height 25
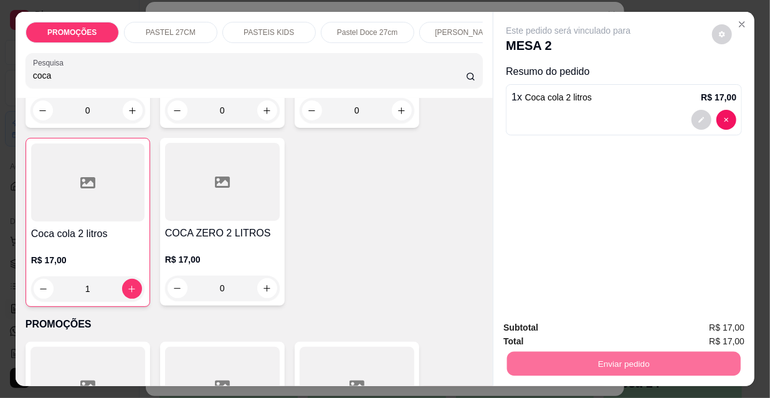
click at [618, 321] on button "Não registrar e enviar pedido" at bounding box center [584, 329] width 130 height 24
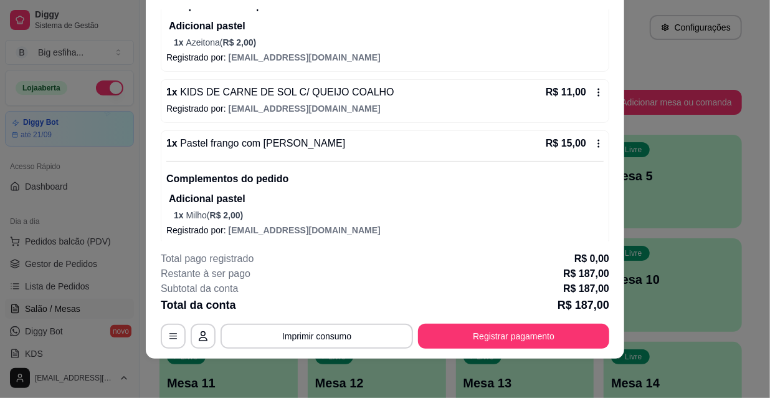
scroll to position [604, 0]
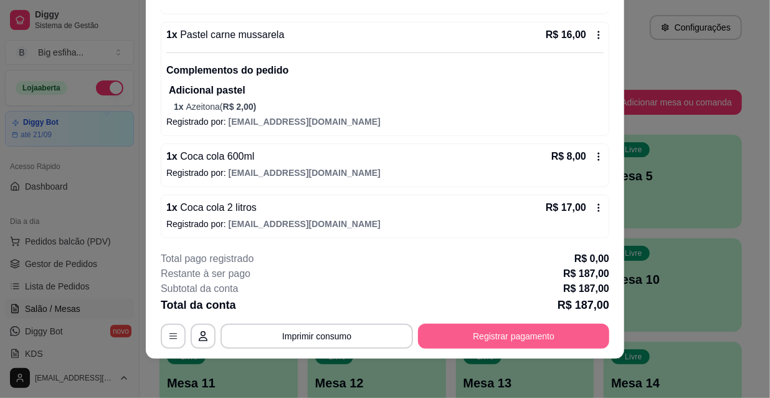
click at [524, 341] on button "Registrar pagamento" at bounding box center [513, 336] width 191 height 25
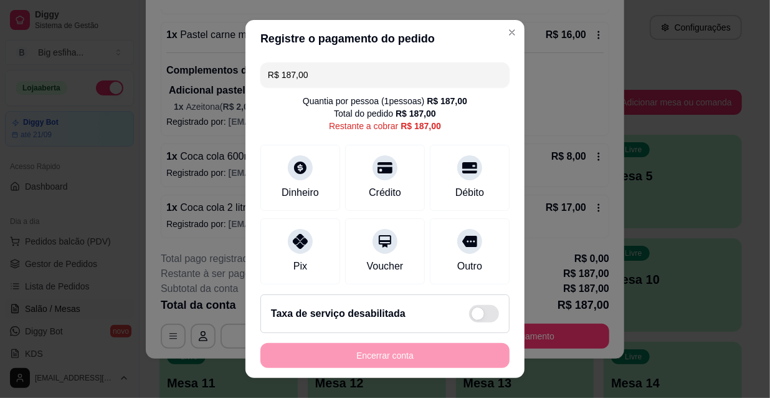
click at [324, 72] on input "R$ 187,00" at bounding box center [385, 74] width 234 height 25
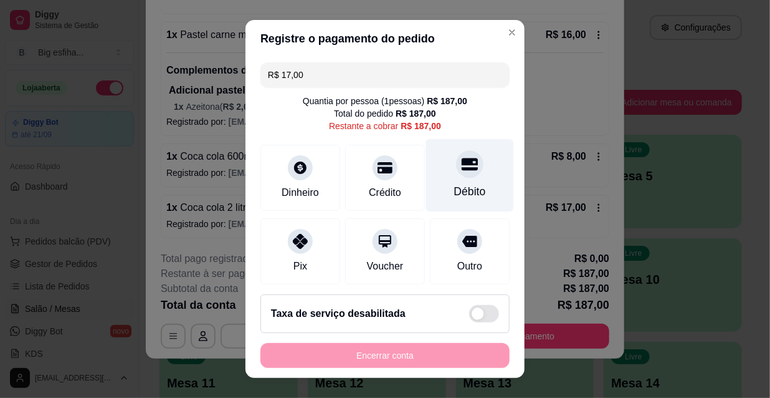
click at [474, 170] on div "Débito" at bounding box center [470, 175] width 88 height 73
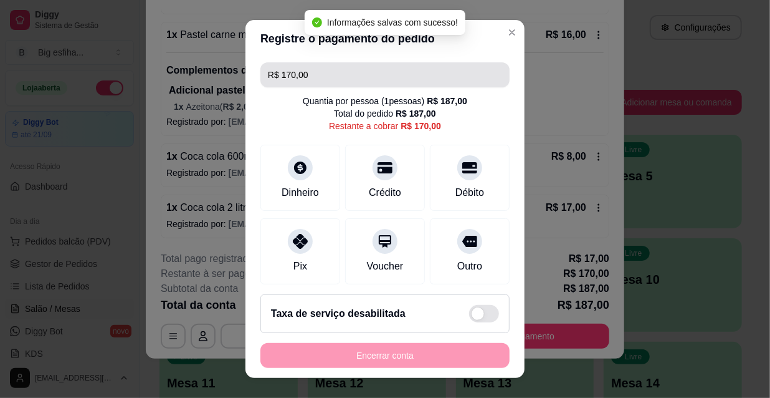
click at [308, 74] on input "R$ 170,00" at bounding box center [385, 74] width 234 height 25
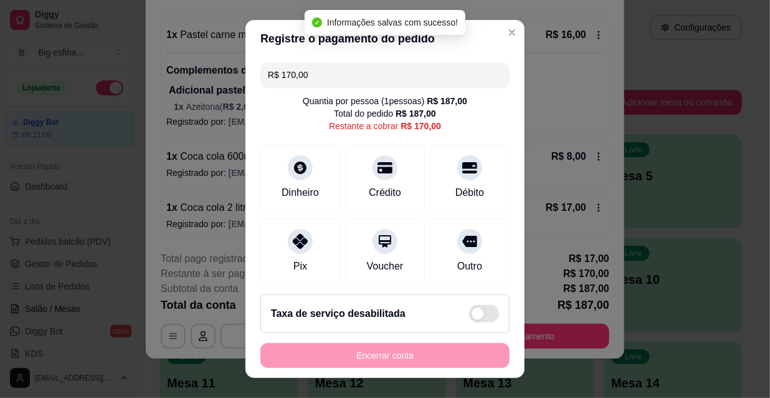
click at [308, 74] on input "R$ 170,00" at bounding box center [385, 74] width 234 height 25
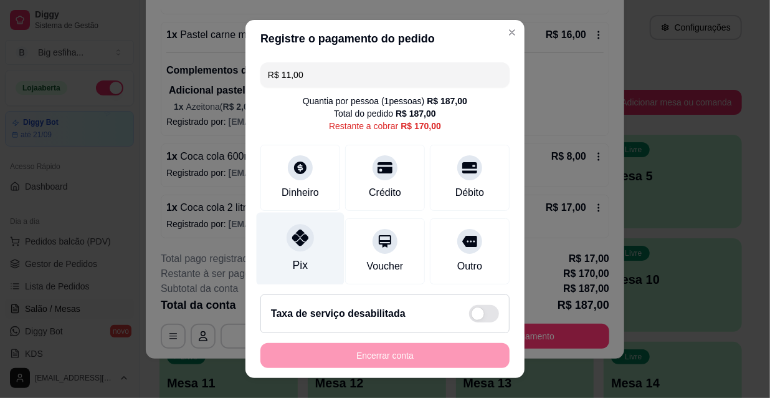
click at [293, 243] on icon at bounding box center [300, 237] width 16 height 16
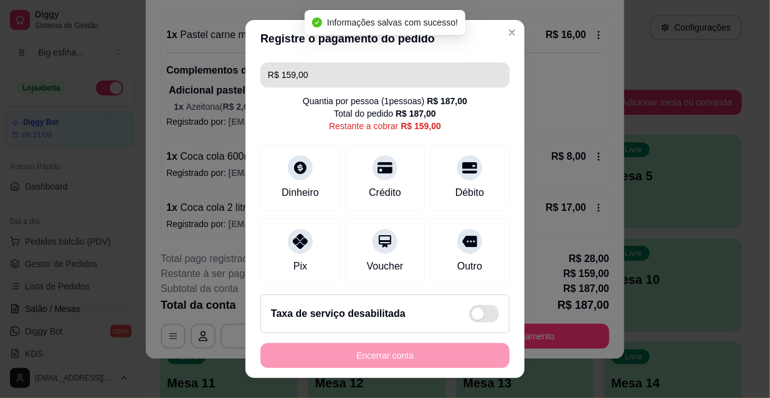
click at [315, 75] on input "R$ 159,00" at bounding box center [385, 74] width 234 height 25
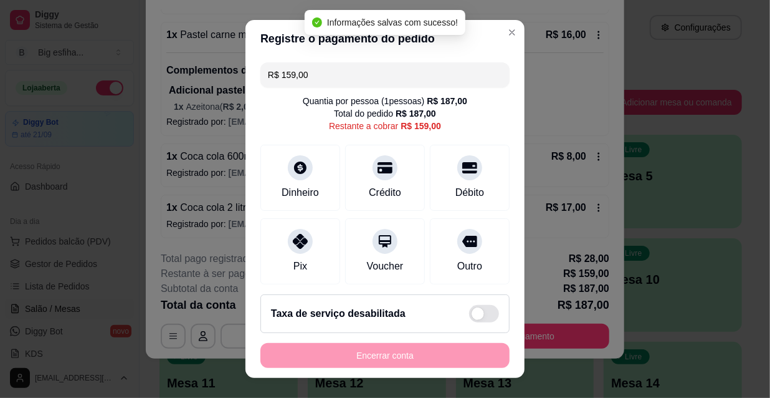
click at [315, 75] on input "R$ 159,00" at bounding box center [385, 74] width 234 height 25
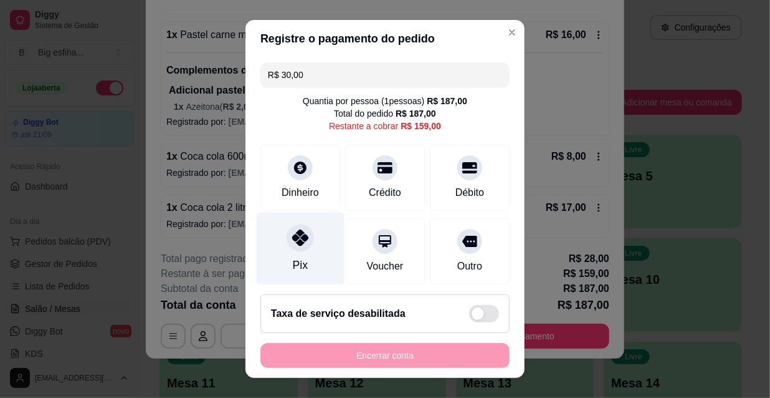
click at [289, 254] on div "Pix" at bounding box center [301, 249] width 88 height 73
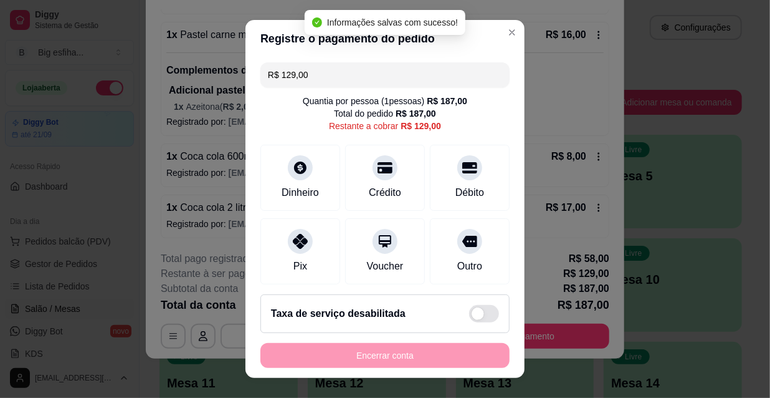
click at [301, 74] on input "R$ 129,00" at bounding box center [385, 74] width 234 height 25
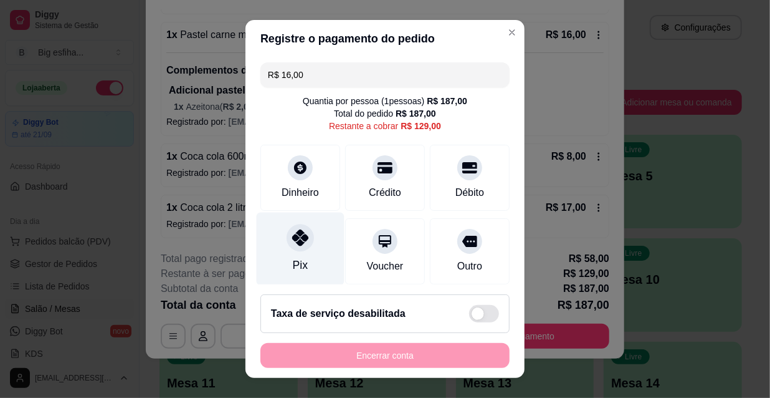
click at [297, 244] on icon at bounding box center [300, 237] width 16 height 16
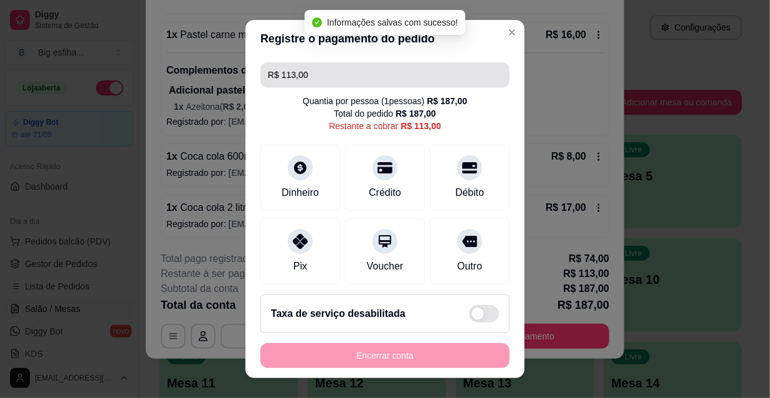
click at [342, 82] on input "R$ 113,00" at bounding box center [385, 74] width 234 height 25
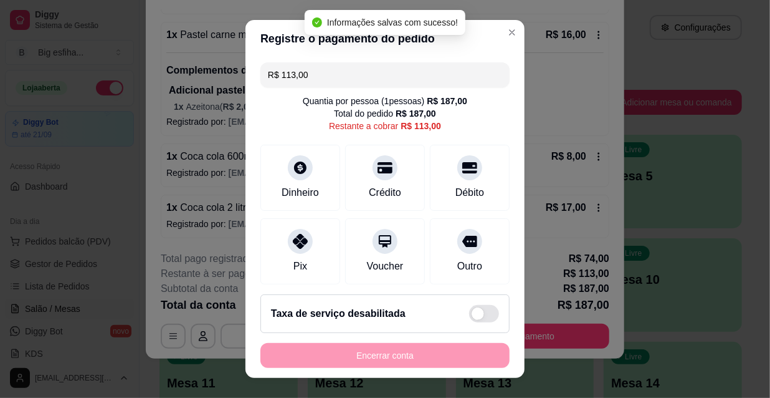
click at [342, 82] on input "R$ 113,00" at bounding box center [385, 74] width 234 height 25
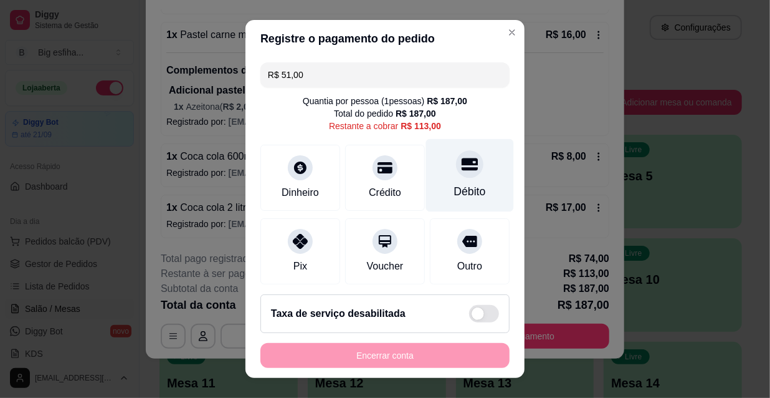
click at [454, 193] on div "Débito" at bounding box center [470, 191] width 32 height 16
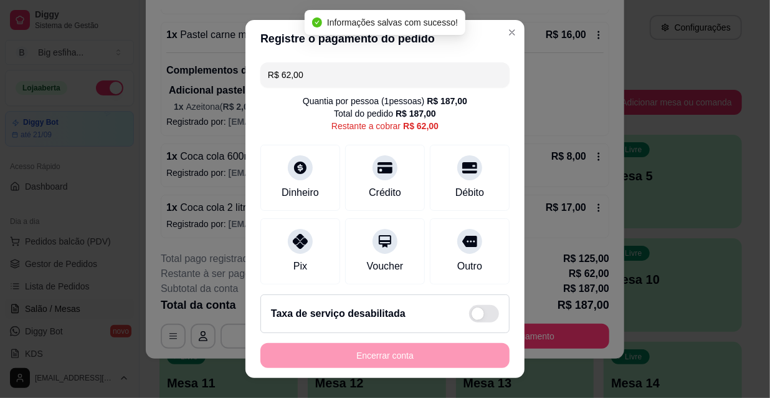
click at [310, 74] on input "R$ 62,00" at bounding box center [385, 74] width 234 height 25
click at [311, 73] on input "R$ 62,00" at bounding box center [385, 74] width 234 height 25
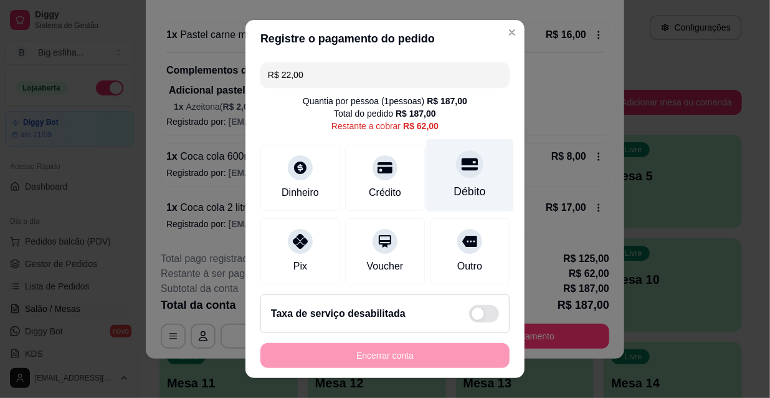
click at [456, 183] on div "Débito" at bounding box center [470, 191] width 32 height 16
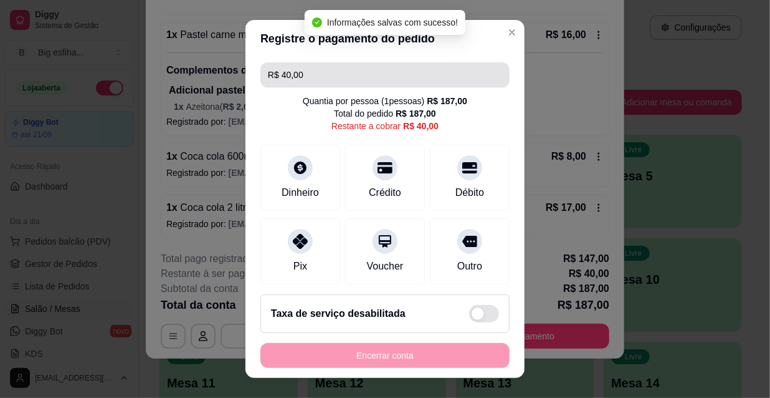
click at [304, 77] on input "R$ 40,00" at bounding box center [385, 74] width 234 height 25
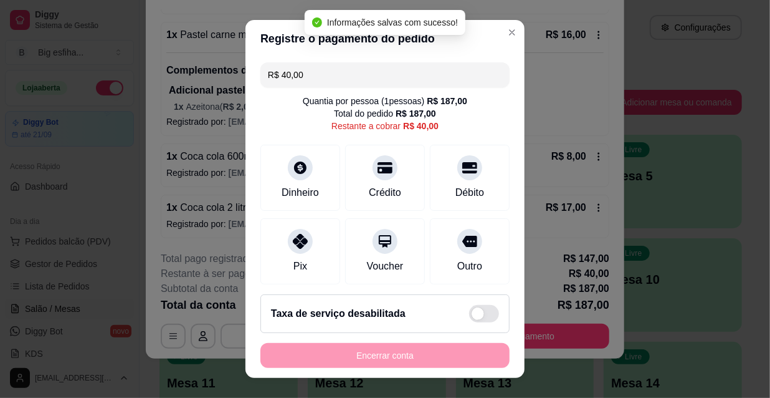
click at [304, 75] on input "R$ 40,00" at bounding box center [385, 74] width 234 height 25
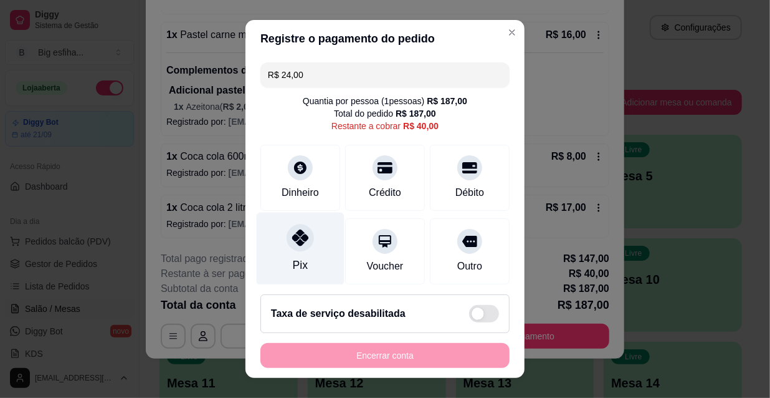
click at [311, 244] on div "Pix" at bounding box center [301, 249] width 88 height 73
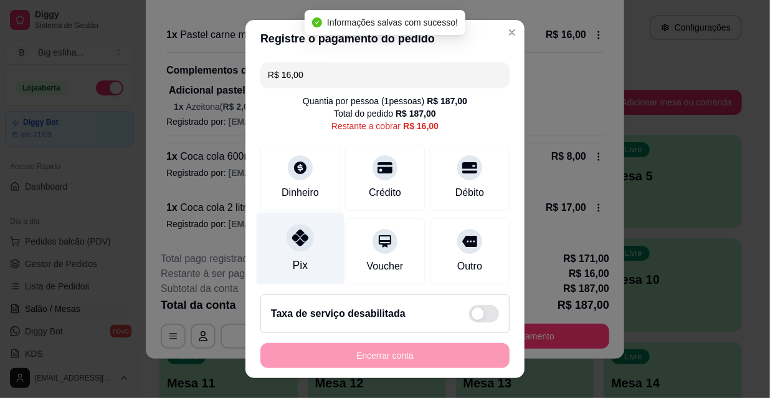
click at [297, 245] on icon at bounding box center [300, 237] width 16 height 16
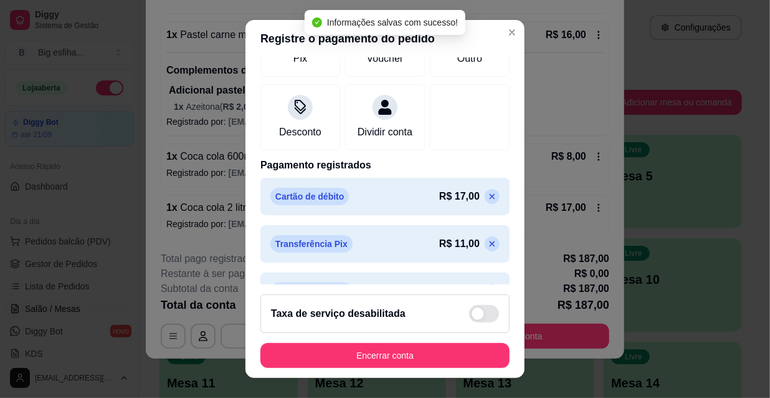
type input "R$ 0,00"
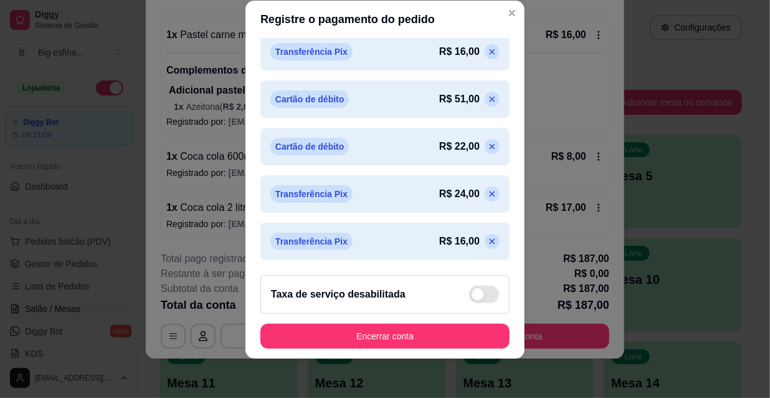
scroll to position [476, 0]
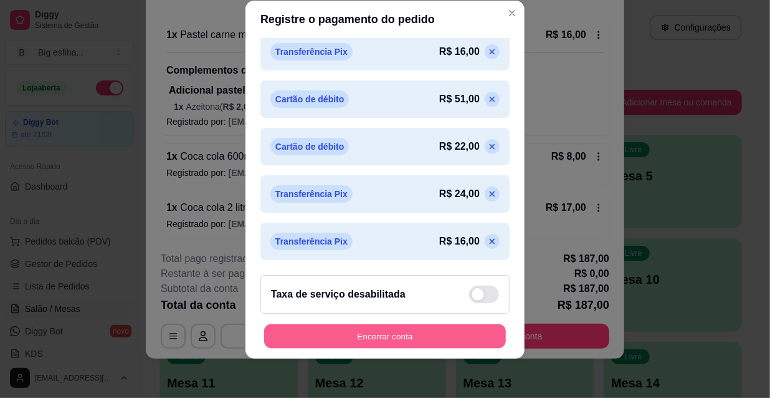
click at [405, 328] on button "Encerrar conta" at bounding box center [385, 336] width 242 height 24
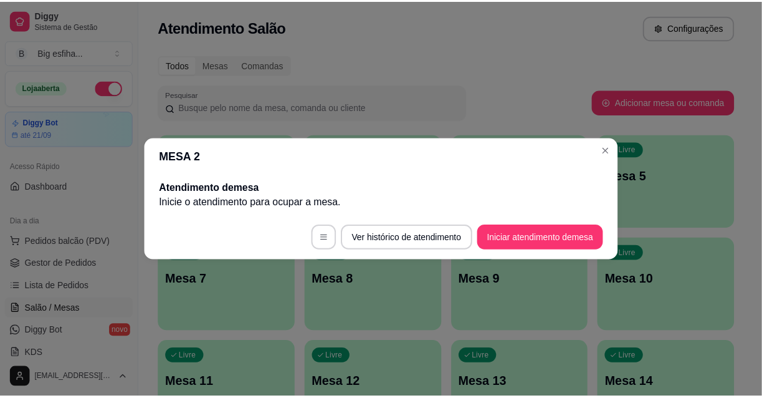
scroll to position [0, 0]
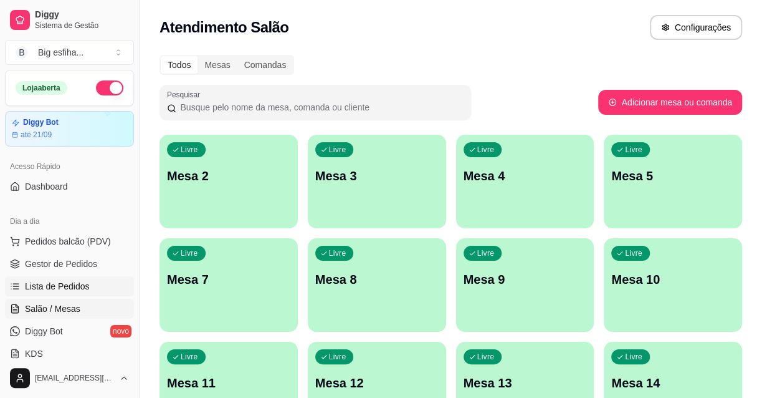
click at [82, 278] on link "Lista de Pedidos" at bounding box center [69, 286] width 129 height 20
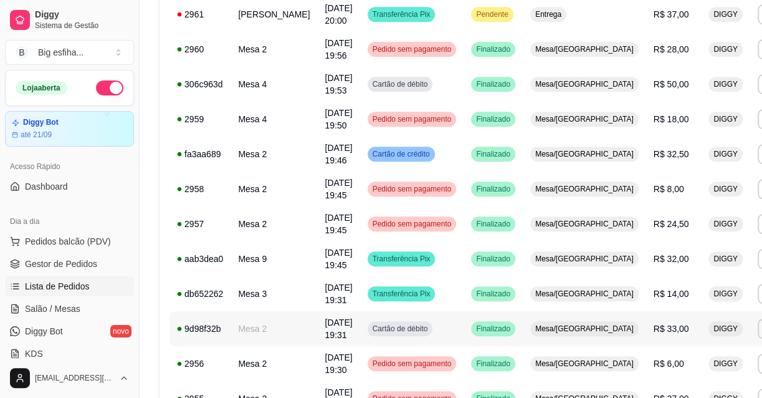
scroll to position [453, 0]
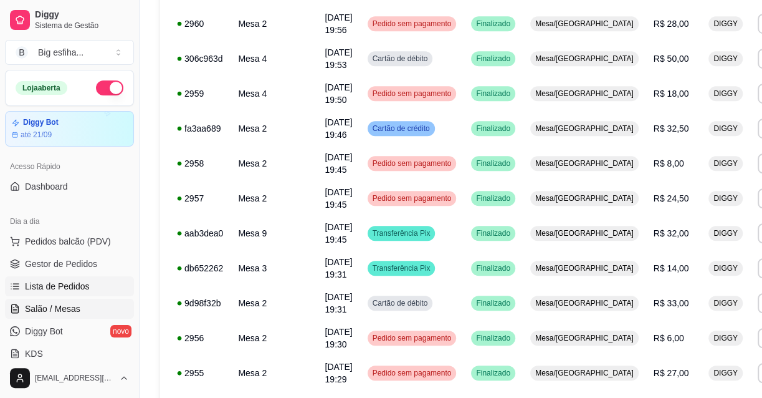
click at [51, 314] on span "Salão / Mesas" at bounding box center [52, 308] width 55 height 12
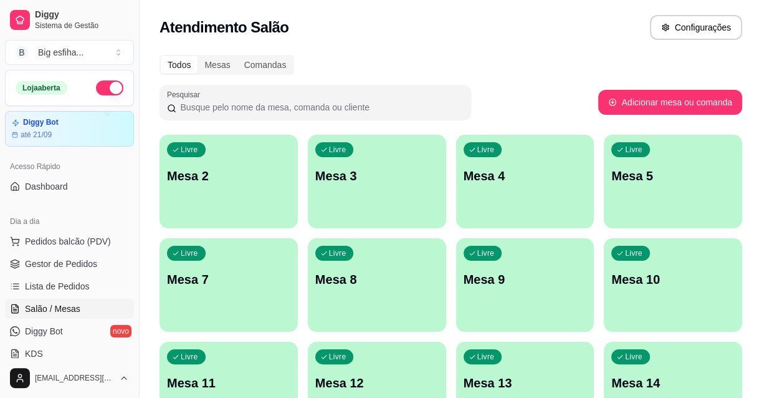
click at [203, 166] on div "Livre Mesa 2" at bounding box center [229, 174] width 138 height 79
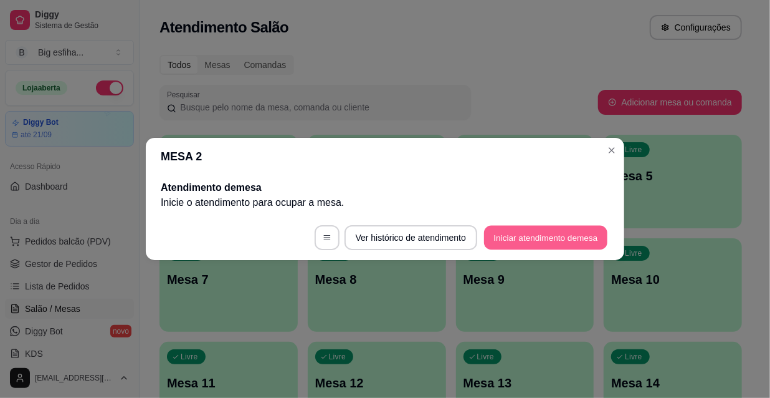
click at [536, 247] on button "Iniciar atendimento de mesa" at bounding box center [545, 238] width 123 height 24
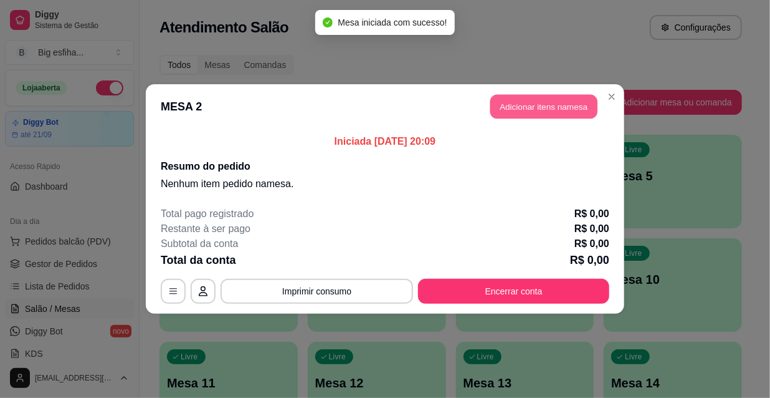
click at [517, 109] on button "Adicionar itens na mesa" at bounding box center [544, 107] width 107 height 24
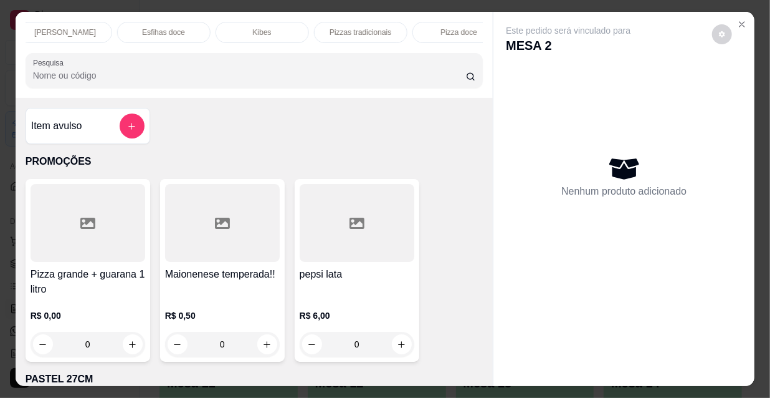
scroll to position [0, 718]
click at [60, 31] on p "Pizzas tradicionais" at bounding box center [43, 32] width 62 height 10
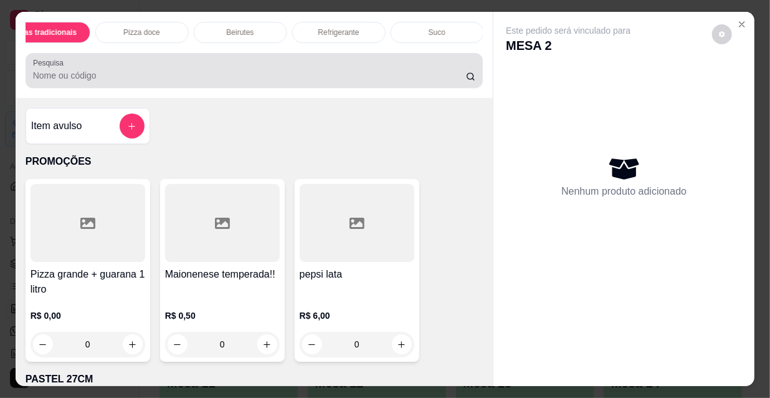
scroll to position [32, 0]
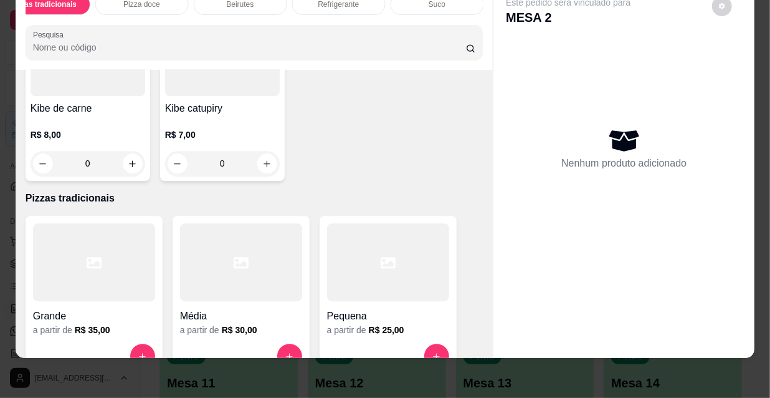
click at [112, 223] on div at bounding box center [94, 262] width 122 height 78
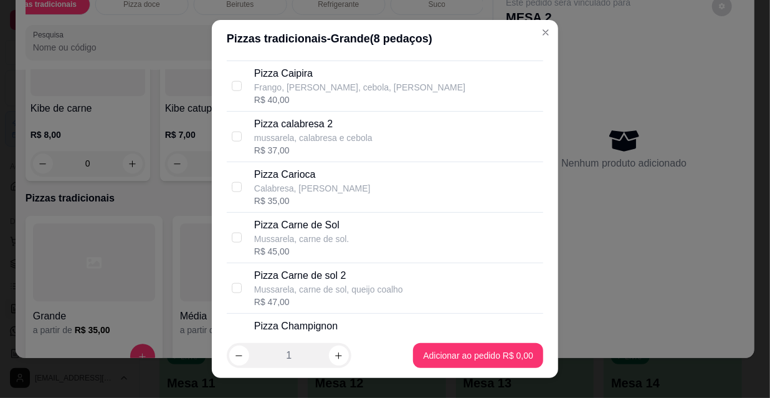
scroll to position [736, 0]
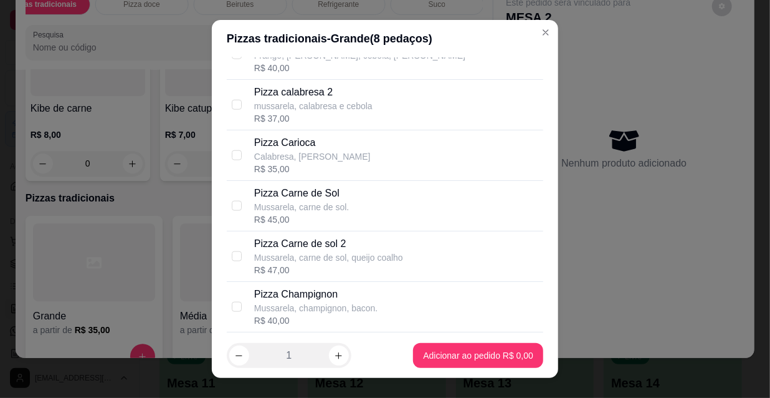
click at [303, 151] on p "Calabresa, [PERSON_NAME]" at bounding box center [312, 156] width 117 height 12
checkbox input "true"
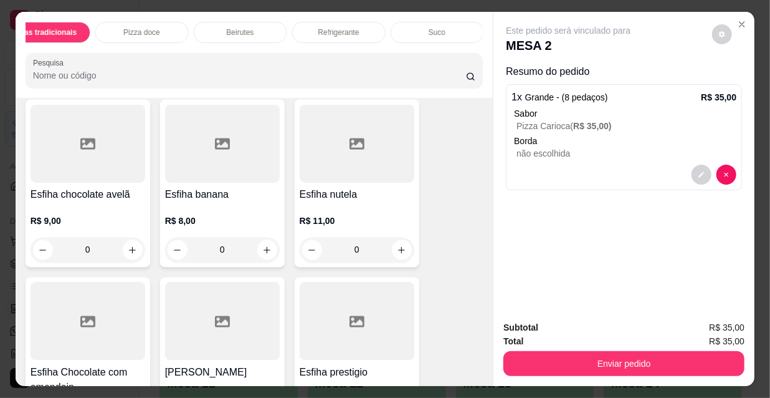
scroll to position [0, 317]
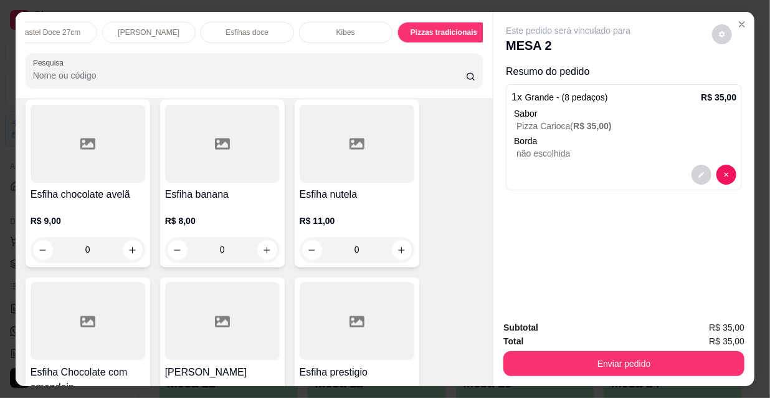
click at [71, 37] on div "Pastel Doce 27cm" at bounding box center [51, 32] width 94 height 21
click at [62, 58] on div at bounding box center [254, 70] width 443 height 25
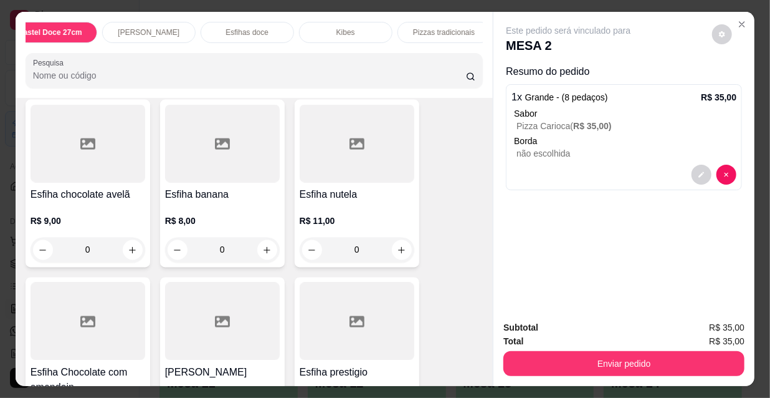
click at [60, 58] on div at bounding box center [254, 70] width 443 height 25
click at [54, 58] on div at bounding box center [254, 70] width 443 height 25
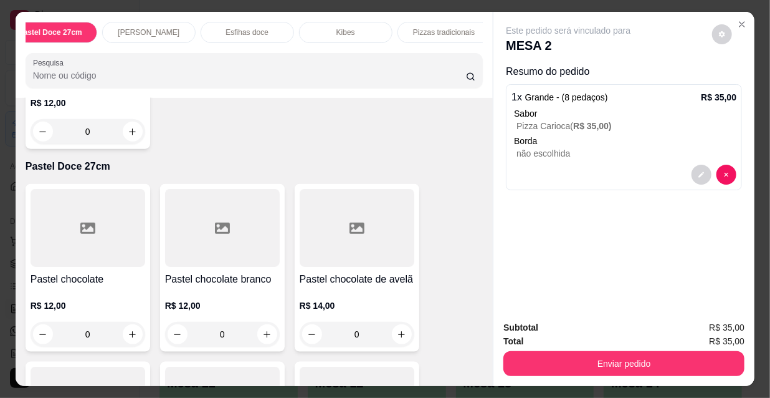
scroll to position [0, 0]
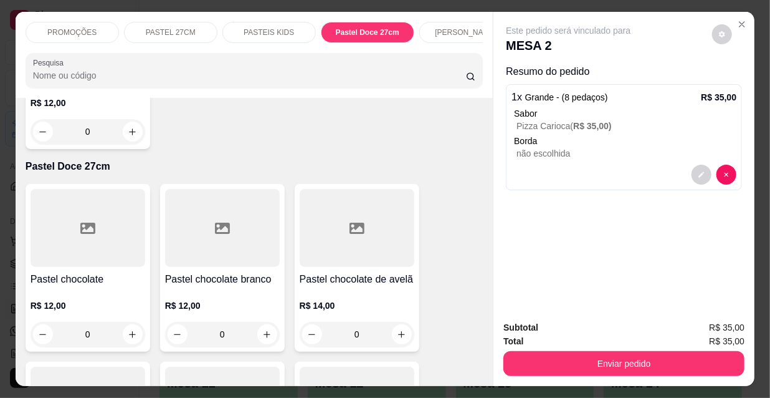
click at [53, 29] on p "PROMOÇÕES" at bounding box center [71, 32] width 49 height 10
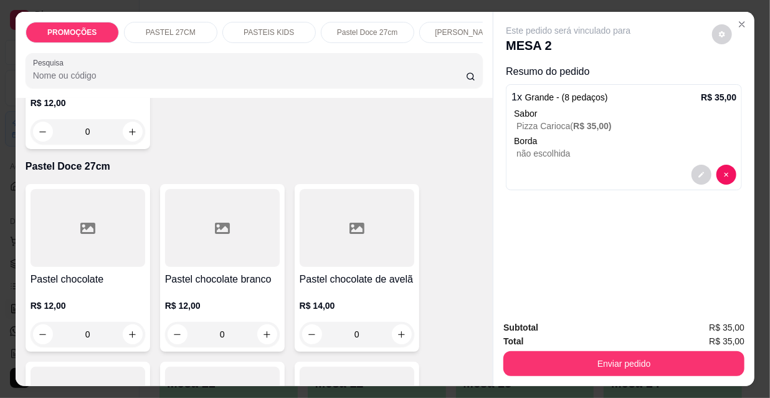
scroll to position [32, 0]
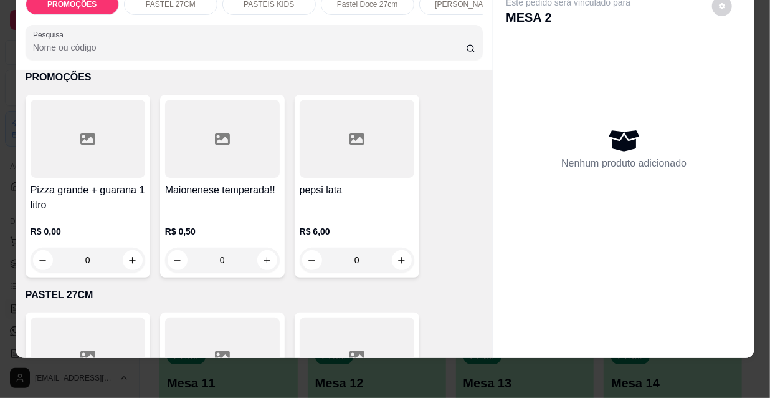
click at [85, 181] on div "Pizza grande + guarana 1 litro R$ 0,00 0" at bounding box center [88, 186] width 125 height 183
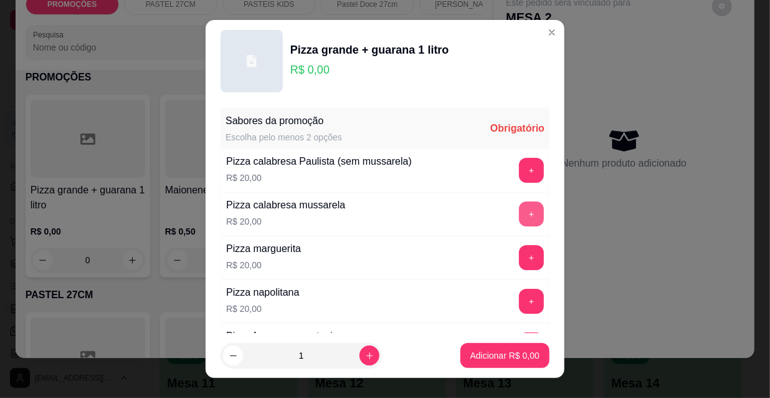
click at [519, 211] on button "+" at bounding box center [531, 213] width 25 height 25
click at [520, 211] on button "+" at bounding box center [532, 214] width 24 height 24
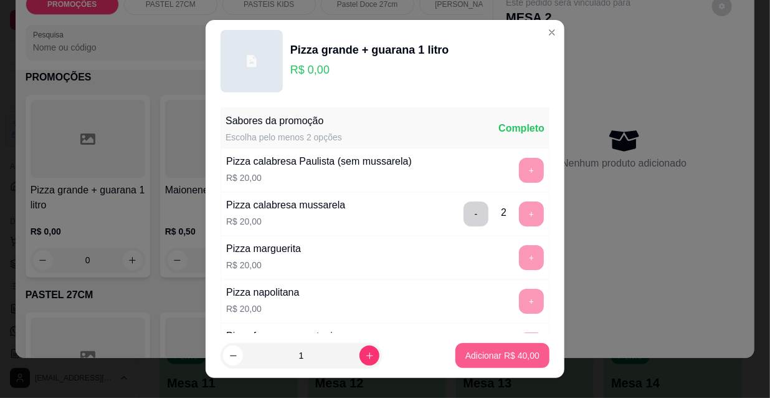
click at [494, 356] on p "Adicionar R$ 40,00" at bounding box center [503, 355] width 74 height 12
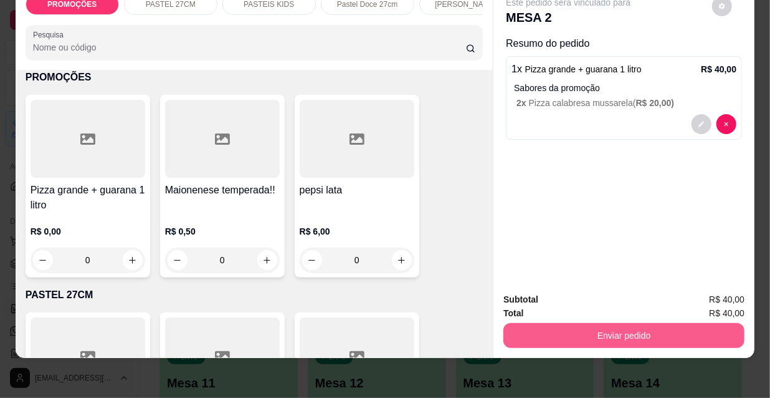
click at [623, 330] on button "Enviar pedido" at bounding box center [624, 335] width 241 height 25
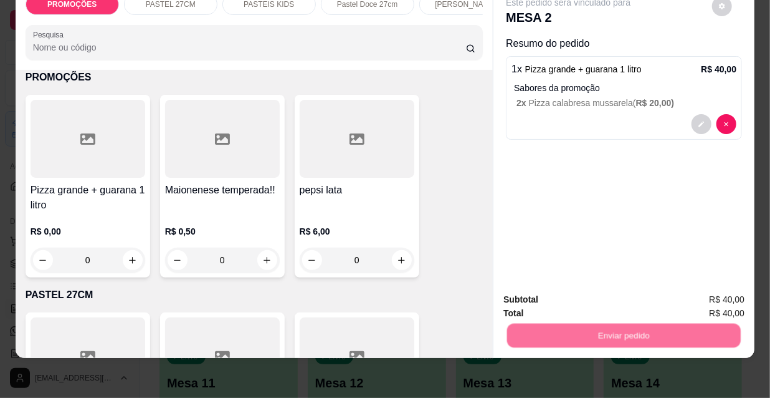
click at [602, 302] on button "Não registrar e enviar pedido" at bounding box center [584, 295] width 126 height 23
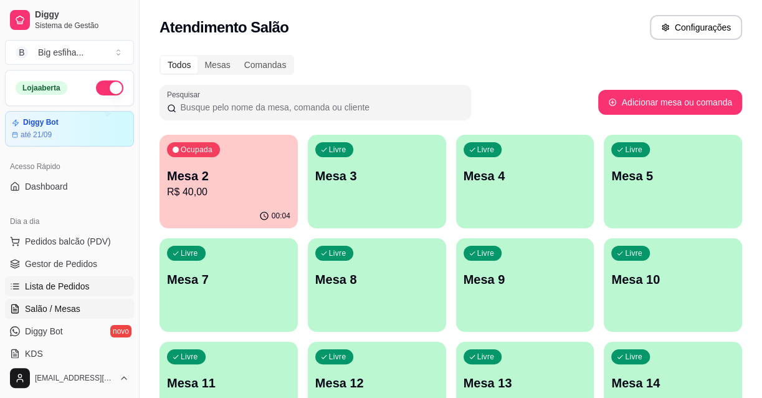
click at [84, 281] on span "Lista de Pedidos" at bounding box center [57, 286] width 65 height 12
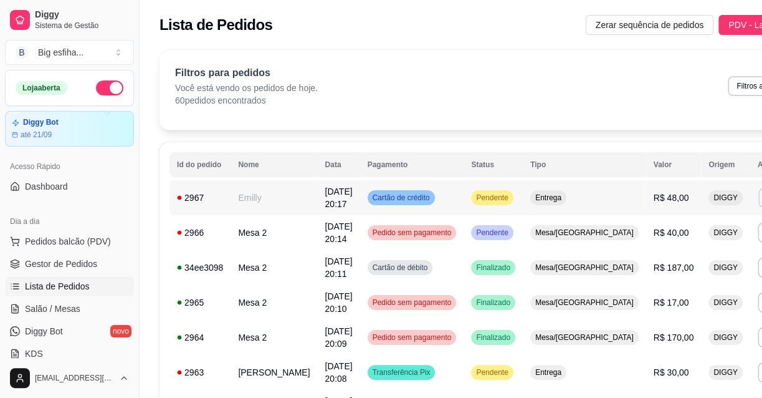
click at [668, 237] on button "IMPRESSORA" at bounding box center [681, 241] width 90 height 20
click at [317, 203] on td "[DATE] 20:17" at bounding box center [338, 197] width 42 height 35
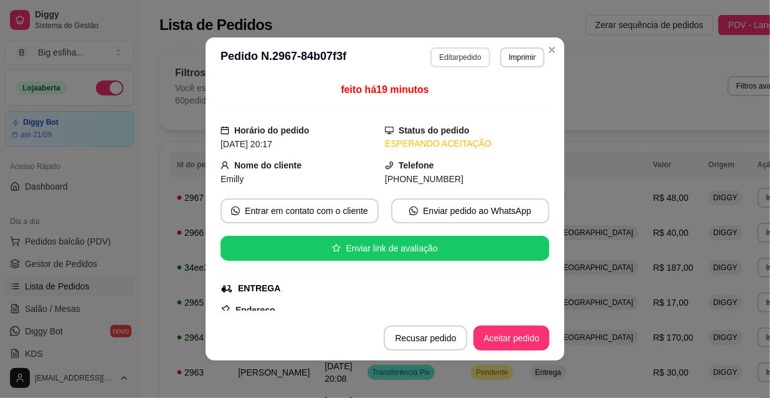
click at [451, 50] on button "Editar pedido" at bounding box center [460, 57] width 59 height 20
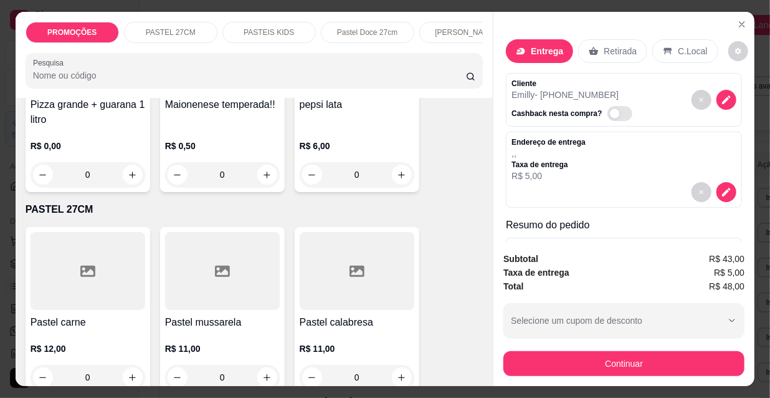
scroll to position [226, 0]
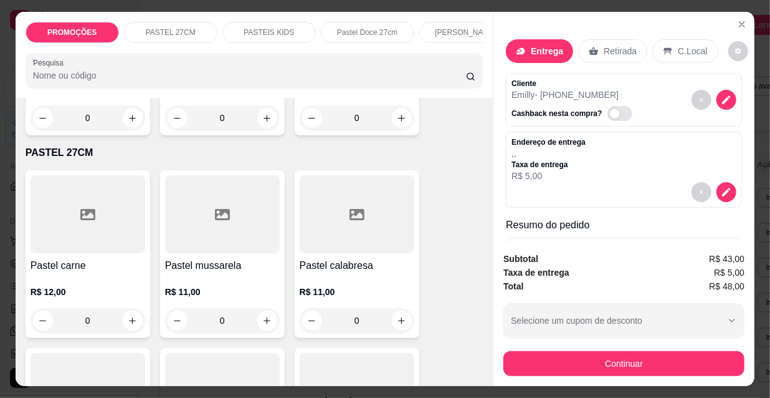
click at [97, 283] on div "R$ 12,00 0" at bounding box center [88, 303] width 115 height 60
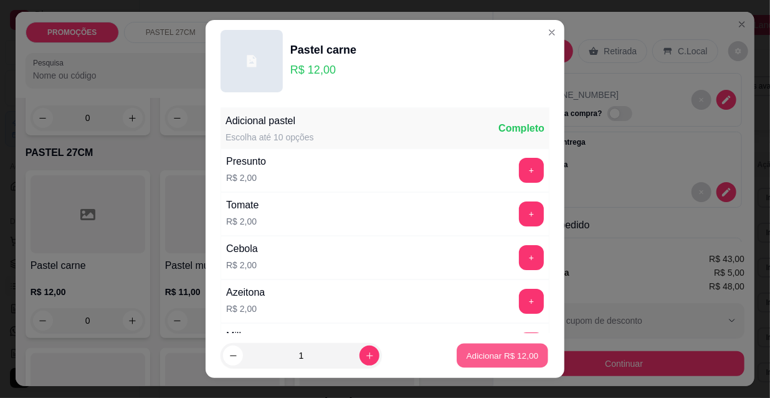
click at [493, 358] on p "Adicionar R$ 12,00" at bounding box center [503, 355] width 72 height 12
type input "1"
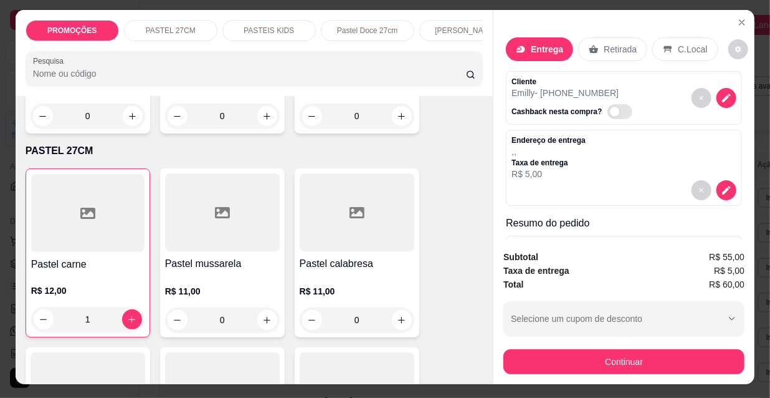
scroll to position [0, 0]
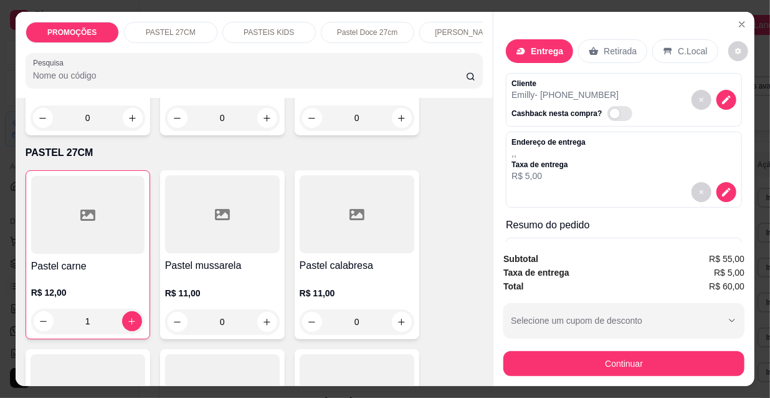
click at [604, 45] on p "Retirada" at bounding box center [620, 51] width 33 height 12
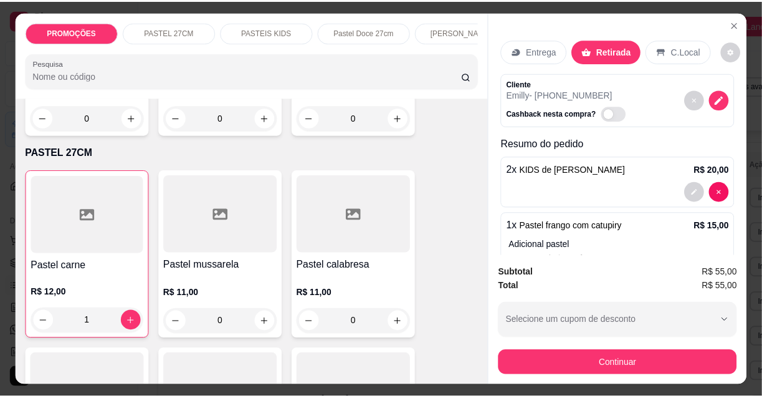
scroll to position [169, 0]
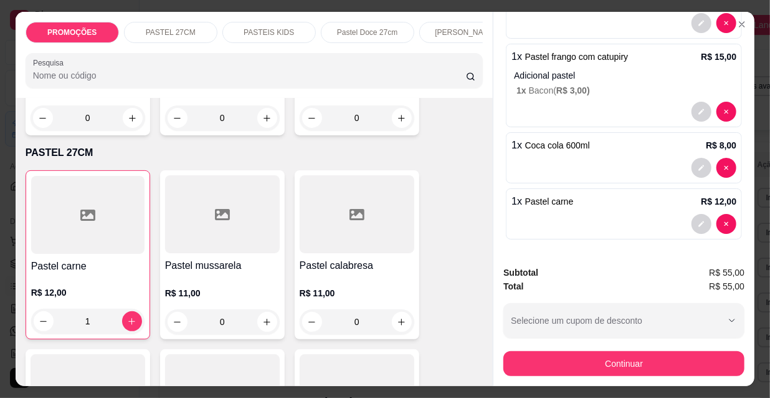
click at [619, 348] on div "Continuar" at bounding box center [624, 362] width 241 height 28
click at [616, 355] on button "Continuar" at bounding box center [624, 363] width 241 height 25
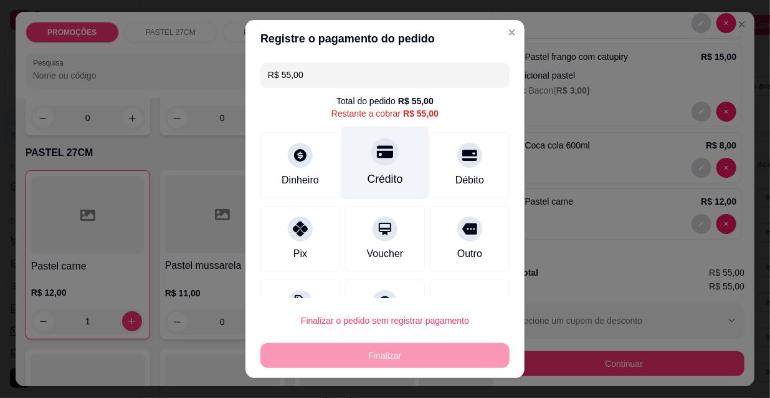
click at [372, 159] on div at bounding box center [385, 151] width 27 height 27
type input "R$ 0,00"
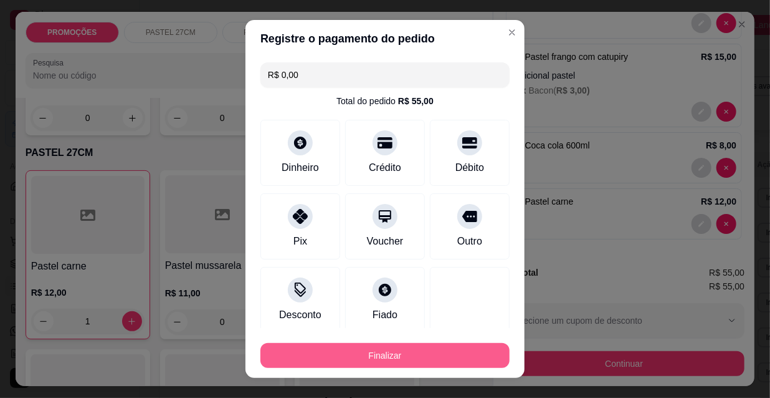
click at [411, 368] on footer "Finalizar" at bounding box center [385, 353] width 279 height 50
click at [368, 348] on button "Finalizar" at bounding box center [385, 355] width 242 height 24
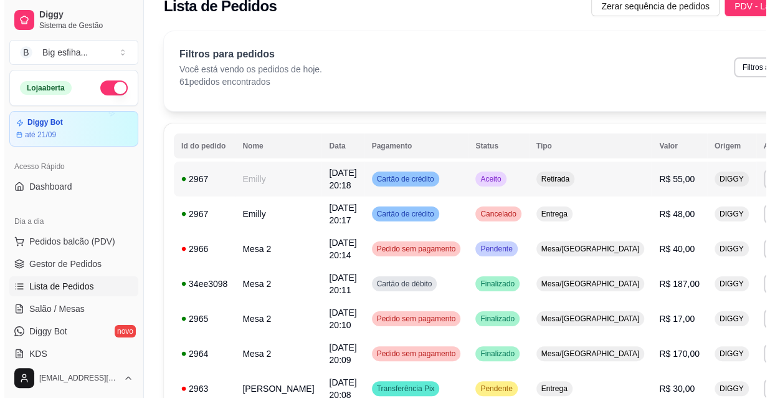
scroll to position [0, 0]
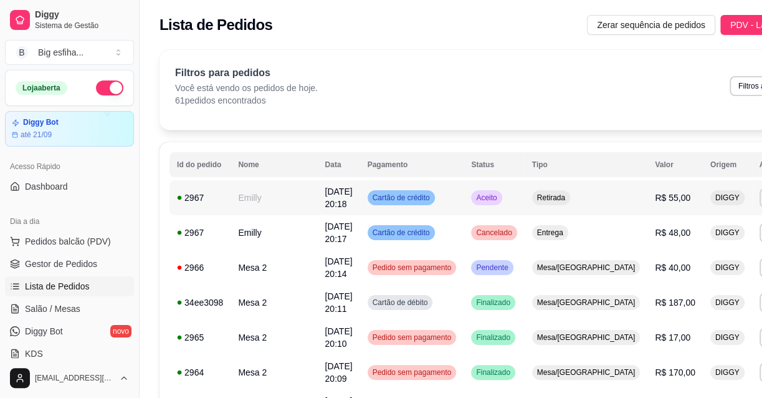
click at [388, 187] on td "Cartão de crédito" at bounding box center [412, 197] width 104 height 35
click at [81, 300] on link "Salão / Mesas" at bounding box center [69, 309] width 129 height 20
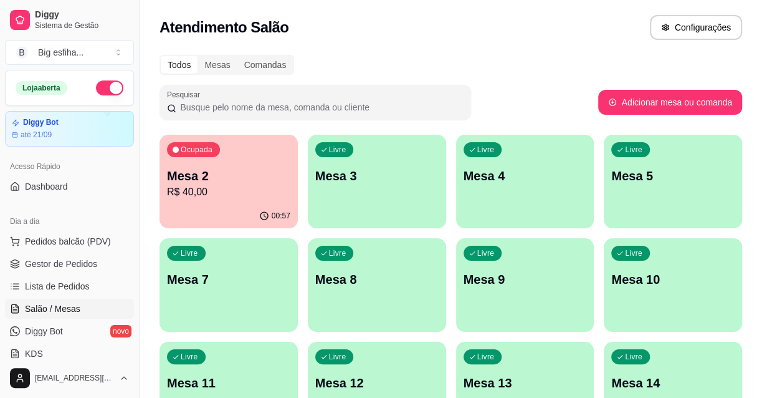
click at [333, 187] on div "Livre Mesa 3" at bounding box center [377, 174] width 138 height 79
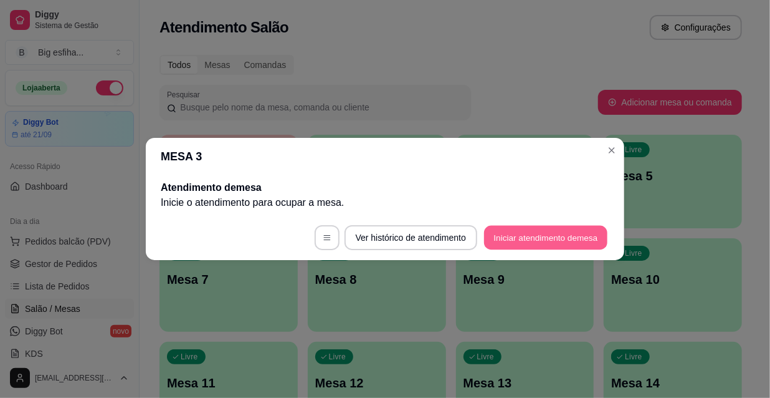
click at [552, 244] on button "Iniciar atendimento de mesa" at bounding box center [545, 238] width 123 height 24
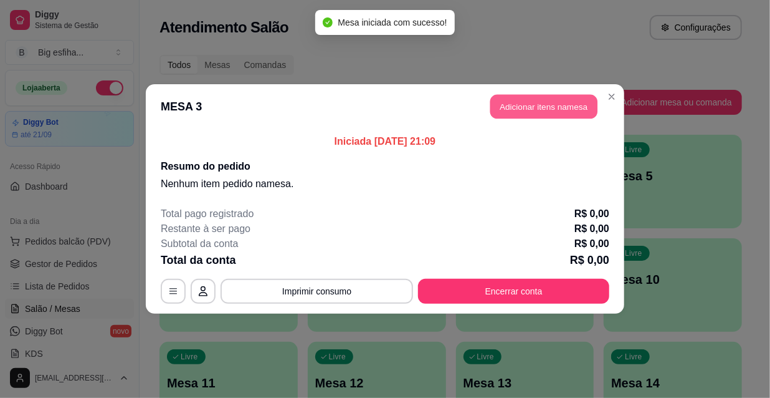
click at [527, 117] on button "Adicionar itens na mesa" at bounding box center [544, 107] width 107 height 24
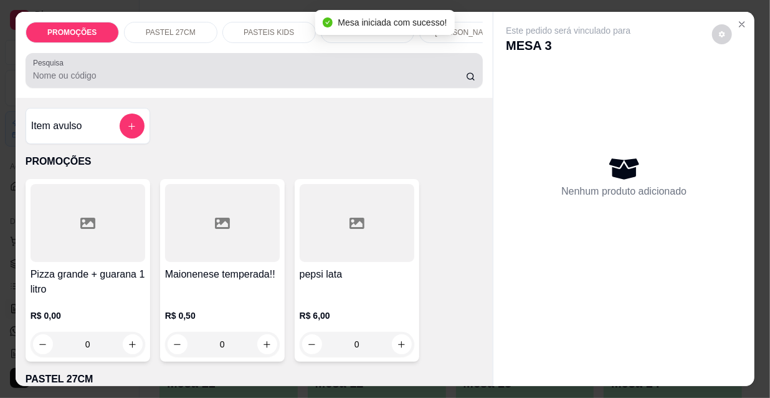
click at [183, 82] on input "Pesquisa" at bounding box center [249, 75] width 433 height 12
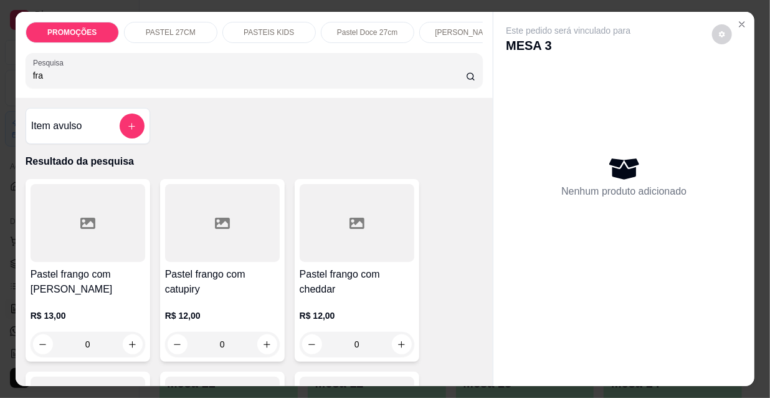
type input "fra"
click at [210, 282] on h4 "Pastel frango com catupiry" at bounding box center [222, 282] width 115 height 30
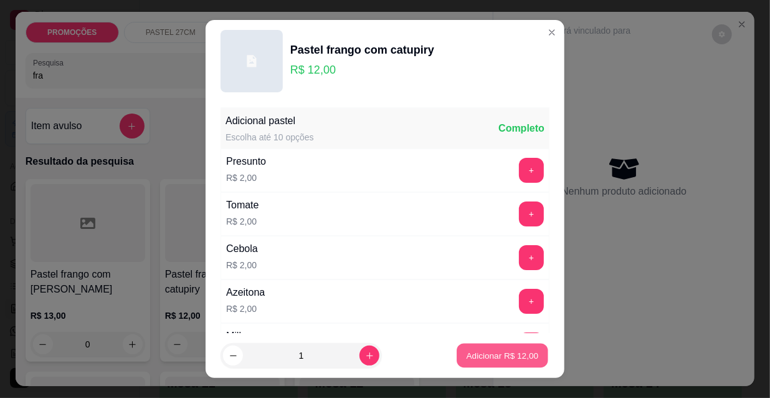
click at [479, 355] on p "Adicionar R$ 12,00" at bounding box center [503, 355] width 72 height 12
type input "1"
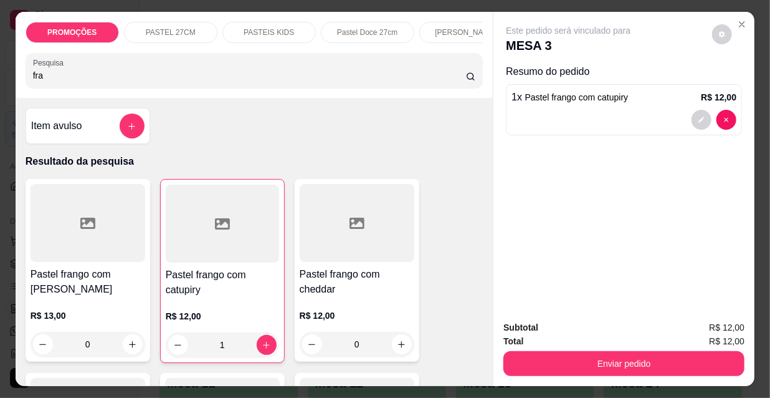
scroll to position [0, 718]
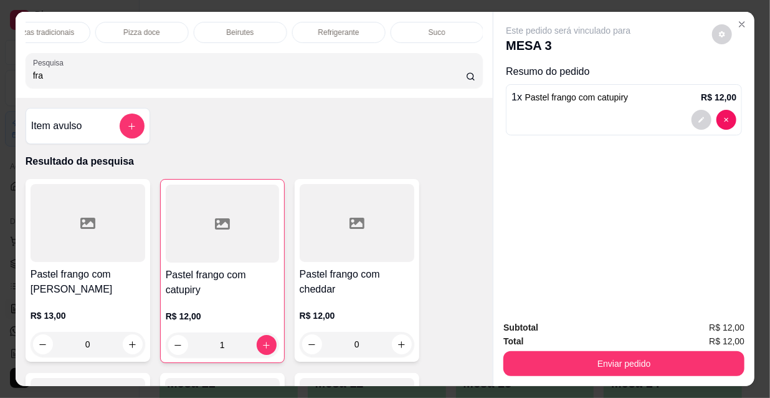
click at [365, 27] on div "Refrigerante" at bounding box center [339, 32] width 94 height 21
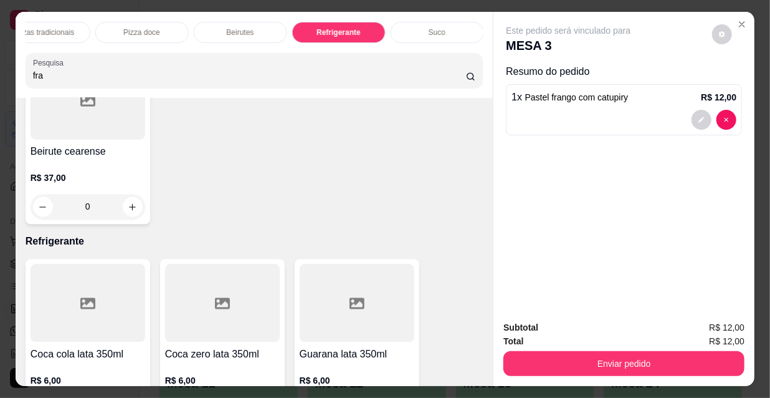
scroll to position [32, 0]
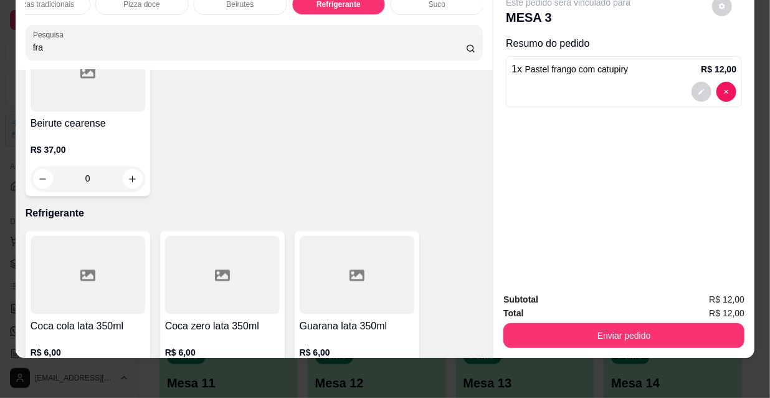
click at [130, 372] on button "increase-product-quantity" at bounding box center [133, 382] width 20 height 20
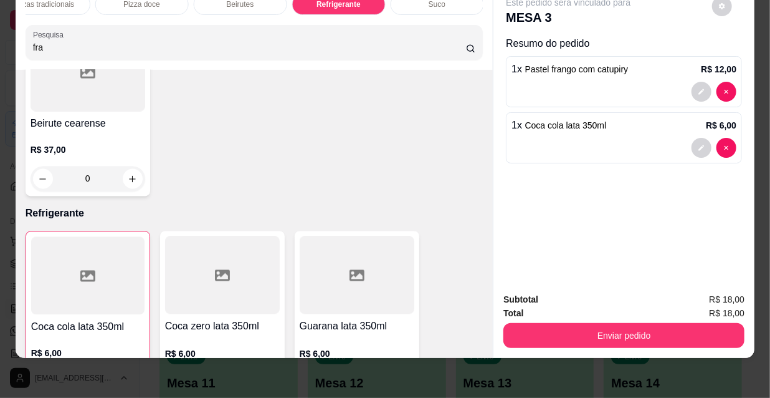
type input "1"
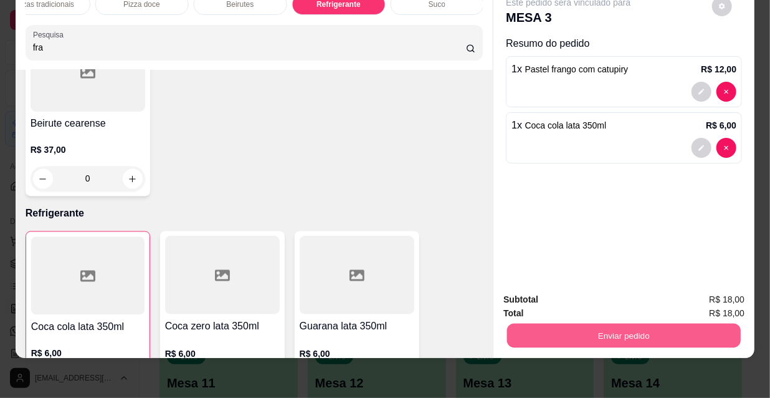
click at [623, 323] on button "Enviar pedido" at bounding box center [624, 335] width 234 height 24
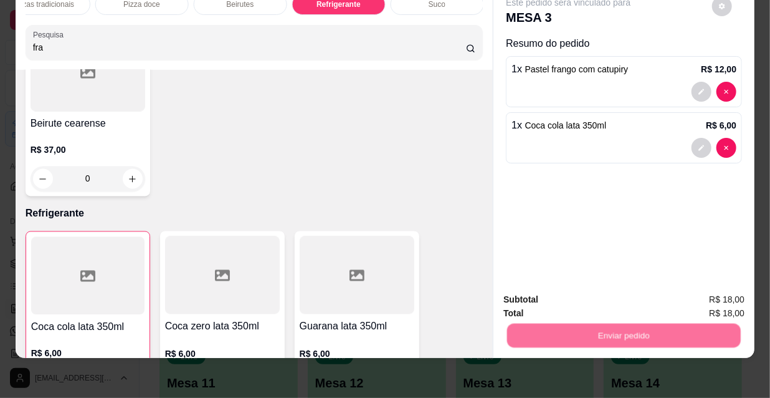
click at [605, 293] on button "Não registrar e enviar pedido" at bounding box center [584, 296] width 130 height 24
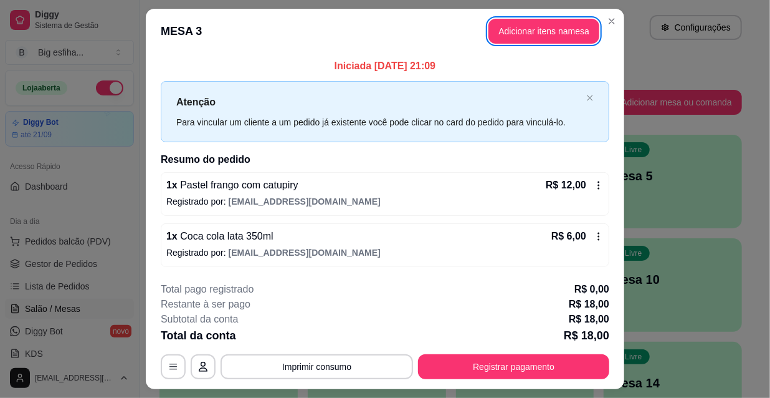
drag, startPoint x: 427, startPoint y: 236, endPoint x: 302, endPoint y: 257, distance: 126.5
click at [302, 257] on p "Registrado por: [EMAIL_ADDRESS][DOMAIN_NAME]" at bounding box center [385, 252] width 438 height 12
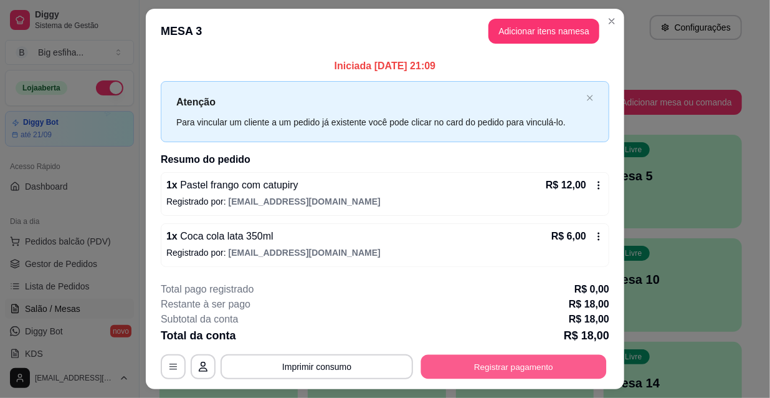
click at [527, 363] on button "Registrar pagamento" at bounding box center [514, 366] width 186 height 24
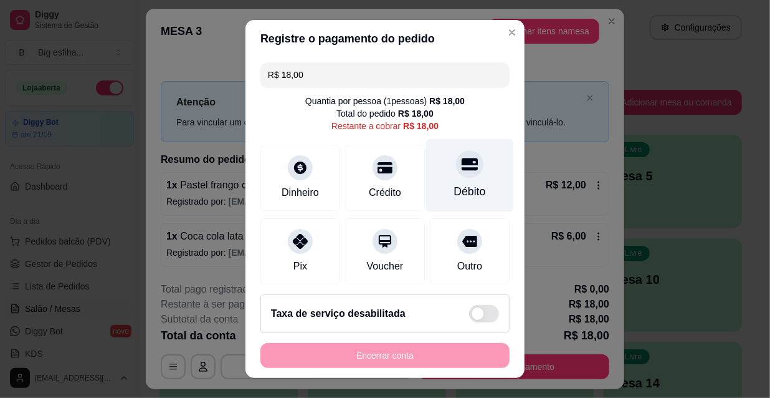
click at [454, 185] on div "Débito" at bounding box center [470, 191] width 32 height 16
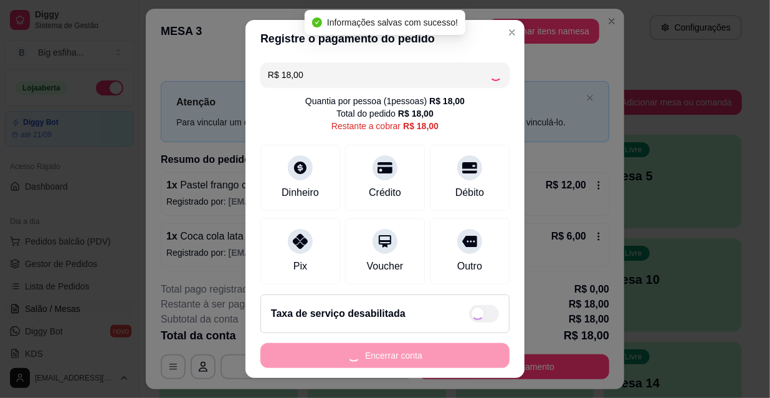
type input "R$ 0,00"
click at [445, 347] on button "Encerrar conta" at bounding box center [385, 355] width 249 height 25
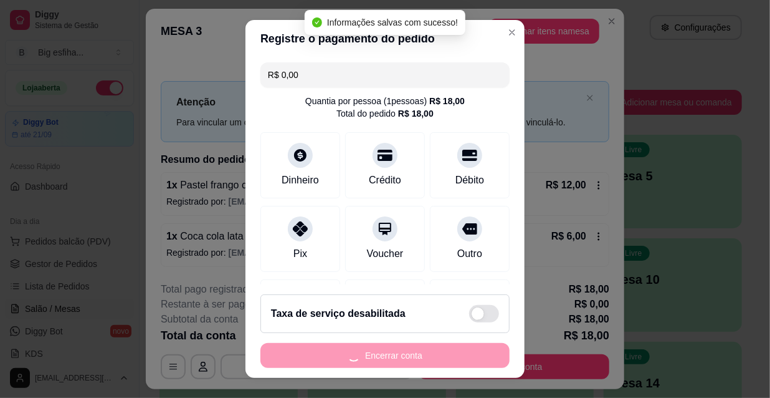
click at [447, 351] on div "Encerrar conta" at bounding box center [385, 355] width 249 height 25
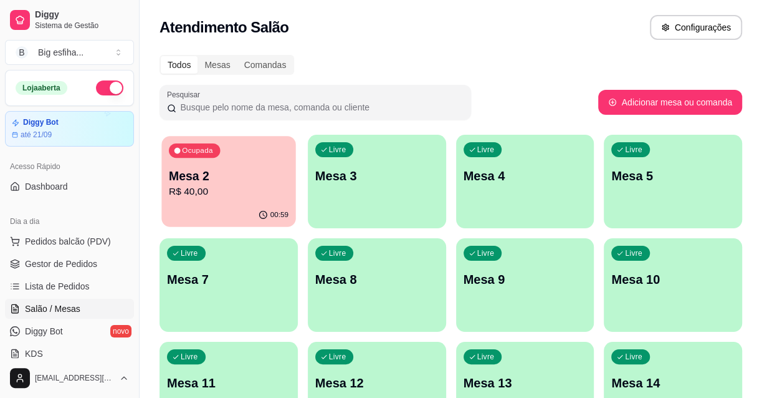
click at [205, 154] on div "Ocupada" at bounding box center [194, 150] width 51 height 14
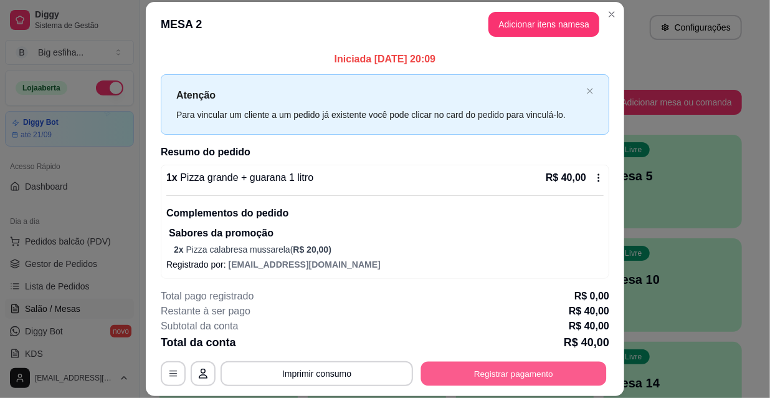
click at [539, 376] on button "Registrar pagamento" at bounding box center [514, 373] width 186 height 24
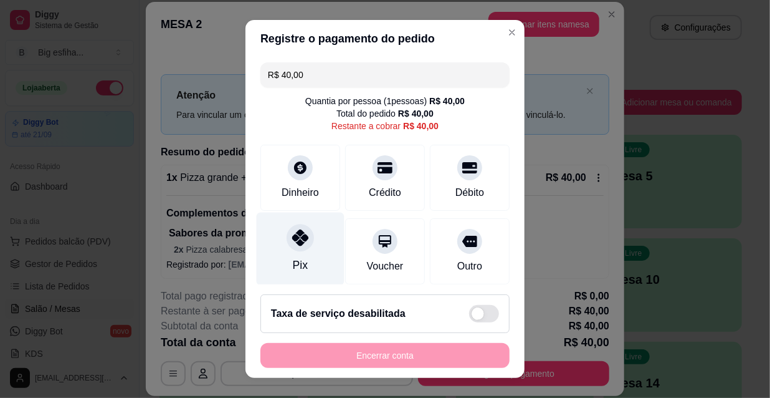
click at [300, 255] on div "Pix" at bounding box center [301, 249] width 88 height 73
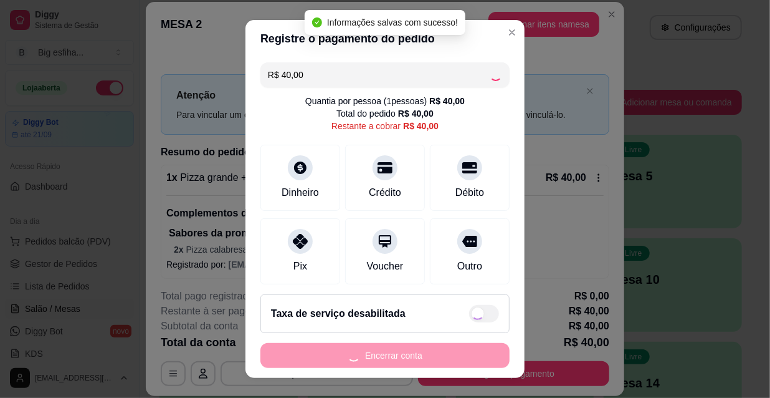
type input "R$ 0,00"
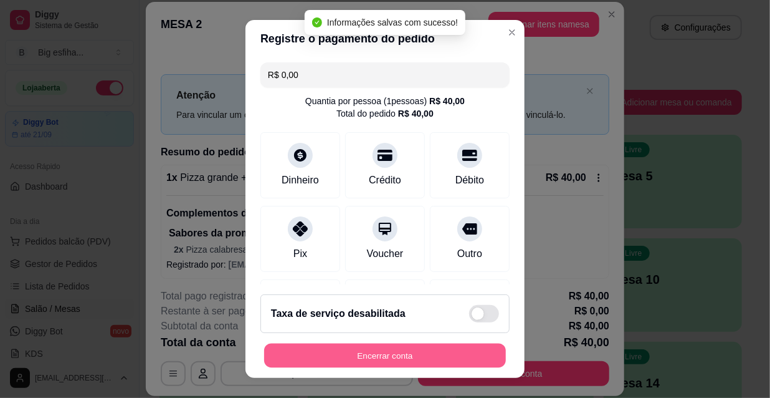
click at [364, 357] on button "Encerrar conta" at bounding box center [385, 355] width 242 height 24
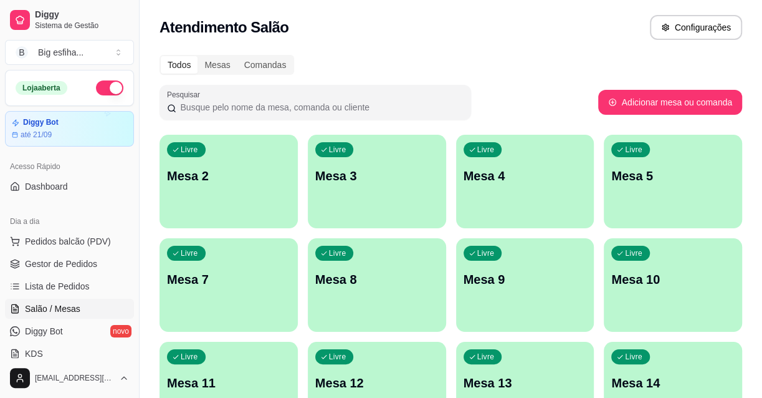
click at [44, 296] on ul "Pedidos balcão (PDV) Gestor de Pedidos Lista de Pedidos Salão / Mesas Diggy Bot…" at bounding box center [69, 297] width 129 height 132
click at [31, 285] on span "Lista de Pedidos" at bounding box center [57, 286] width 65 height 12
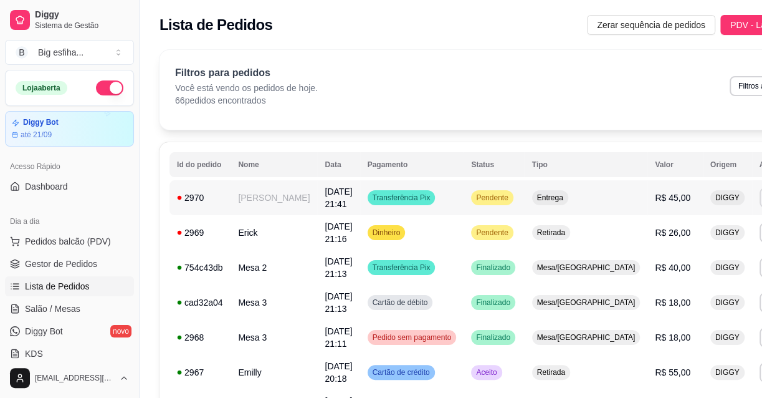
click at [682, 234] on button "IMPRESSORA" at bounding box center [680, 240] width 87 height 19
click at [74, 316] on link "Salão / Mesas" at bounding box center [69, 309] width 129 height 20
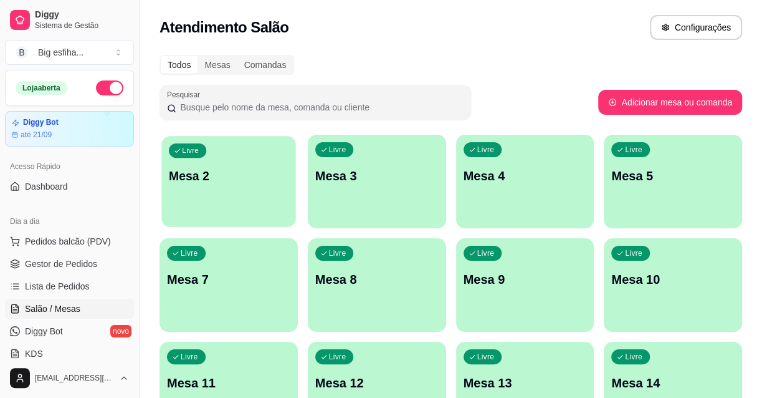
click at [238, 218] on div "button" at bounding box center [228, 219] width 134 height 14
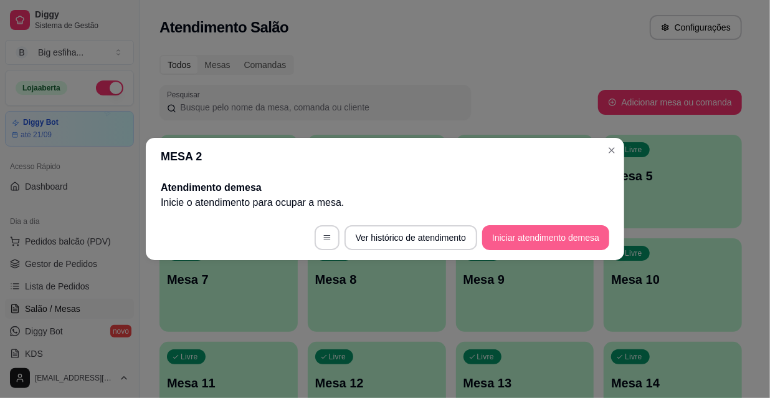
click at [554, 237] on button "Iniciar atendimento de mesa" at bounding box center [545, 237] width 127 height 25
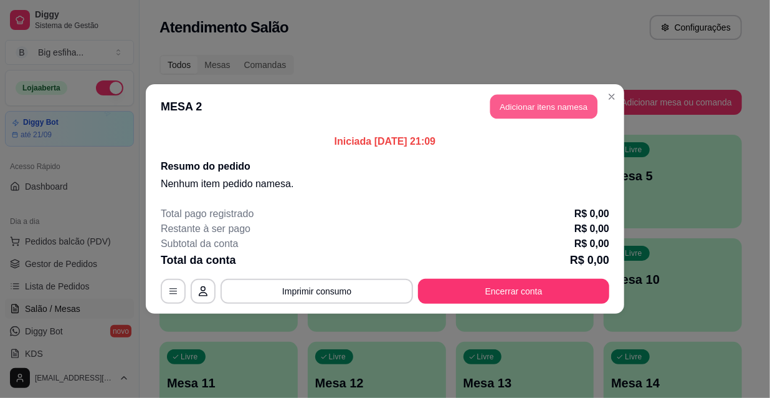
click at [525, 105] on button "Adicionar itens na mesa" at bounding box center [544, 107] width 107 height 24
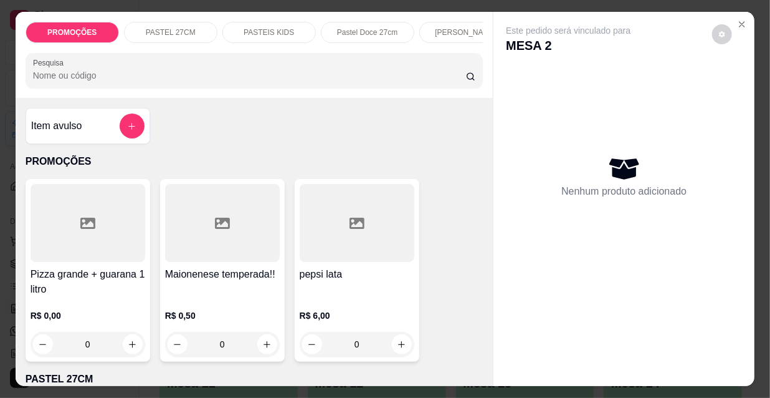
click at [98, 289] on h4 "Pizza grande + guarana 1 litro" at bounding box center [88, 282] width 115 height 30
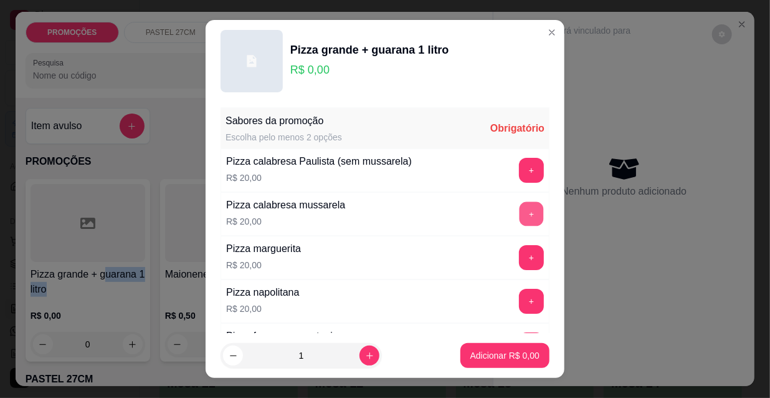
click at [520, 214] on button "+" at bounding box center [532, 214] width 24 height 24
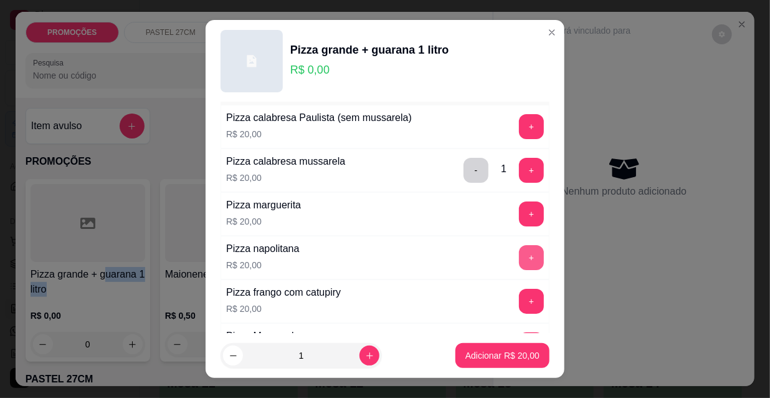
scroll to position [56, 0]
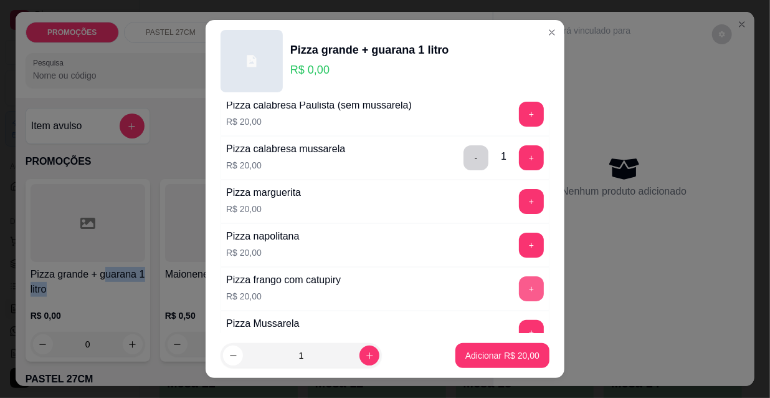
click at [519, 289] on button "+" at bounding box center [531, 288] width 25 height 25
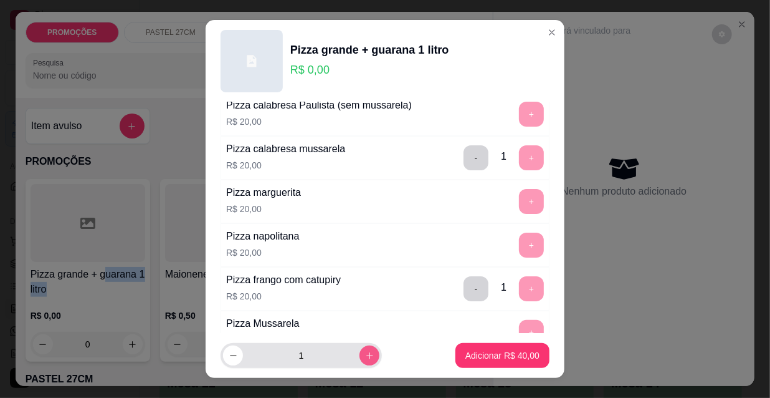
click at [364, 355] on button "increase-product-quantity" at bounding box center [370, 355] width 20 height 20
type input "2"
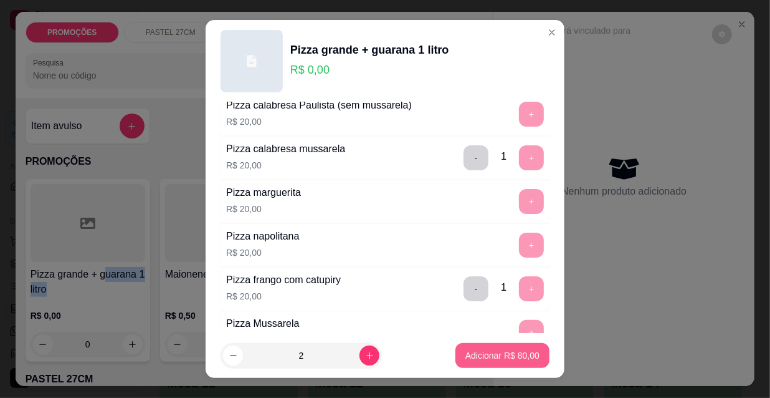
click at [525, 365] on button "Adicionar R$ 80,00" at bounding box center [503, 355] width 94 height 25
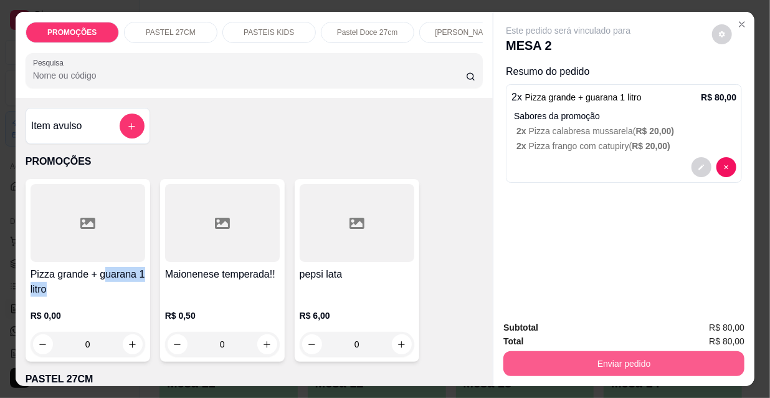
click at [582, 359] on button "Enviar pedido" at bounding box center [624, 363] width 241 height 25
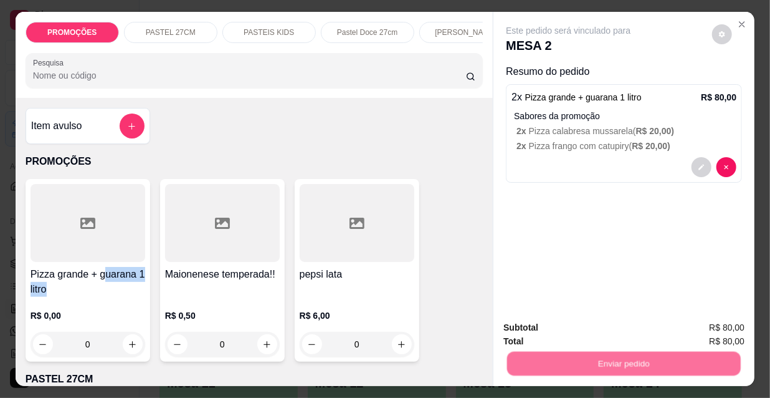
click at [583, 323] on button "Não registrar e enviar pedido" at bounding box center [584, 328] width 126 height 23
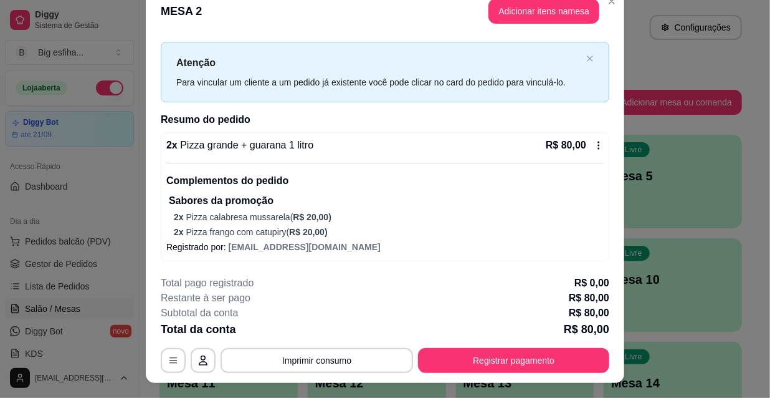
scroll to position [37, 0]
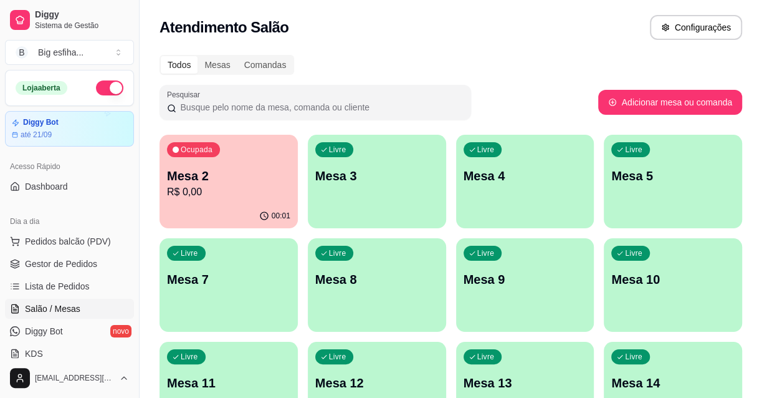
click at [400, 186] on div "Livre Mesa 3" at bounding box center [377, 174] width 138 height 79
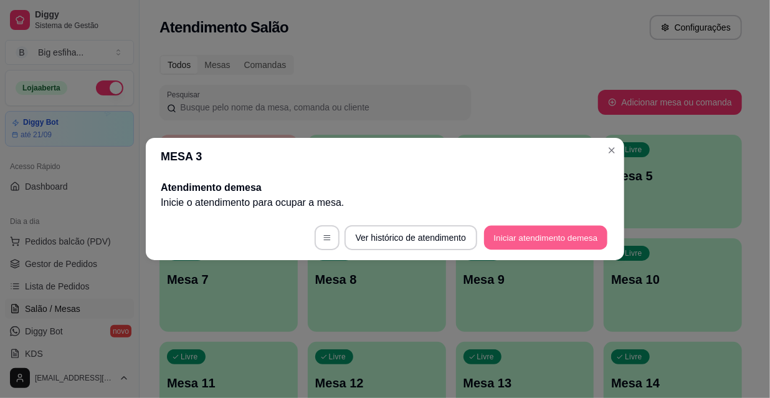
click at [524, 240] on button "Iniciar atendimento de mesa" at bounding box center [545, 238] width 123 height 24
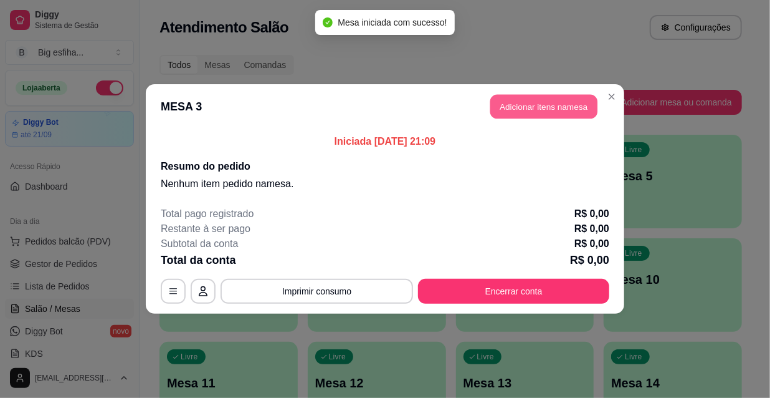
click at [554, 113] on button "Adicionar itens na mesa" at bounding box center [544, 107] width 107 height 24
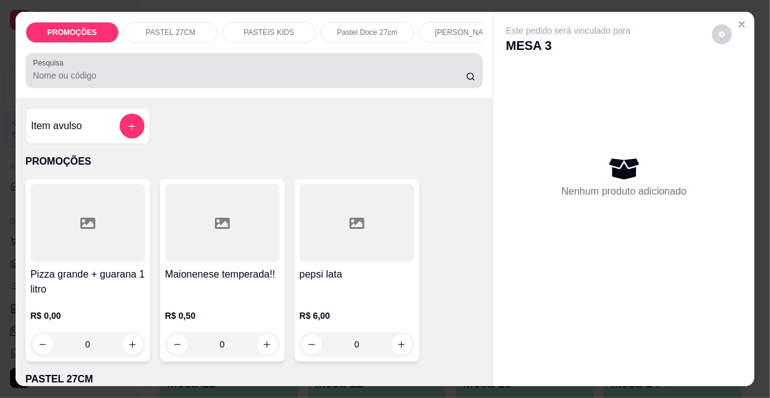
click at [189, 82] on input "Pesquisa" at bounding box center [249, 75] width 433 height 12
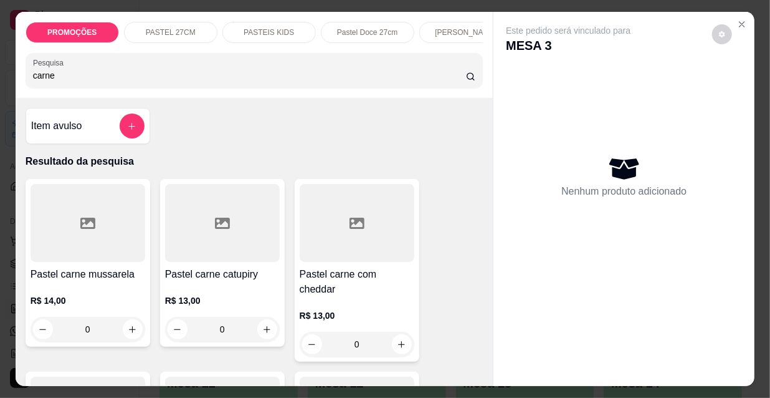
type input "carne"
click at [94, 273] on h4 "Pastel carne mussarela" at bounding box center [88, 274] width 115 height 15
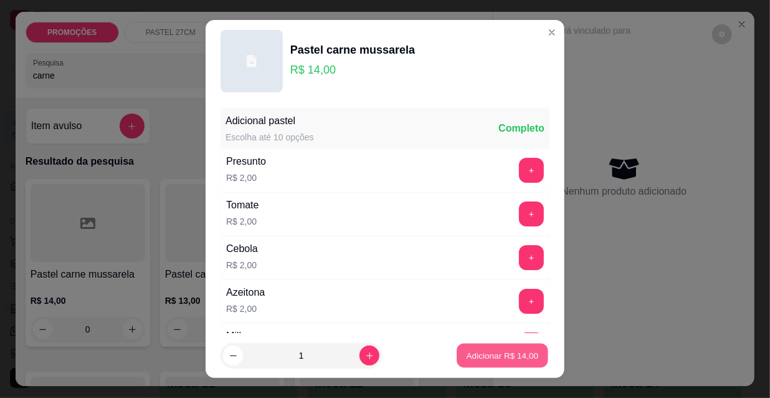
click at [482, 352] on p "Adicionar R$ 14,00" at bounding box center [503, 355] width 72 height 12
type input "1"
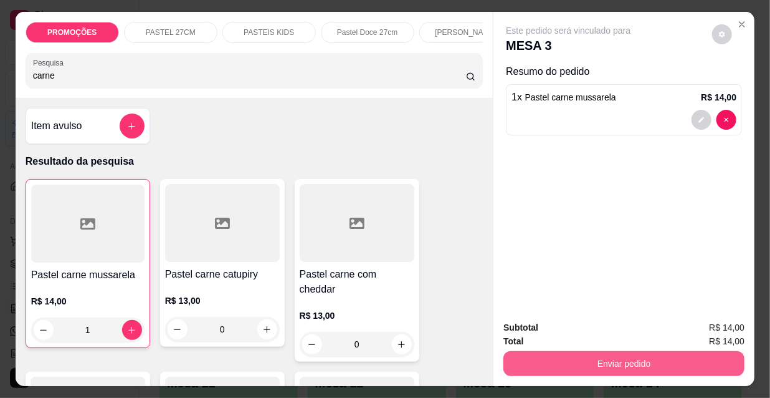
click at [607, 351] on button "Enviar pedido" at bounding box center [624, 363] width 241 height 25
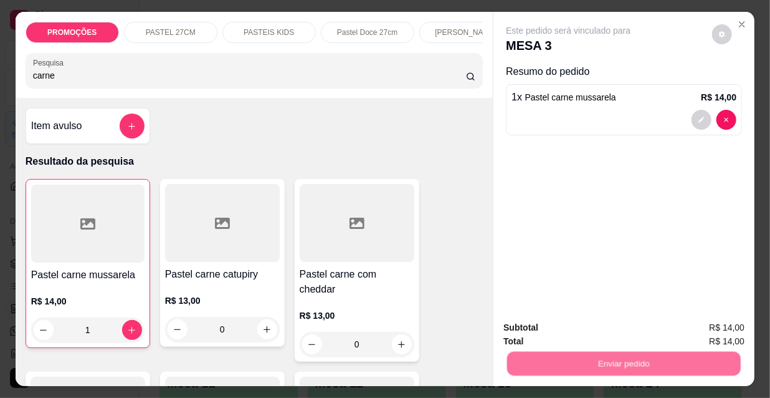
click at [595, 332] on button "Não registrar e enviar pedido" at bounding box center [584, 328] width 126 height 23
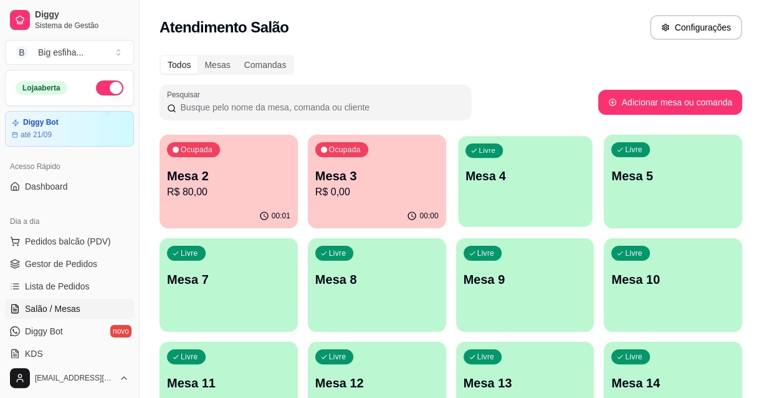
click at [479, 190] on div "Livre Mesa 4" at bounding box center [525, 174] width 134 height 76
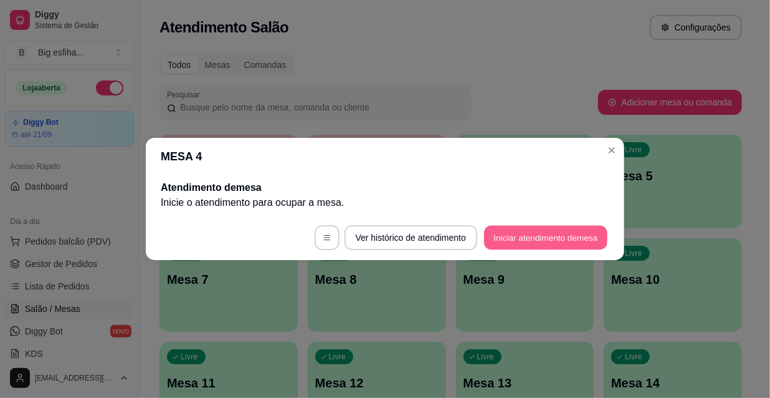
click at [521, 237] on button "Iniciar atendimento de mesa" at bounding box center [545, 238] width 123 height 24
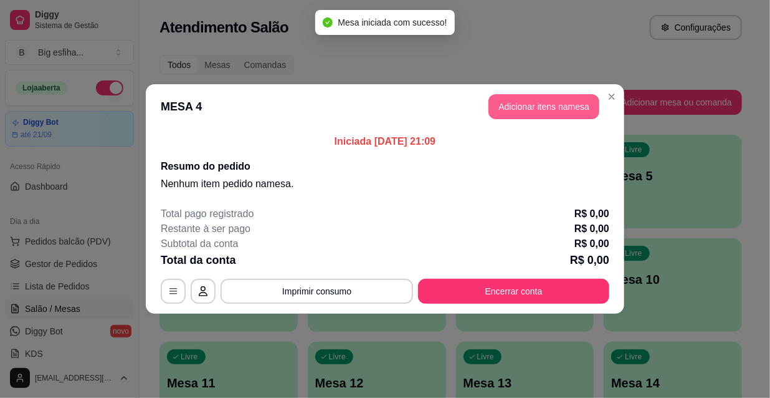
click at [532, 115] on button "Adicionar itens na mesa" at bounding box center [544, 106] width 111 height 25
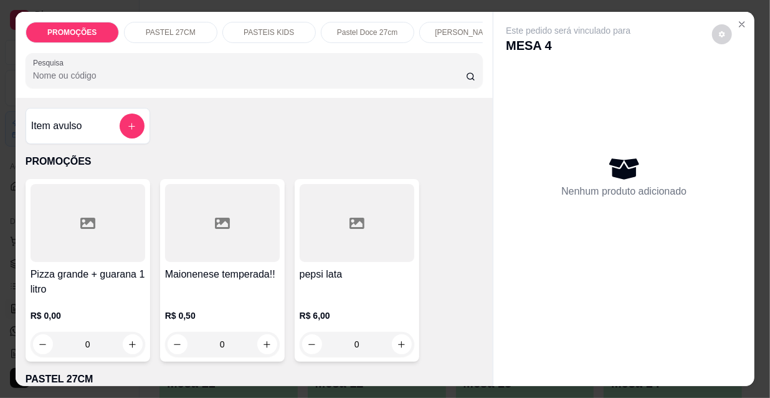
scroll to position [0, 401]
click at [87, 29] on p "[PERSON_NAME]" at bounding box center [65, 32] width 62 height 10
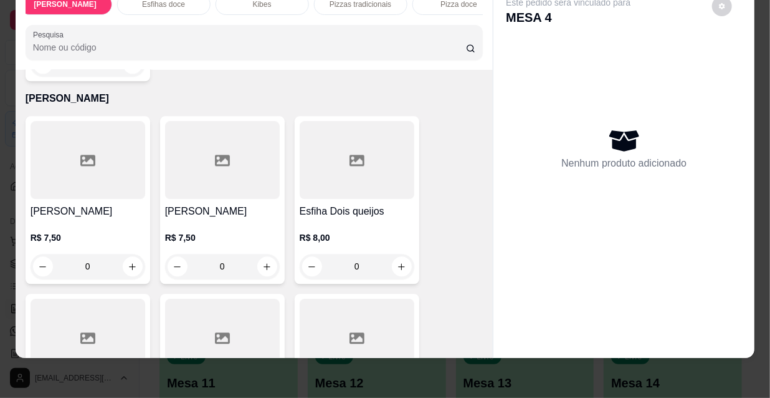
scroll to position [5561, 0]
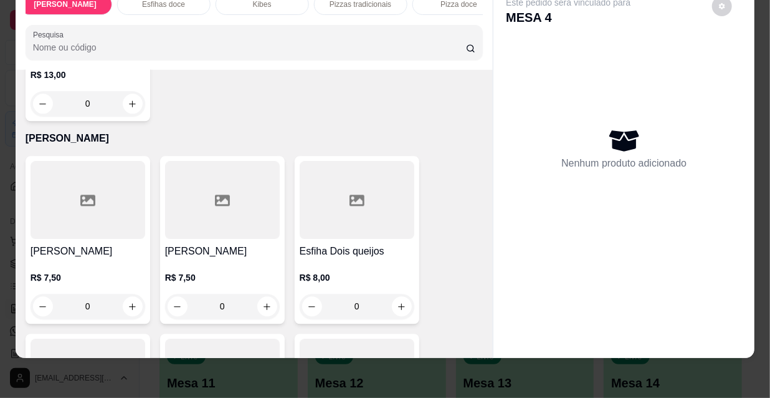
click at [110, 175] on div at bounding box center [88, 200] width 115 height 78
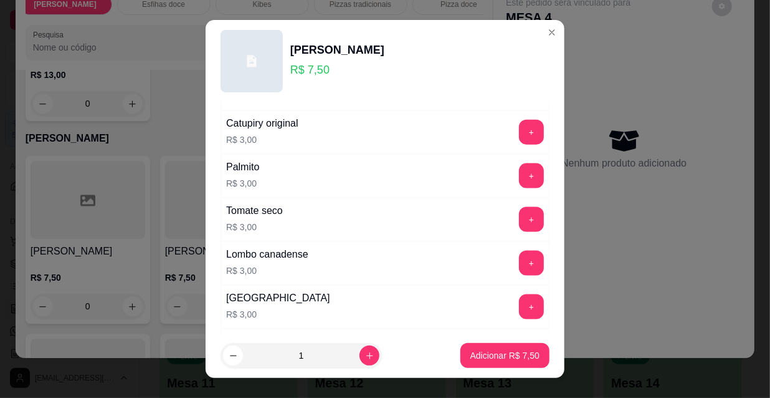
scroll to position [1035, 0]
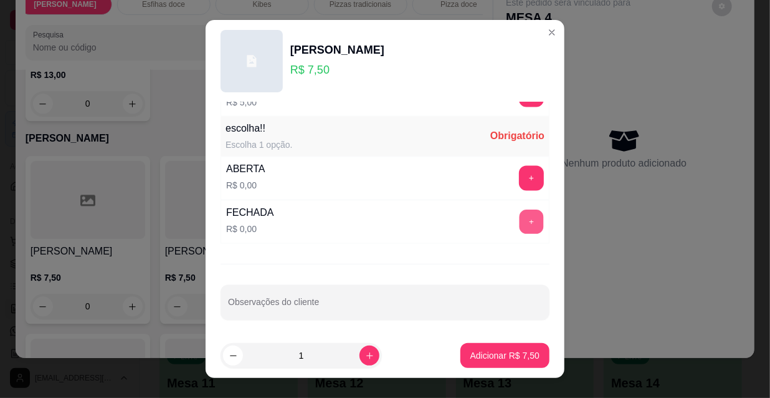
click at [520, 216] on button "+" at bounding box center [532, 222] width 24 height 24
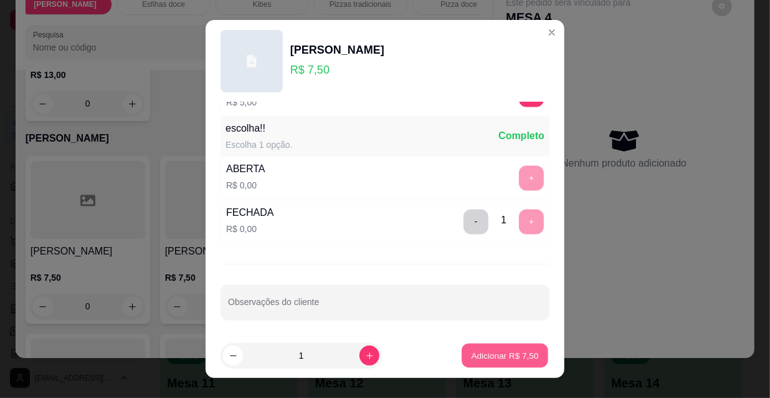
click at [482, 358] on p "Adicionar R$ 7,50" at bounding box center [504, 355] width 67 height 12
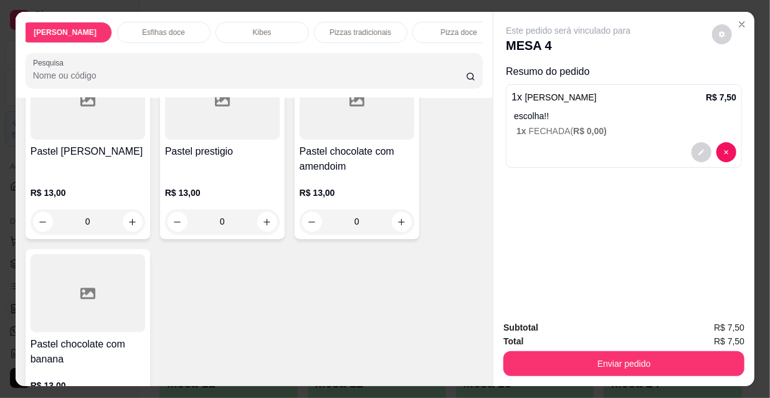
scroll to position [0, 718]
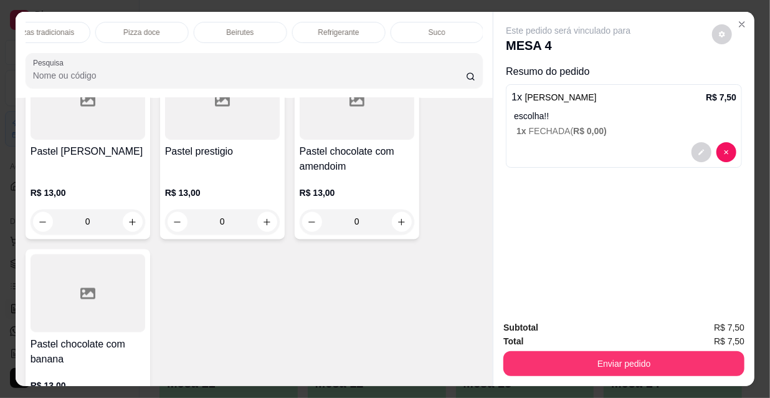
click at [319, 31] on p "Refrigerante" at bounding box center [339, 32] width 41 height 10
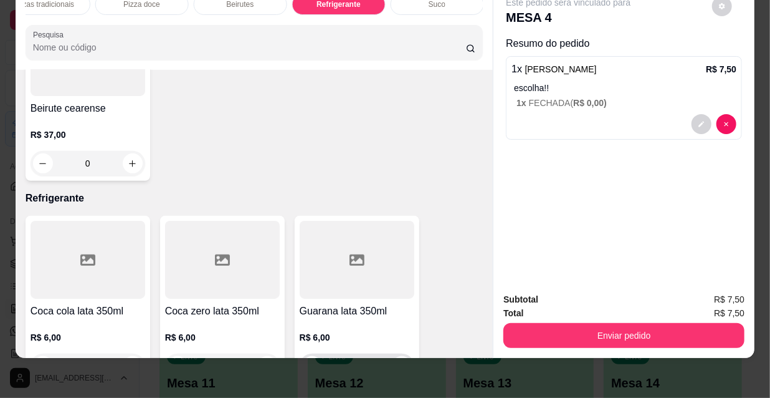
click at [397, 362] on icon "increase-product-quantity" at bounding box center [401, 366] width 9 height 9
type input "1"
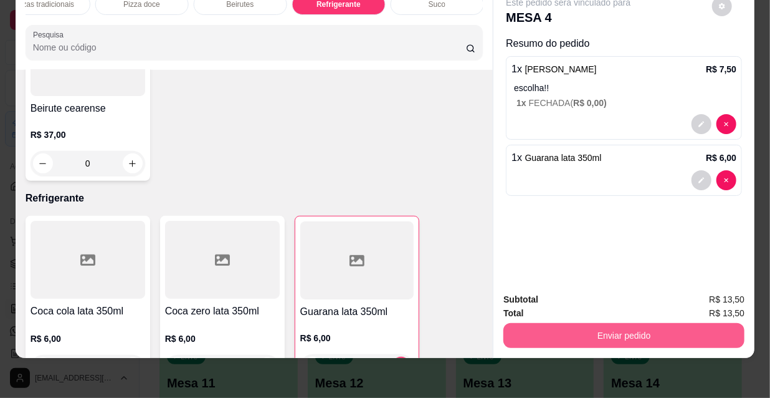
click at [633, 323] on button "Enviar pedido" at bounding box center [624, 335] width 241 height 25
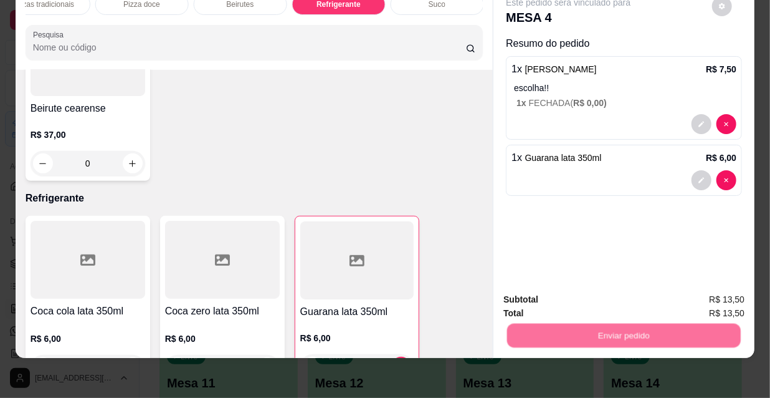
click at [578, 301] on button "Não registrar e enviar pedido" at bounding box center [584, 296] width 130 height 24
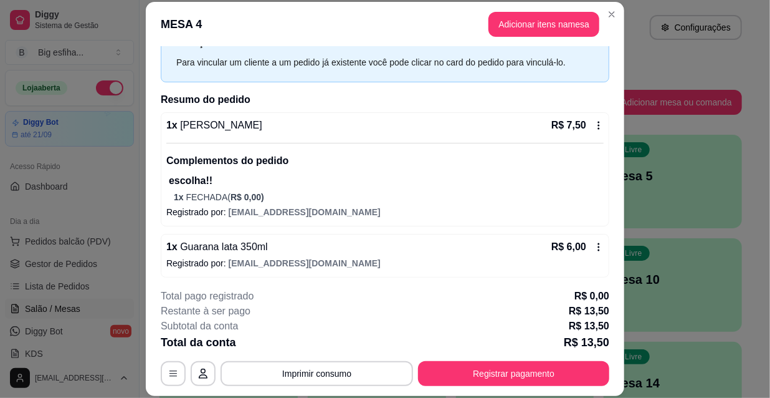
scroll to position [55, 0]
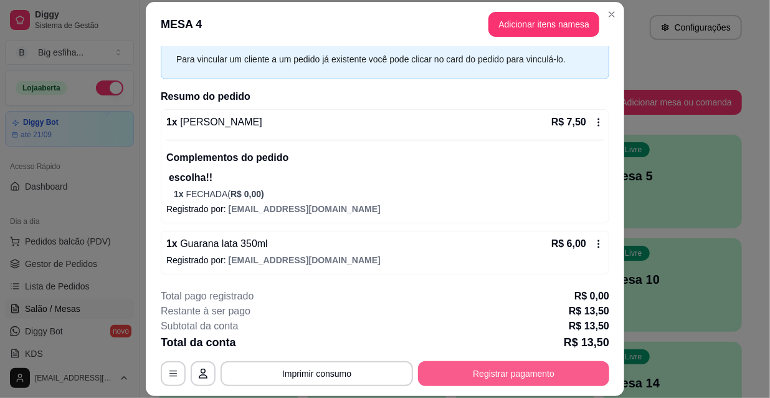
click at [492, 372] on button "Registrar pagamento" at bounding box center [513, 373] width 191 height 25
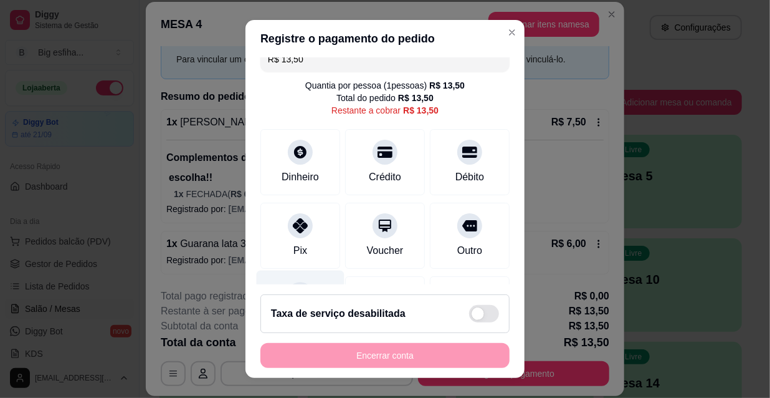
scroll to position [93, 0]
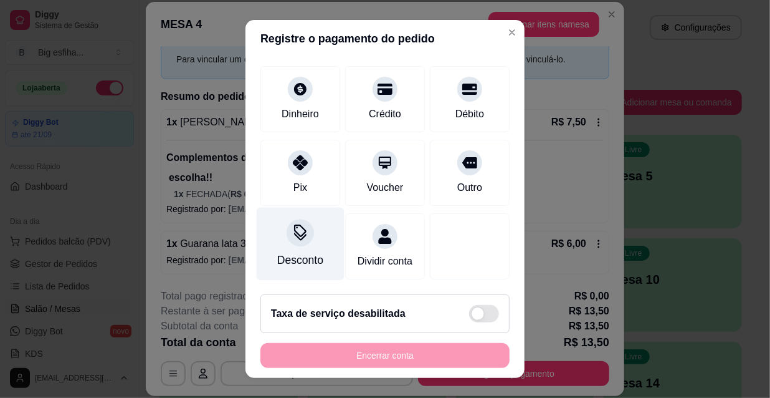
click at [311, 234] on div "Desconto" at bounding box center [301, 244] width 88 height 73
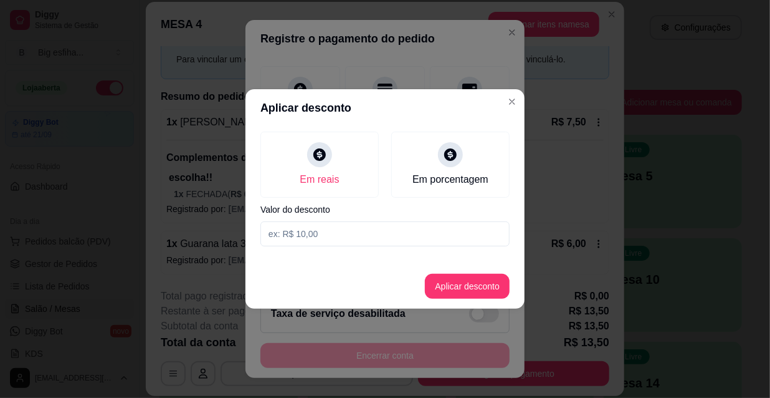
click at [315, 238] on input at bounding box center [385, 233] width 249 height 25
type input "3,50"
click at [466, 290] on button "Aplicar desconto" at bounding box center [467, 286] width 85 height 25
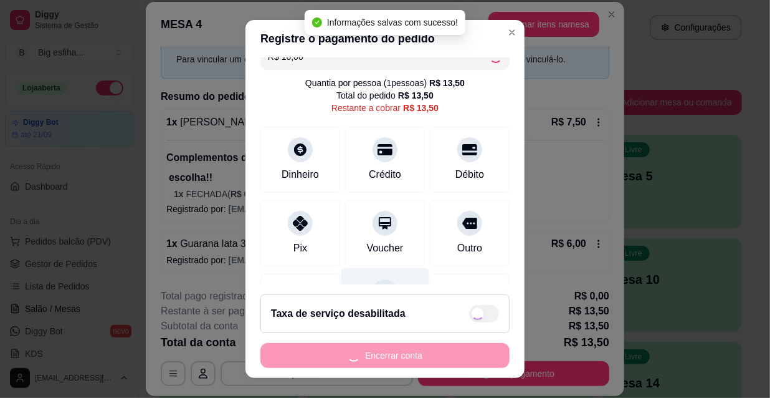
scroll to position [0, 0]
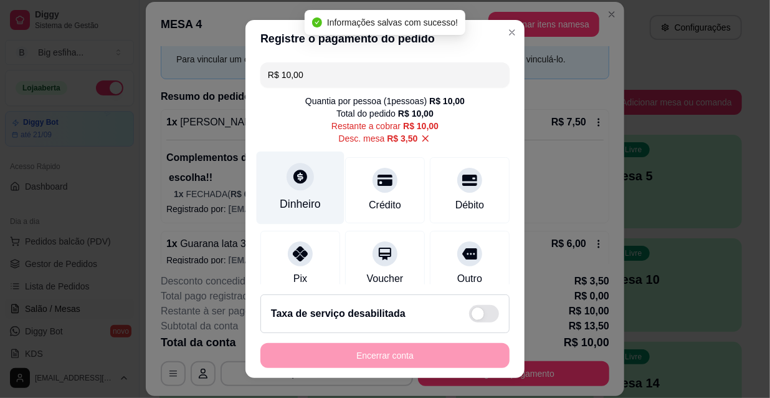
click at [299, 201] on div "Dinheiro" at bounding box center [300, 204] width 41 height 16
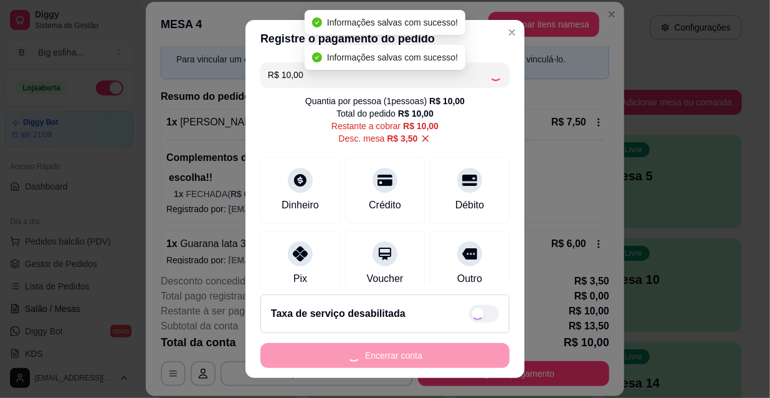
type input "R$ 0,00"
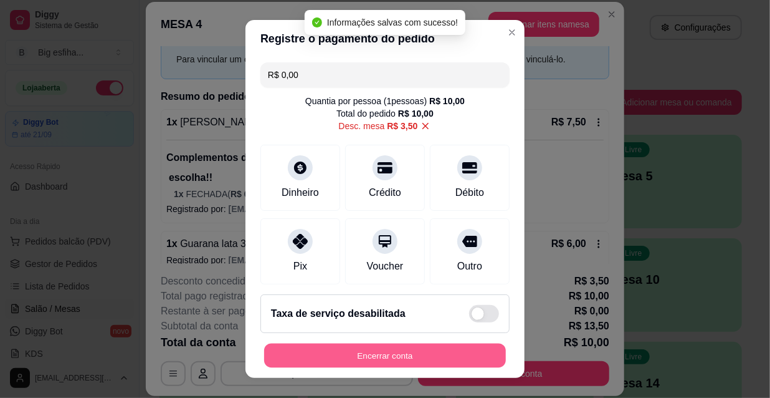
click at [368, 351] on button "Encerrar conta" at bounding box center [385, 355] width 242 height 24
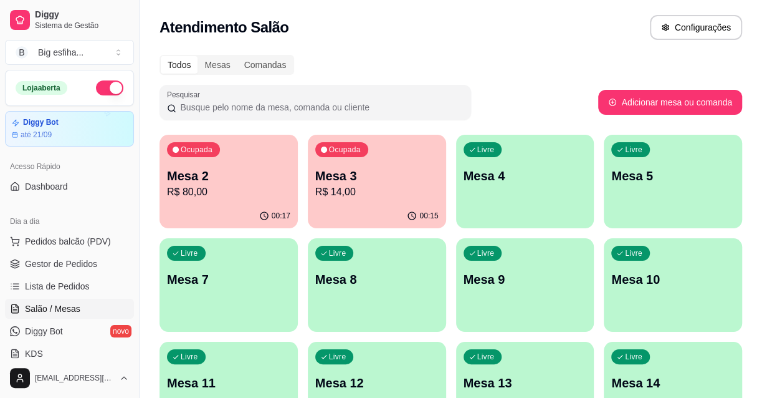
click at [392, 194] on p "R$ 14,00" at bounding box center [376, 192] width 123 height 15
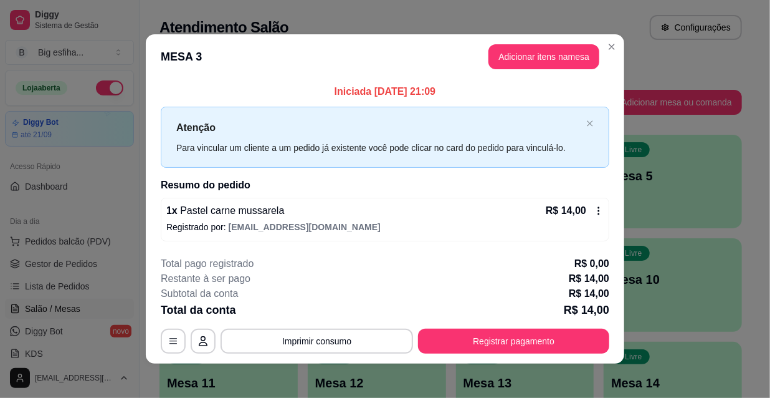
scroll to position [5, 0]
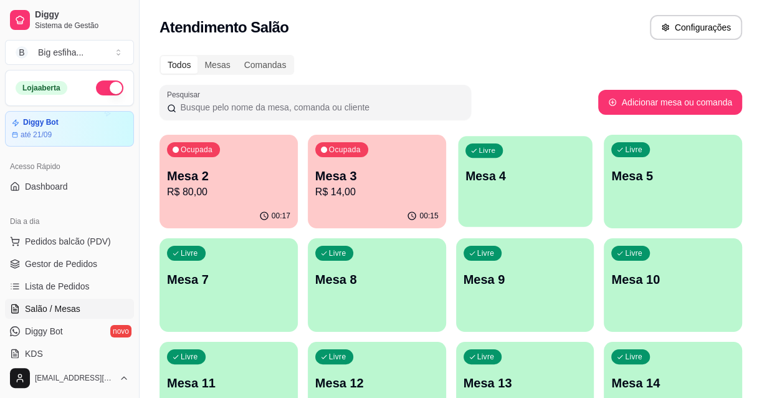
click at [459, 202] on div "Livre Mesa 4" at bounding box center [525, 174] width 134 height 76
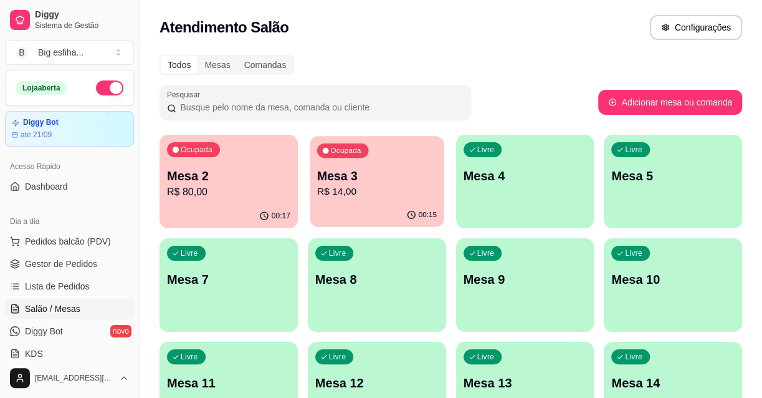
click at [337, 198] on p "R$ 14,00" at bounding box center [377, 192] width 120 height 14
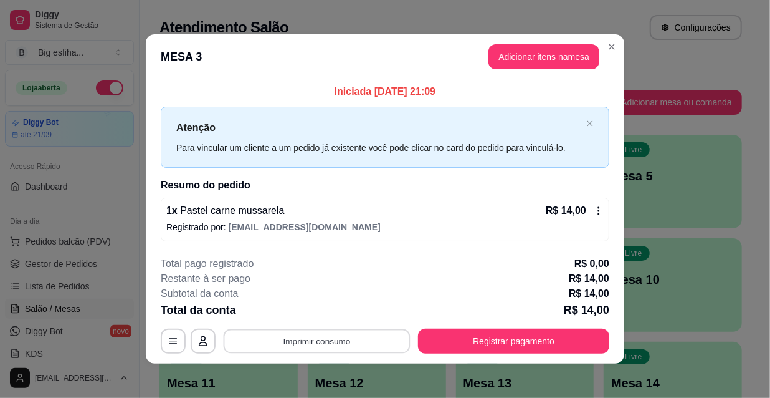
click at [343, 331] on button "Imprimir consumo" at bounding box center [317, 340] width 187 height 24
click at [302, 306] on button "IMPRESSORA" at bounding box center [317, 312] width 90 height 20
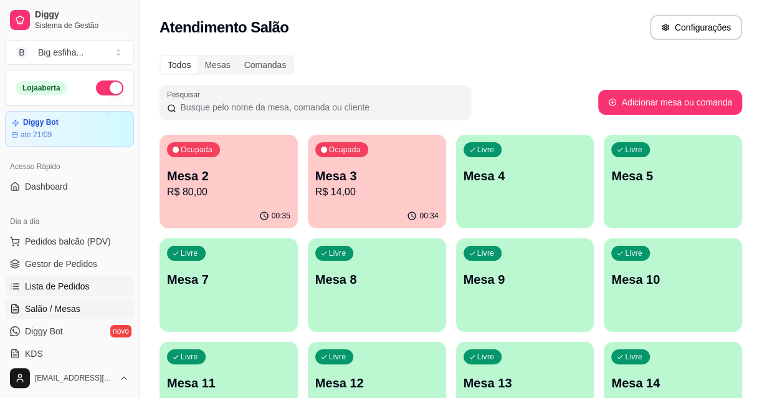
click at [68, 285] on span "Lista de Pedidos" at bounding box center [57, 286] width 65 height 12
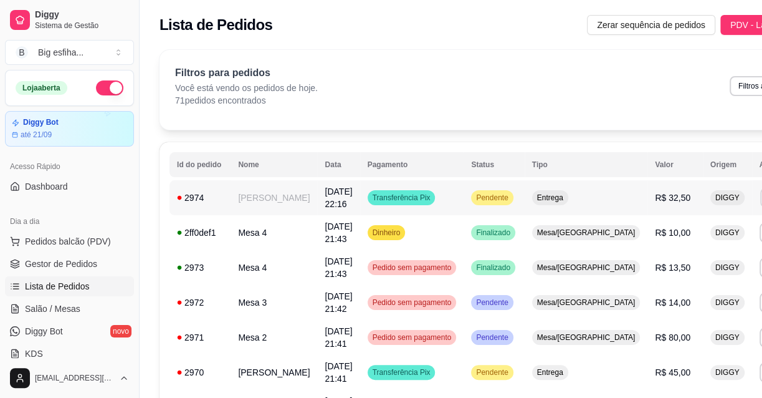
click at [648, 243] on button "IMPRESSORA" at bounding box center [681, 241] width 90 height 20
click at [29, 313] on span "Salão / Mesas" at bounding box center [52, 308] width 55 height 12
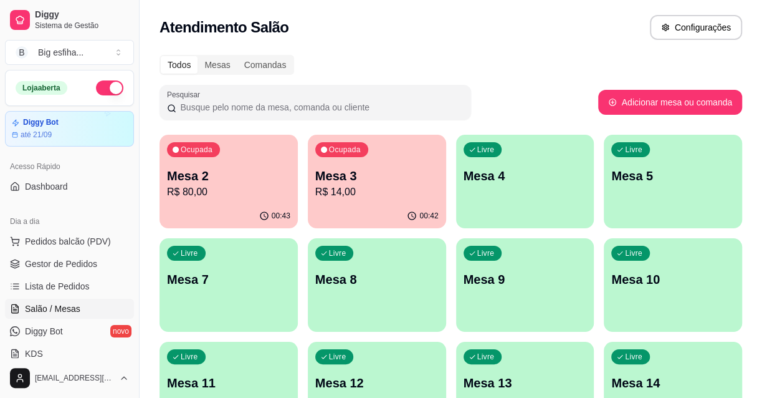
click at [226, 185] on p "R$ 80,00" at bounding box center [228, 192] width 123 height 15
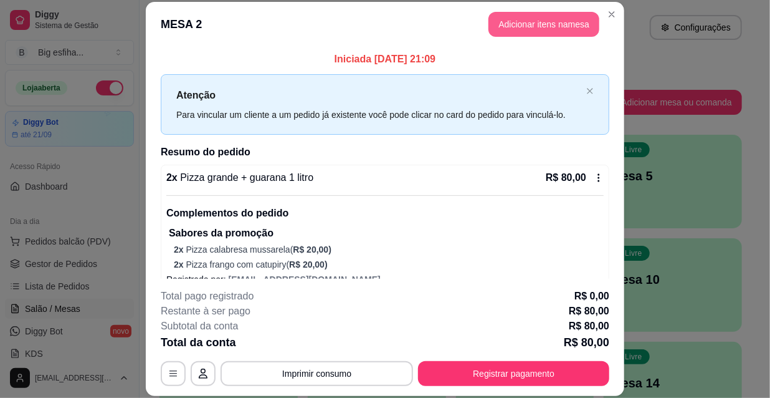
click at [566, 21] on button "Adicionar itens na mesa" at bounding box center [544, 24] width 111 height 25
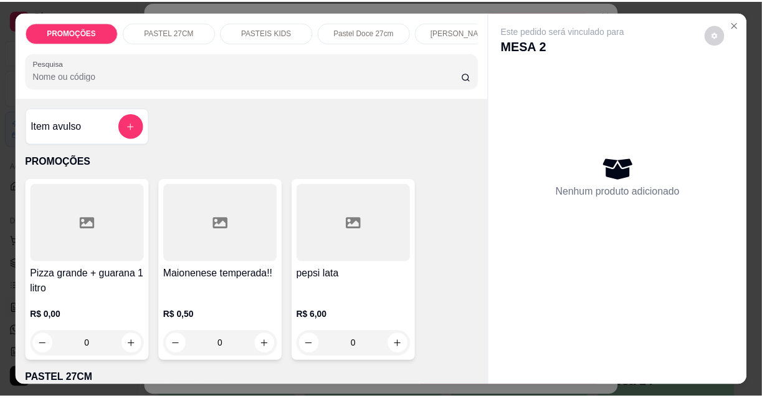
scroll to position [56, 0]
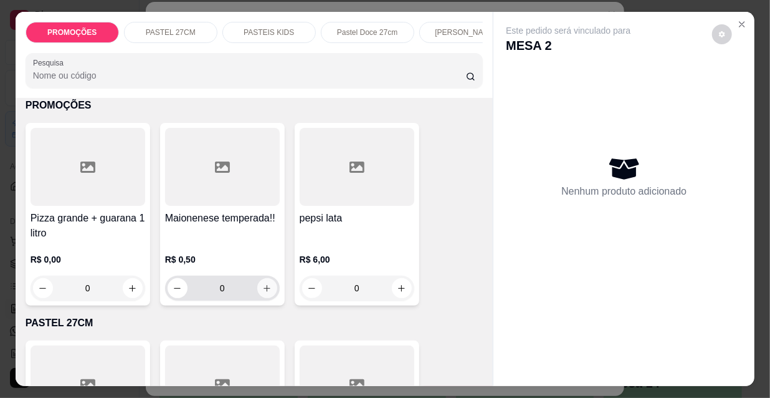
click at [266, 292] on icon "increase-product-quantity" at bounding box center [266, 288] width 9 height 9
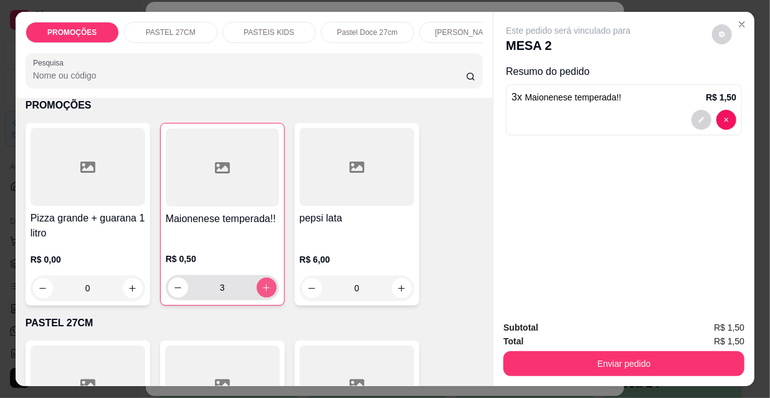
click at [266, 292] on icon "increase-product-quantity" at bounding box center [266, 287] width 9 height 9
click at [262, 283] on button "increase-product-quantity" at bounding box center [267, 287] width 20 height 20
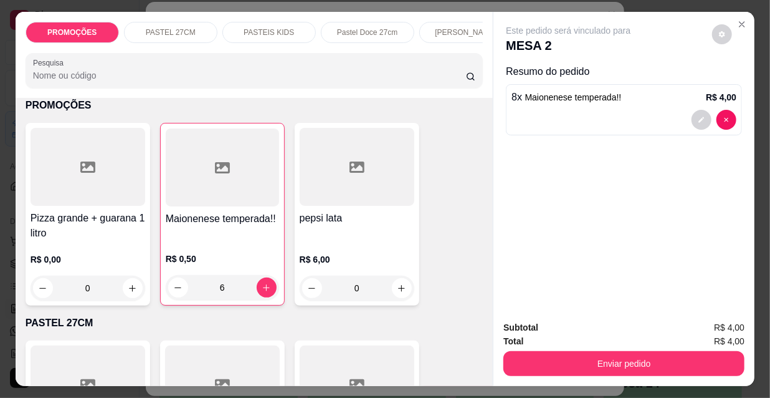
type input "8"
click at [592, 355] on button "Enviar pedido" at bounding box center [624, 363] width 241 height 25
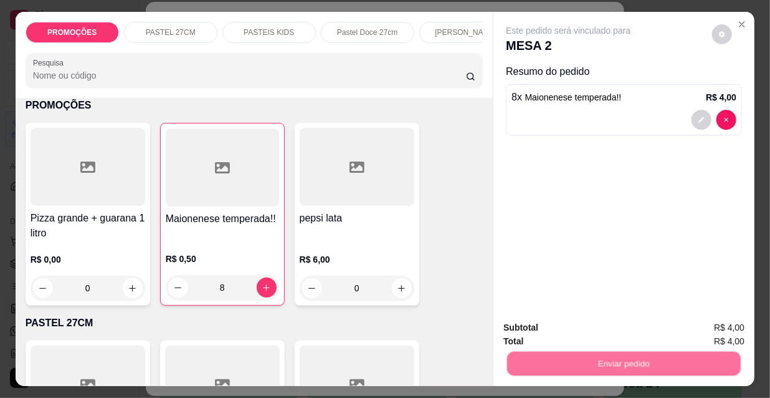
click at [574, 330] on button "Não registrar e enviar pedido" at bounding box center [584, 329] width 130 height 24
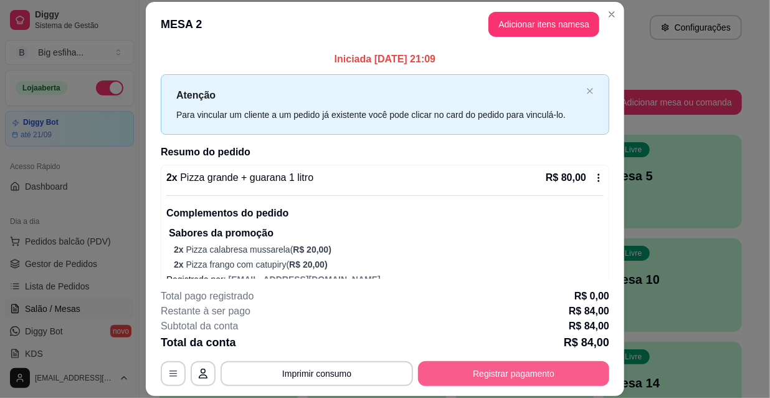
click at [530, 368] on button "Registrar pagamento" at bounding box center [513, 373] width 191 height 25
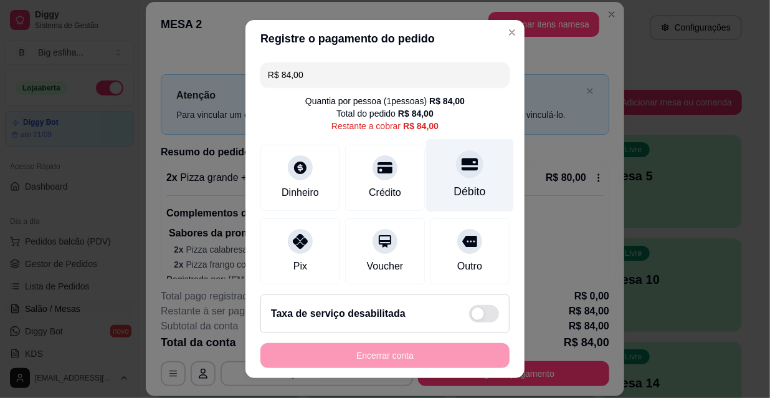
click at [426, 198] on div "Débito" at bounding box center [470, 175] width 88 height 73
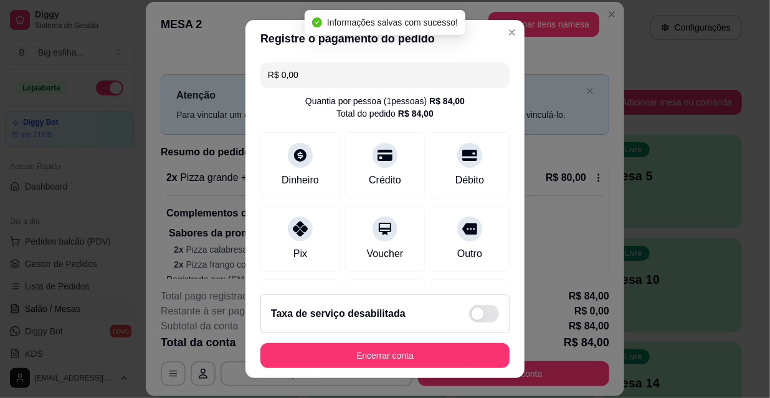
type input "R$ 0,00"
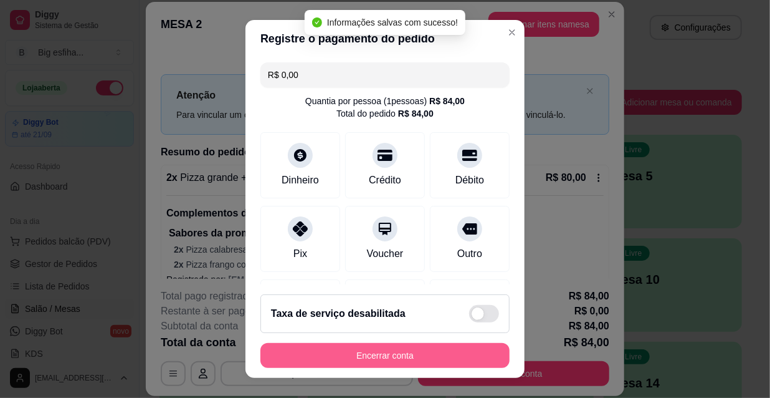
click at [434, 365] on button "Encerrar conta" at bounding box center [385, 355] width 249 height 25
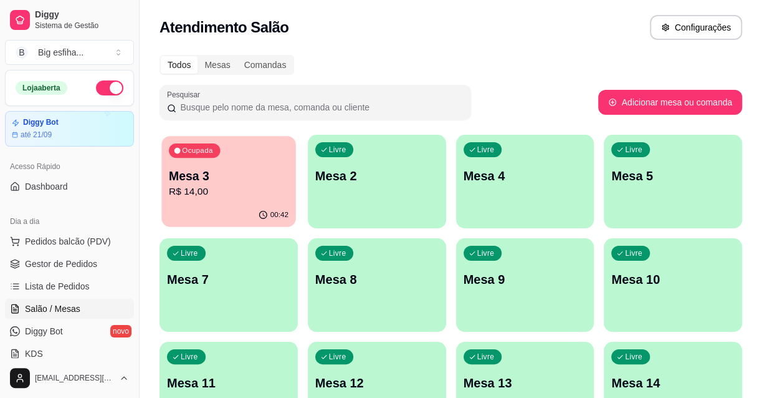
click at [246, 203] on div "Ocupada Mesa 3 R$ 14,00" at bounding box center [228, 169] width 134 height 67
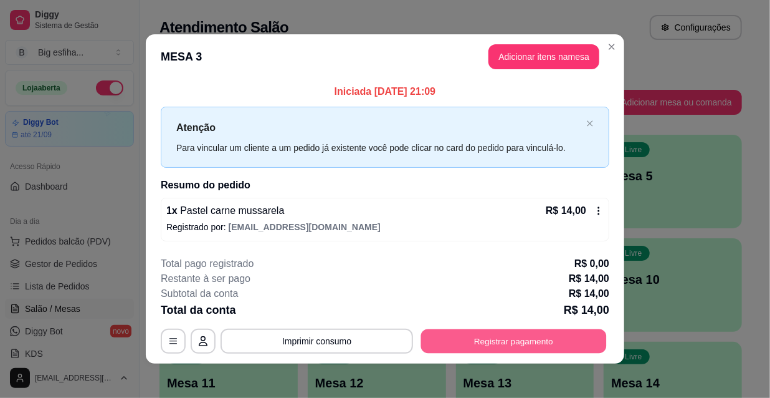
click at [517, 349] on button "Registrar pagamento" at bounding box center [514, 340] width 186 height 24
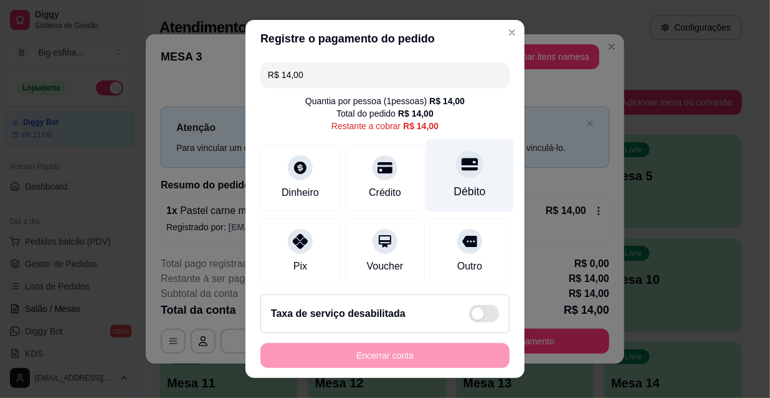
drag, startPoint x: 469, startPoint y: 145, endPoint x: 460, endPoint y: 155, distance: 13.7
click at [468, 145] on div "Débito" at bounding box center [470, 175] width 88 height 73
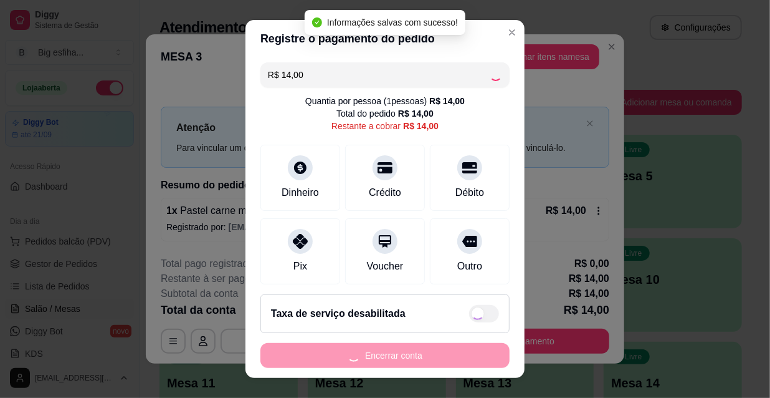
type input "R$ 0,00"
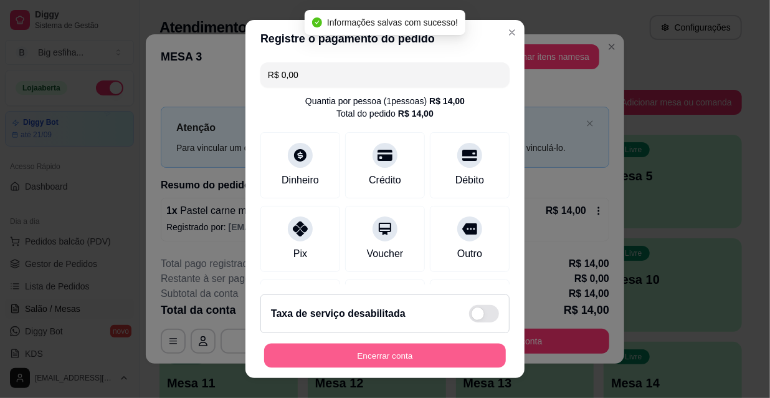
click at [457, 353] on button "Encerrar conta" at bounding box center [385, 355] width 242 height 24
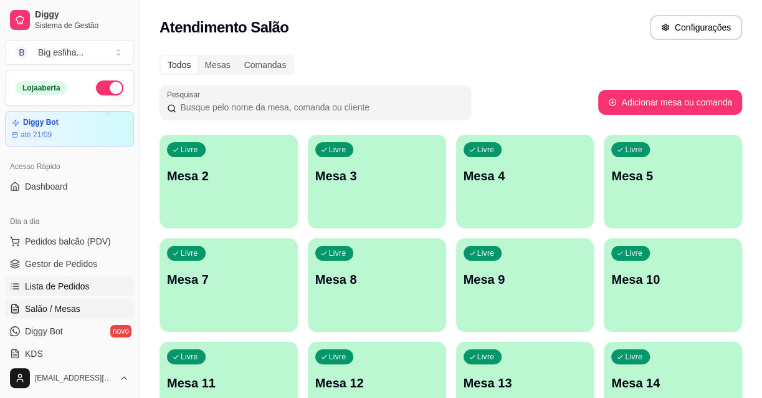
click at [77, 292] on span "Lista de Pedidos" at bounding box center [57, 286] width 65 height 12
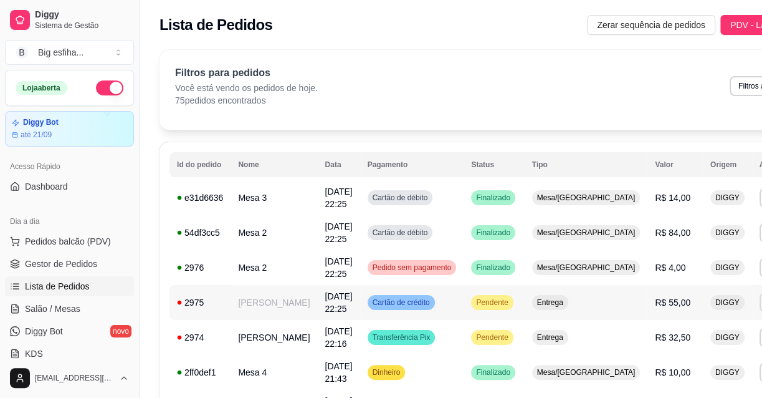
click at [677, 338] on button "IMPRESSORA" at bounding box center [680, 345] width 87 height 19
click at [72, 308] on span "Salão / Mesas" at bounding box center [52, 308] width 55 height 12
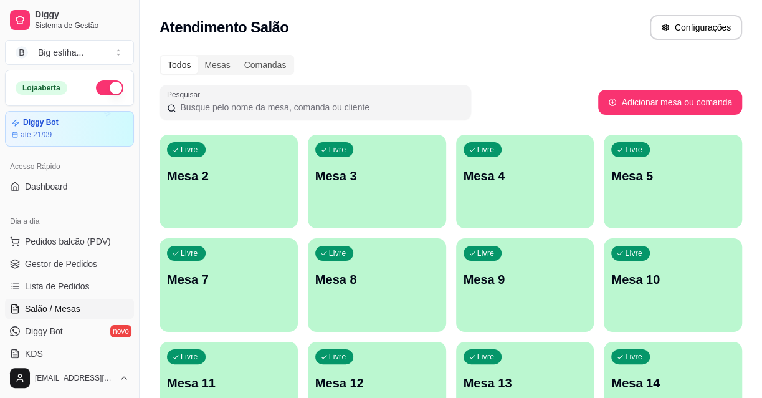
click at [238, 178] on p "Mesa 2" at bounding box center [228, 175] width 123 height 17
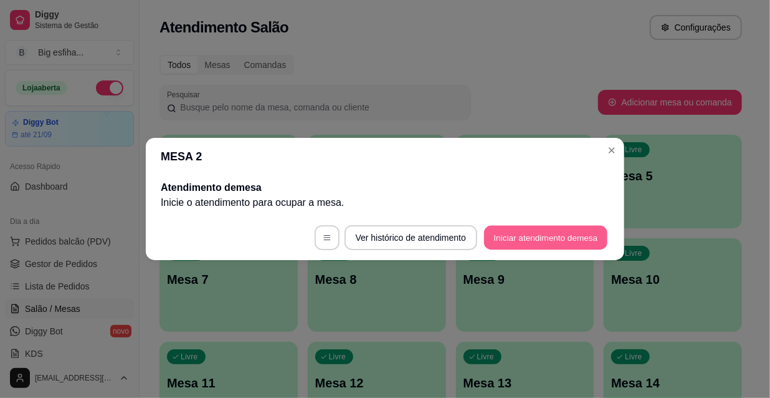
click at [507, 234] on button "Iniciar atendimento de mesa" at bounding box center [545, 238] width 123 height 24
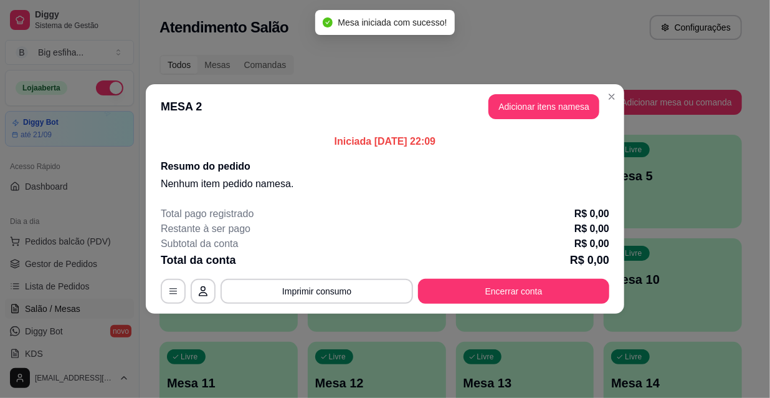
click at [539, 120] on header "MESA 2 Adicionar itens na mesa" at bounding box center [385, 106] width 479 height 45
click at [540, 112] on button "Adicionar itens na mesa" at bounding box center [544, 107] width 107 height 24
click at [343, 81] on input "Pesquisa" at bounding box center [249, 75] width 433 height 12
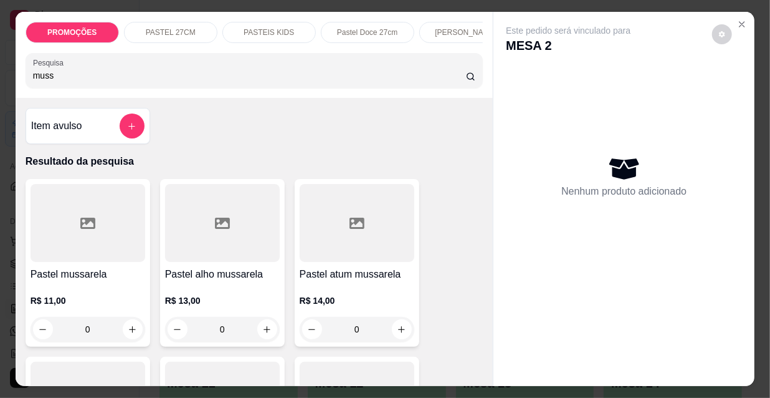
type input "muss"
click at [90, 245] on div at bounding box center [88, 223] width 115 height 78
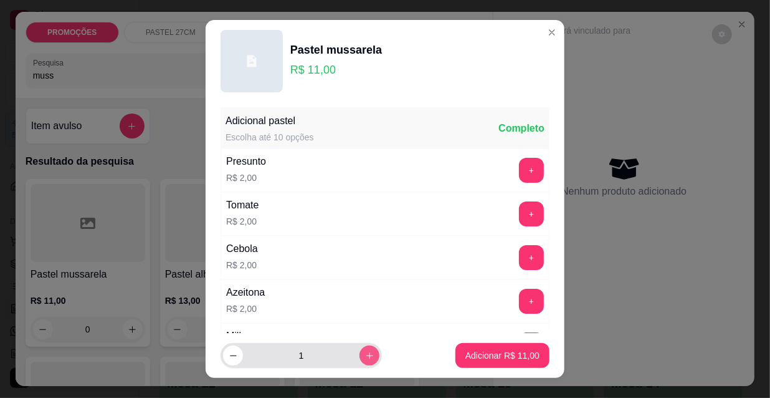
click at [360, 362] on button "increase-product-quantity" at bounding box center [370, 355] width 20 height 20
type input "2"
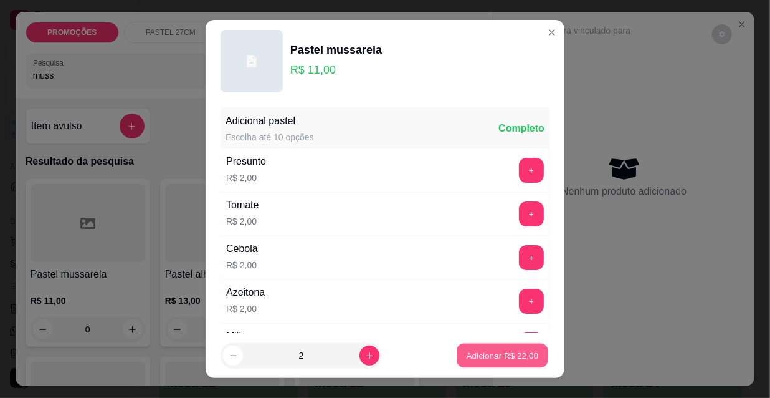
click at [486, 355] on p "Adicionar R$ 22,00" at bounding box center [503, 355] width 72 height 12
type input "2"
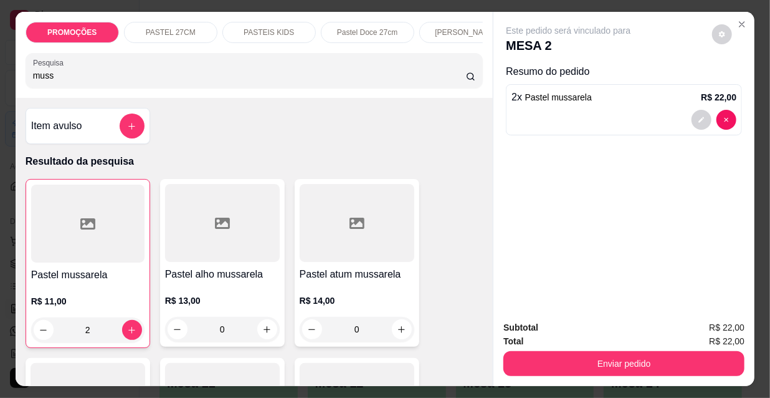
click at [525, 361] on button "Enviar pedido" at bounding box center [624, 363] width 241 height 25
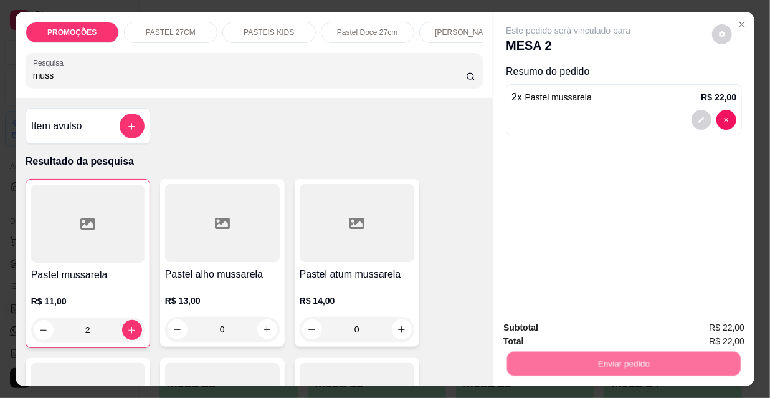
click at [542, 334] on button "Não registrar e enviar pedido" at bounding box center [584, 329] width 130 height 24
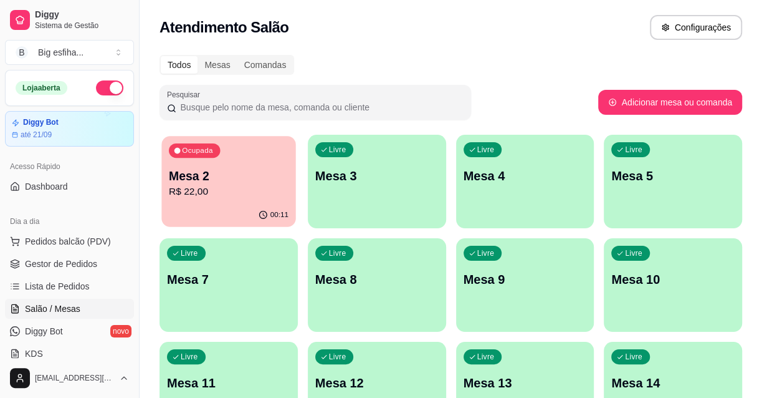
click at [203, 205] on div "00:11" at bounding box center [228, 215] width 134 height 24
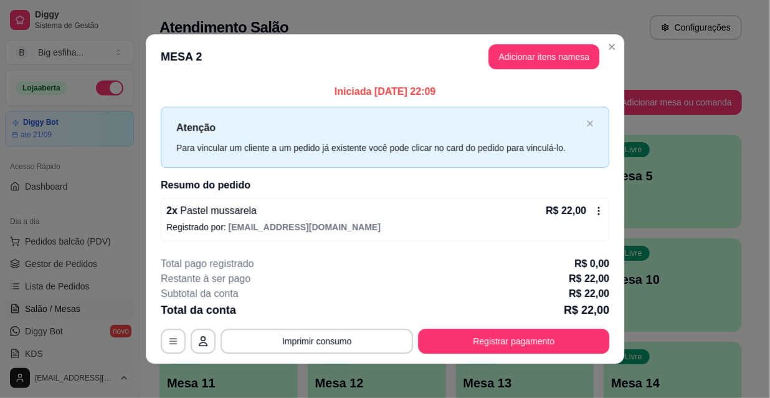
click at [525, 325] on div "**********" at bounding box center [385, 304] width 449 height 97
click at [531, 341] on button "Registrar pagamento" at bounding box center [513, 340] width 191 height 25
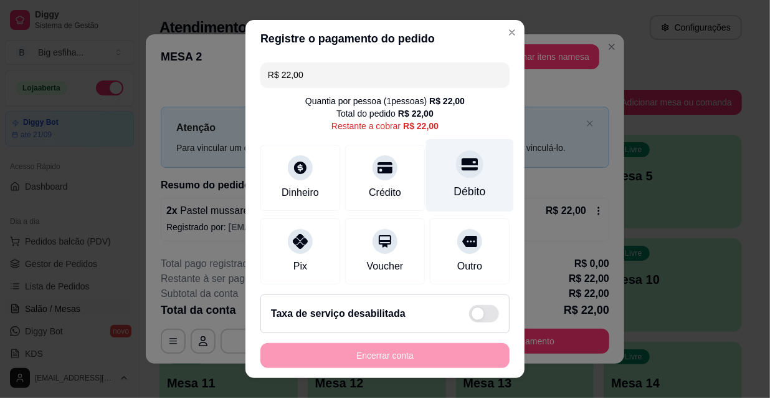
click at [474, 191] on div "Débito" at bounding box center [470, 175] width 88 height 73
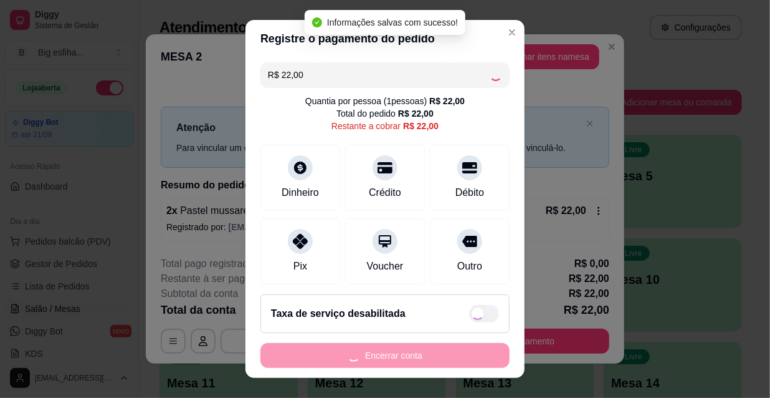
type input "R$ 0,00"
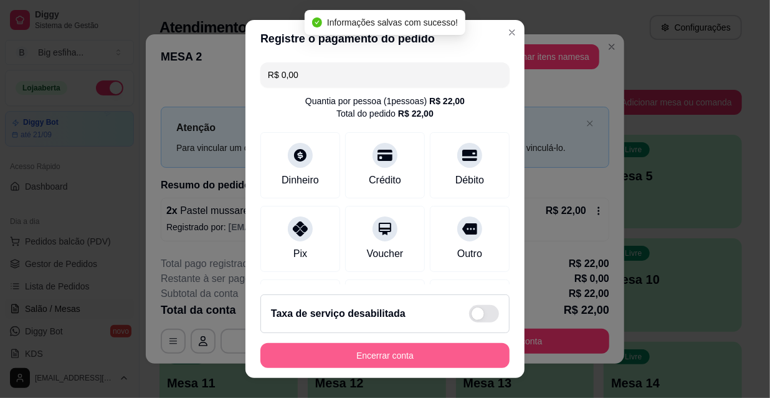
click at [360, 353] on button "Encerrar conta" at bounding box center [385, 355] width 249 height 25
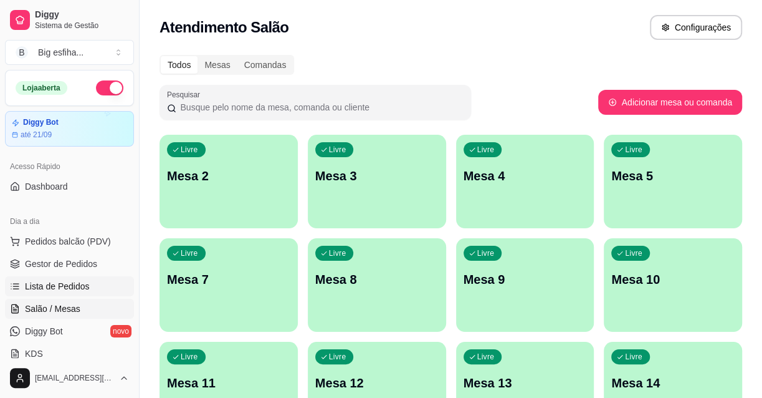
click at [67, 286] on span "Lista de Pedidos" at bounding box center [57, 286] width 65 height 12
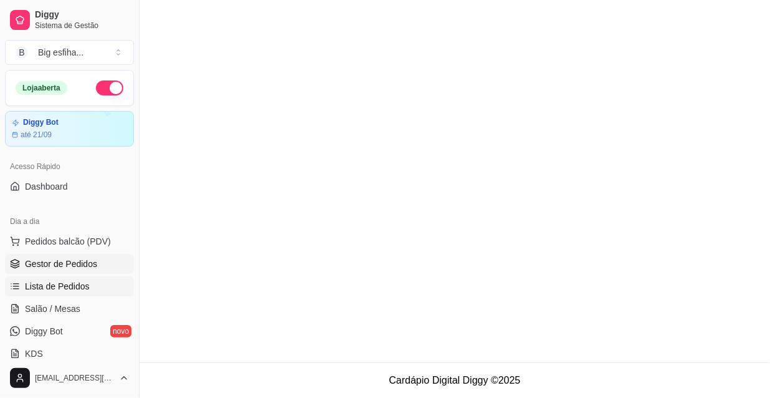
click at [65, 267] on span "Gestor de Pedidos" at bounding box center [61, 263] width 72 height 12
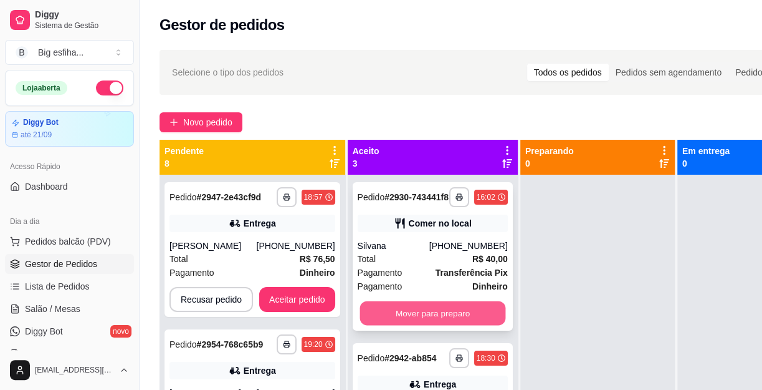
click at [436, 319] on button "Mover para preparo" at bounding box center [433, 313] width 146 height 24
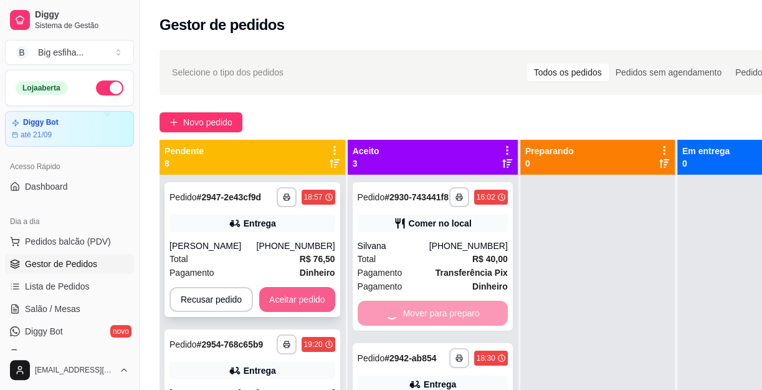
click at [299, 295] on button "Aceitar pedido" at bounding box center [297, 299] width 76 height 25
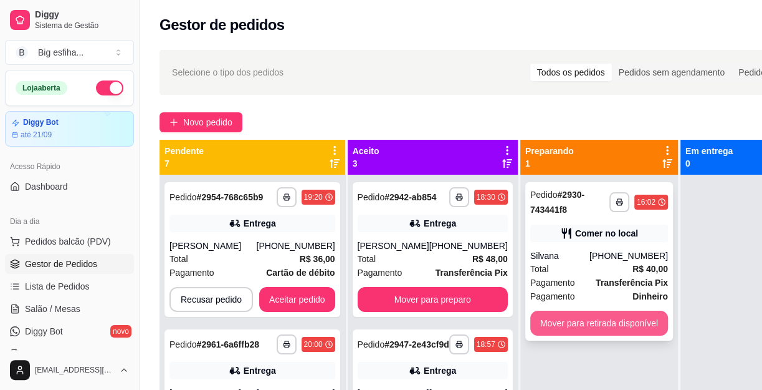
click at [558, 330] on button "Mover para retirada disponível" at bounding box center [599, 322] width 138 height 25
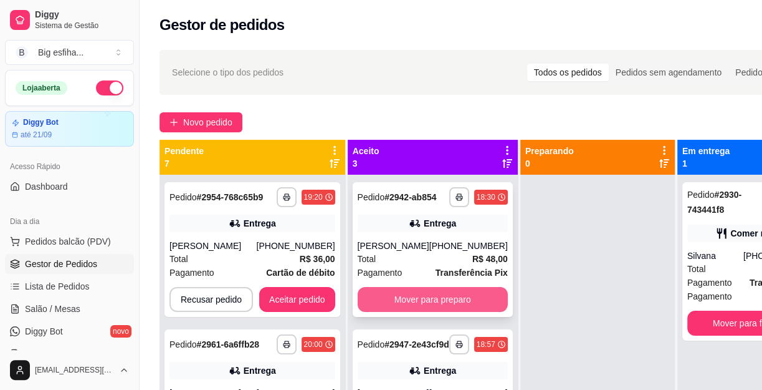
click at [475, 312] on button "Mover para preparo" at bounding box center [433, 299] width 150 height 25
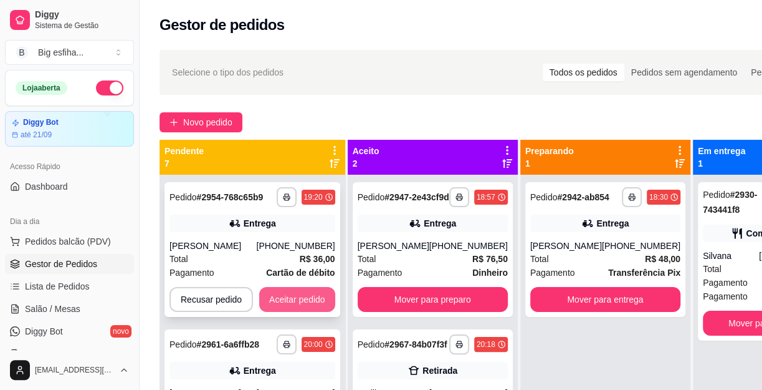
click at [286, 305] on button "Aceitar pedido" at bounding box center [297, 299] width 76 height 25
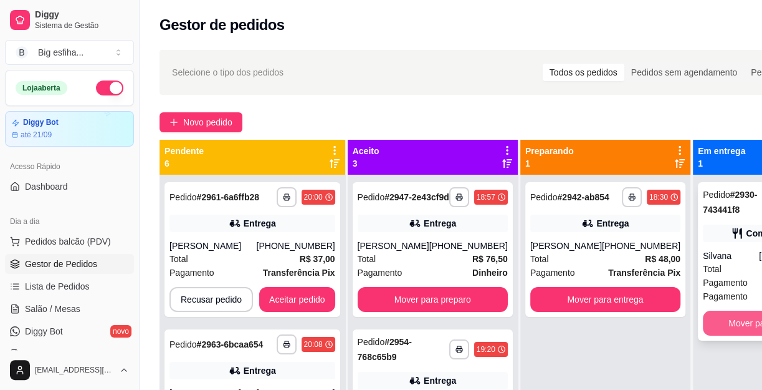
click at [703, 324] on button "Mover para finalizado" at bounding box center [770, 322] width 135 height 25
click at [609, 309] on button "Mover para entrega" at bounding box center [605, 299] width 150 height 25
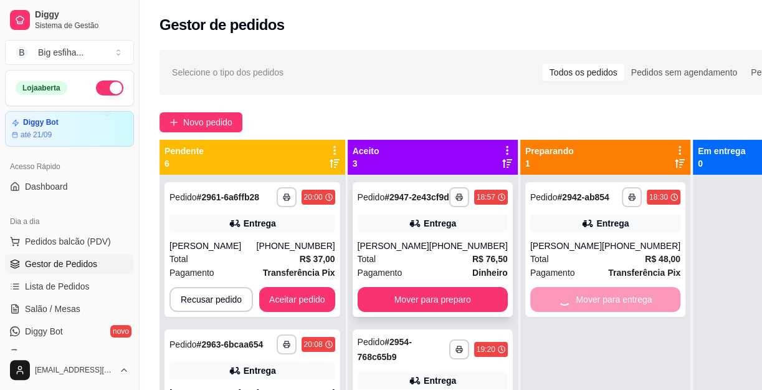
click at [405, 246] on div "**********" at bounding box center [433, 249] width 160 height 135
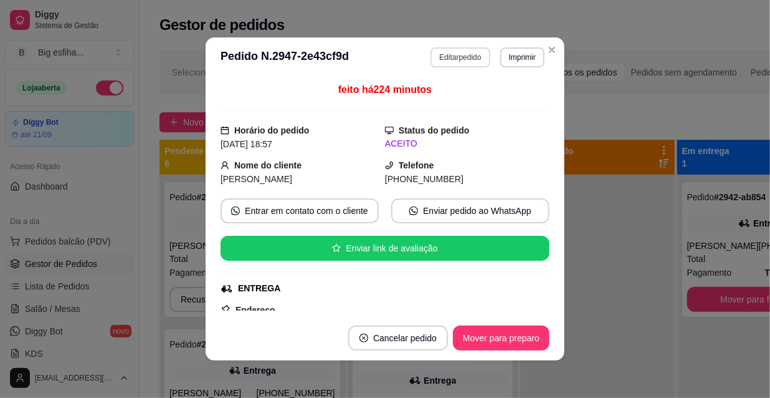
click at [434, 62] on button "Editar pedido" at bounding box center [460, 57] width 59 height 20
click at [598, 369] on button "Continuar" at bounding box center [624, 363] width 241 height 25
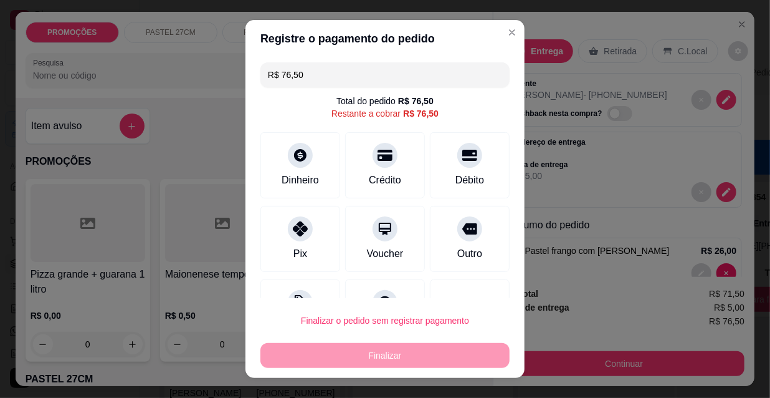
click at [317, 63] on input "R$ 76,50" at bounding box center [385, 74] width 234 height 25
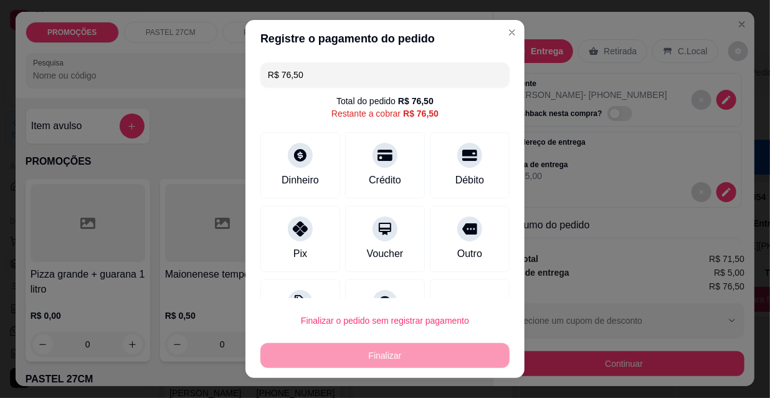
click at [317, 63] on input "R$ 76,50" at bounding box center [385, 74] width 234 height 25
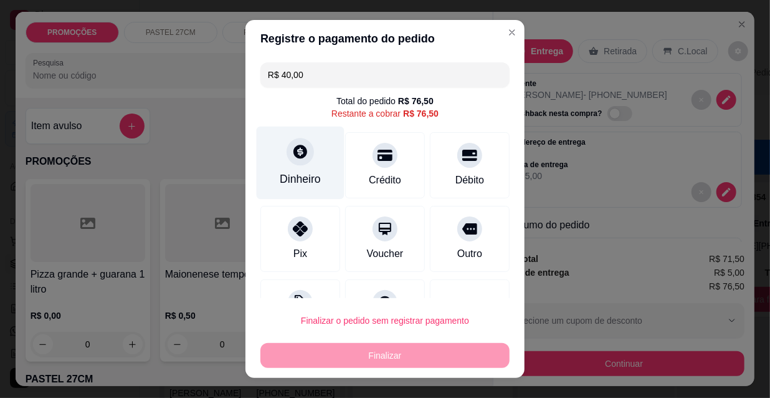
click at [304, 178] on div "Dinheiro" at bounding box center [300, 179] width 41 height 16
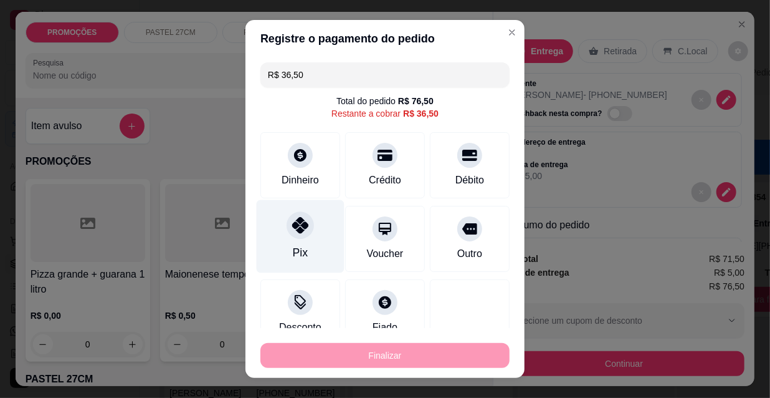
click at [293, 249] on div "Pix" at bounding box center [300, 252] width 15 height 16
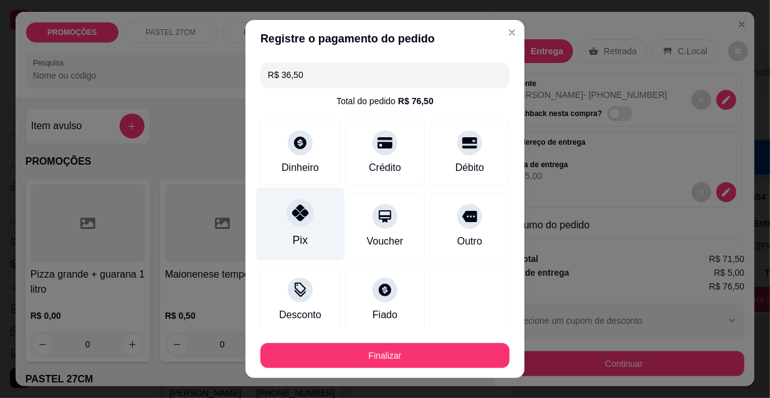
type input "R$ 0,00"
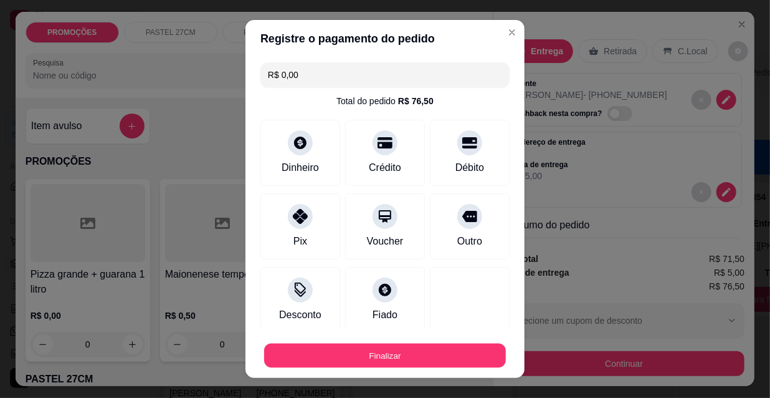
click at [361, 368] on div "Finalizar" at bounding box center [385, 355] width 249 height 25
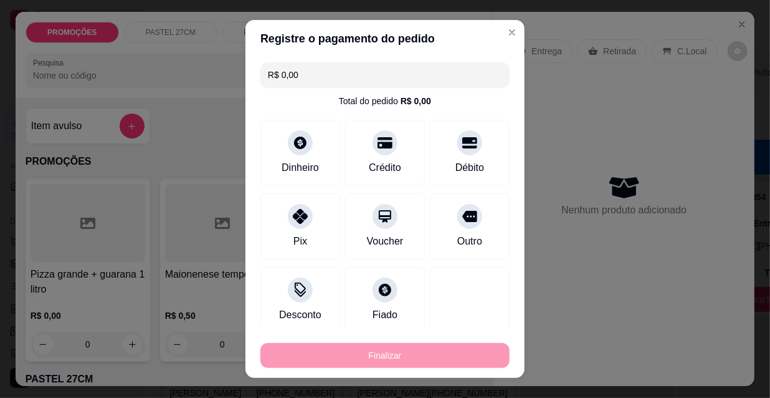
type input "0"
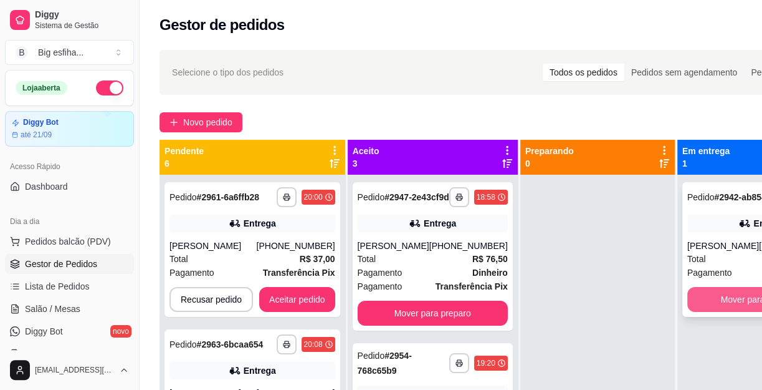
click at [725, 312] on button "Mover para finalizado" at bounding box center [763, 299] width 150 height 25
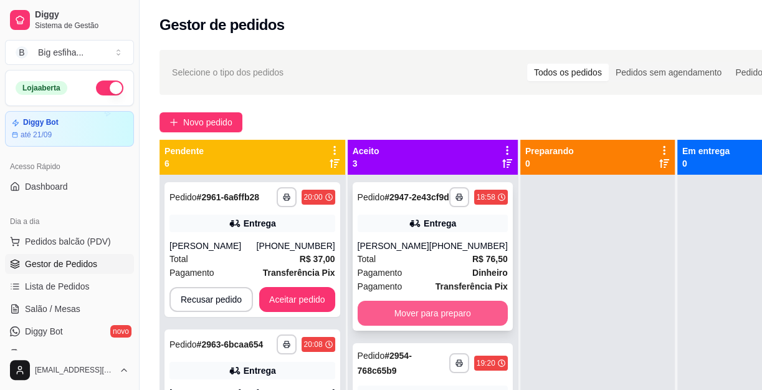
click at [426, 314] on button "Mover para preparo" at bounding box center [433, 312] width 150 height 25
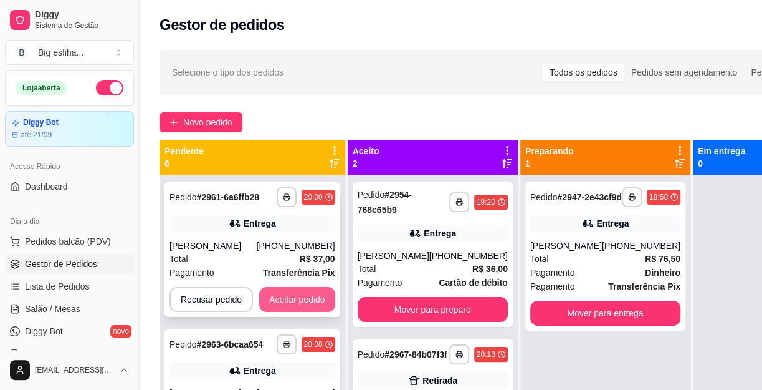
click at [307, 308] on button "Aceitar pedido" at bounding box center [297, 299] width 76 height 25
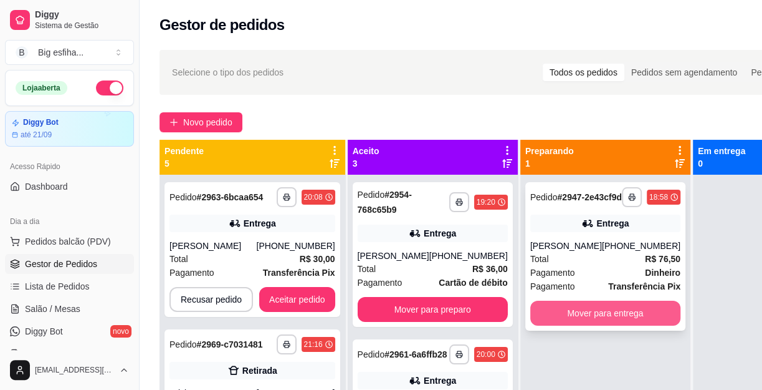
click at [600, 322] on button "Mover para entrega" at bounding box center [605, 312] width 150 height 25
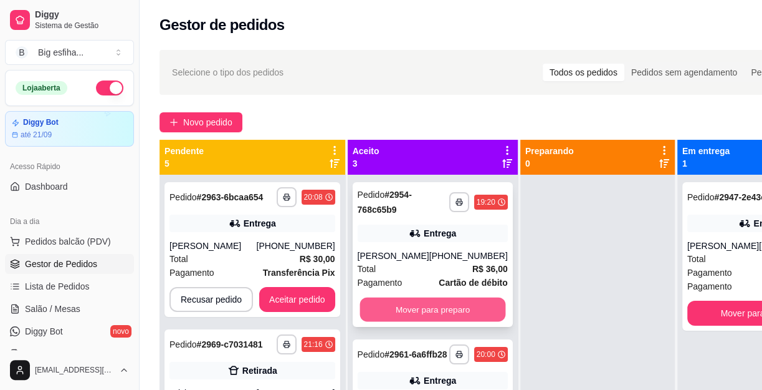
click at [404, 300] on button "Mover para preparo" at bounding box center [433, 309] width 146 height 24
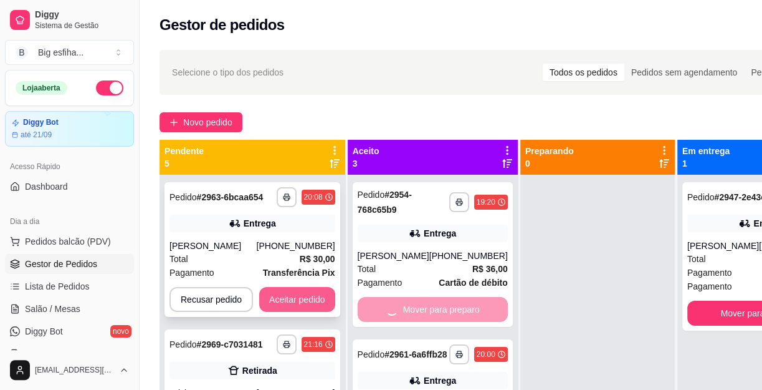
click at [305, 294] on button "Aceitar pedido" at bounding box center [297, 299] width 76 height 25
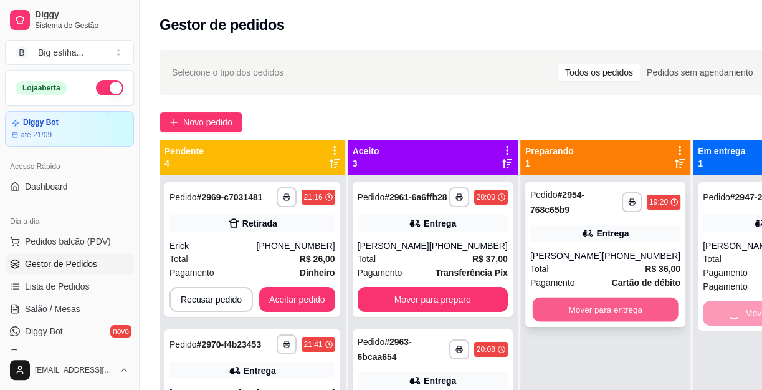
click at [608, 311] on button "Mover para entrega" at bounding box center [605, 309] width 146 height 24
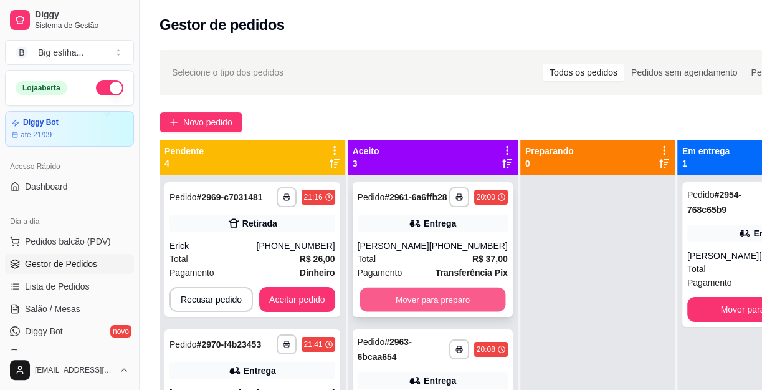
click at [436, 312] on button "Mover para preparo" at bounding box center [433, 299] width 146 height 24
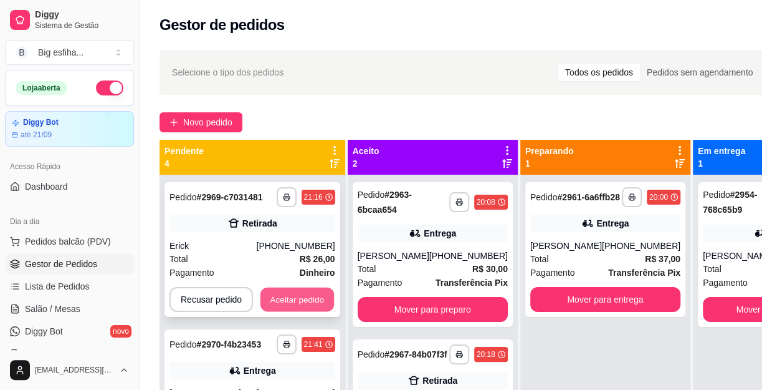
click at [307, 301] on button "Aceitar pedido" at bounding box center [298, 299] width 74 height 24
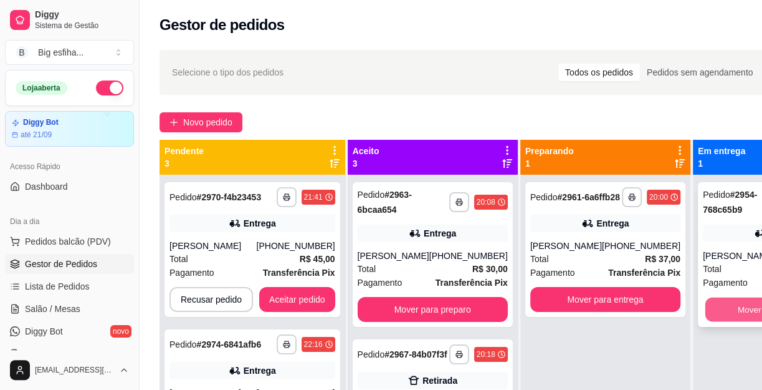
click at [663, 313] on div "**********" at bounding box center [512, 335] width 705 height 390
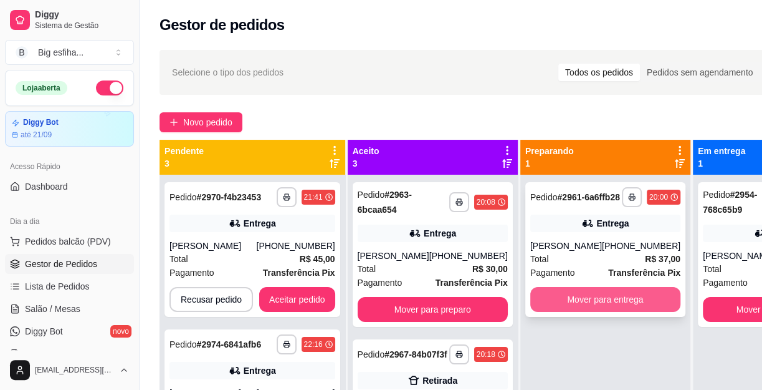
click at [602, 312] on button "Mover para entrega" at bounding box center [605, 299] width 150 height 25
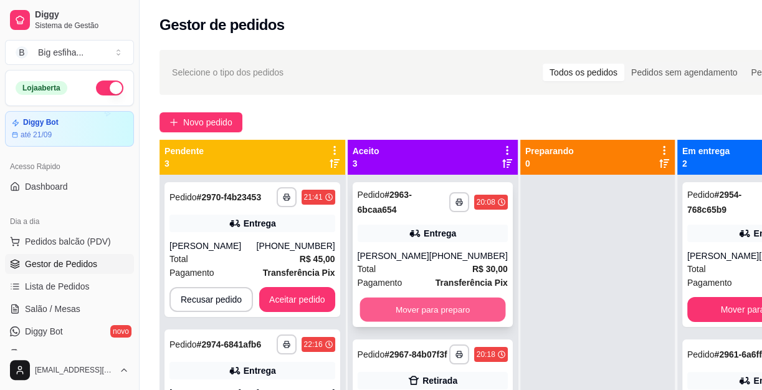
click at [401, 317] on button "Mover para preparo" at bounding box center [433, 309] width 146 height 24
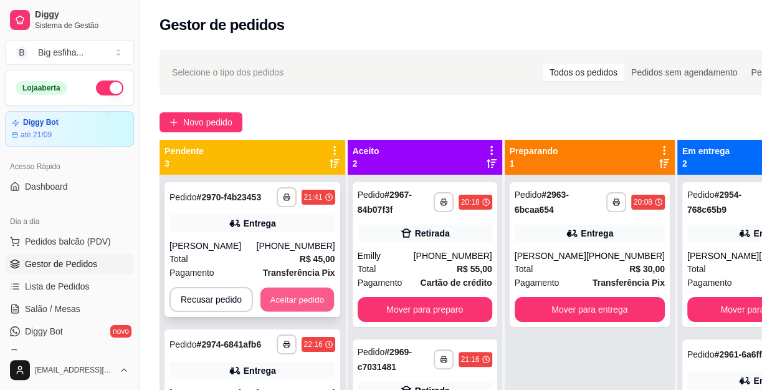
click at [287, 294] on button "Aceitar pedido" at bounding box center [298, 299] width 74 height 24
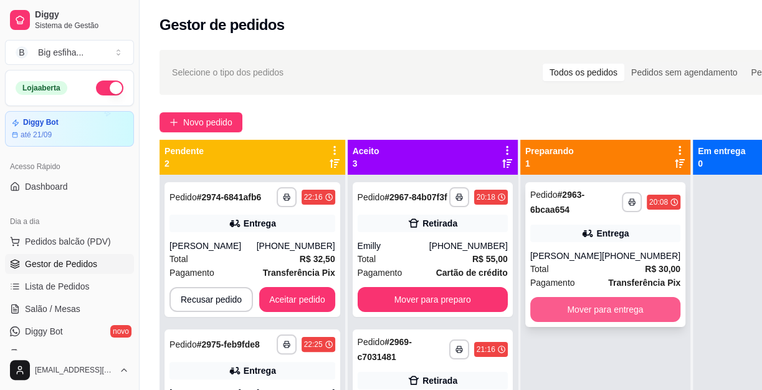
click at [563, 309] on button "Mover para entrega" at bounding box center [605, 309] width 150 height 25
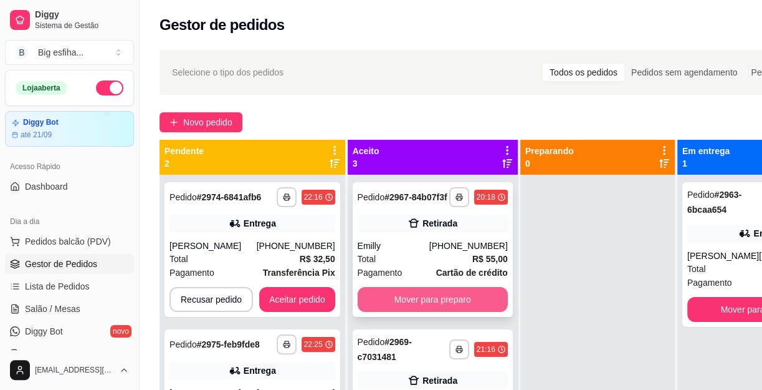
click at [423, 312] on button "Mover para preparo" at bounding box center [433, 299] width 150 height 25
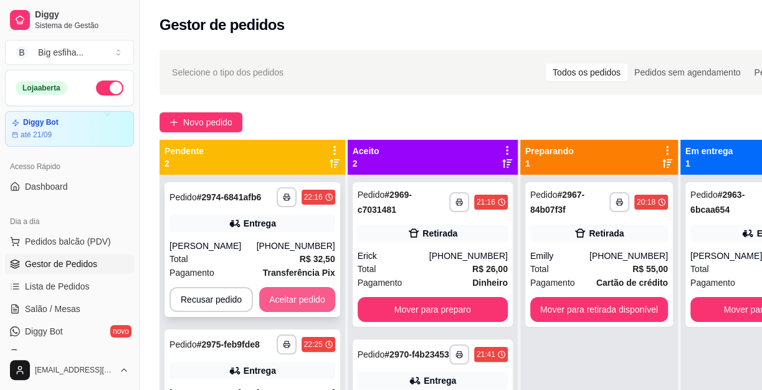
click at [311, 295] on button "Aceitar pedido" at bounding box center [297, 299] width 76 height 25
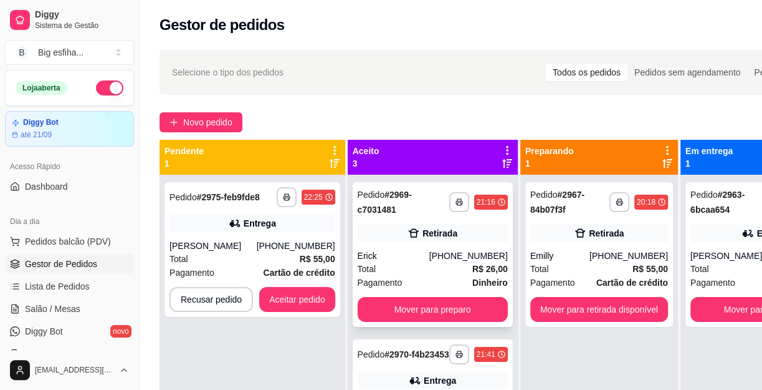
click at [478, 256] on div "(85) 98501-4498" at bounding box center [468, 255] width 79 height 12
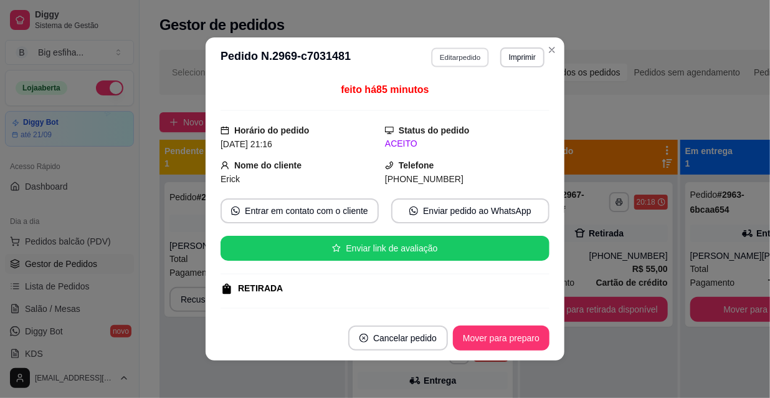
click at [457, 60] on button "Editar pedido" at bounding box center [461, 56] width 58 height 19
click at [595, 362] on button "Continuar" at bounding box center [624, 363] width 241 height 25
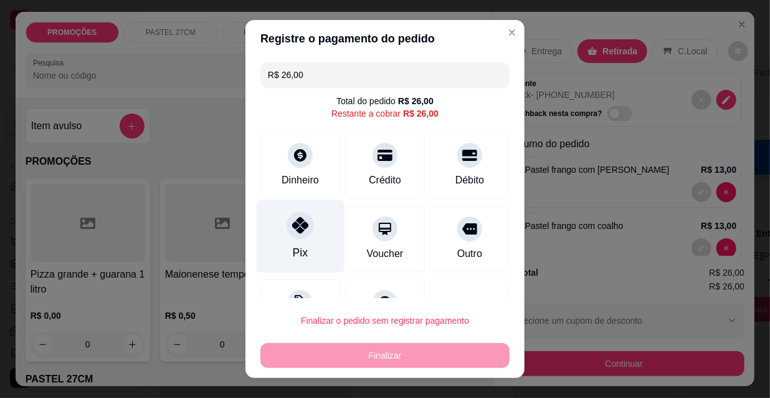
click at [304, 234] on div "Pix" at bounding box center [301, 236] width 88 height 73
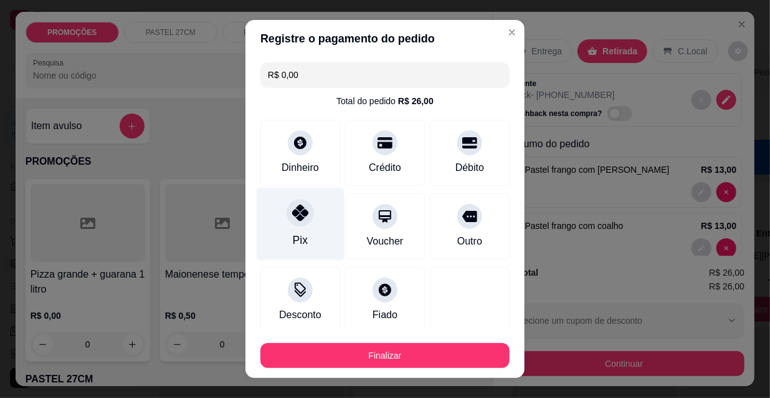
type input "R$ 0,00"
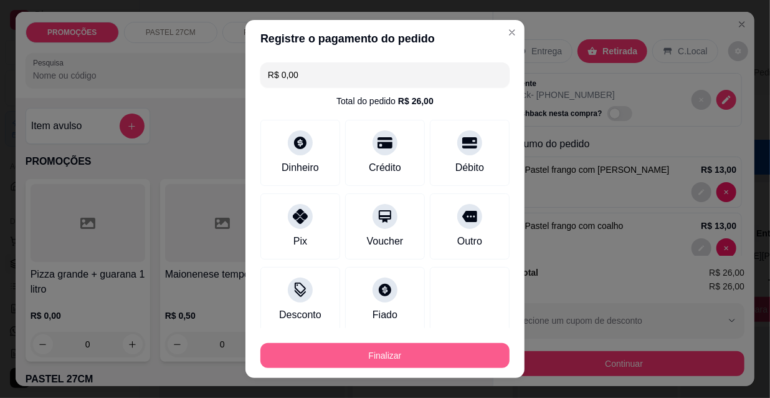
click at [385, 356] on button "Finalizar" at bounding box center [385, 355] width 249 height 25
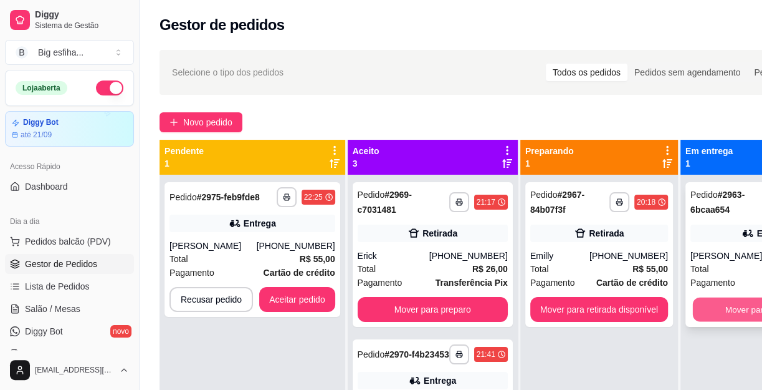
click at [699, 299] on button "Mover para finalizado" at bounding box center [766, 309] width 146 height 24
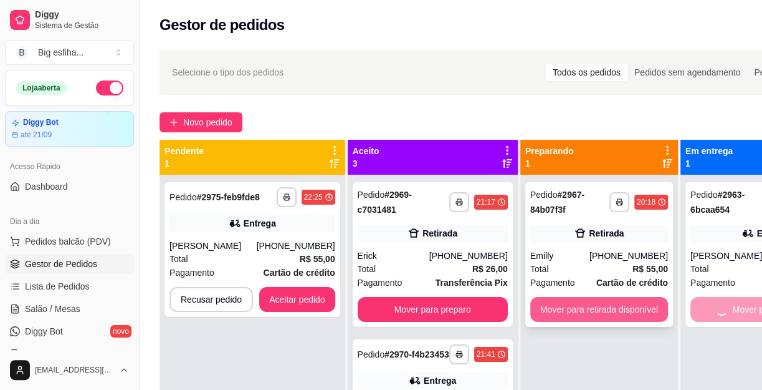
click at [582, 299] on button "Mover para retirada disponível" at bounding box center [599, 309] width 138 height 25
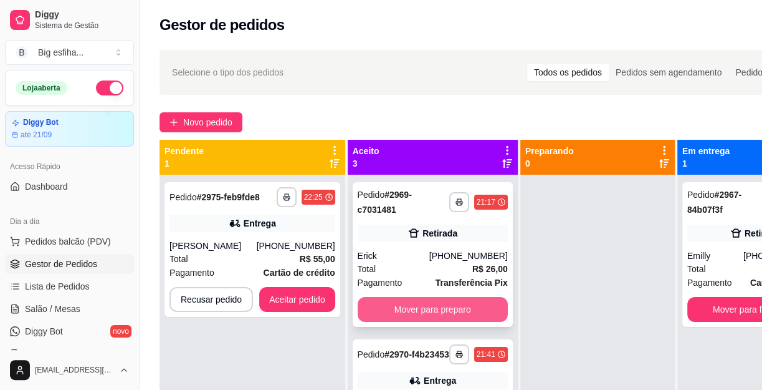
click at [411, 317] on button "Mover para preparo" at bounding box center [433, 309] width 150 height 25
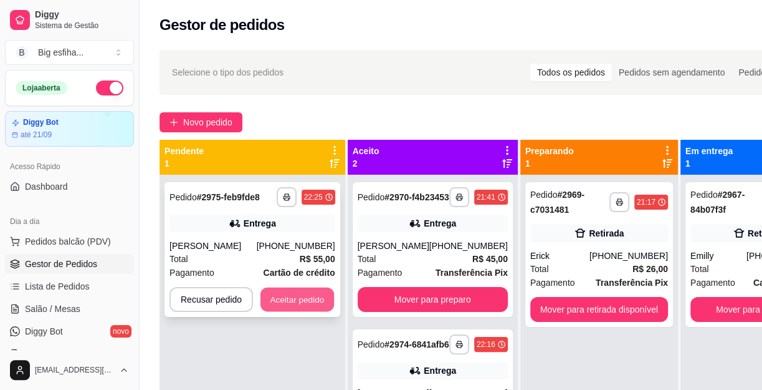
click at [315, 299] on button "Aceitar pedido" at bounding box center [298, 299] width 74 height 24
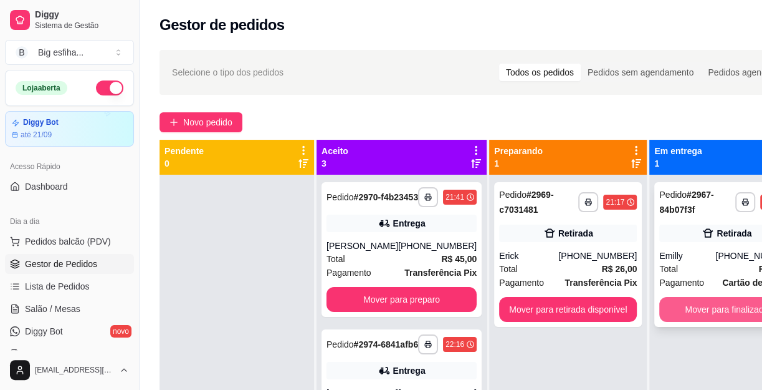
click at [711, 311] on button "Mover para finalizado" at bounding box center [726, 309] width 135 height 25
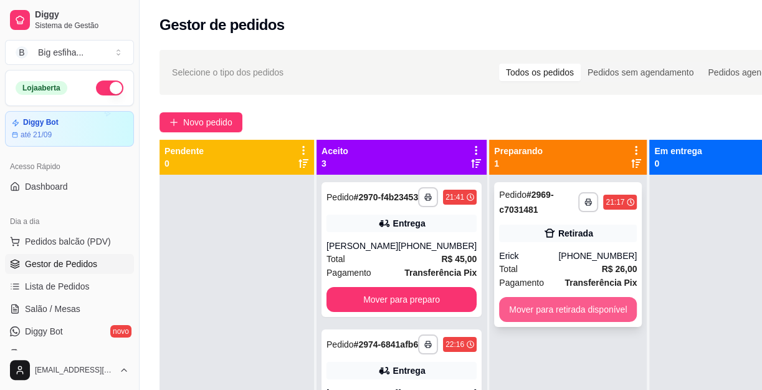
click at [555, 320] on button "Mover para retirada disponível" at bounding box center [568, 309] width 138 height 25
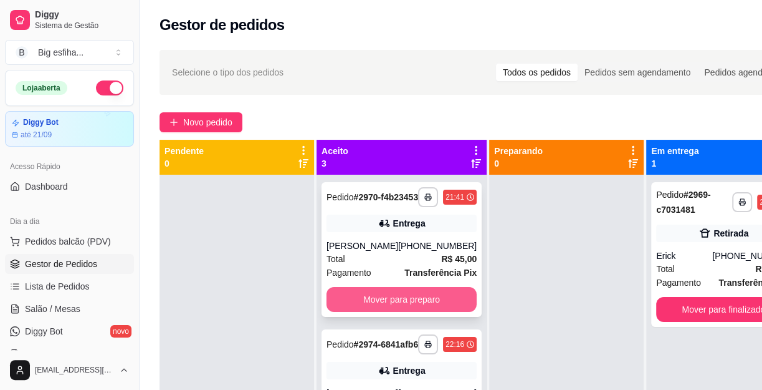
click at [409, 311] on button "Mover para preparo" at bounding box center [402, 299] width 150 height 25
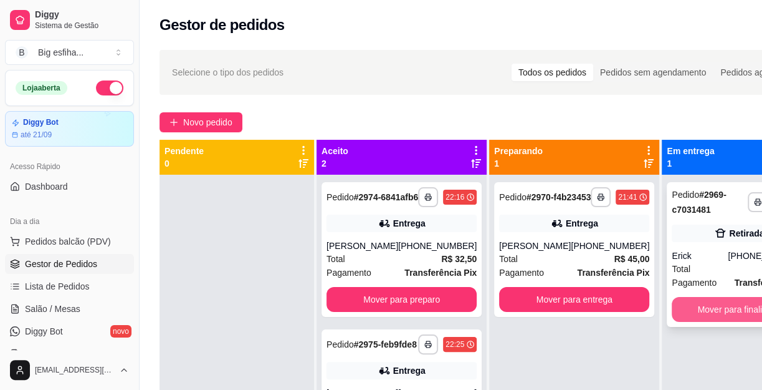
click at [678, 314] on button "Mover para finalizado" at bounding box center [739, 309] width 135 height 25
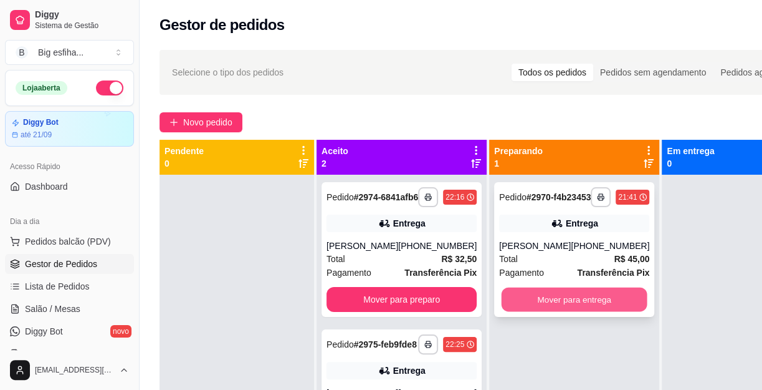
click at [560, 312] on button "Mover para entrega" at bounding box center [575, 299] width 146 height 24
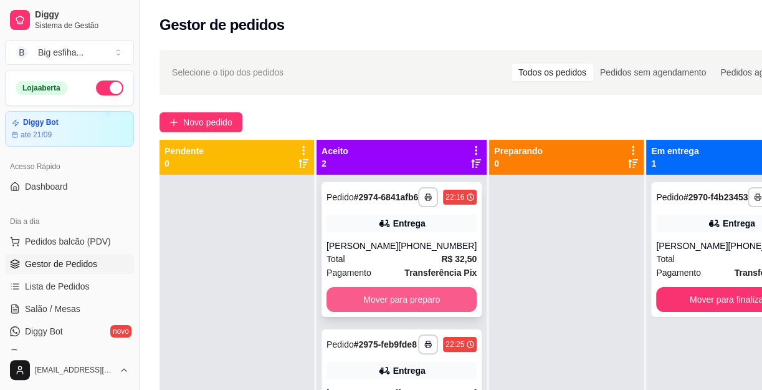
click at [410, 306] on button "Mover para preparo" at bounding box center [402, 299] width 150 height 25
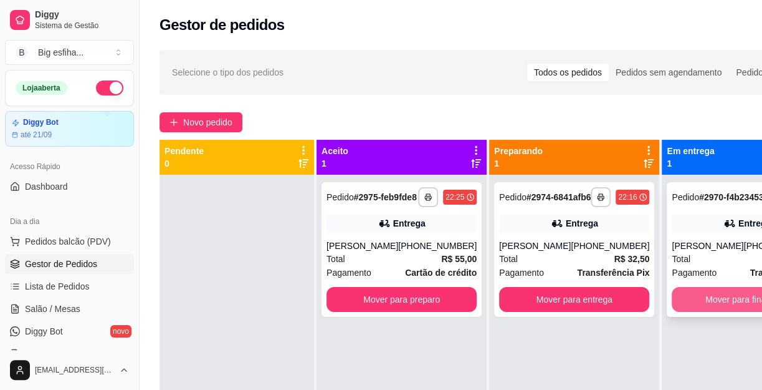
click at [698, 311] on button "Mover para finalizado" at bounding box center [747, 299] width 150 height 25
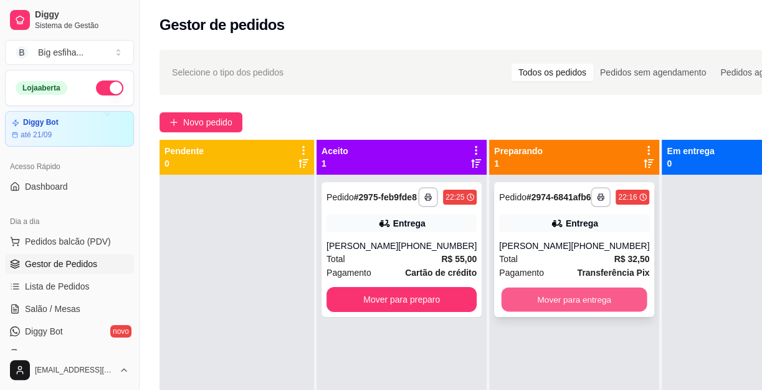
click at [542, 312] on button "Mover para entrega" at bounding box center [575, 299] width 146 height 24
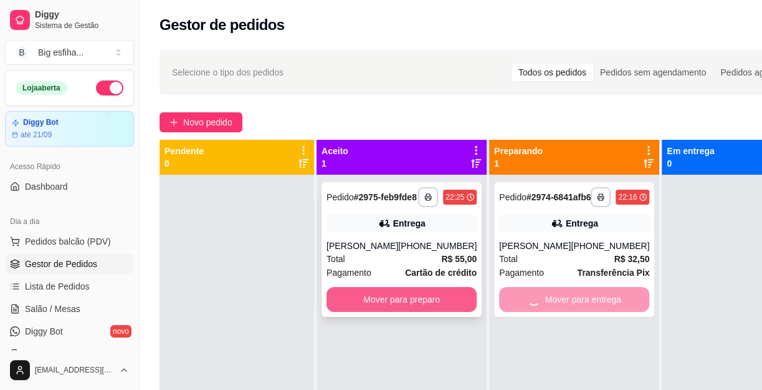
click at [386, 305] on button "Mover para preparo" at bounding box center [402, 299] width 150 height 25
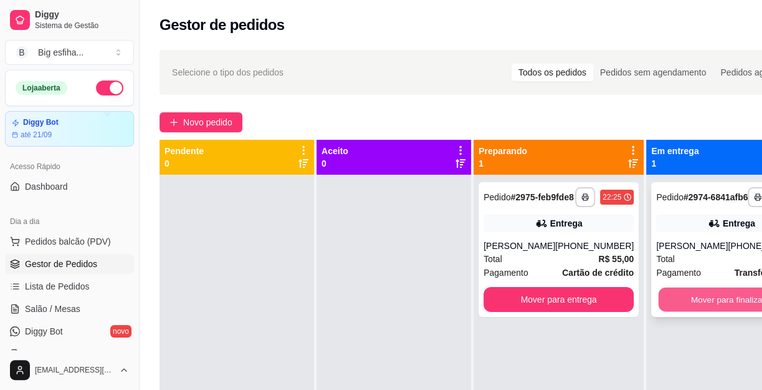
click at [673, 309] on button "Mover para finalizado" at bounding box center [732, 299] width 146 height 24
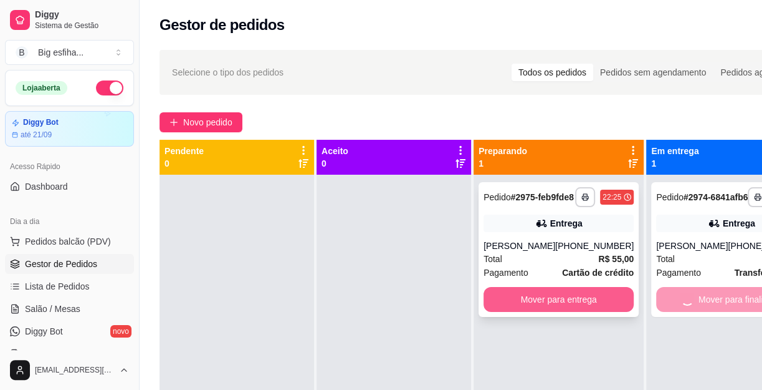
click at [564, 312] on button "Mover para entrega" at bounding box center [559, 299] width 150 height 25
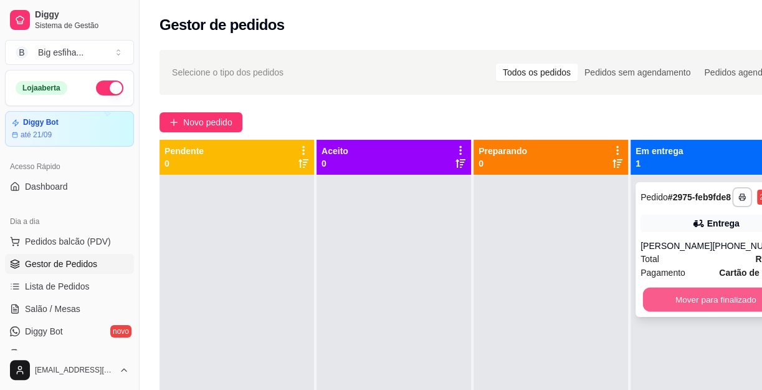
click at [749, 309] on button "Mover para finalizado" at bounding box center [716, 299] width 146 height 24
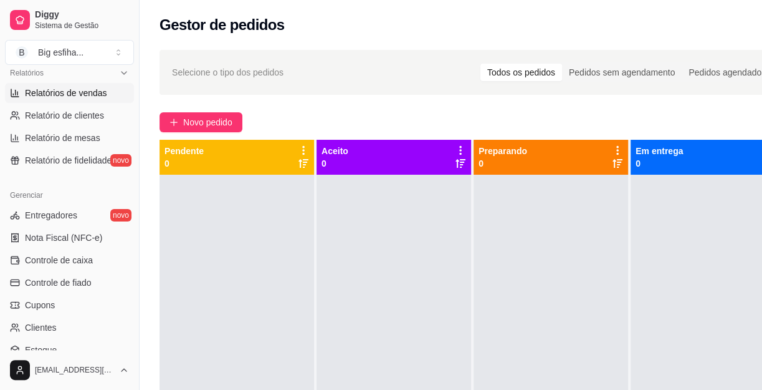
scroll to position [396, 0]
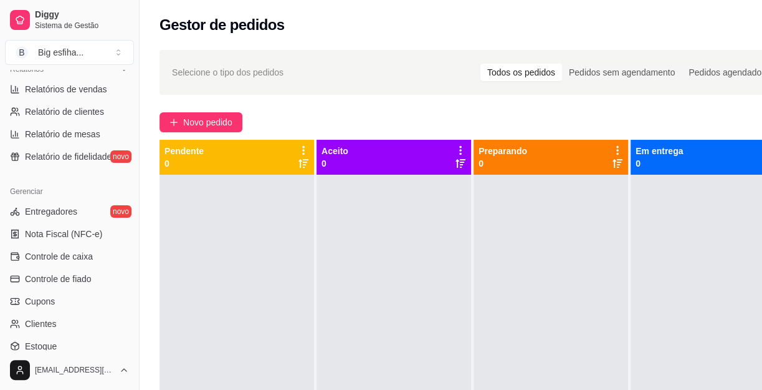
drag, startPoint x: 603, startPoint y: 276, endPoint x: 152, endPoint y: 326, distance: 454.1
click at [602, 276] on div at bounding box center [551, 370] width 155 height 390
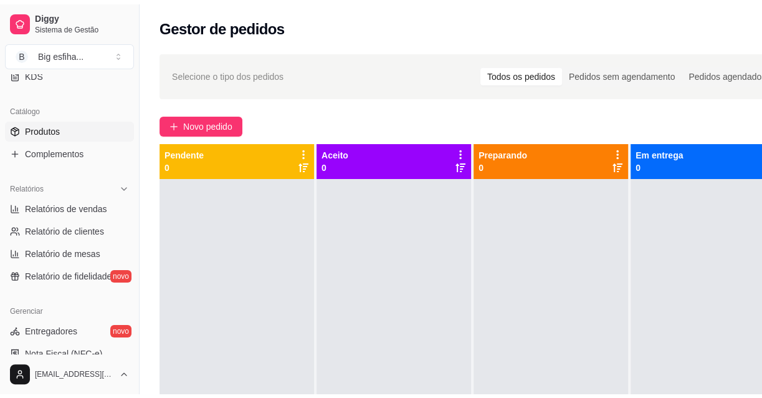
scroll to position [56, 0]
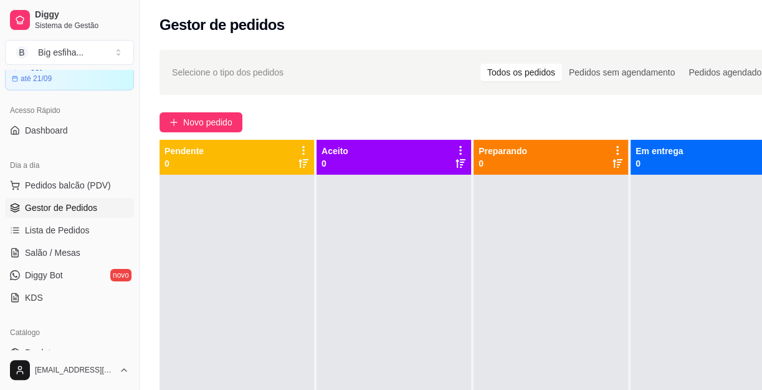
click at [69, 262] on ul "Pedidos balcão (PDV) Gestor de Pedidos Lista de Pedidos Salão / Mesas Diggy Bot…" at bounding box center [69, 241] width 129 height 132
click at [68, 254] on span "Salão / Mesas" at bounding box center [52, 252] width 55 height 12
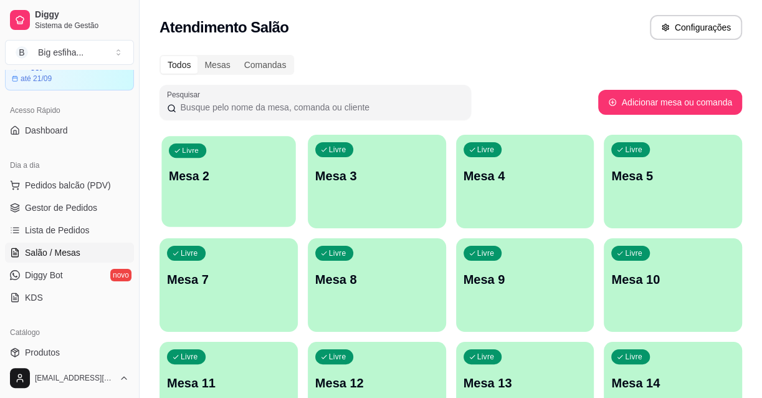
click at [252, 215] on div "button" at bounding box center [228, 219] width 134 height 14
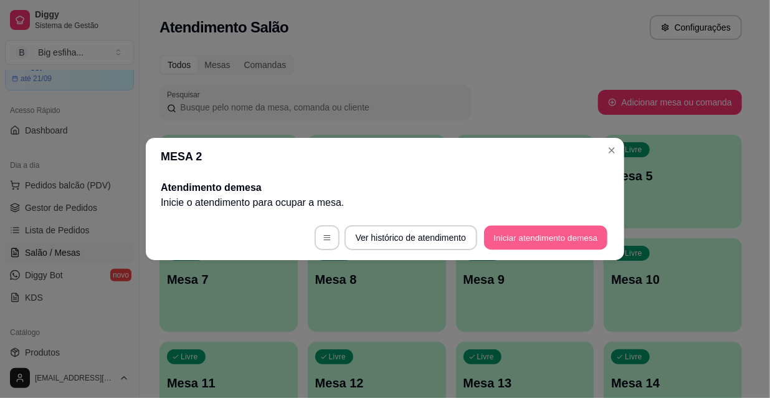
click at [502, 249] on footer "Ver histórico de atendimento Iniciar atendimento de mesa" at bounding box center [385, 237] width 479 height 45
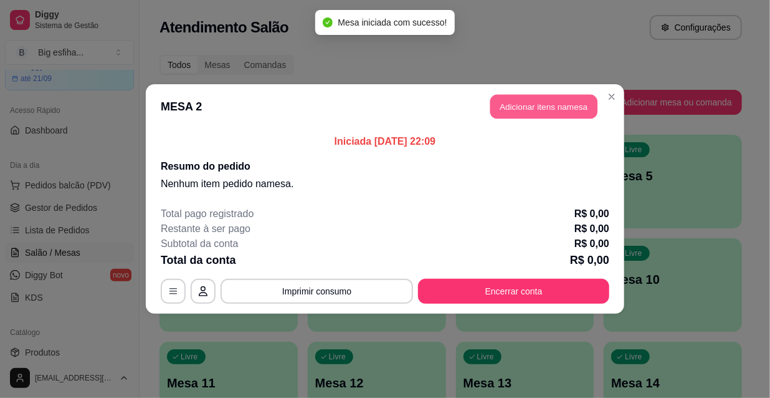
click at [545, 115] on button "Adicionar itens na mesa" at bounding box center [544, 107] width 107 height 24
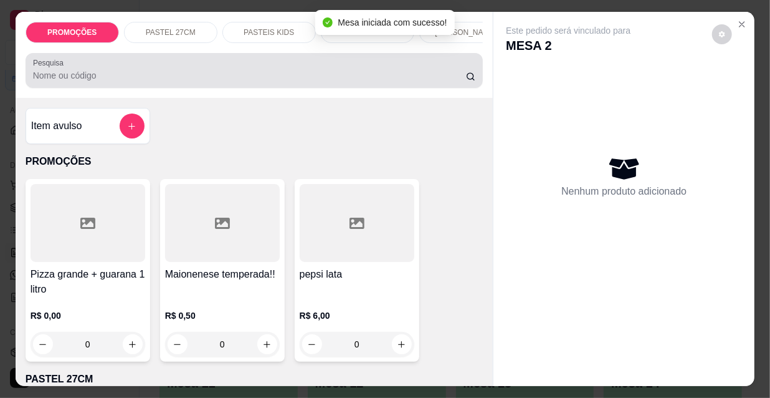
click at [103, 78] on input "Pesquisa" at bounding box center [249, 75] width 433 height 12
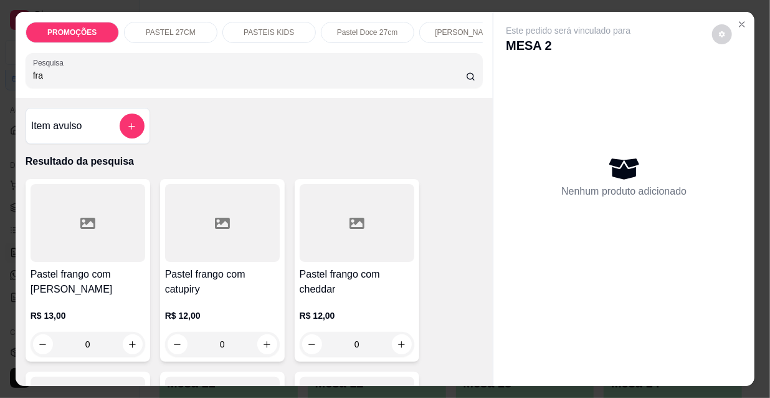
type input "fra"
click at [87, 251] on div at bounding box center [88, 223] width 115 height 78
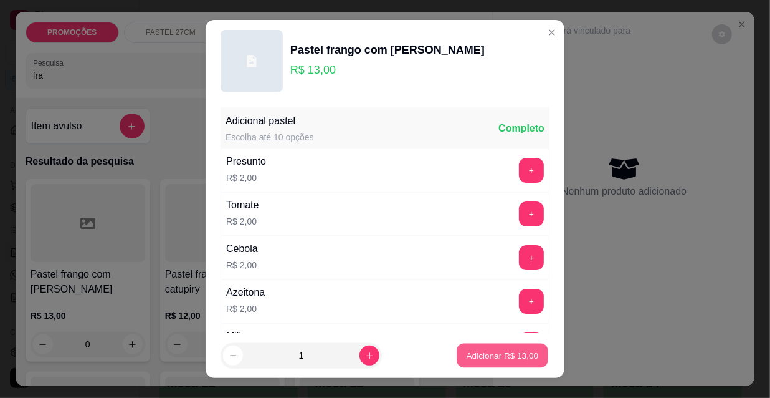
click at [511, 355] on p "Adicionar R$ 13,00" at bounding box center [503, 355] width 72 height 12
type input "1"
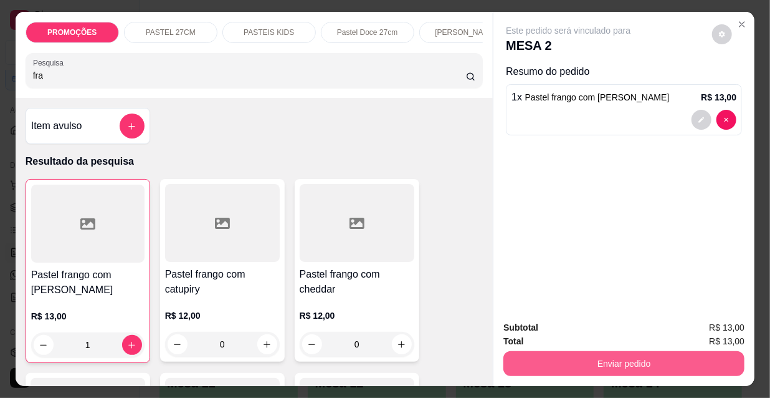
click at [585, 365] on button "Enviar pedido" at bounding box center [624, 363] width 241 height 25
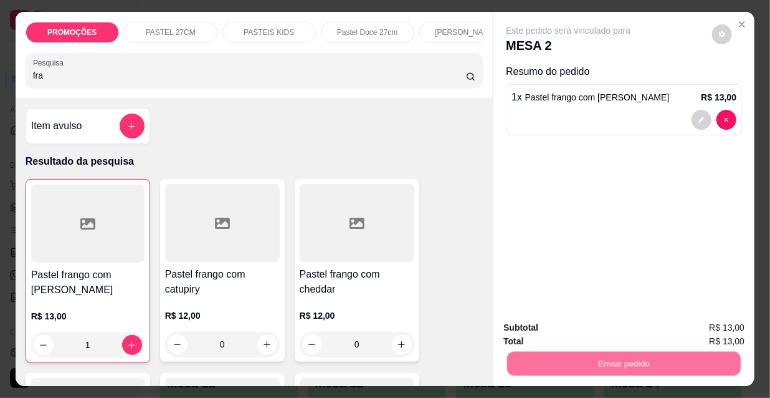
click at [566, 324] on button "Não registrar e enviar pedido" at bounding box center [584, 329] width 130 height 24
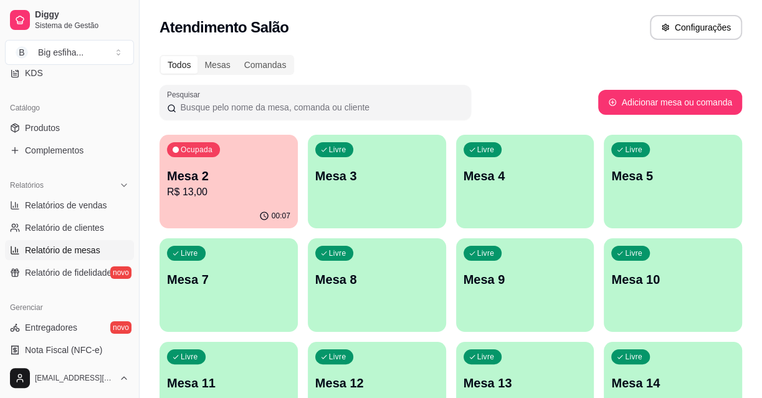
scroll to position [283, 0]
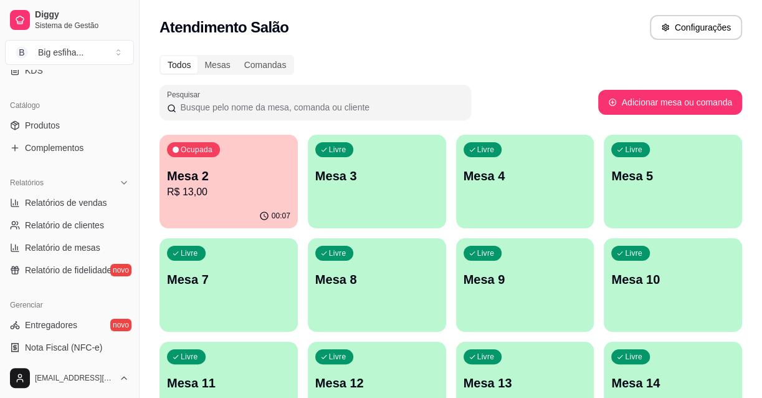
click at [75, 113] on div "Catálogo" at bounding box center [69, 105] width 129 height 20
click at [82, 118] on link "Produtos" at bounding box center [69, 125] width 129 height 20
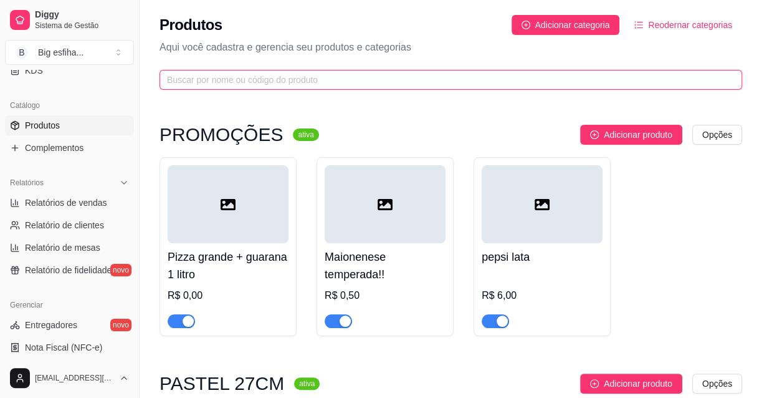
click at [247, 82] on input "text" at bounding box center [446, 80] width 558 height 14
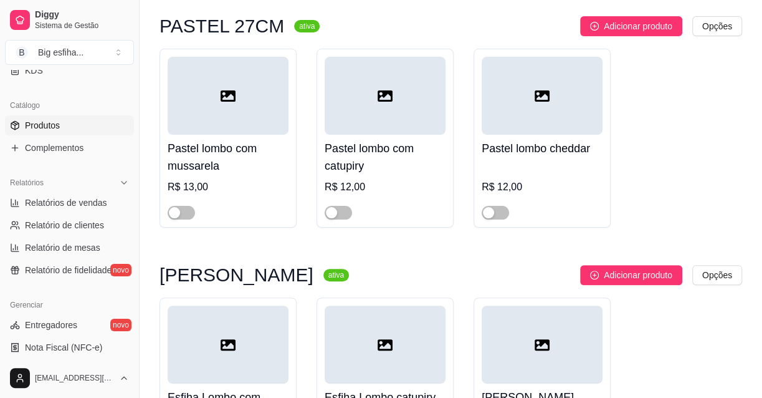
scroll to position [113, 0]
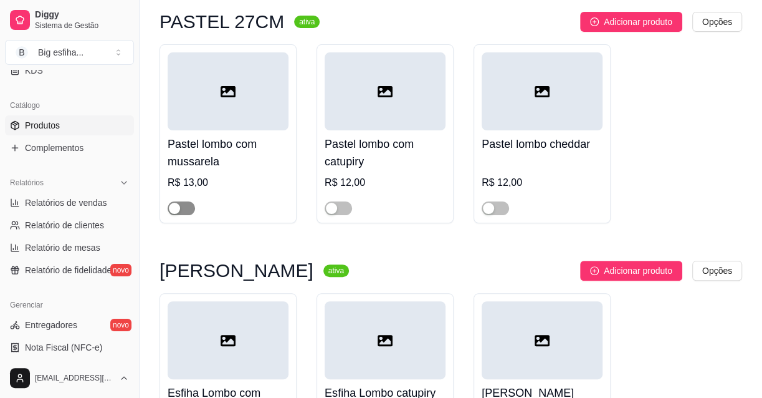
type input "lom"
click at [185, 207] on span "button" at bounding box center [181, 208] width 27 height 14
click at [337, 208] on button "button" at bounding box center [338, 208] width 27 height 14
click at [495, 208] on span "button" at bounding box center [495, 208] width 27 height 14
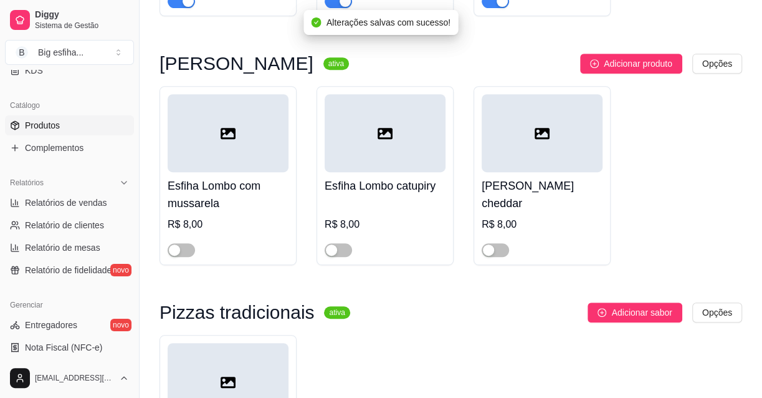
scroll to position [340, 0]
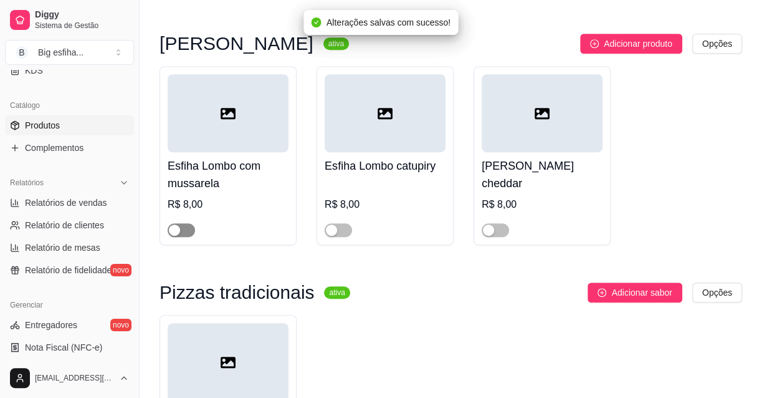
click at [173, 229] on div "button" at bounding box center [174, 229] width 11 height 11
click at [346, 230] on span "button" at bounding box center [338, 230] width 27 height 14
click at [492, 231] on div "button" at bounding box center [488, 229] width 11 height 11
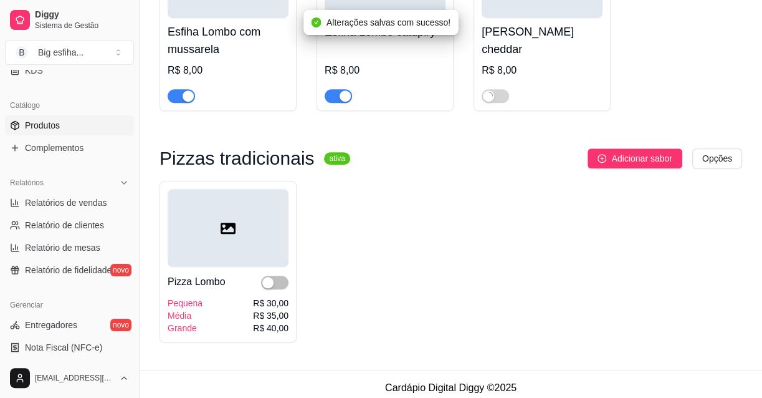
scroll to position [482, 0]
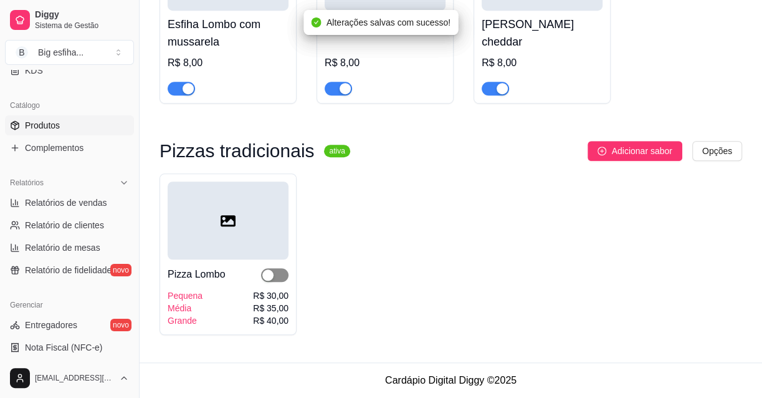
click at [272, 280] on div "button" at bounding box center [267, 274] width 11 height 11
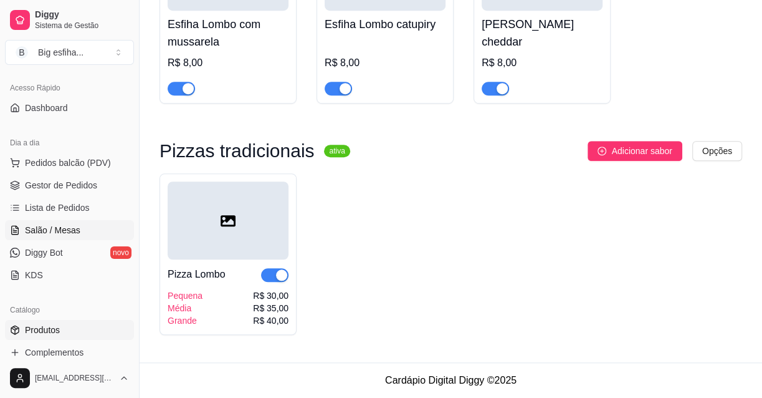
scroll to position [56, 0]
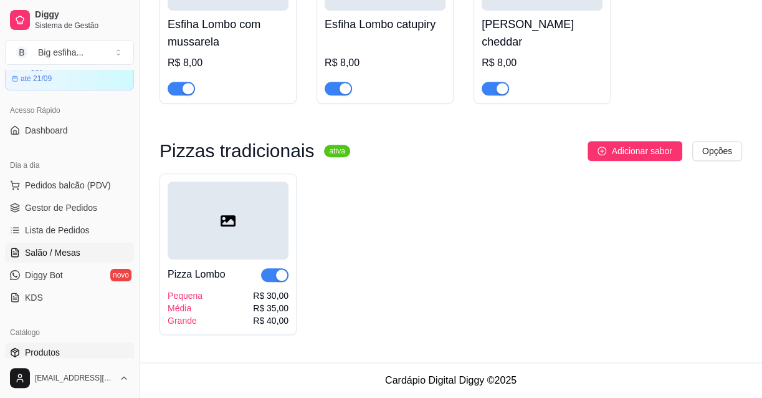
click at [77, 246] on span "Salão / Mesas" at bounding box center [52, 252] width 55 height 12
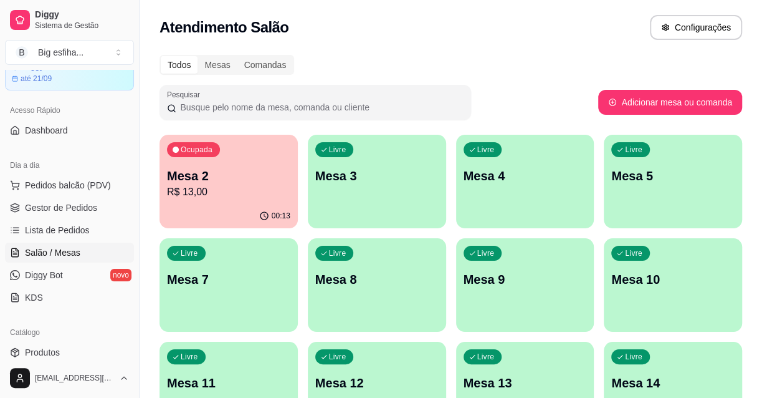
click at [221, 175] on p "Mesa 2" at bounding box center [228, 175] width 123 height 17
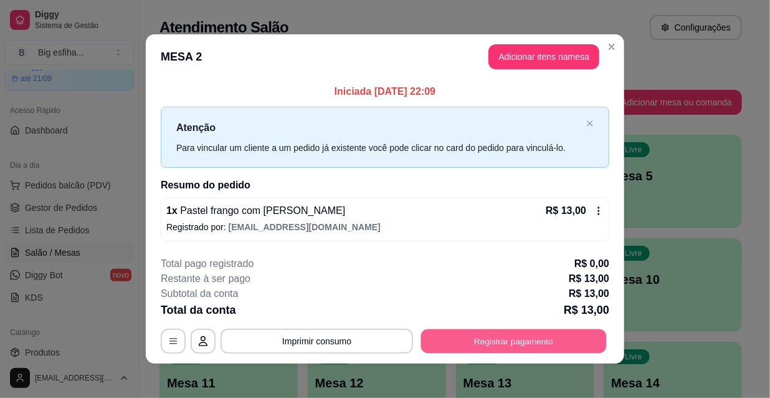
click at [476, 330] on button "Registrar pagamento" at bounding box center [514, 340] width 186 height 24
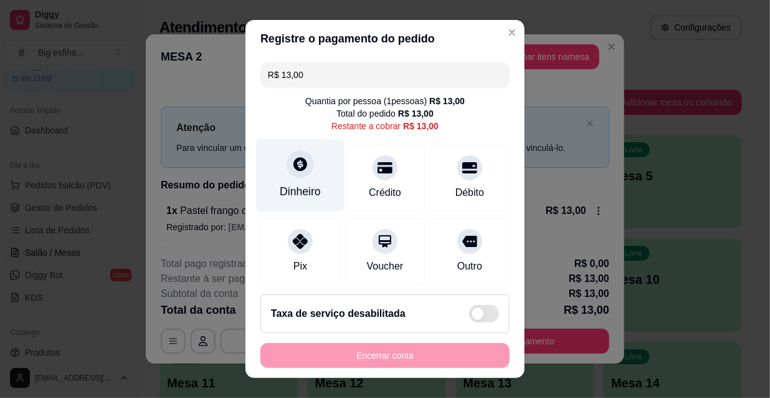
click at [315, 152] on div "Dinheiro" at bounding box center [301, 175] width 88 height 73
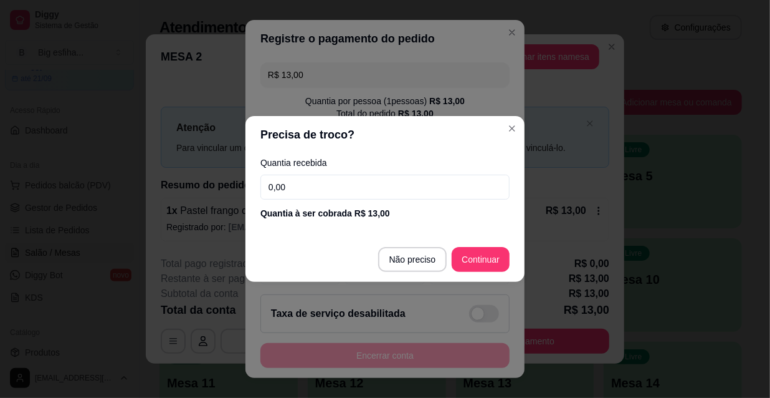
click at [315, 193] on input "0,00" at bounding box center [385, 187] width 249 height 25
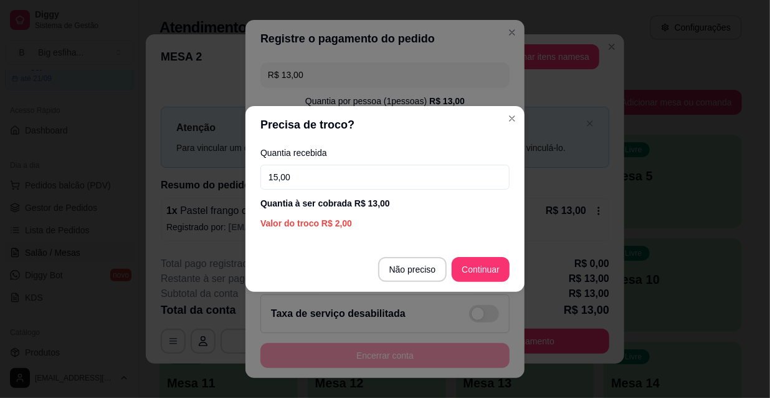
type input "15,00"
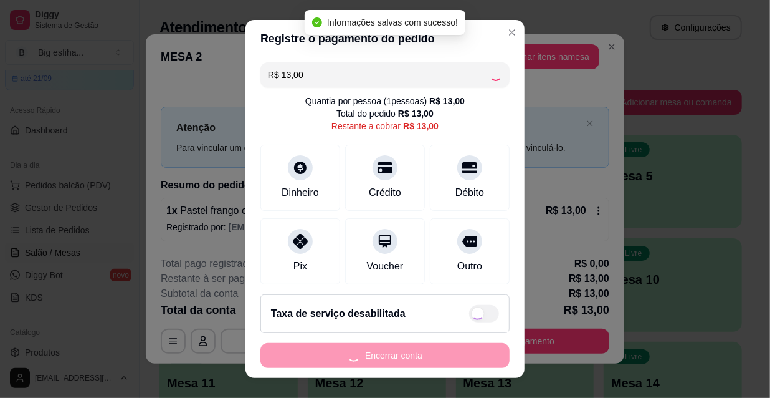
click at [396, 355] on div "Encerrar conta" at bounding box center [385, 355] width 249 height 25
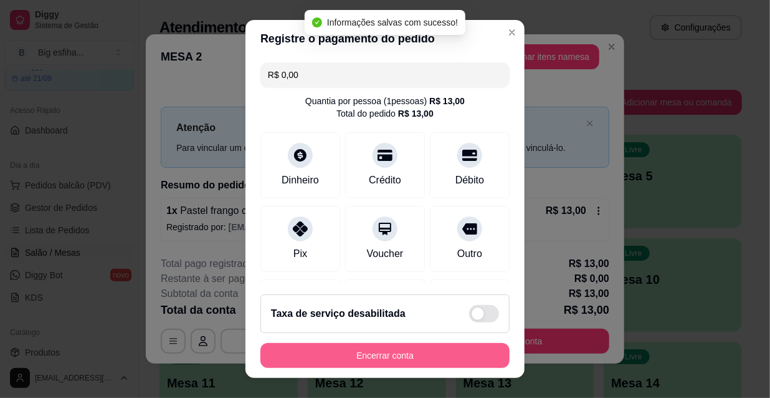
type input "R$ 0,00"
click at [396, 355] on button "Encerrar conta" at bounding box center [385, 355] width 249 height 25
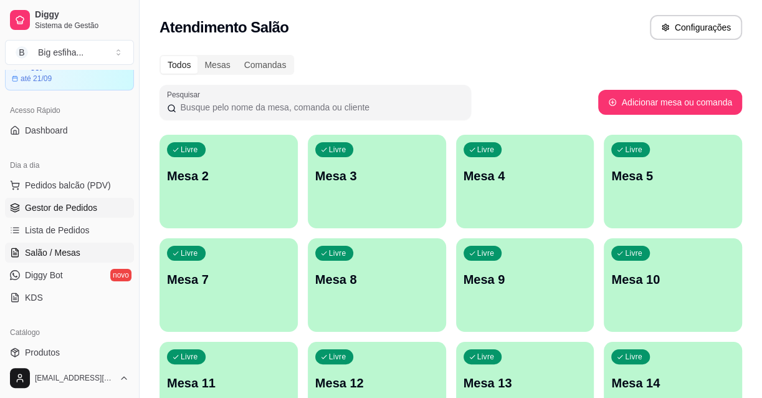
click at [70, 204] on span "Gestor de Pedidos" at bounding box center [61, 207] width 72 height 12
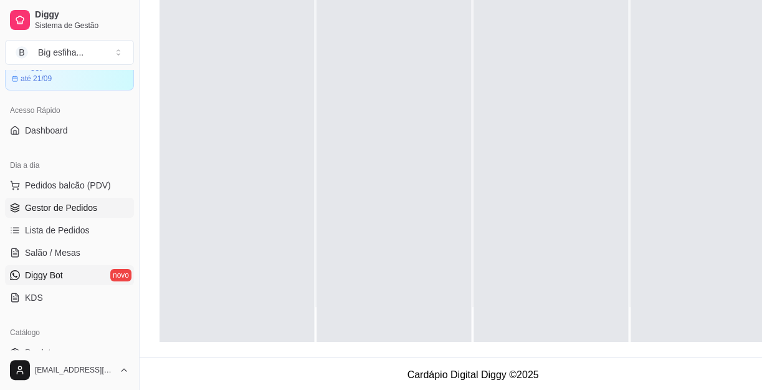
scroll to position [198, 0]
drag, startPoint x: 195, startPoint y: 191, endPoint x: 196, endPoint y: 184, distance: 7.0
click at [195, 191] on div at bounding box center [237, 145] width 155 height 390
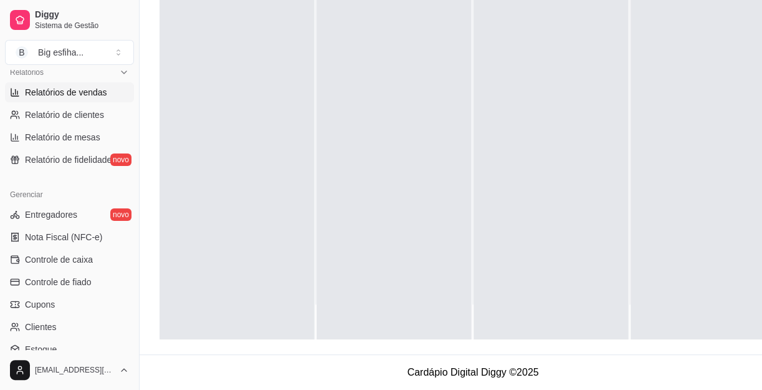
scroll to position [340, 0]
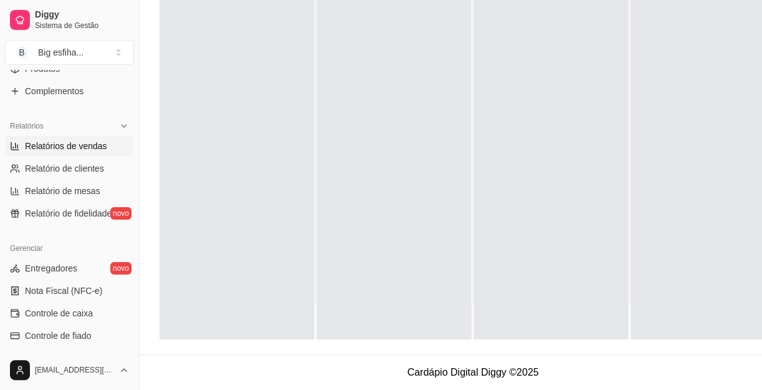
click at [72, 142] on span "Relatórios de vendas" at bounding box center [66, 146] width 82 height 12
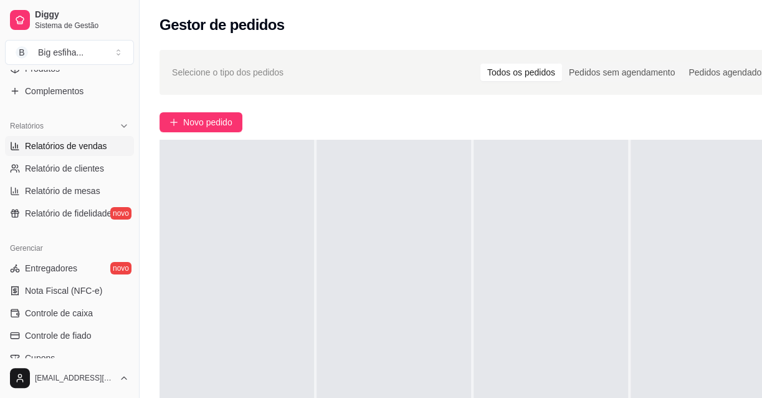
select select "ALL"
select select "0"
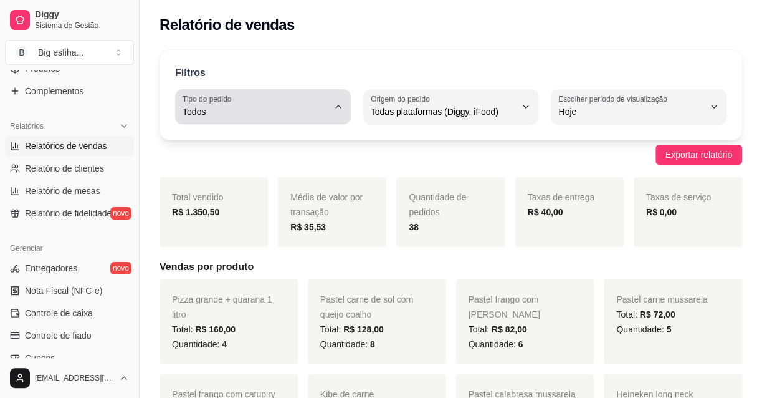
click at [282, 102] on div "Todos" at bounding box center [256, 106] width 146 height 25
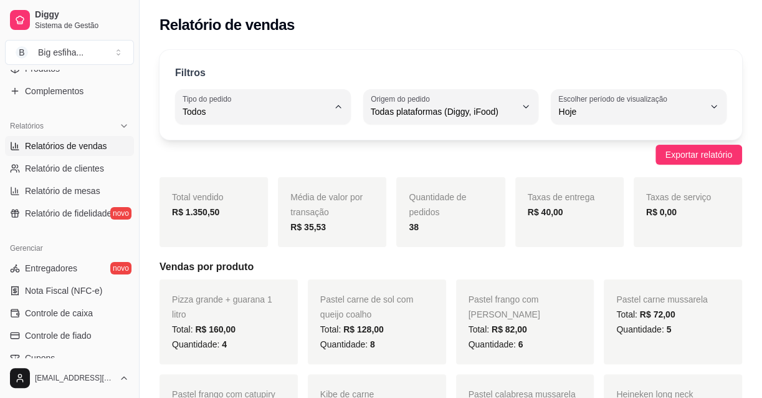
click at [301, 153] on li "Entrega" at bounding box center [262, 160] width 159 height 19
type input "DELIVERY"
select select "DELIVERY"
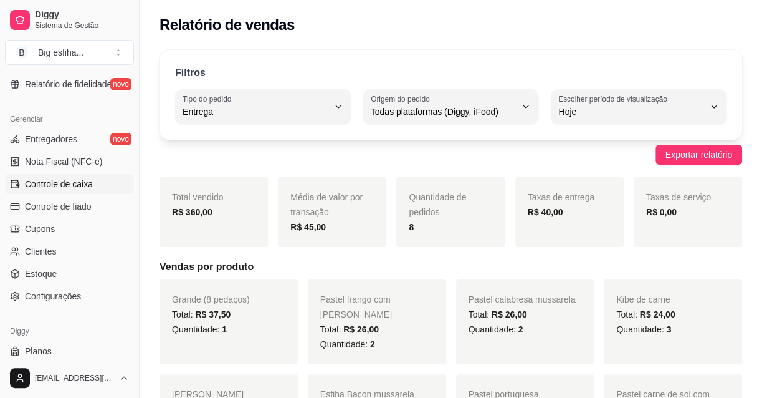
scroll to position [498, 0]
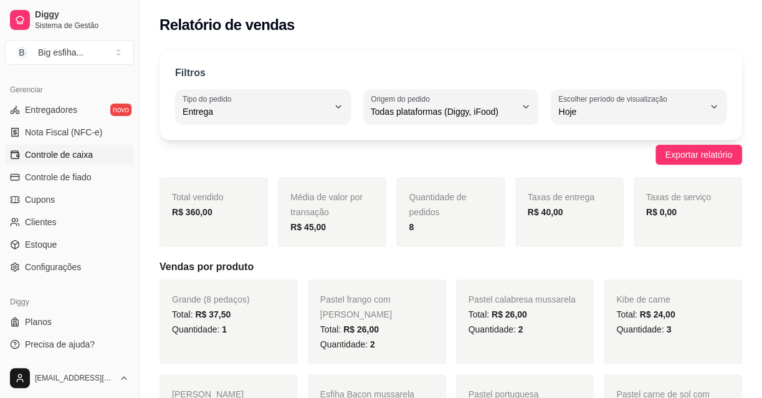
click at [65, 146] on link "Controle de caixa" at bounding box center [69, 155] width 129 height 20
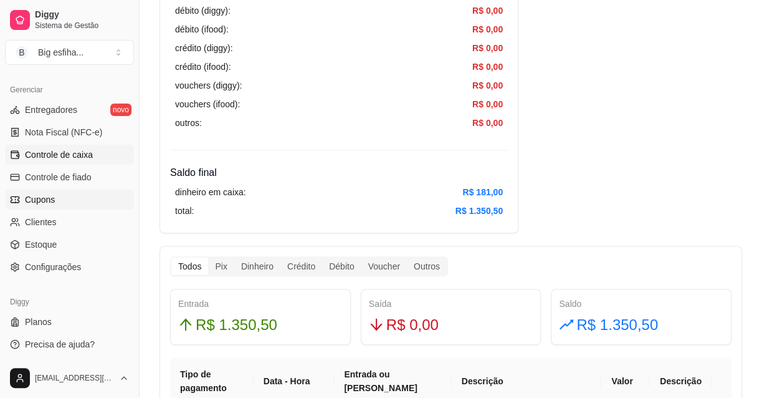
scroll to position [510, 0]
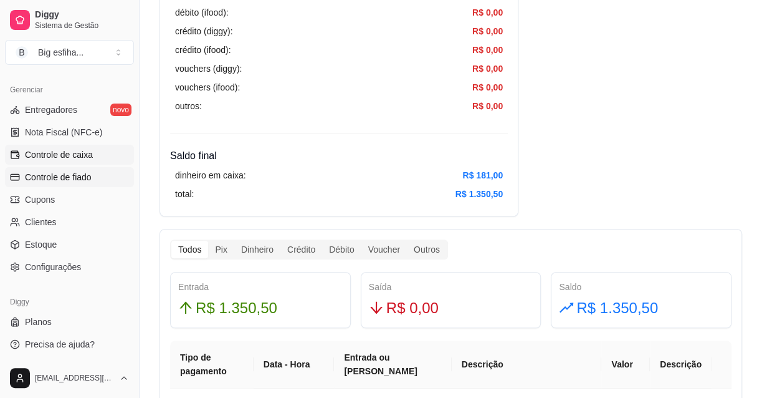
click at [60, 175] on span "Controle de fiado" at bounding box center [58, 177] width 67 height 12
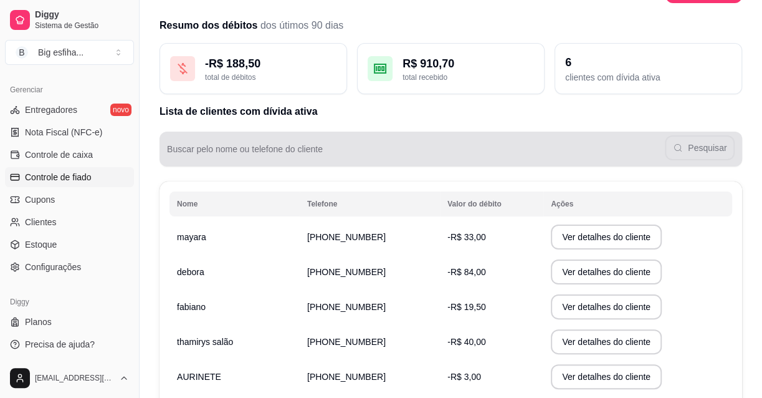
scroll to position [56, 0]
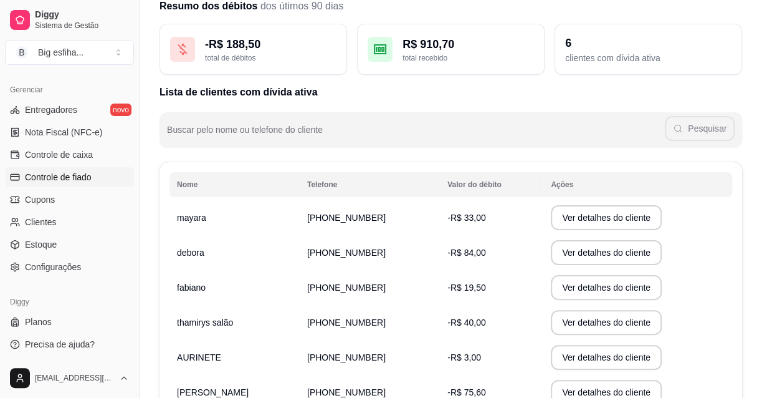
click at [598, 229] on td "Ver detalhes do cliente" at bounding box center [638, 217] width 189 height 35
click at [589, 219] on button "Ver detalhes do cliente" at bounding box center [606, 217] width 111 height 25
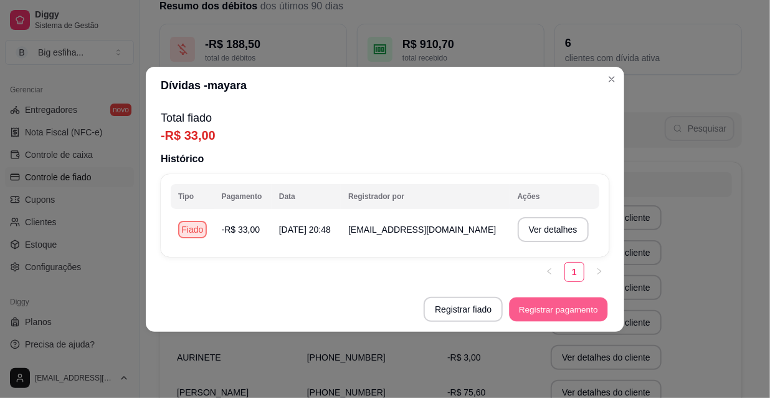
click at [543, 309] on button "Registrar pagamento" at bounding box center [559, 309] width 98 height 24
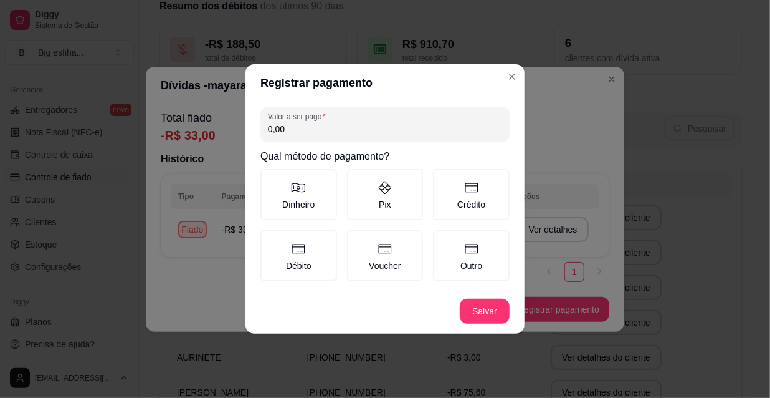
click at [292, 128] on input "0,00" at bounding box center [385, 129] width 234 height 12
type input "33,00"
click at [442, 204] on label "Crédito" at bounding box center [471, 194] width 77 height 51
click at [442, 178] on button "Crédito" at bounding box center [438, 173] width 10 height 10
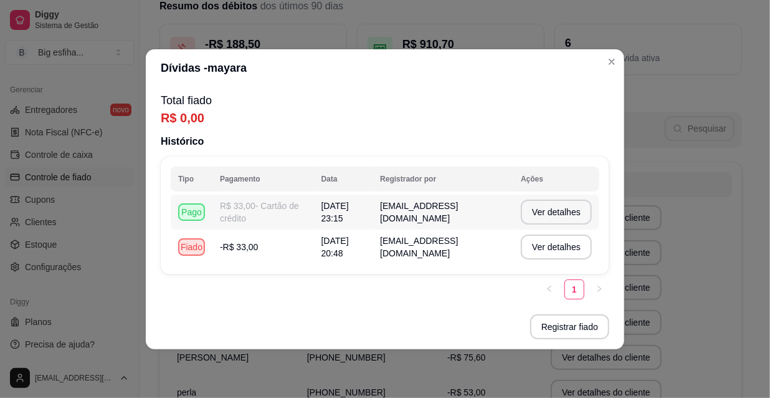
click at [213, 216] on td "R$ 33,00 - Cartão de crédito" at bounding box center [264, 211] width 102 height 35
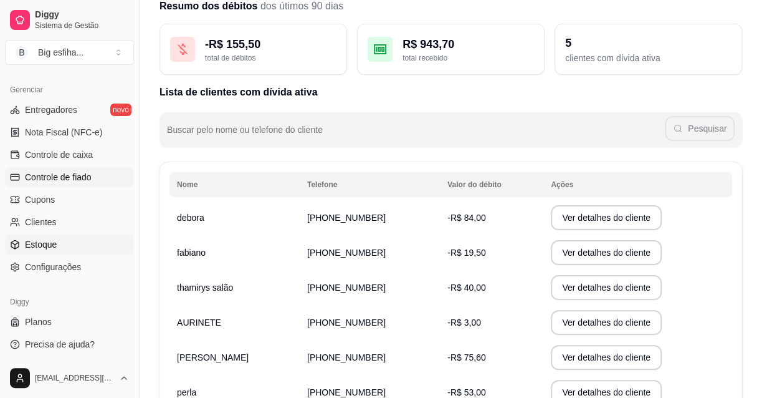
scroll to position [385, 0]
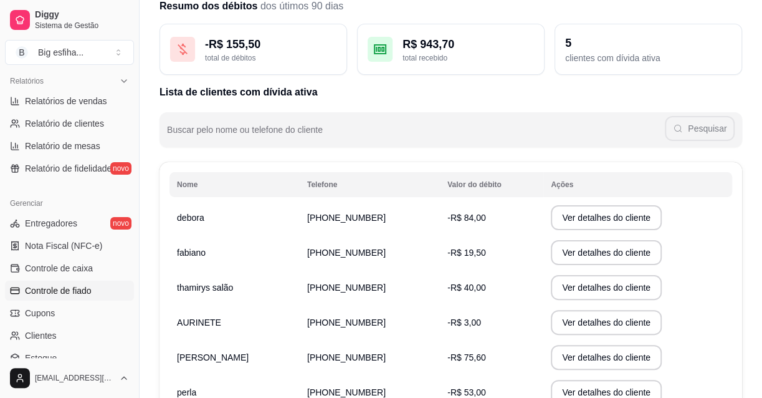
click at [60, 281] on link "Controle de fiado" at bounding box center [69, 291] width 129 height 20
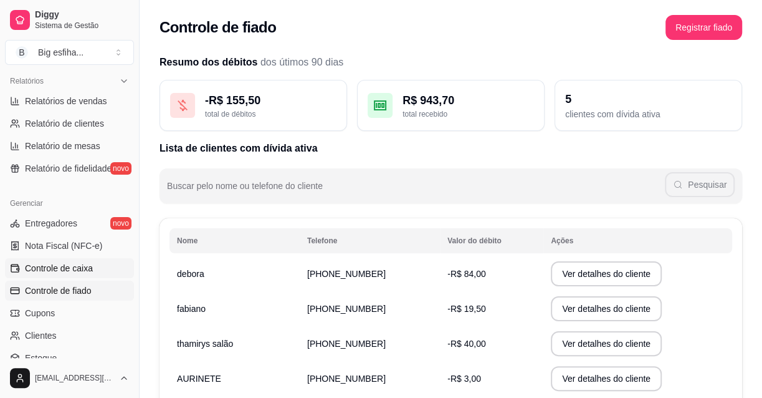
click at [58, 274] on link "Controle de caixa" at bounding box center [69, 268] width 129 height 20
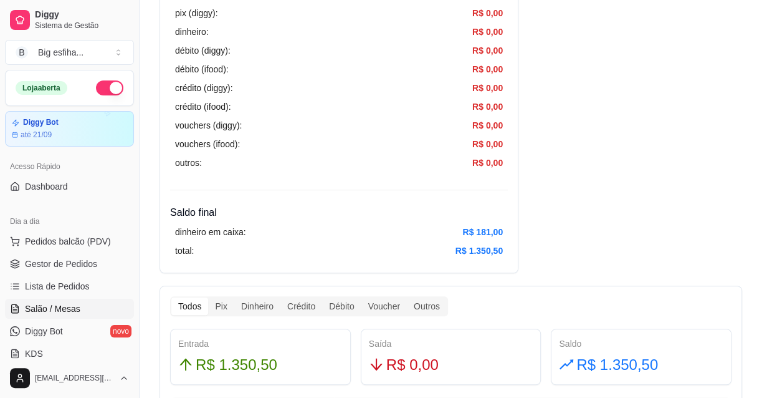
click at [49, 308] on span "Salão / Mesas" at bounding box center [52, 308] width 55 height 12
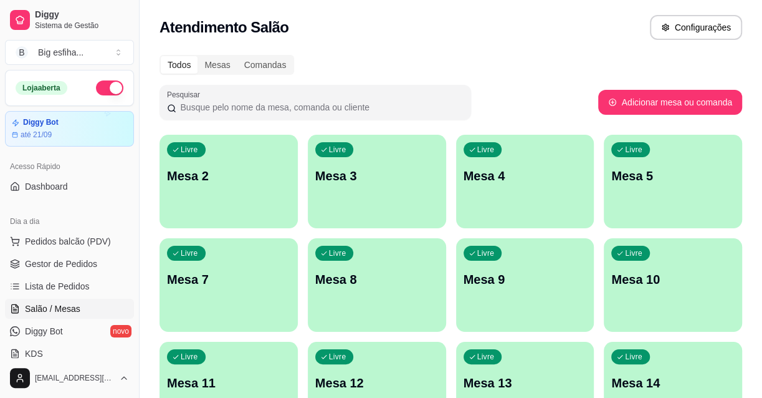
click at [245, 187] on div "Livre Mesa 2" at bounding box center [229, 174] width 138 height 79
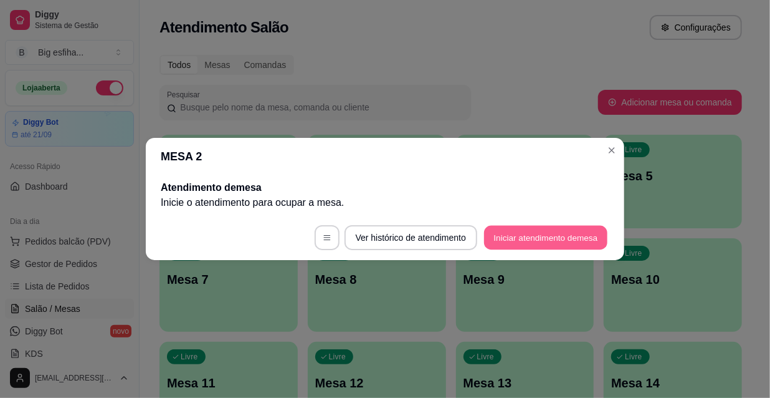
click at [591, 232] on button "Iniciar atendimento de mesa" at bounding box center [545, 238] width 123 height 24
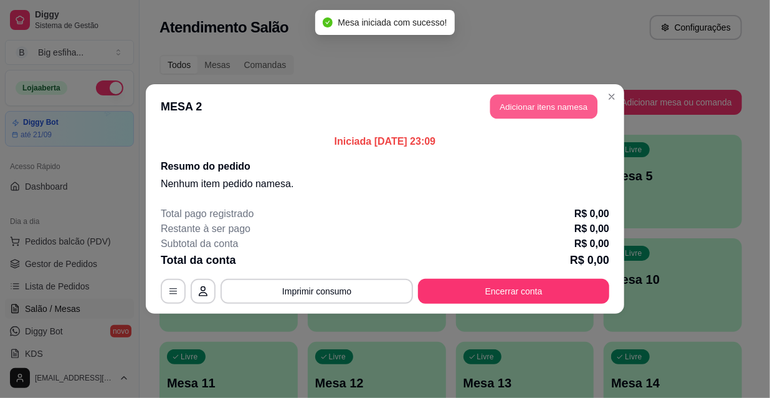
click at [548, 112] on button "Adicionar itens na mesa" at bounding box center [544, 107] width 107 height 24
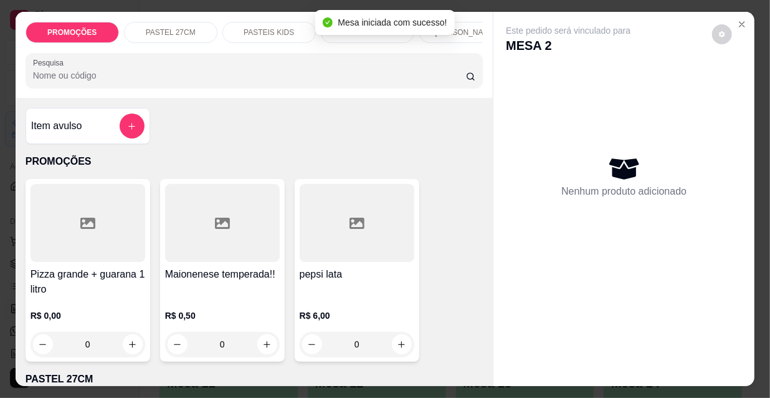
scroll to position [0, 718]
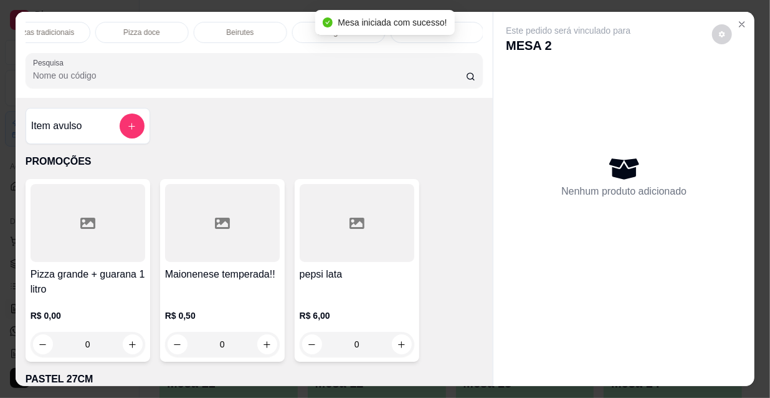
click at [310, 25] on div "Refrigerante" at bounding box center [339, 32] width 94 height 21
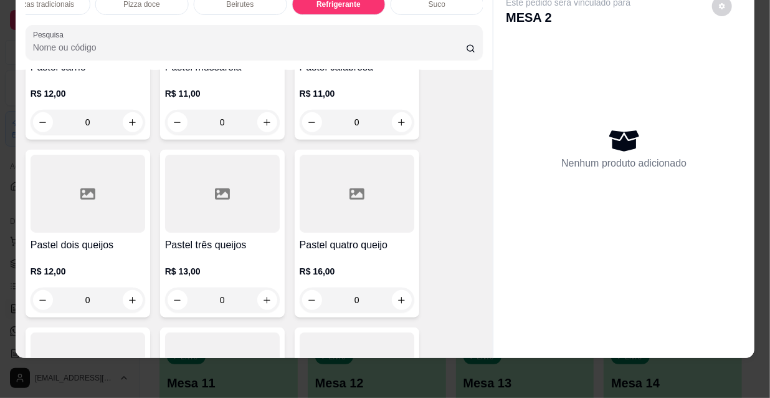
scroll to position [0, 0]
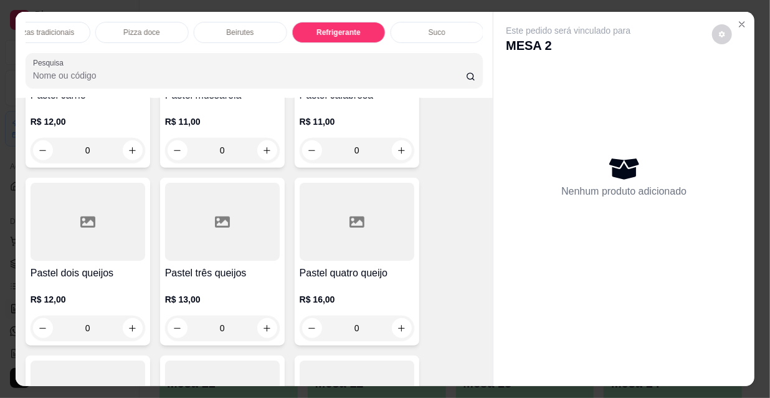
click at [362, 22] on div "Refrigerante" at bounding box center [339, 32] width 94 height 21
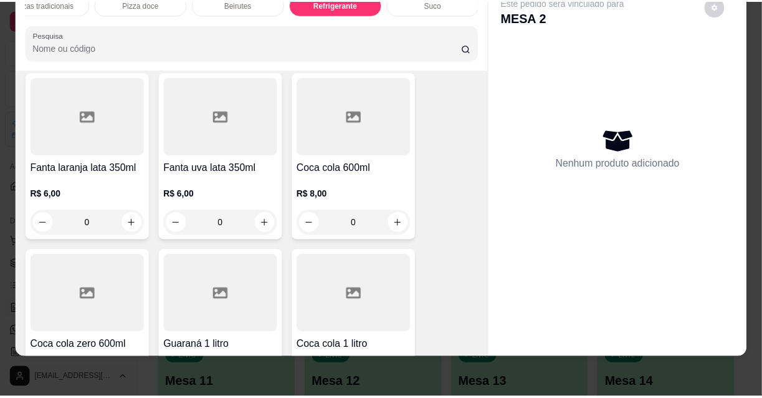
scroll to position [11631, 0]
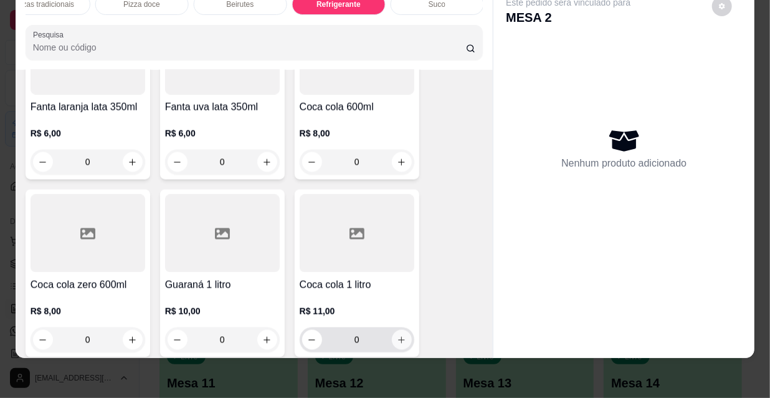
click at [397, 335] on icon "increase-product-quantity" at bounding box center [401, 339] width 9 height 9
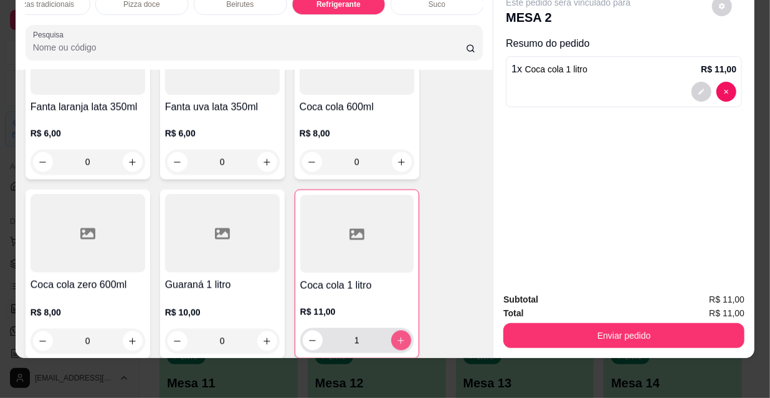
type input "1"
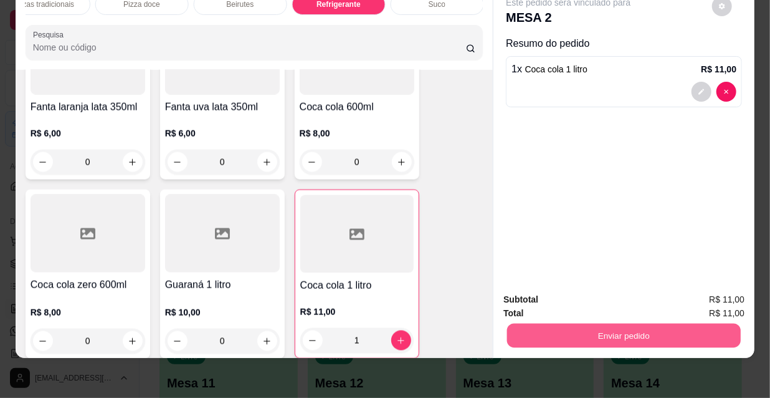
click at [597, 326] on button "Enviar pedido" at bounding box center [624, 335] width 234 height 24
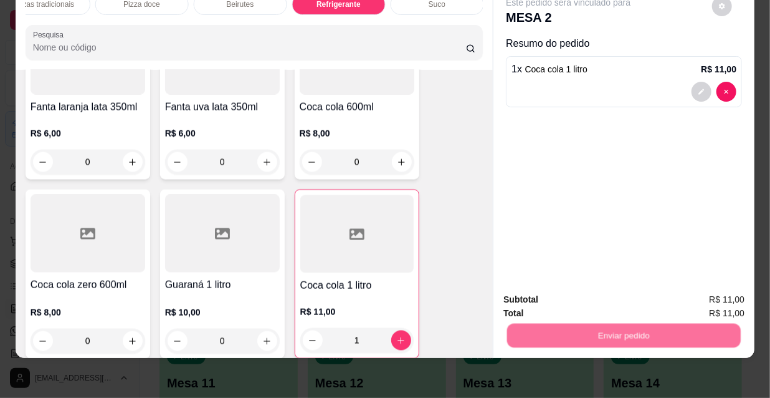
click at [585, 300] on button "Não registrar e enviar pedido" at bounding box center [584, 296] width 130 height 24
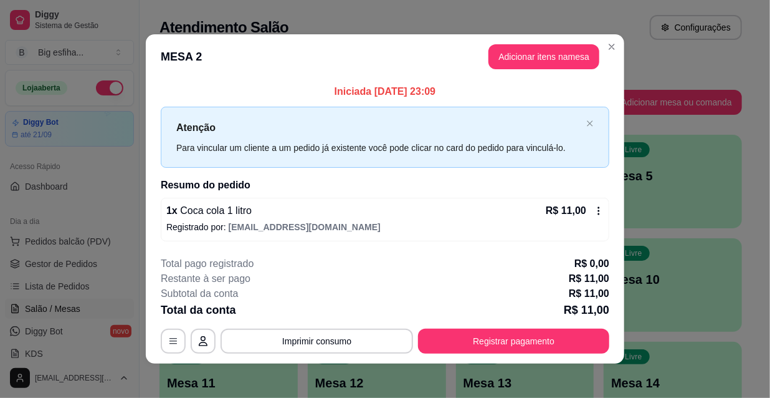
click at [468, 358] on footer "**********" at bounding box center [385, 304] width 479 height 117
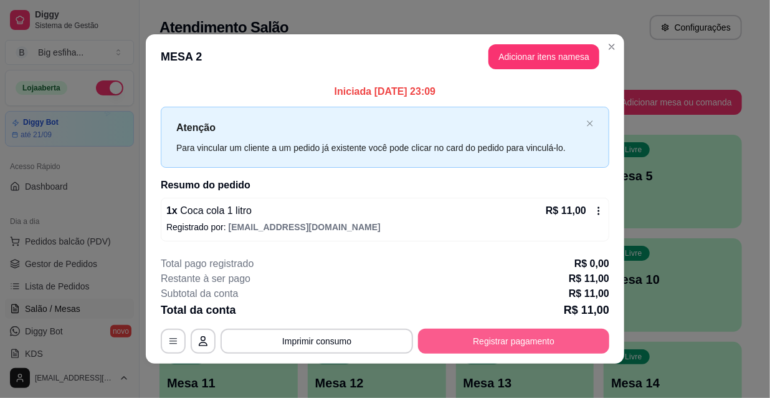
click at [476, 336] on button "Registrar pagamento" at bounding box center [513, 340] width 191 height 25
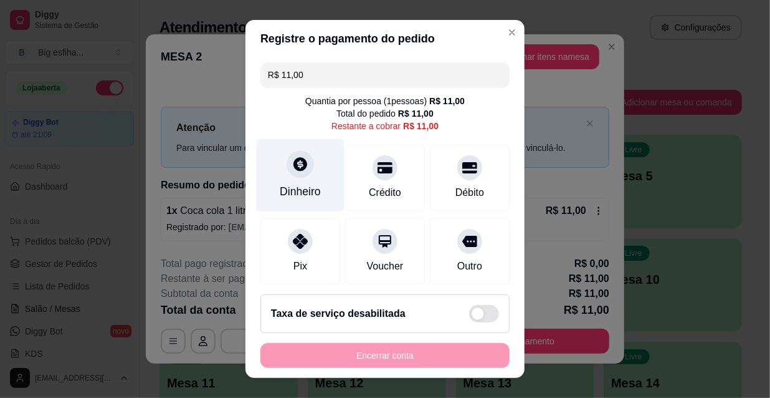
click at [306, 158] on div "Dinheiro" at bounding box center [301, 175] width 88 height 73
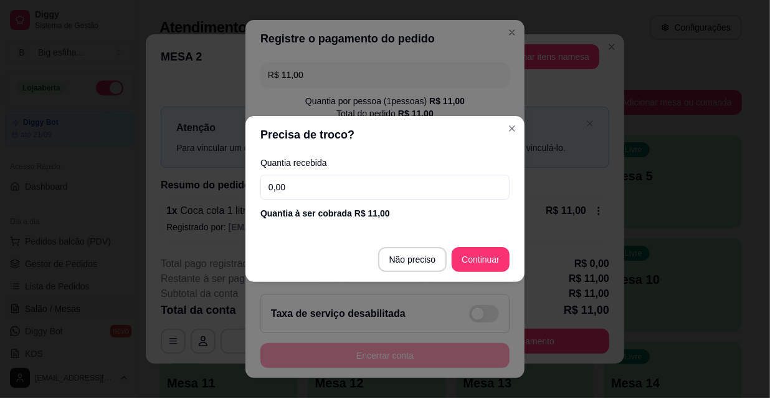
click at [335, 181] on input "0,00" at bounding box center [385, 187] width 249 height 25
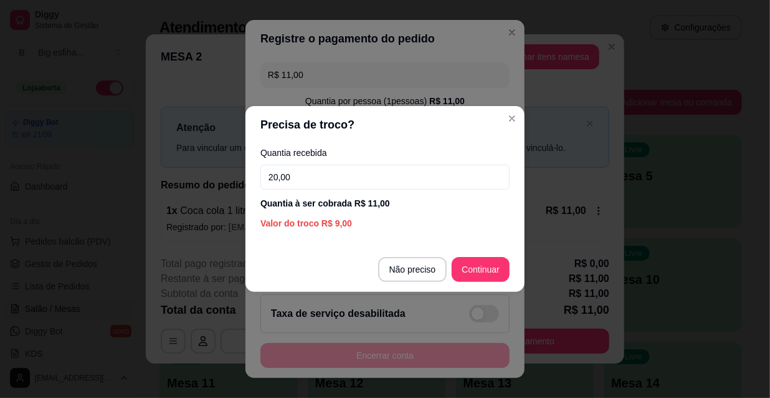
type input "20,00"
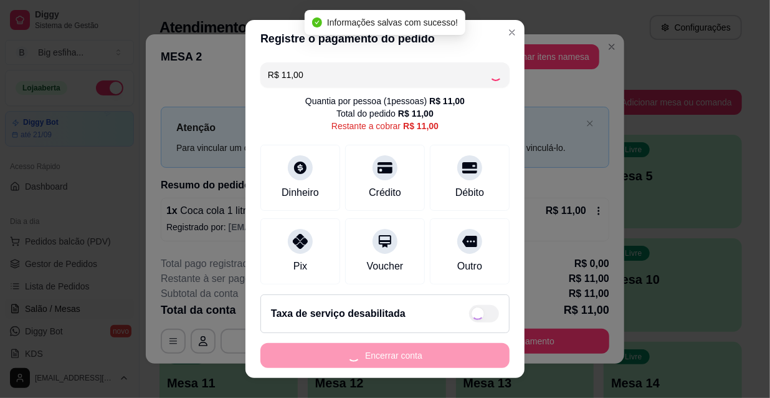
type input "R$ 0,00"
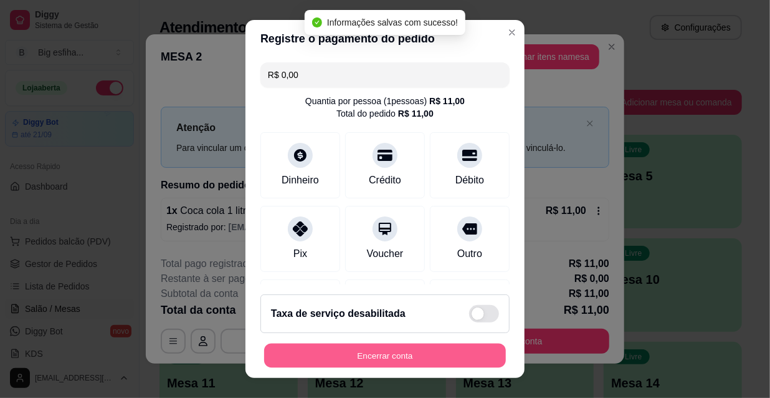
click at [377, 360] on button "Encerrar conta" at bounding box center [385, 355] width 242 height 24
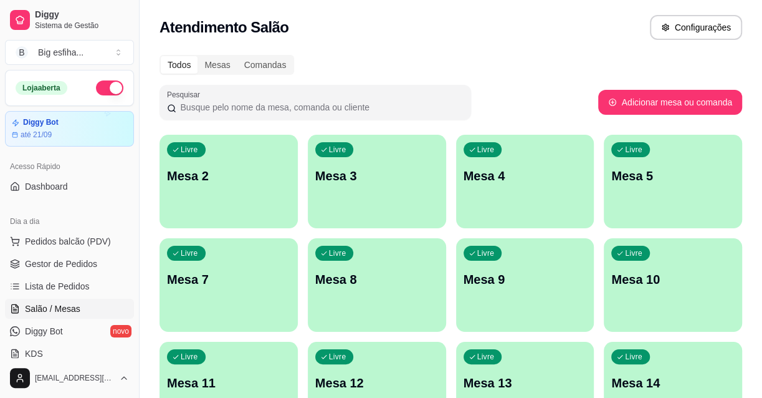
scroll to position [340, 0]
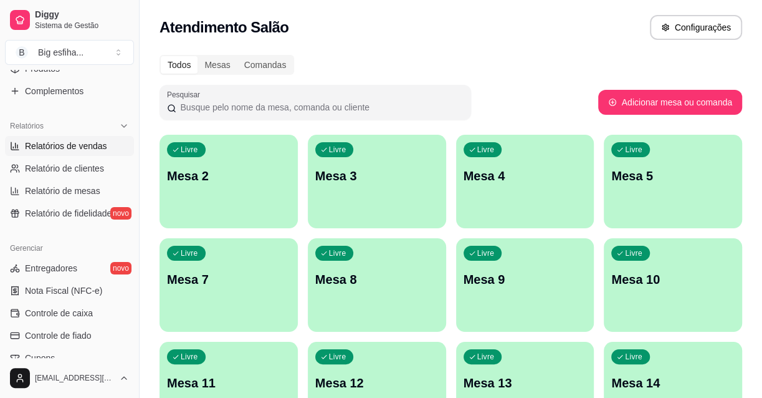
click at [79, 137] on link "Relatórios de vendas" at bounding box center [69, 146] width 129 height 20
select select "ALL"
select select "0"
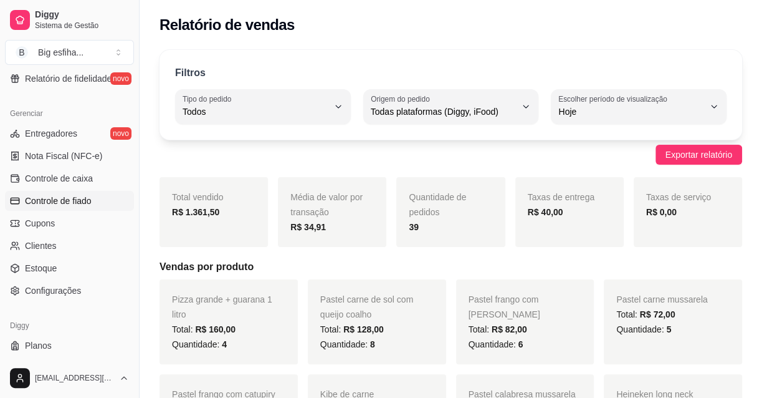
scroll to position [498, 0]
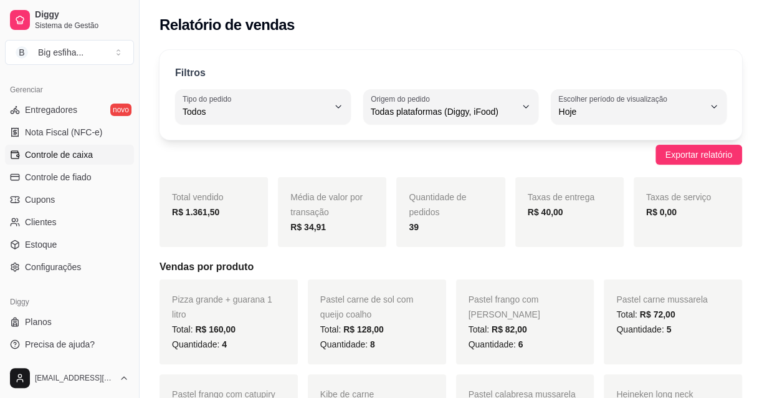
click at [72, 151] on span "Controle de caixa" at bounding box center [59, 154] width 68 height 12
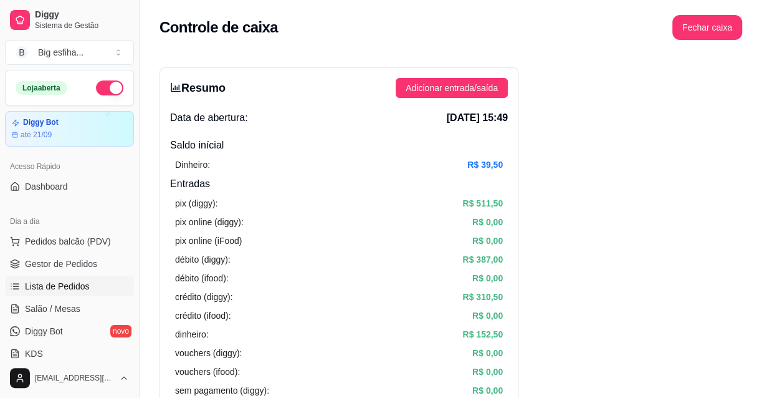
click at [52, 287] on span "Lista de Pedidos" at bounding box center [57, 286] width 65 height 12
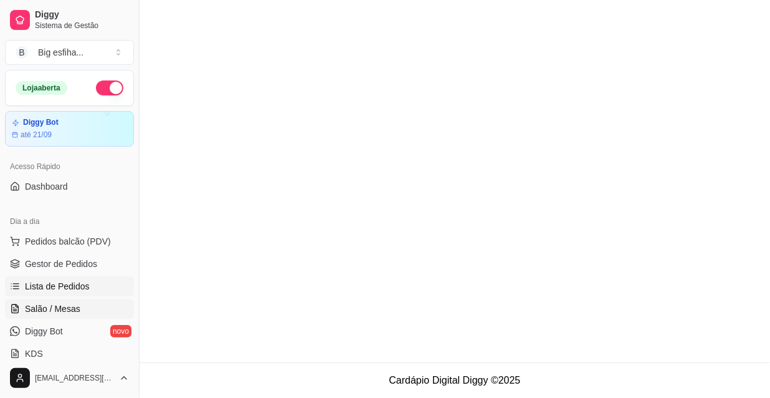
click at [61, 310] on span "Salão / Mesas" at bounding box center [52, 308] width 55 height 12
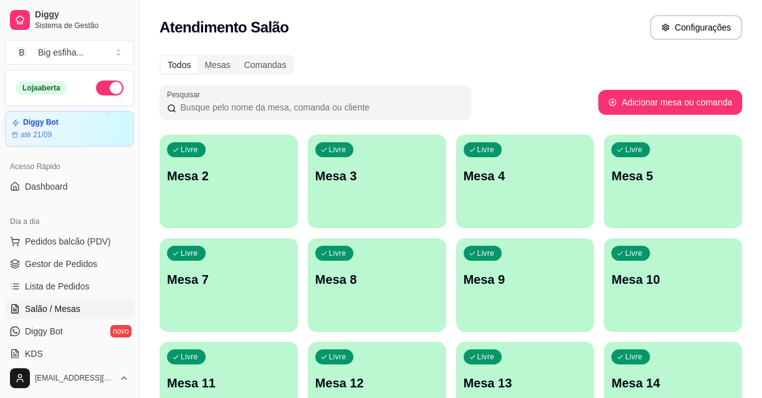
click at [251, 210] on div "Livre Mesa 2" at bounding box center [229, 174] width 138 height 79
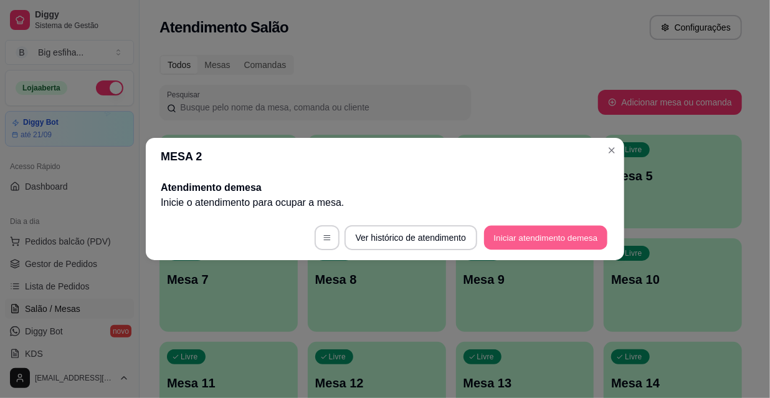
click at [527, 241] on button "Iniciar atendimento de mesa" at bounding box center [545, 238] width 123 height 24
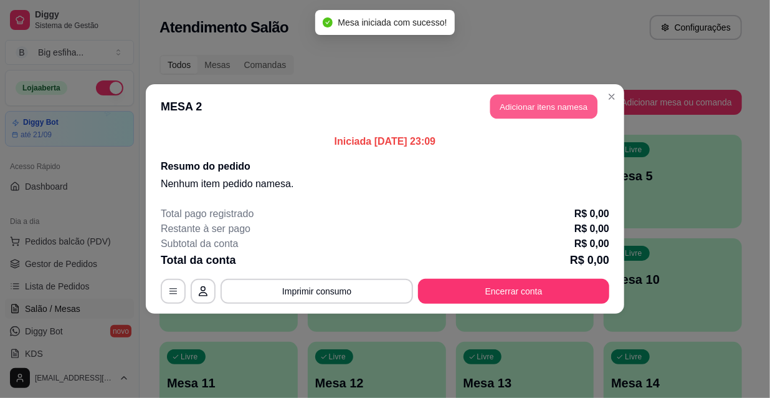
click at [553, 118] on button "Adicionar itens na mesa" at bounding box center [544, 107] width 107 height 24
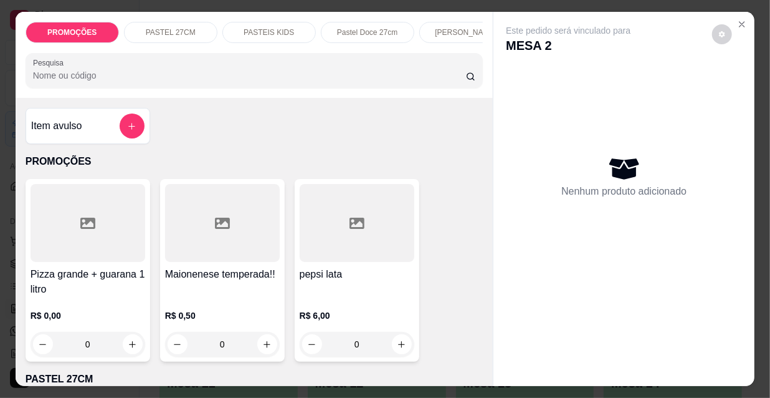
scroll to position [0, 718]
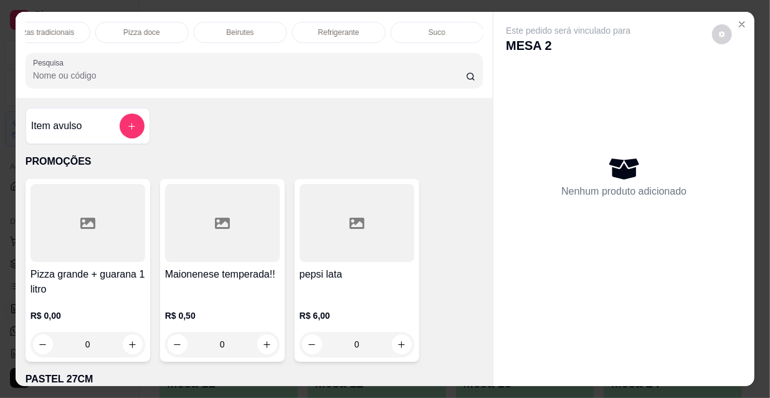
click at [324, 34] on div "Refrigerante" at bounding box center [339, 32] width 94 height 21
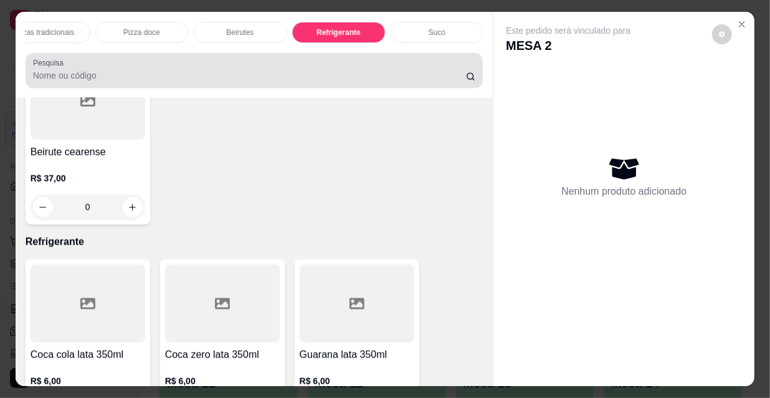
scroll to position [32, 0]
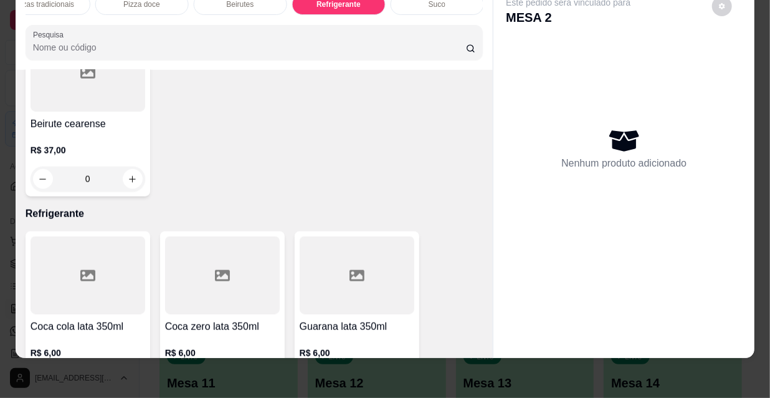
click at [398, 377] on icon "increase-product-quantity" at bounding box center [401, 381] width 9 height 9
type input "1"
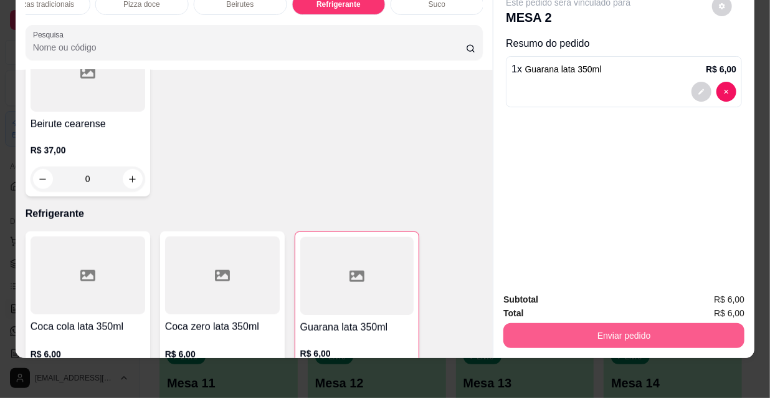
click at [595, 330] on button "Enviar pedido" at bounding box center [624, 335] width 241 height 25
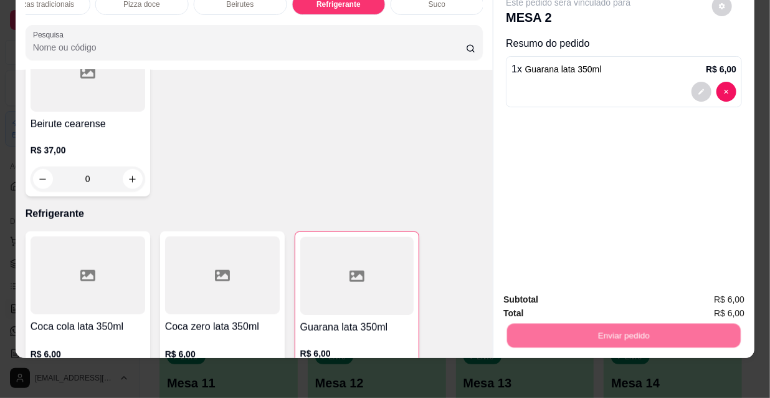
click at [565, 289] on button "Não registrar e enviar pedido" at bounding box center [584, 295] width 126 height 23
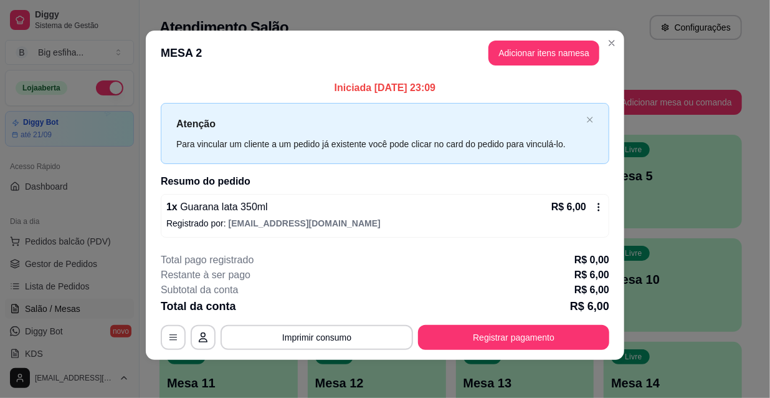
scroll to position [5, 0]
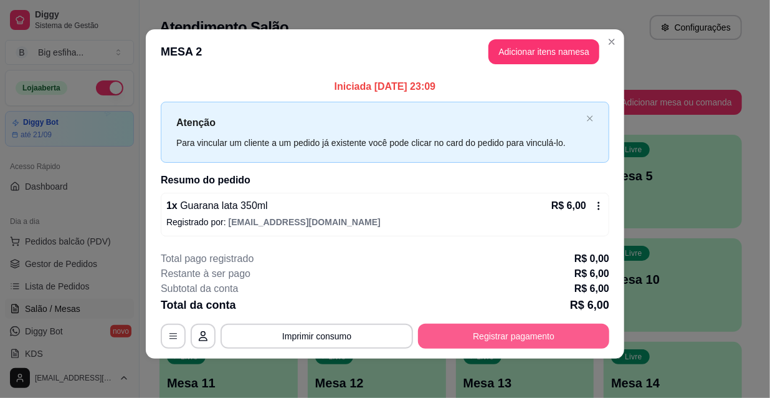
click at [496, 333] on button "Registrar pagamento" at bounding box center [513, 336] width 191 height 25
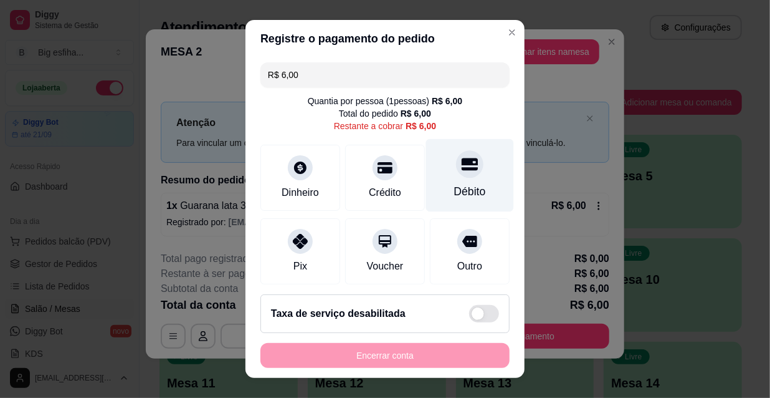
click at [429, 181] on div "Débito" at bounding box center [470, 175] width 88 height 73
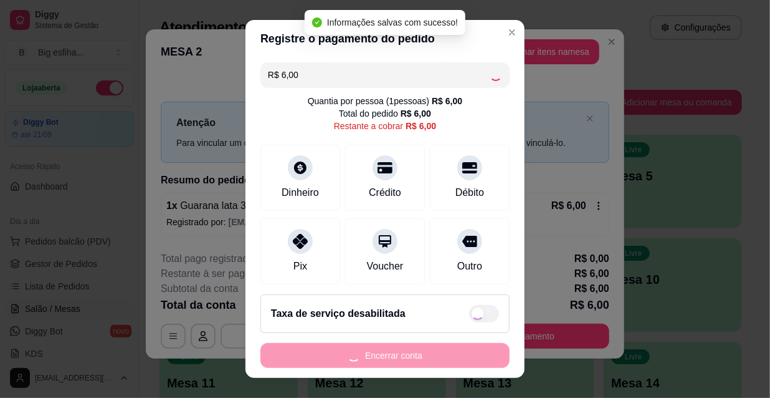
type input "R$ 0,00"
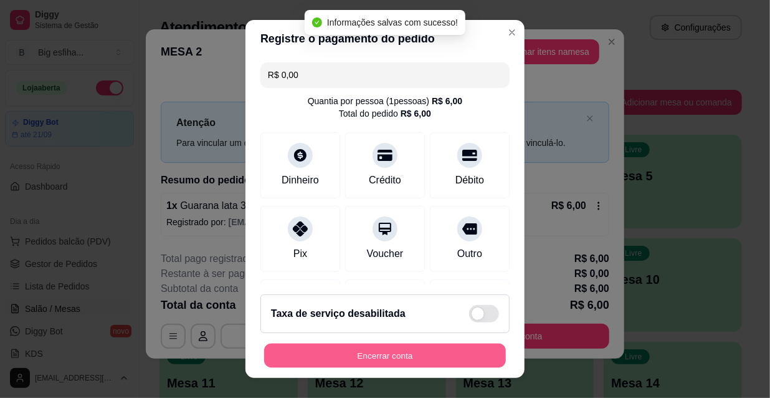
click at [413, 354] on button "Encerrar conta" at bounding box center [385, 355] width 242 height 24
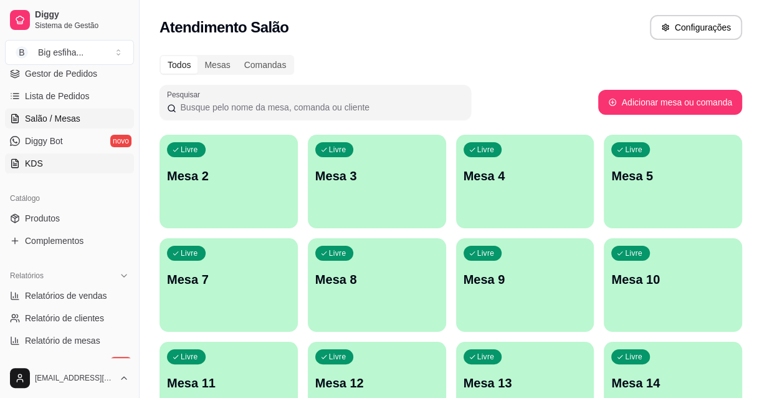
scroll to position [340, 0]
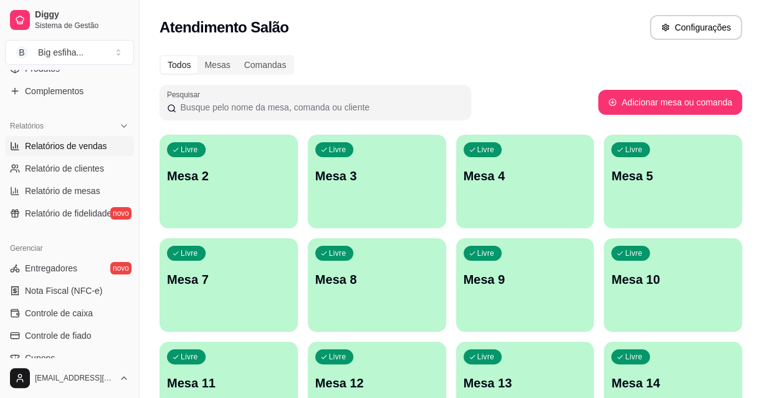
click at [83, 137] on link "Relatórios de vendas" at bounding box center [69, 146] width 129 height 20
select select "ALL"
select select "0"
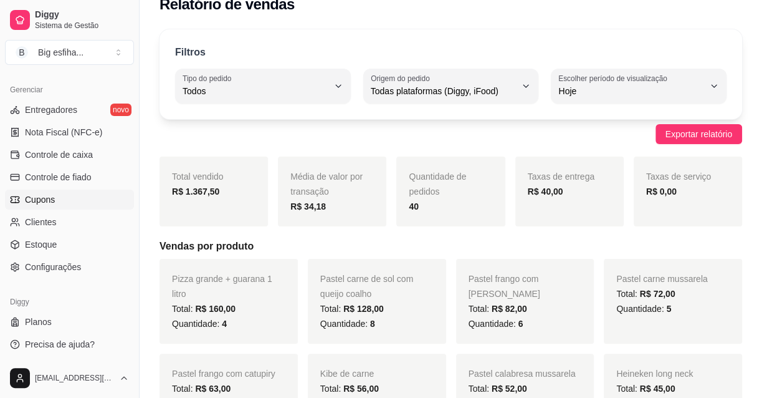
scroll to position [56, 0]
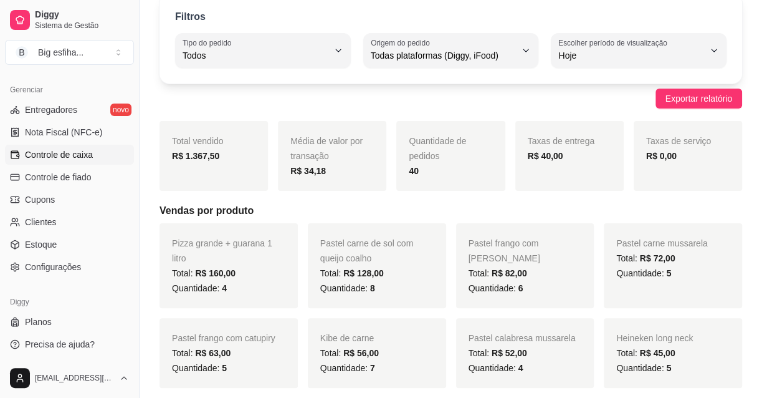
click at [54, 163] on link "Controle de caixa" at bounding box center [69, 155] width 129 height 20
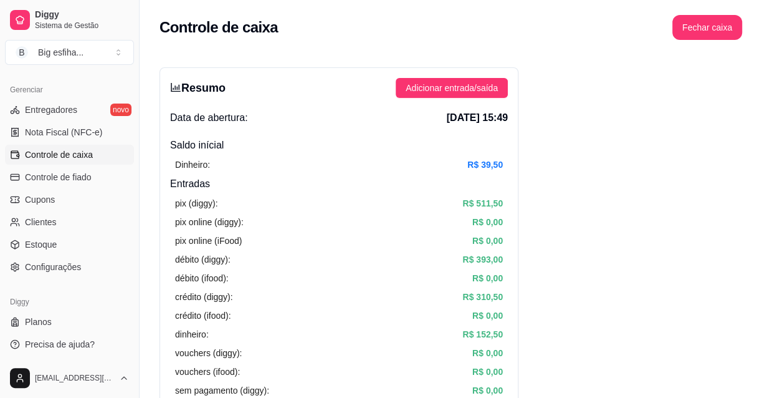
click at [177, 196] on article "pix (diggy):" at bounding box center [196, 203] width 42 height 14
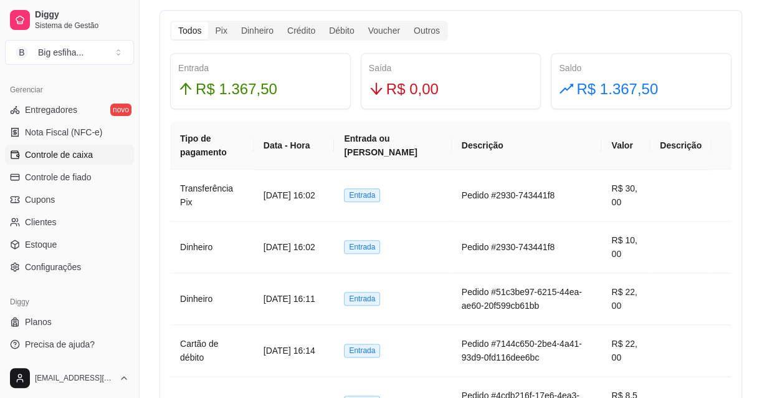
scroll to position [752, 0]
